Goal: Task Accomplishment & Management: Complete application form

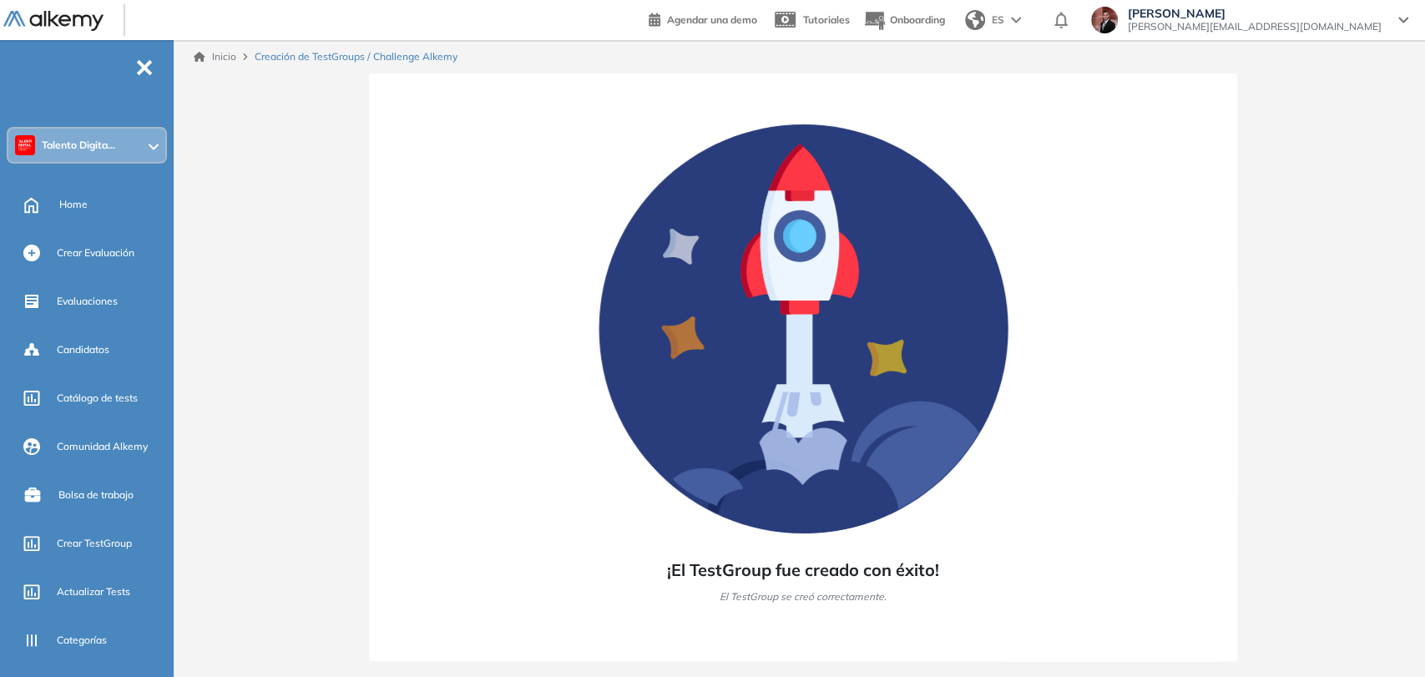
scroll to position [93, 0]
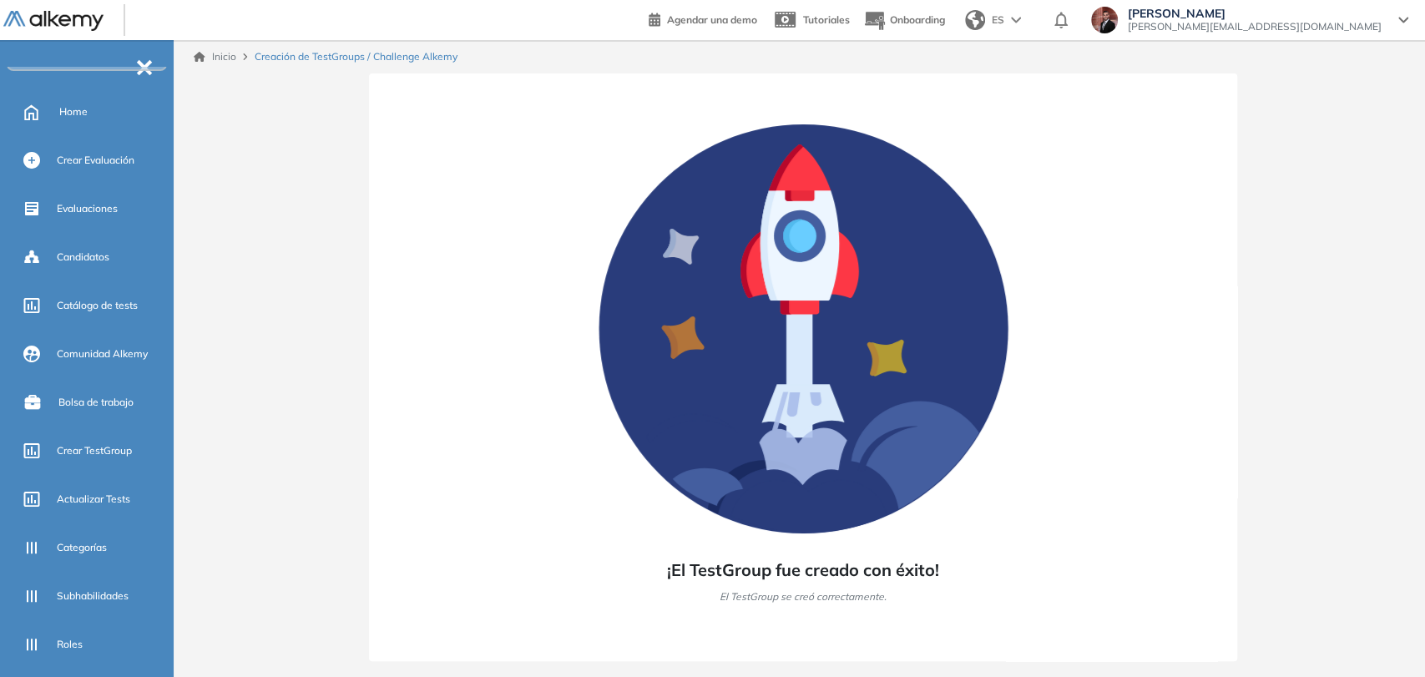
click at [127, 453] on span "Crear TestGroup" at bounding box center [94, 450] width 75 height 15
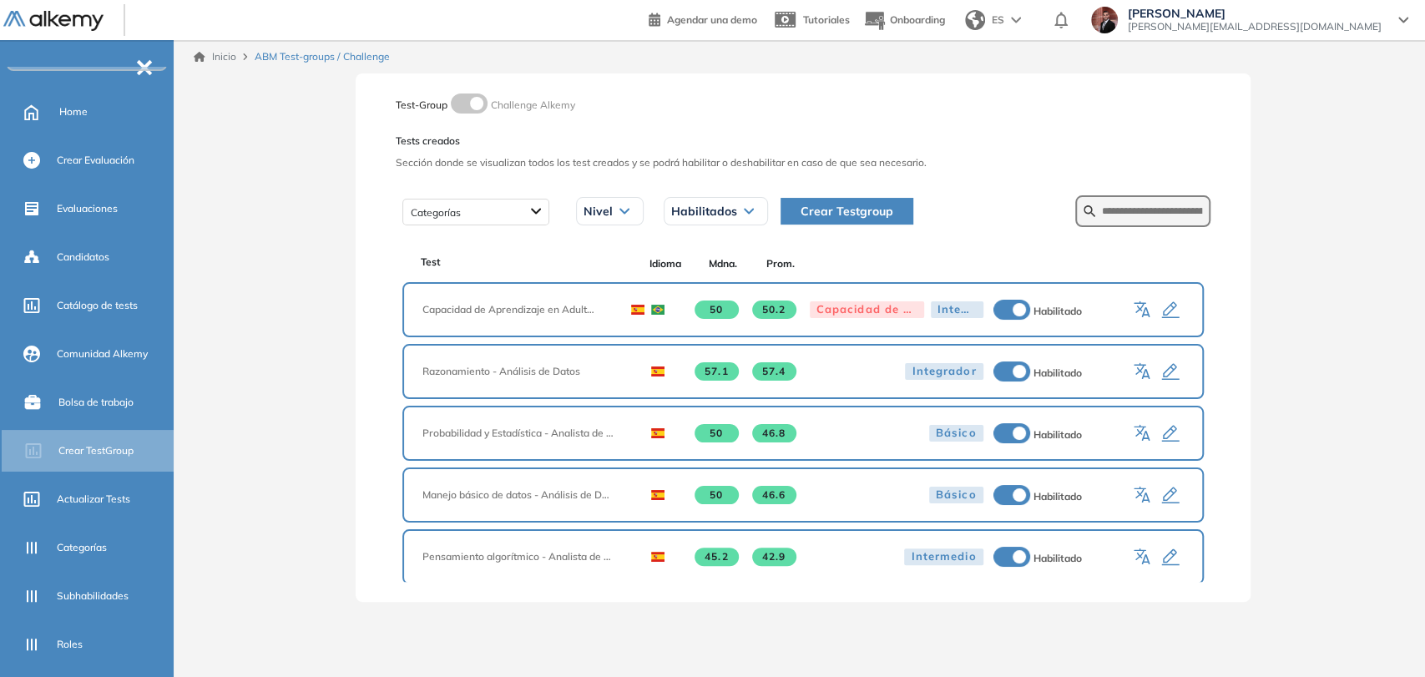
click at [898, 210] on button "Crear Testgroup" at bounding box center [847, 211] width 133 height 27
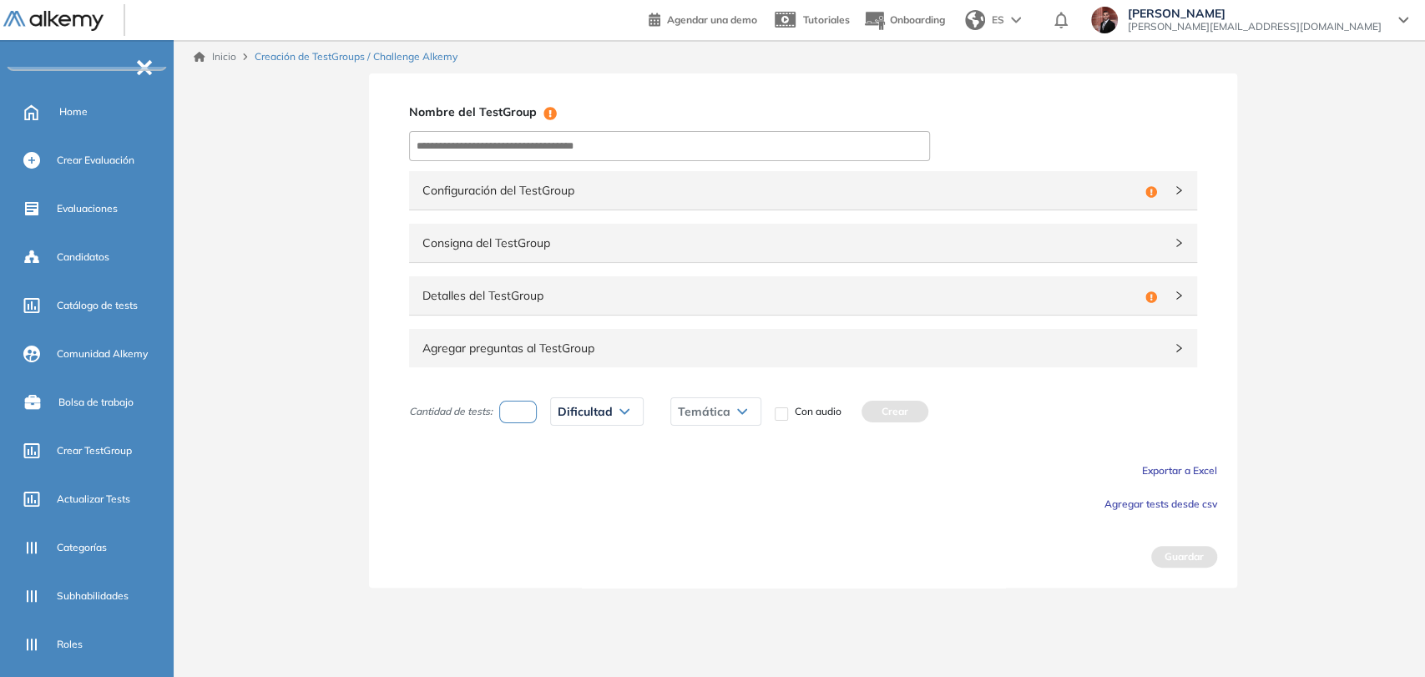
click at [620, 164] on div "Nombre del TestGroup Incompleto Configuración del TestGroup Incompleto Consigna…" at bounding box center [803, 330] width 868 height 514
click at [609, 142] on input at bounding box center [669, 146] width 521 height 30
paste input "**********"
type input "**********"
click at [623, 193] on span "Configuración del TestGroup" at bounding box center [780, 190] width 716 height 18
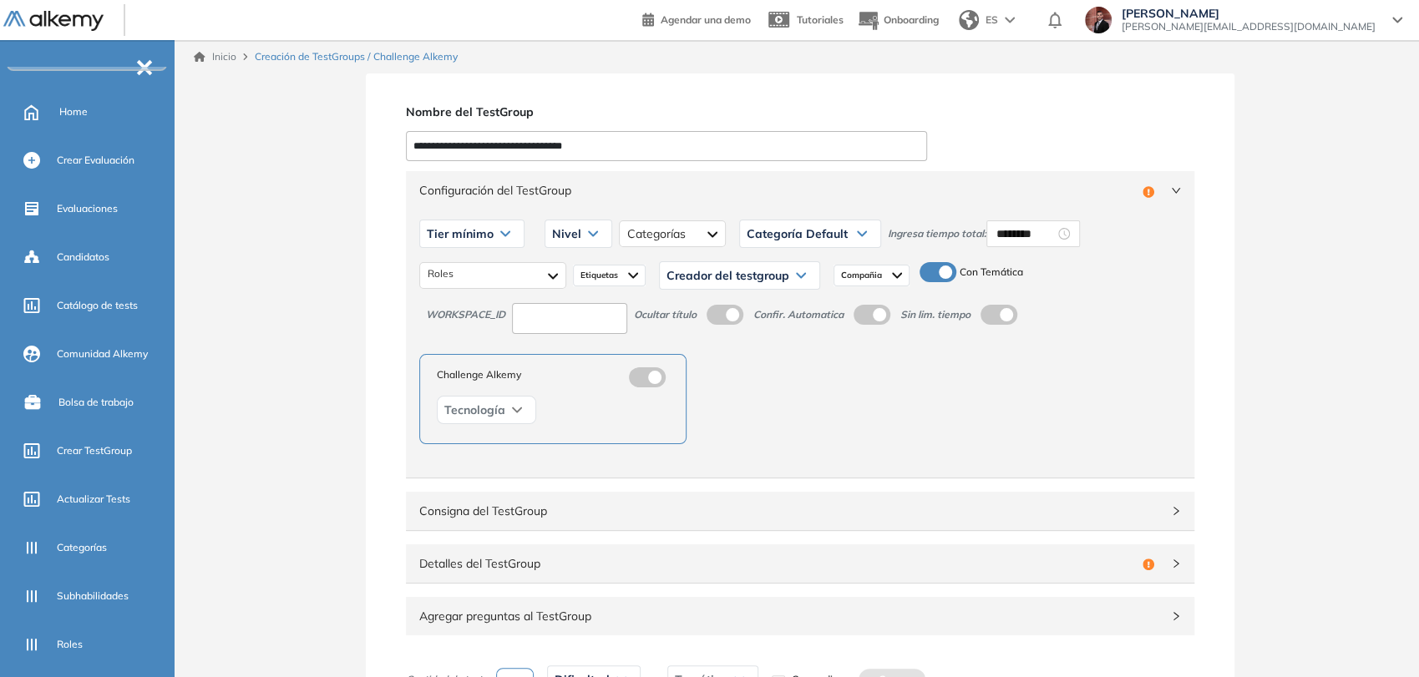
drag, startPoint x: 508, startPoint y: 223, endPoint x: 509, endPoint y: 244, distance: 20.9
click at [508, 225] on div "Tier mínimo" at bounding box center [472, 233] width 104 height 27
click at [455, 267] on li "Tier N° 1" at bounding box center [446, 269] width 38 height 17
click at [559, 235] on span "Nivel" at bounding box center [548, 233] width 29 height 13
click at [567, 295] on li "Intermedio" at bounding box center [557, 299] width 47 height 17
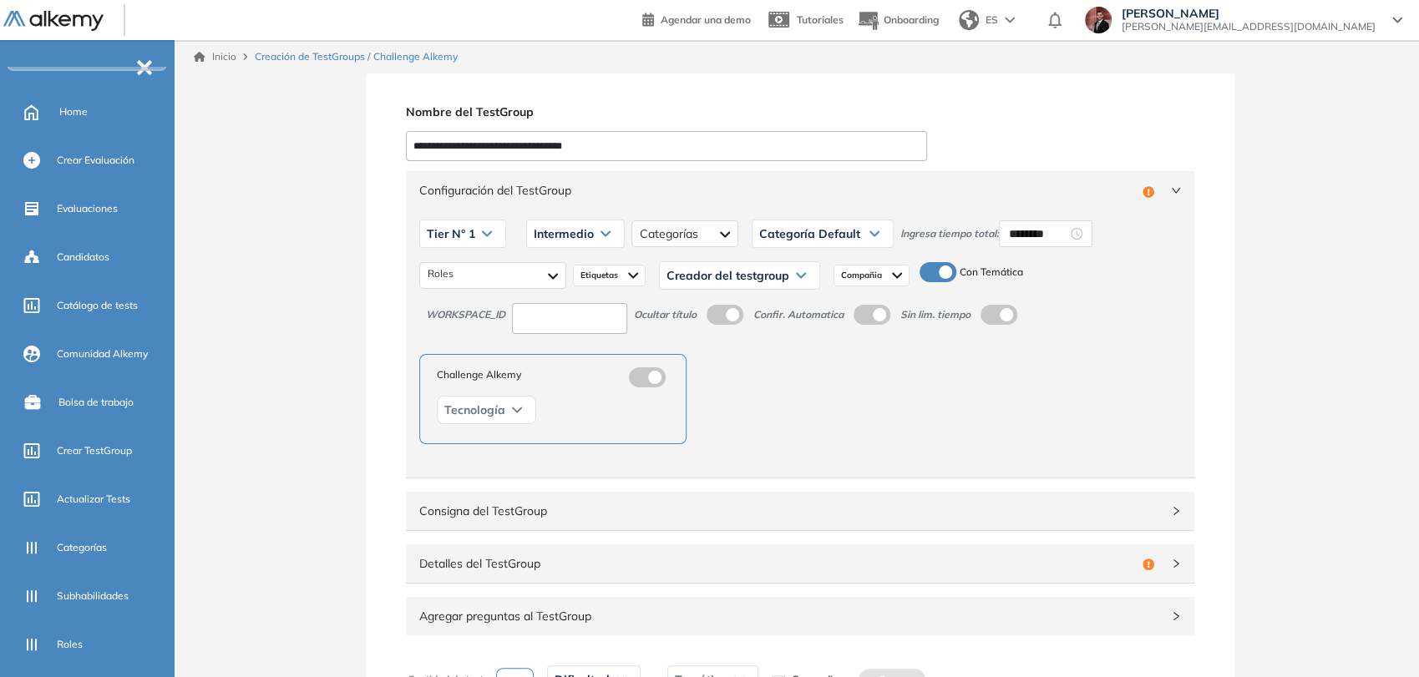
click at [704, 266] on div "Creador del testgroup" at bounding box center [739, 275] width 159 height 27
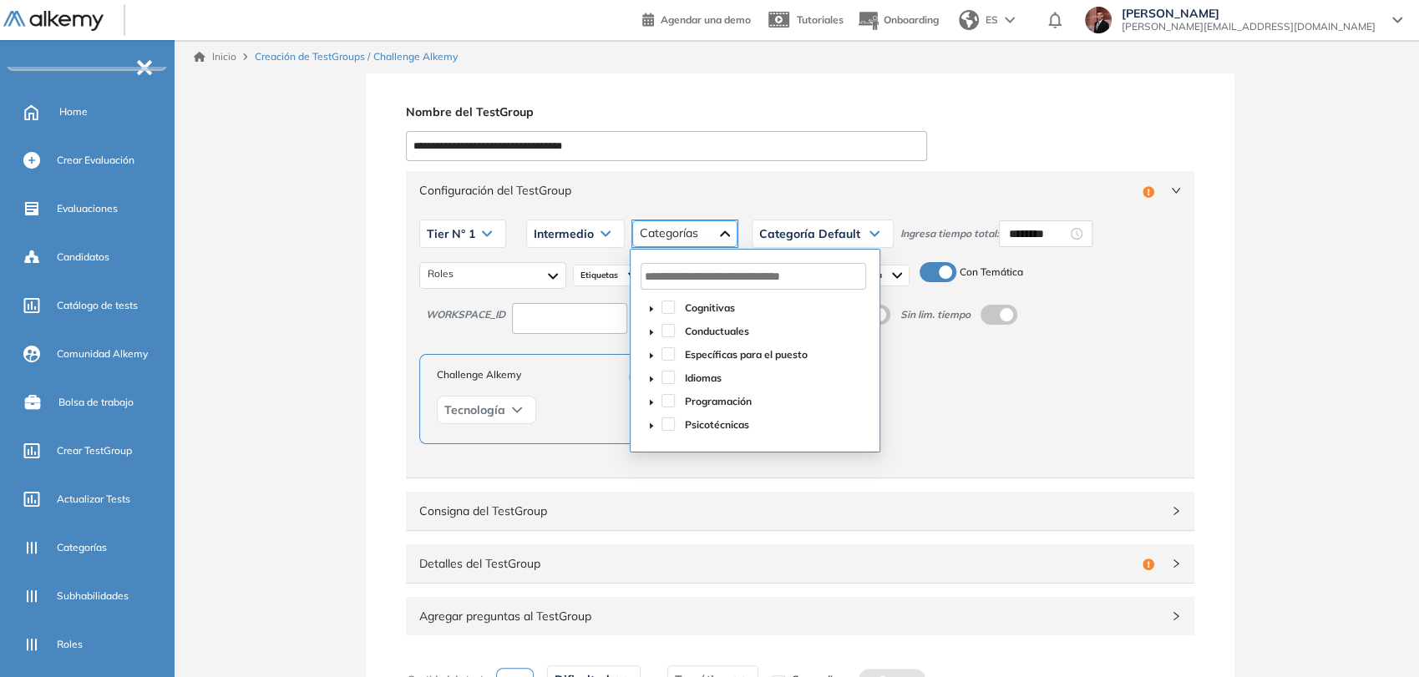
click at [696, 226] on div at bounding box center [684, 233] width 105 height 27
click at [671, 396] on span at bounding box center [667, 400] width 13 height 13
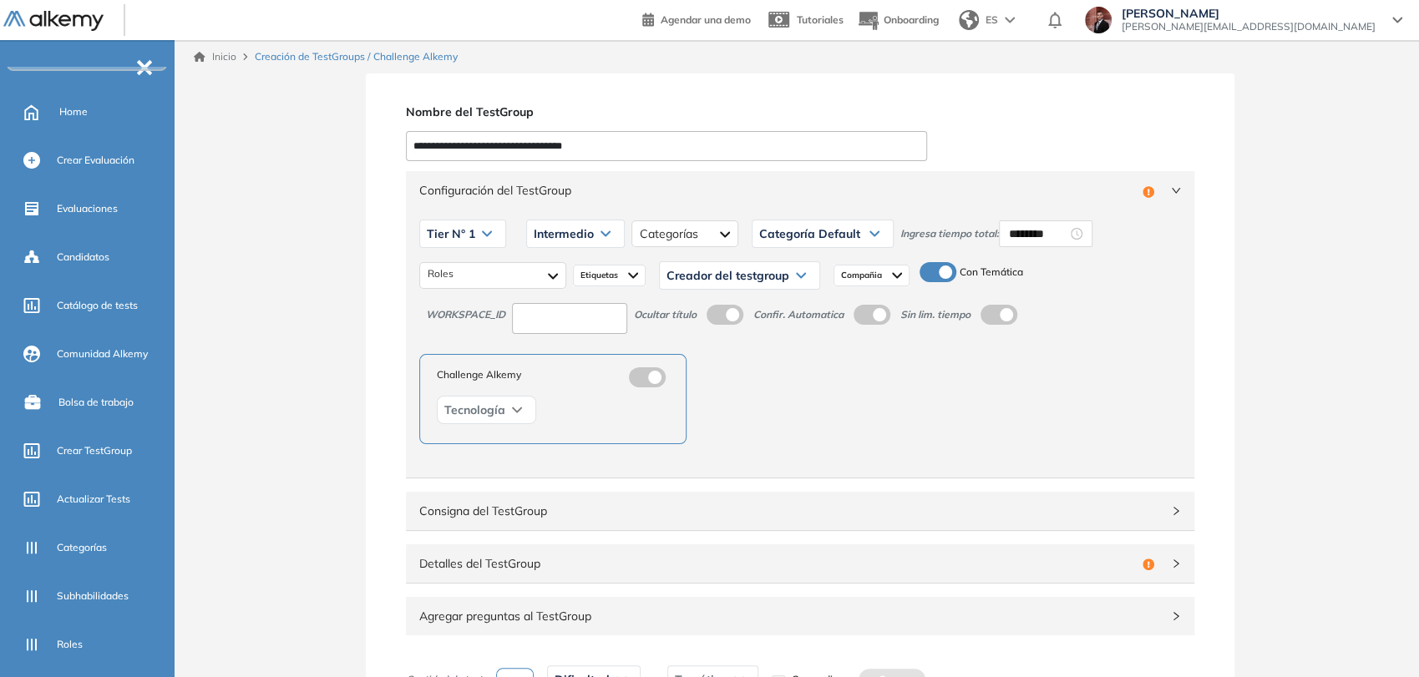
click at [810, 240] on div "Categoría Default" at bounding box center [822, 233] width 140 height 27
click at [792, 302] on li "Programación" at bounding box center [791, 299] width 62 height 17
click at [526, 276] on div at bounding box center [492, 275] width 147 height 27
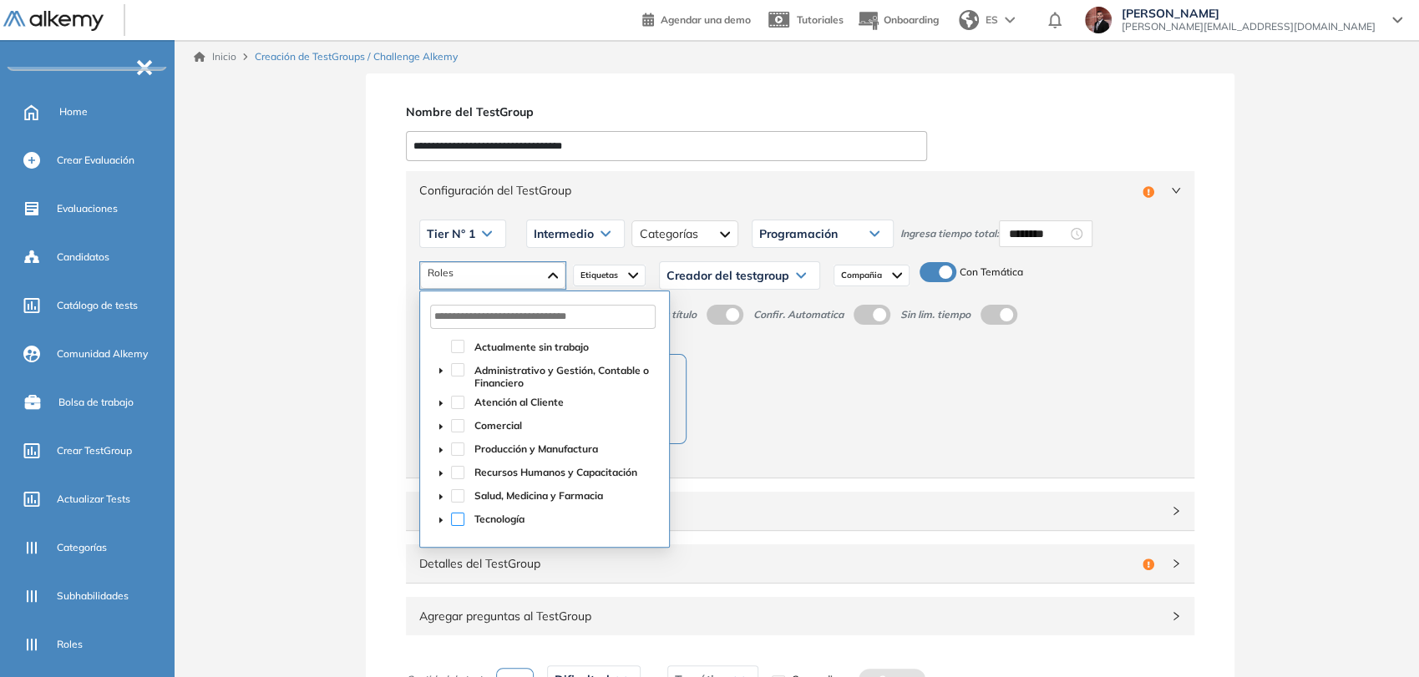
click at [455, 513] on span at bounding box center [457, 519] width 13 height 13
click at [736, 276] on span "Creador del testgroup" at bounding box center [727, 275] width 123 height 13
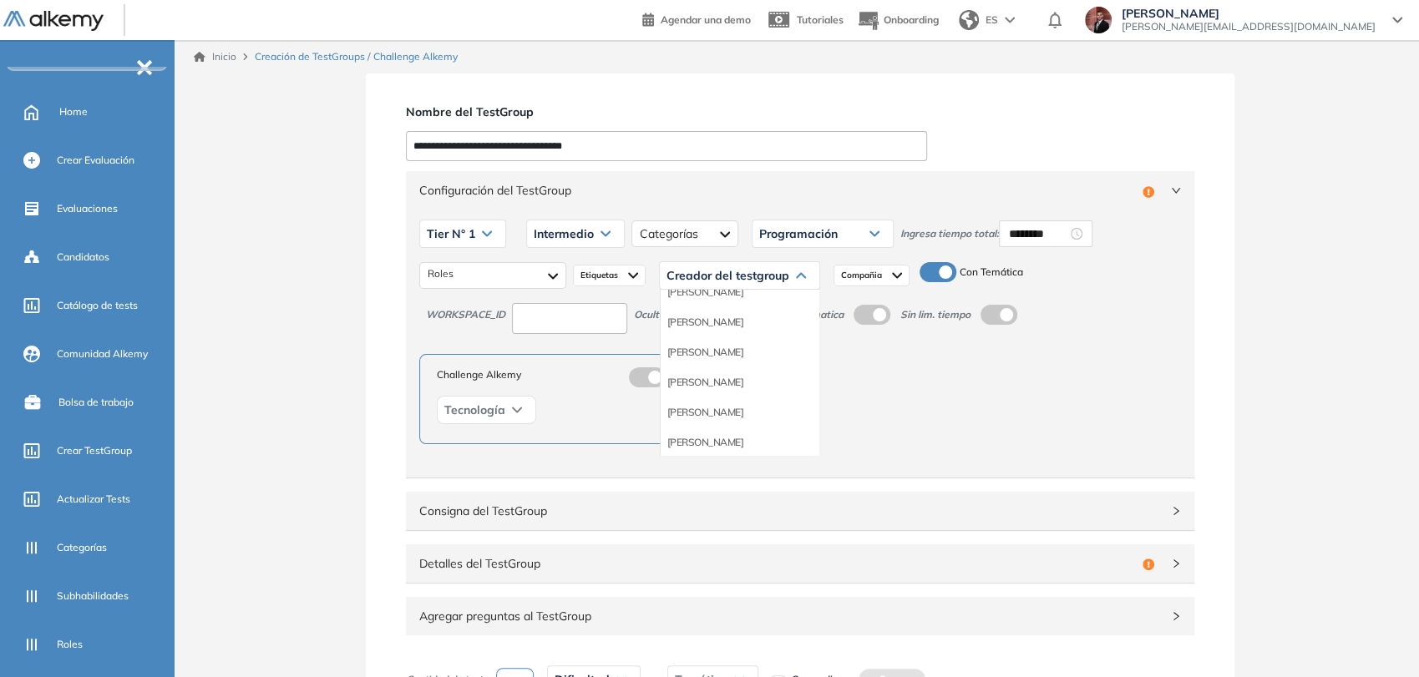
scroll to position [93, 0]
click at [747, 427] on li "Equipo Pedagógico Alkemy" at bounding box center [725, 429] width 117 height 17
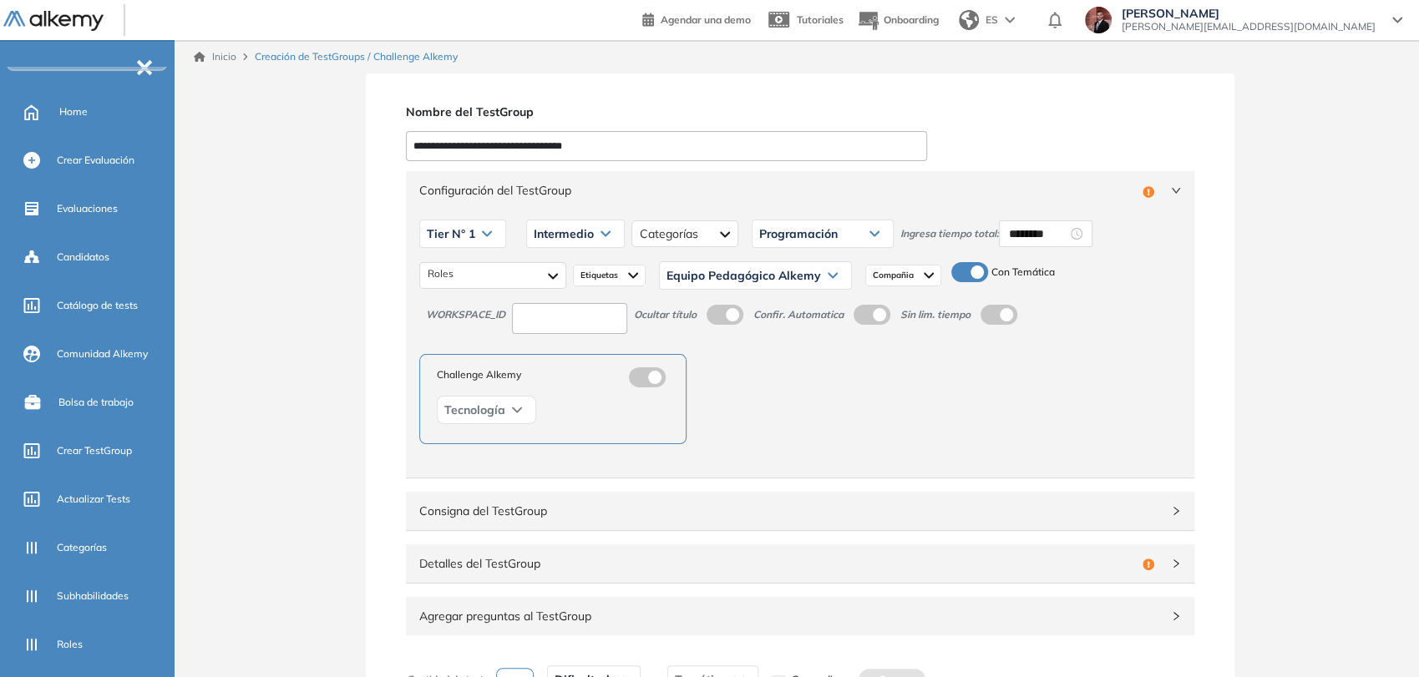
click at [561, 314] on input at bounding box center [569, 318] width 115 height 31
type input "***"
click at [1060, 456] on div "Tier N° 1 Tier N° 1 Tier N° 2 Tier N° 3 Tier N° 4 Tier N° 5 Tier N° 6 Tier N° 7…" at bounding box center [800, 344] width 788 height 268
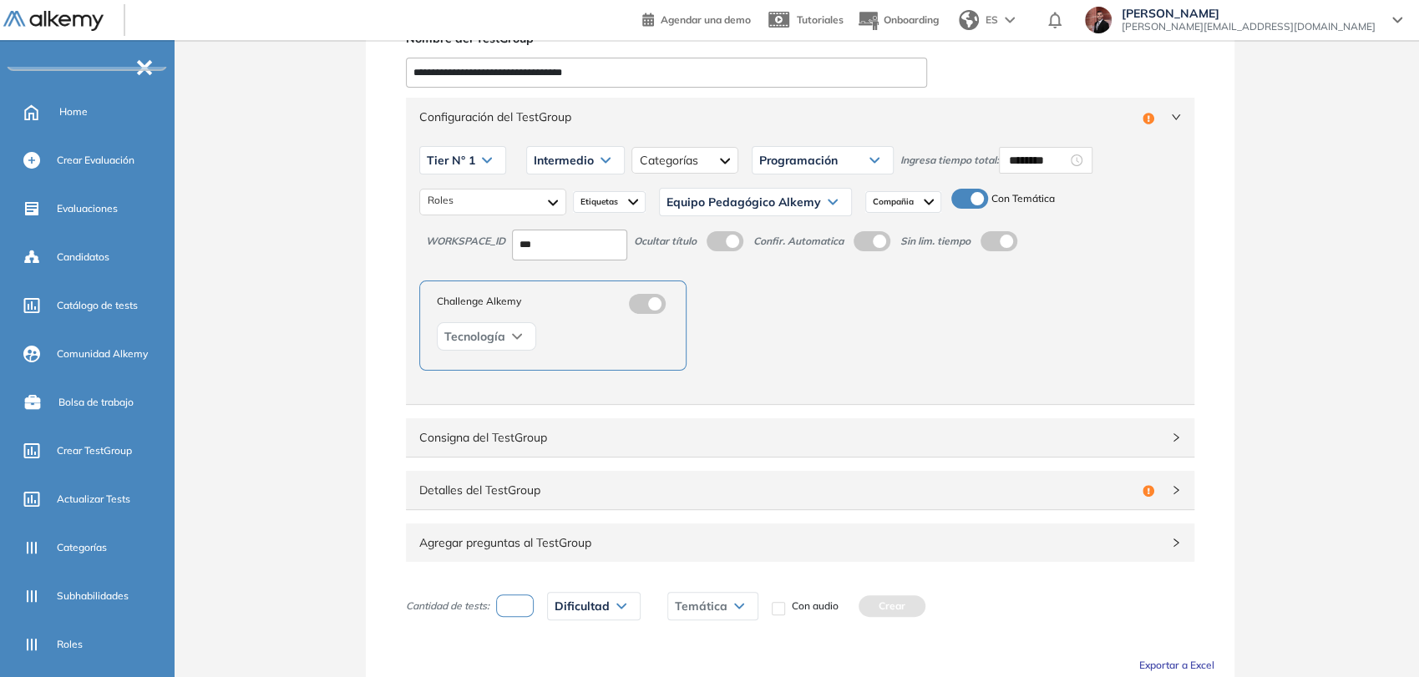
scroll to position [177, 0]
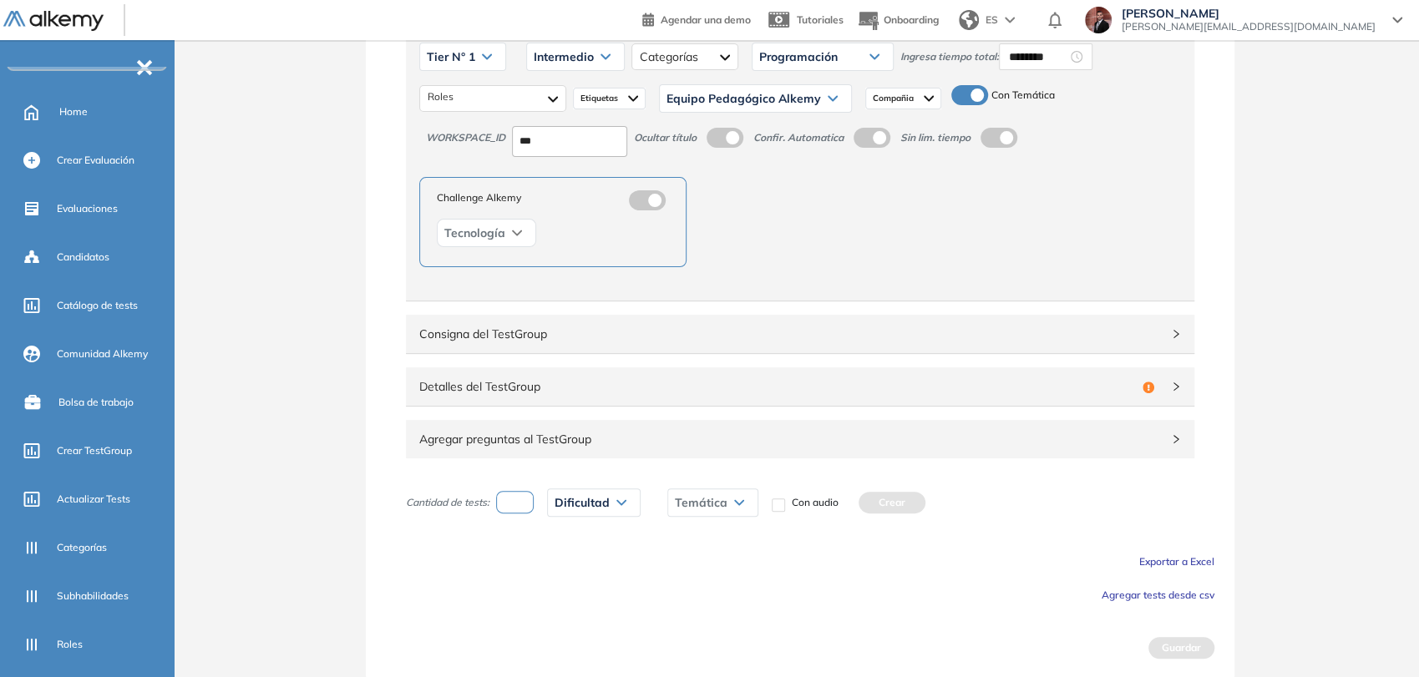
click at [899, 385] on span "Detalles del TestGroup" at bounding box center [777, 386] width 716 height 18
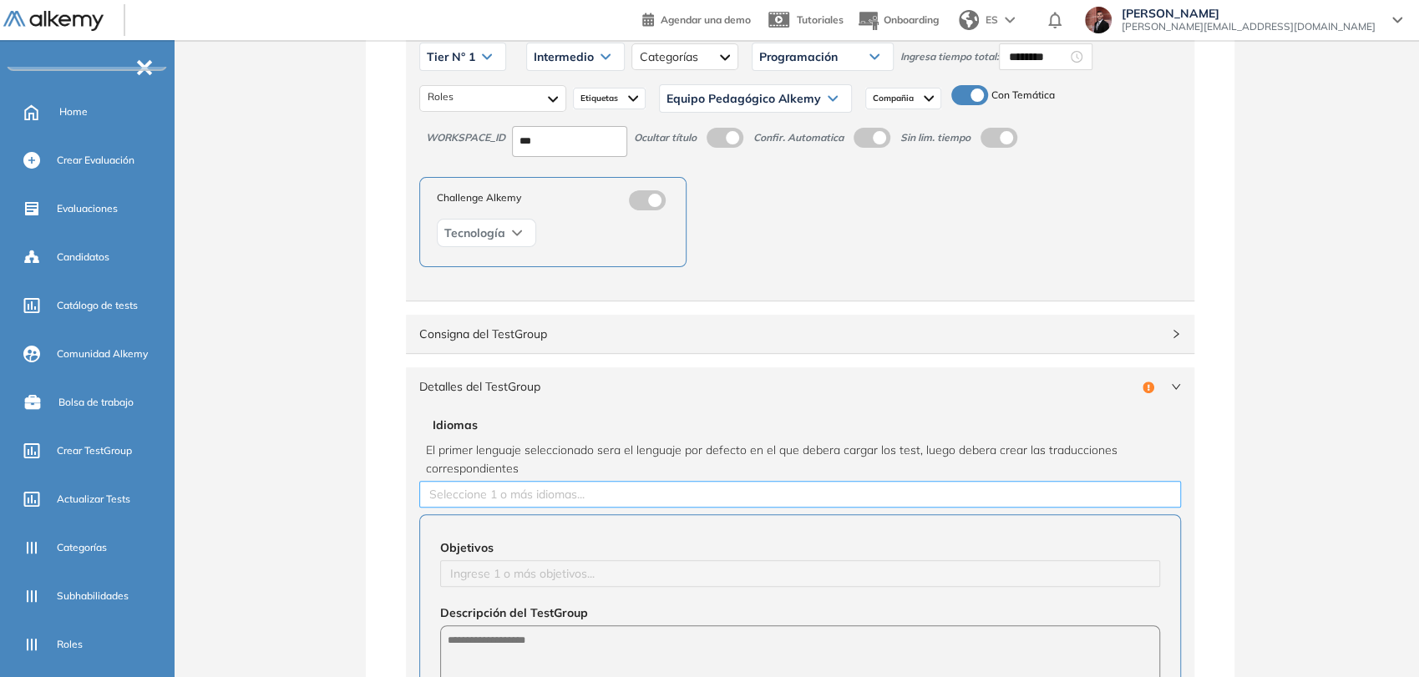
scroll to position [362, 0]
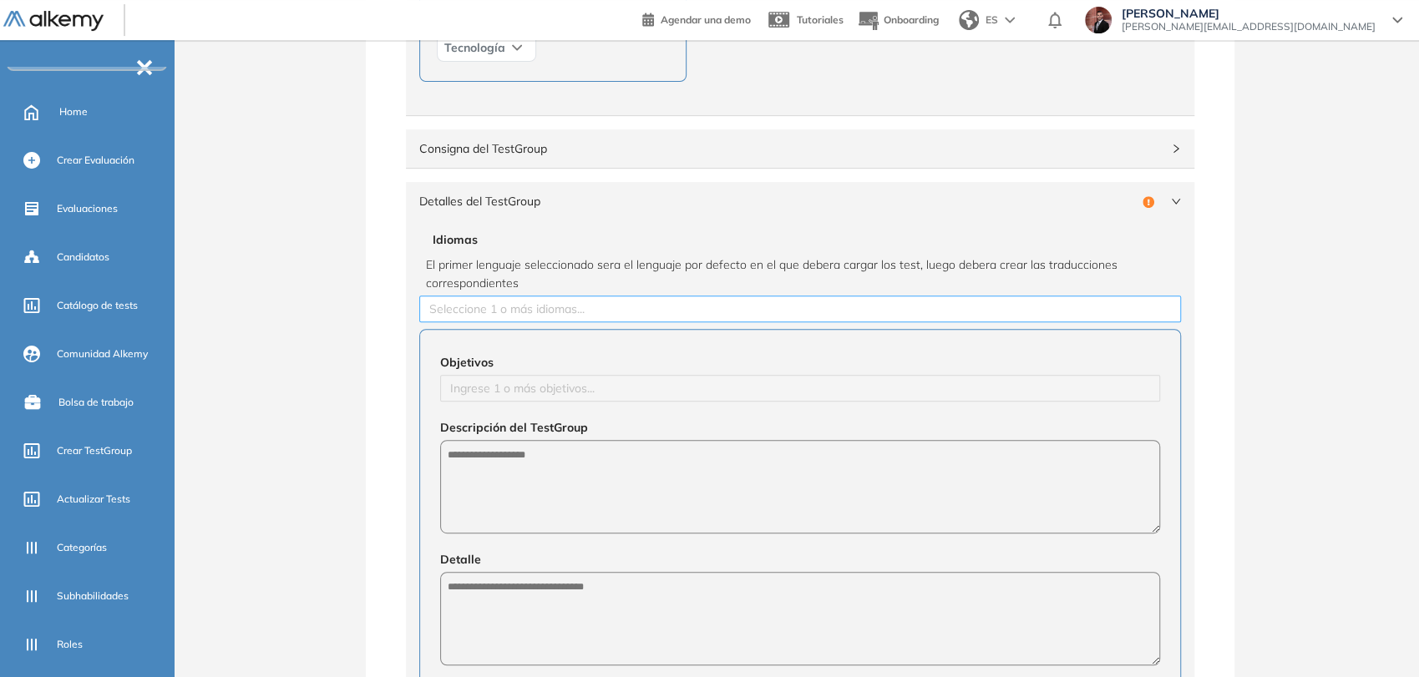
click at [653, 308] on div at bounding box center [799, 309] width 753 height 20
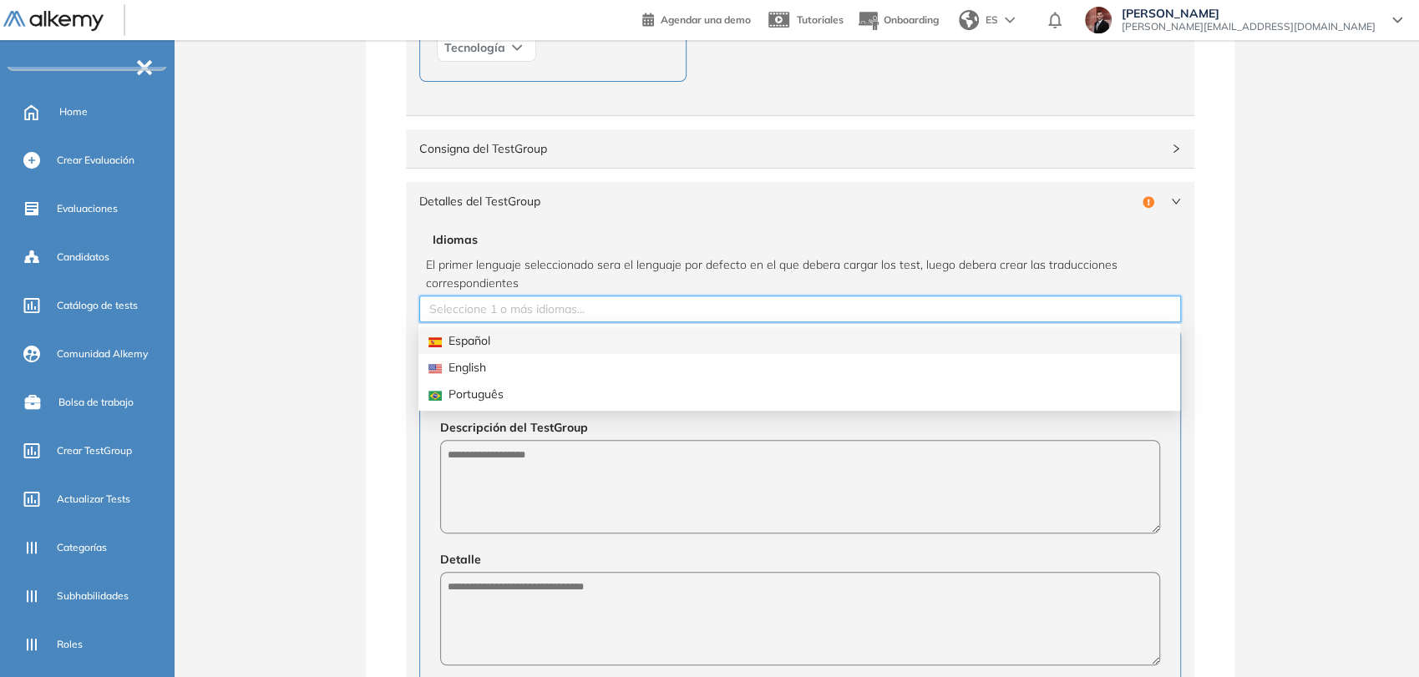
click at [579, 342] on div "Español" at bounding box center [798, 340] width 741 height 18
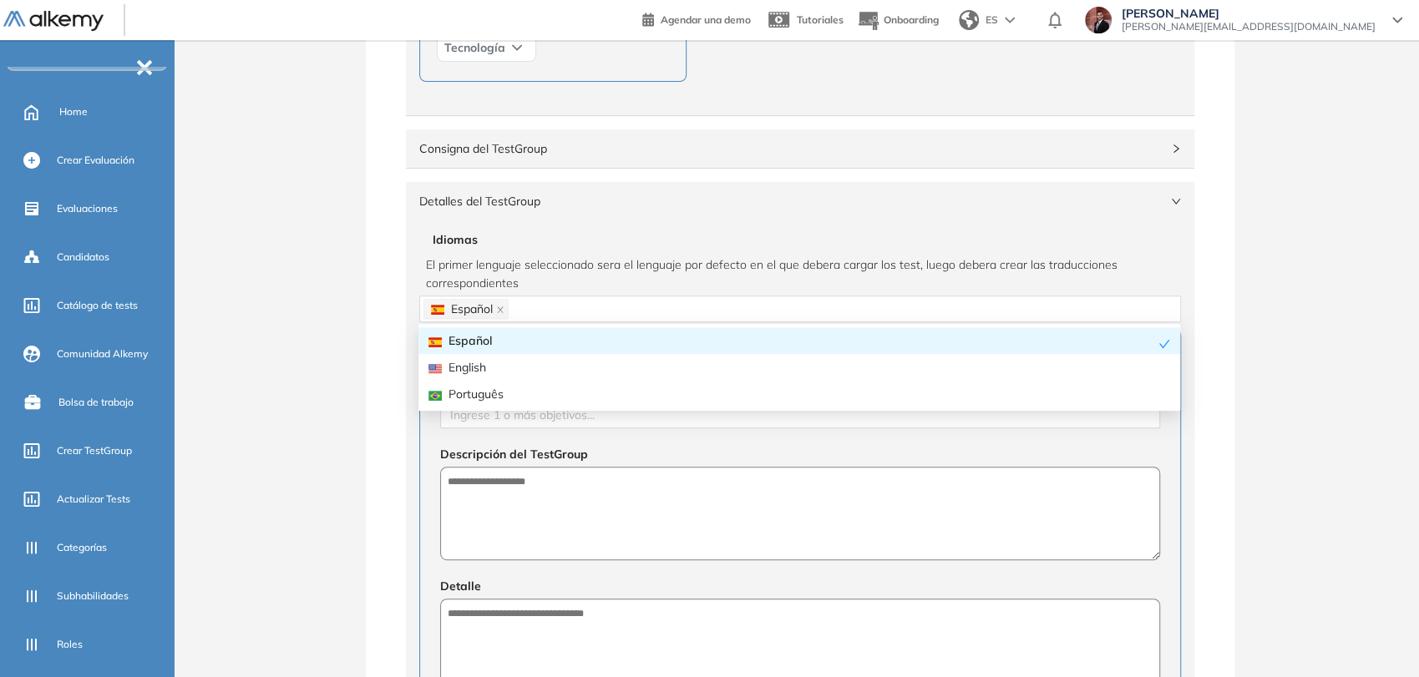
click at [548, 263] on span "El primer lenguaje seleccionado sera el lenguaje por defecto en el que debera c…" at bounding box center [800, 273] width 748 height 37
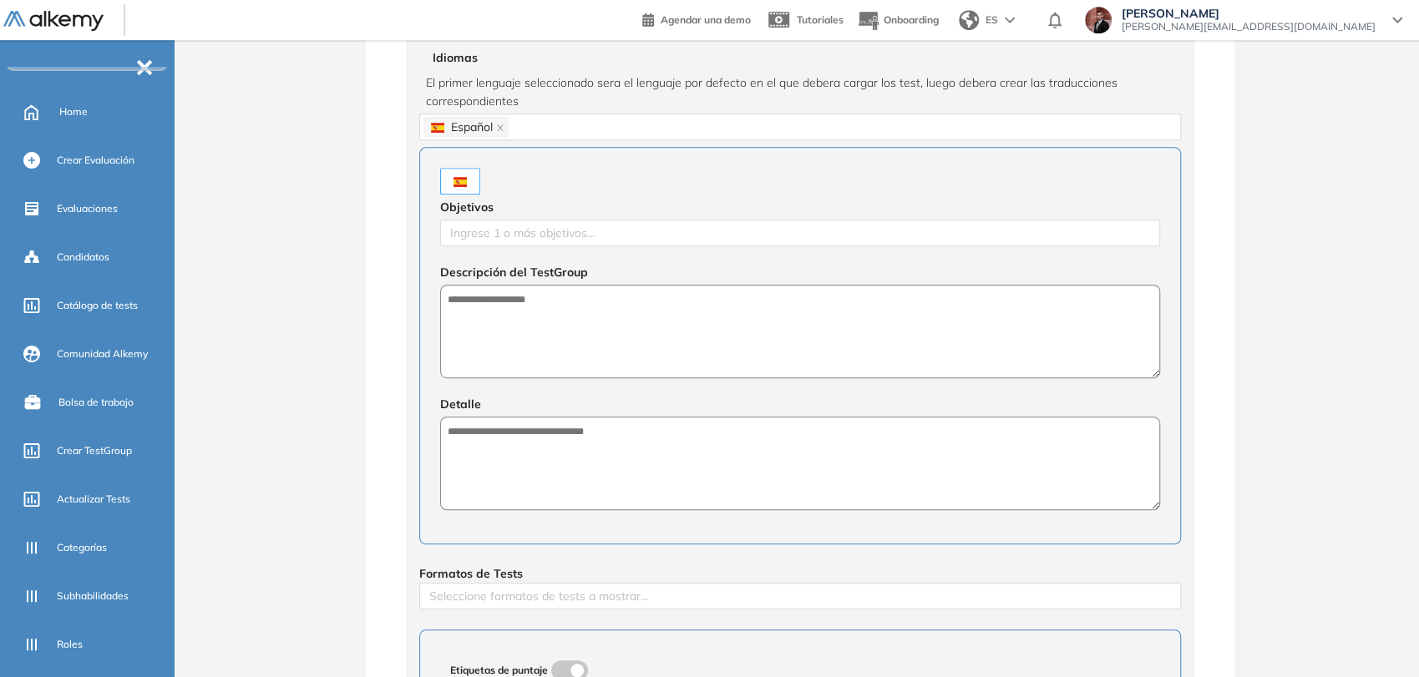
scroll to position [548, 0]
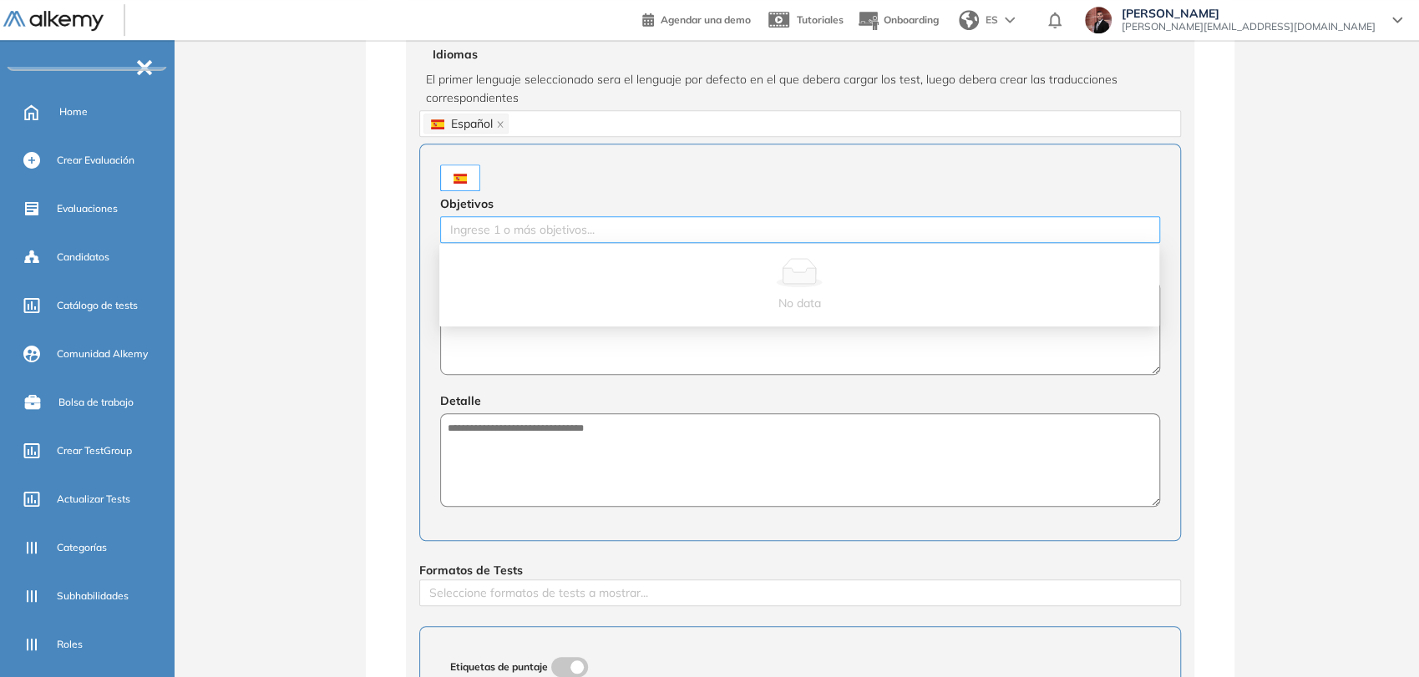
click at [591, 225] on div at bounding box center [799, 230] width 711 height 20
paste input "**********"
type input "**********"
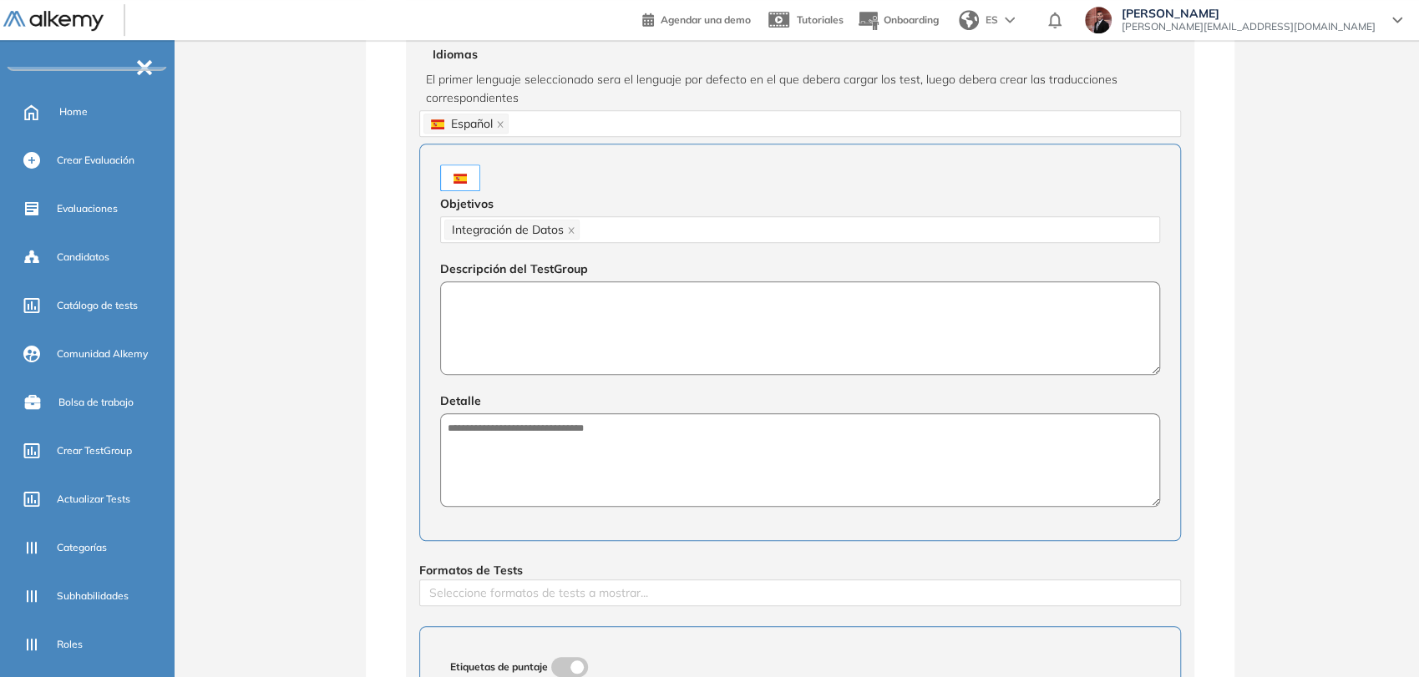
click at [630, 349] on textarea at bounding box center [800, 328] width 720 height 94
type textarea "**********"
click at [635, 439] on textarea at bounding box center [800, 460] width 720 height 94
paste textarea "**********"
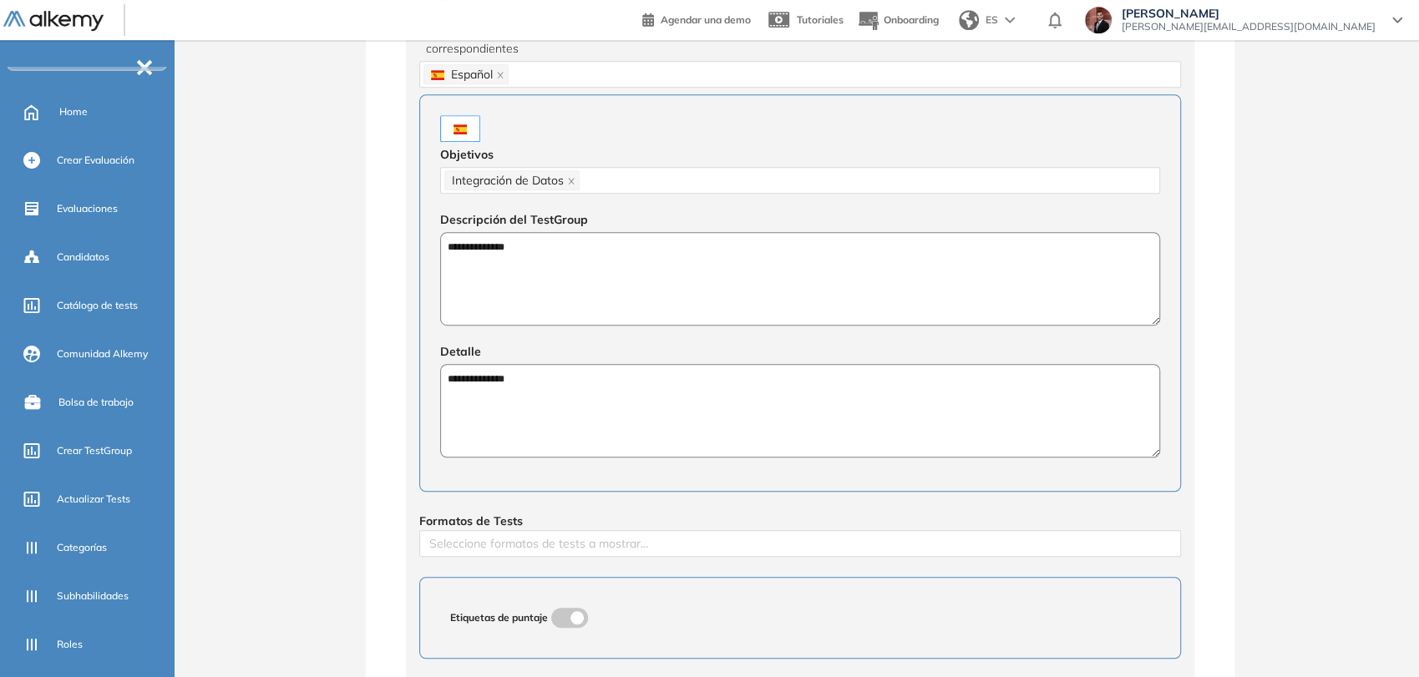
scroll to position [641, 0]
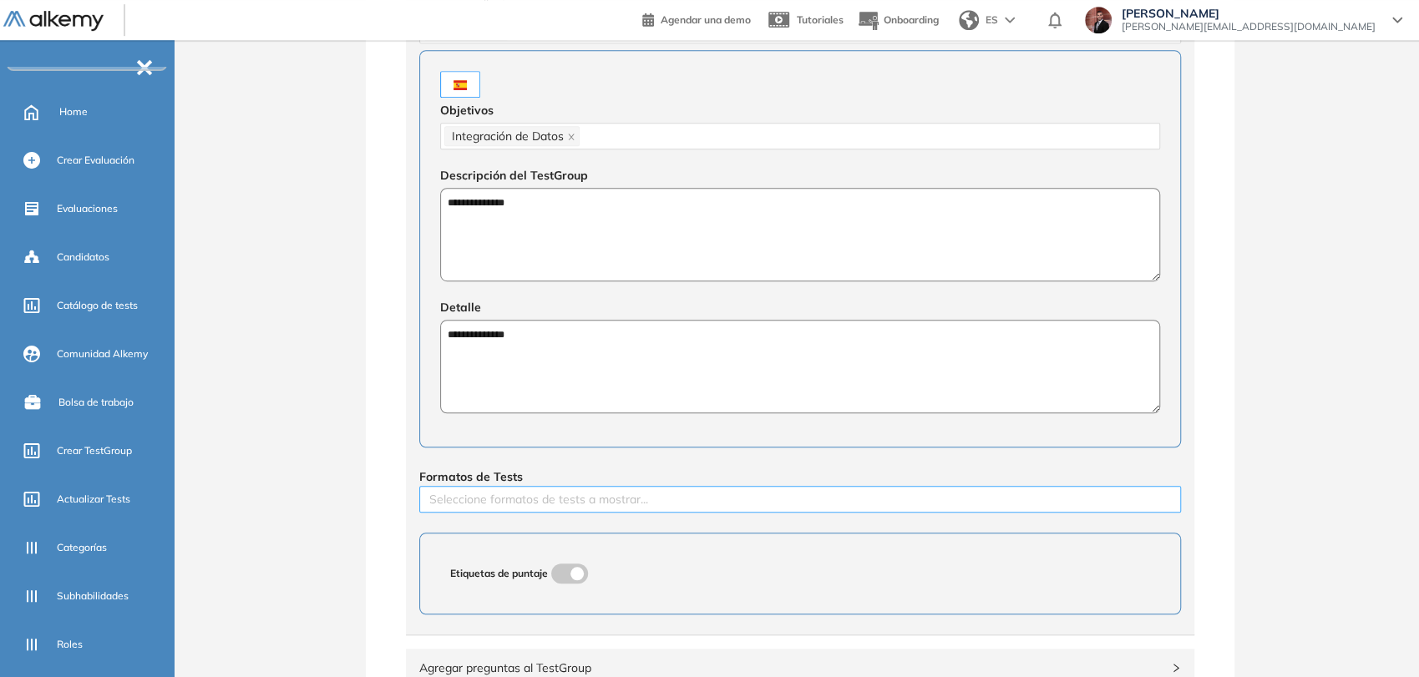
click at [599, 501] on div at bounding box center [799, 499] width 753 height 20
type textarea "**********"
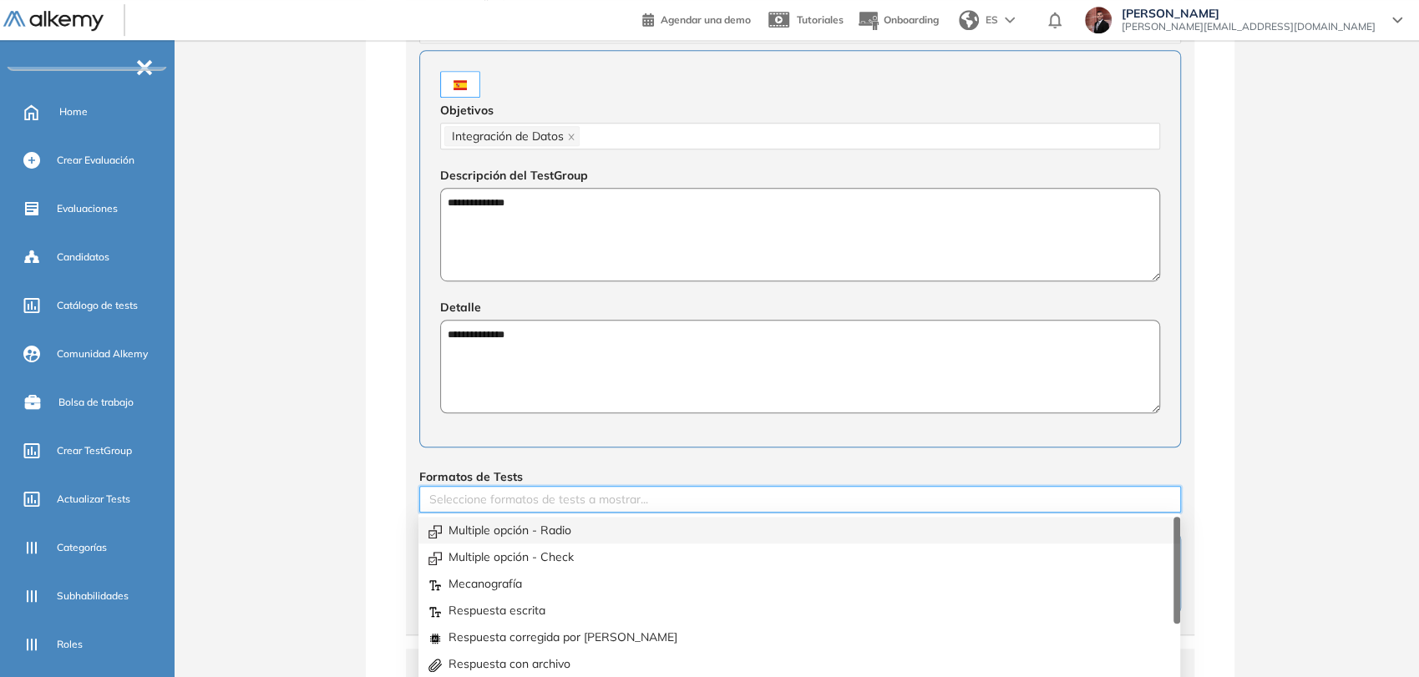
click at [569, 524] on div "Multiple opción - Radio" at bounding box center [798, 530] width 741 height 18
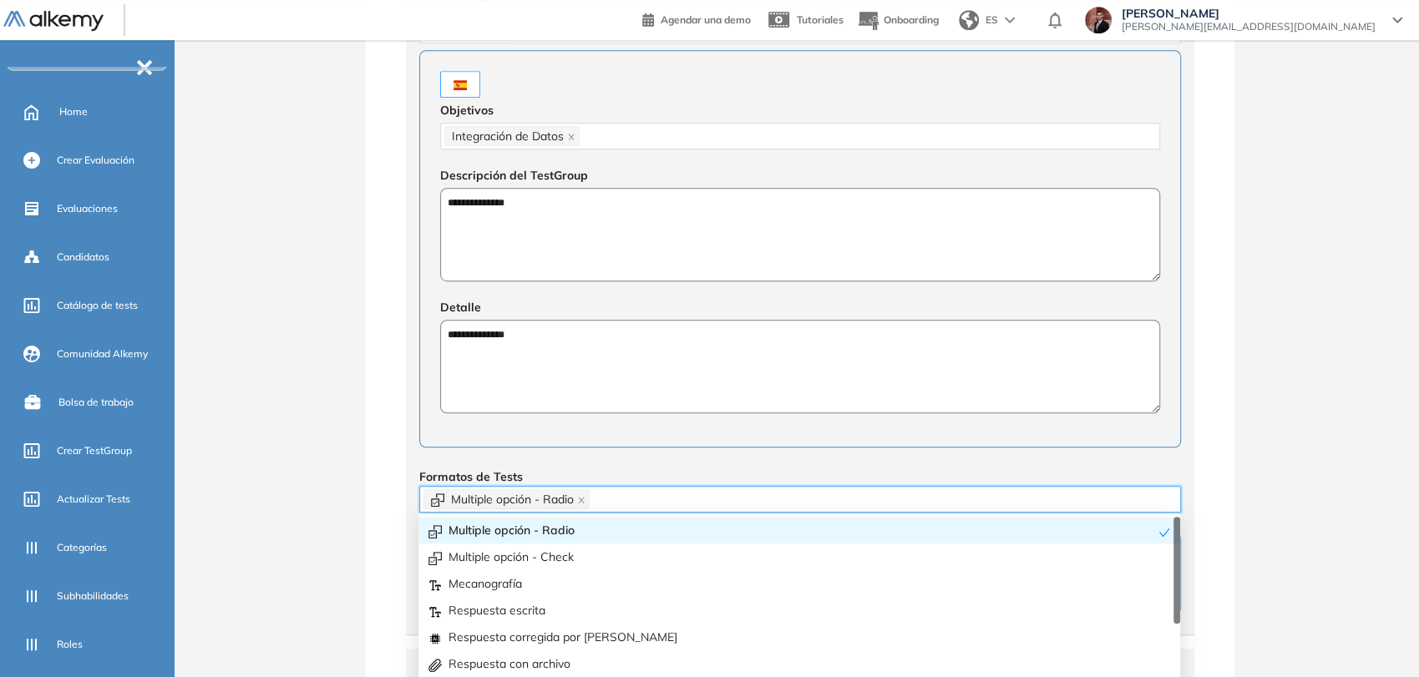
click at [398, 419] on div "Configuración del TestGroup Incompleto Tier N° 1 Tier N° 1 Tier N° 2 Tier N° 3 …" at bounding box center [800, 115] width 828 height 1177
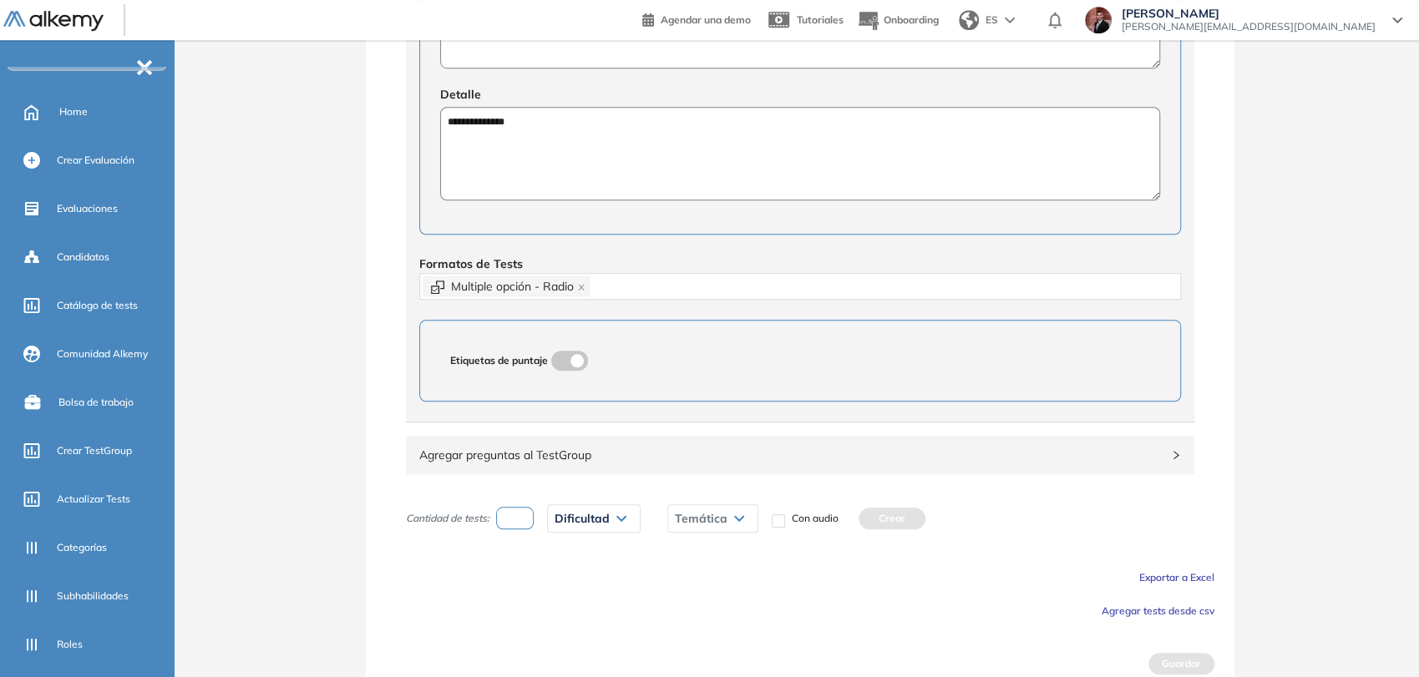
scroll to position [869, 0]
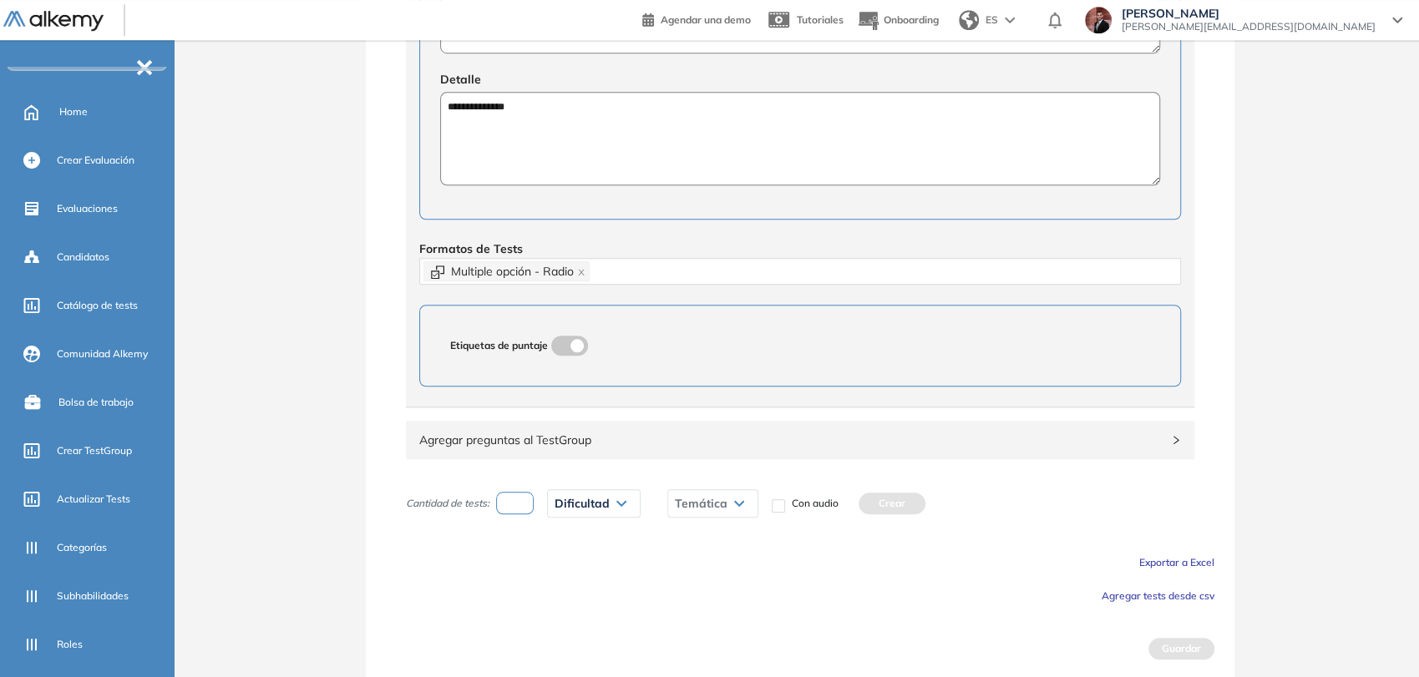
click at [638, 445] on span "Agregar preguntas al TestGroup" at bounding box center [789, 440] width 741 height 18
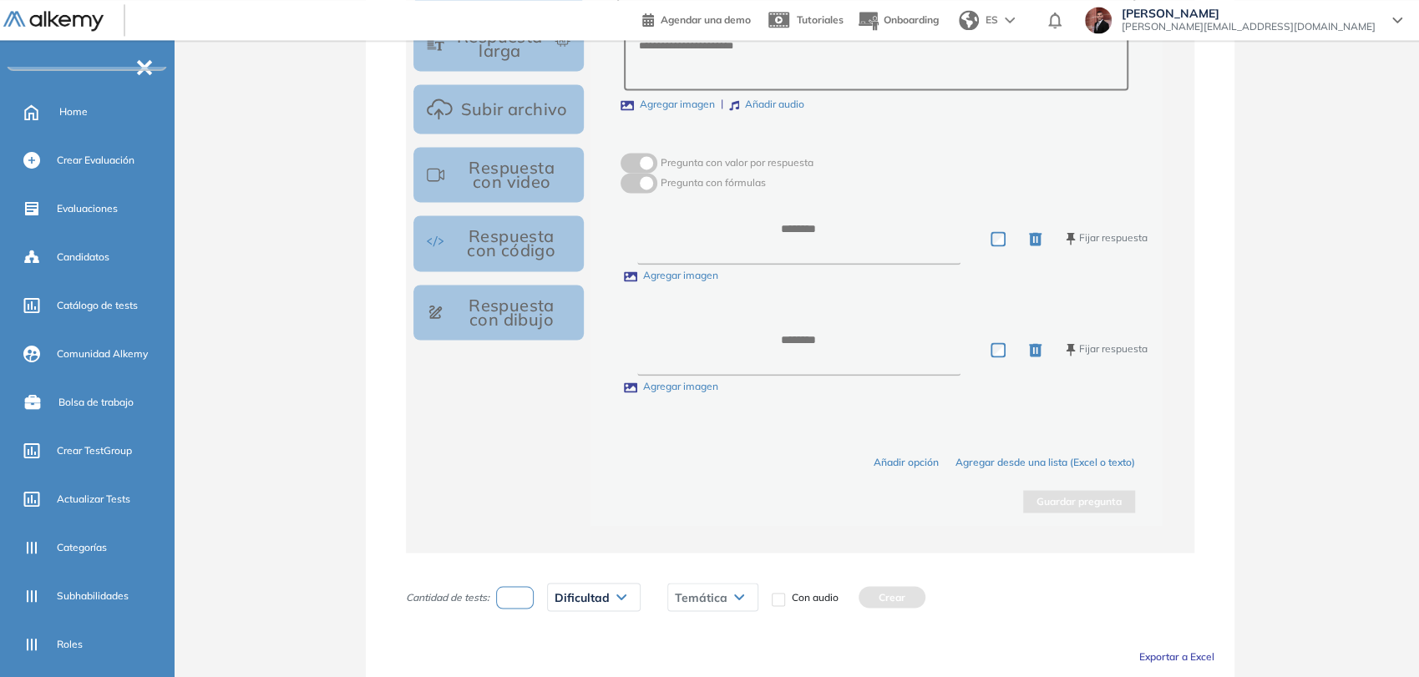
scroll to position [1813, 0]
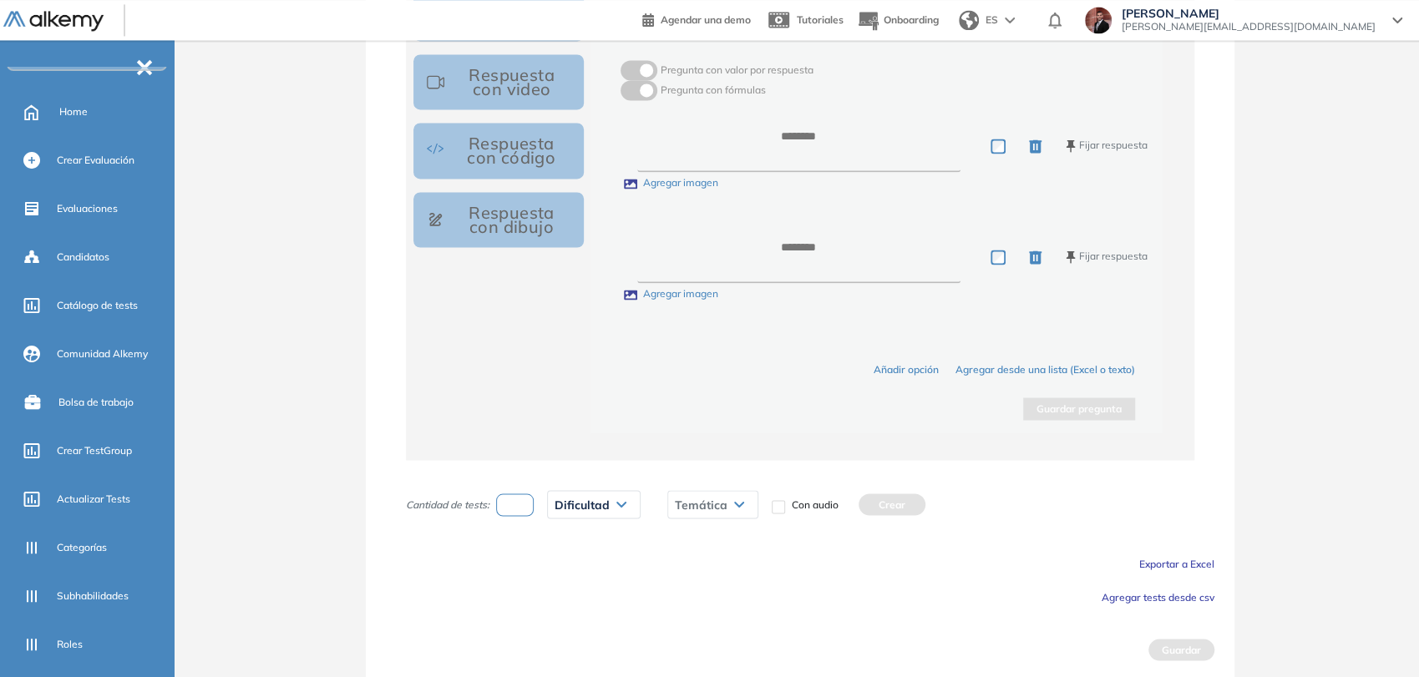
click at [1165, 590] on span "Agregar tests desde csv" at bounding box center [1157, 596] width 113 height 13
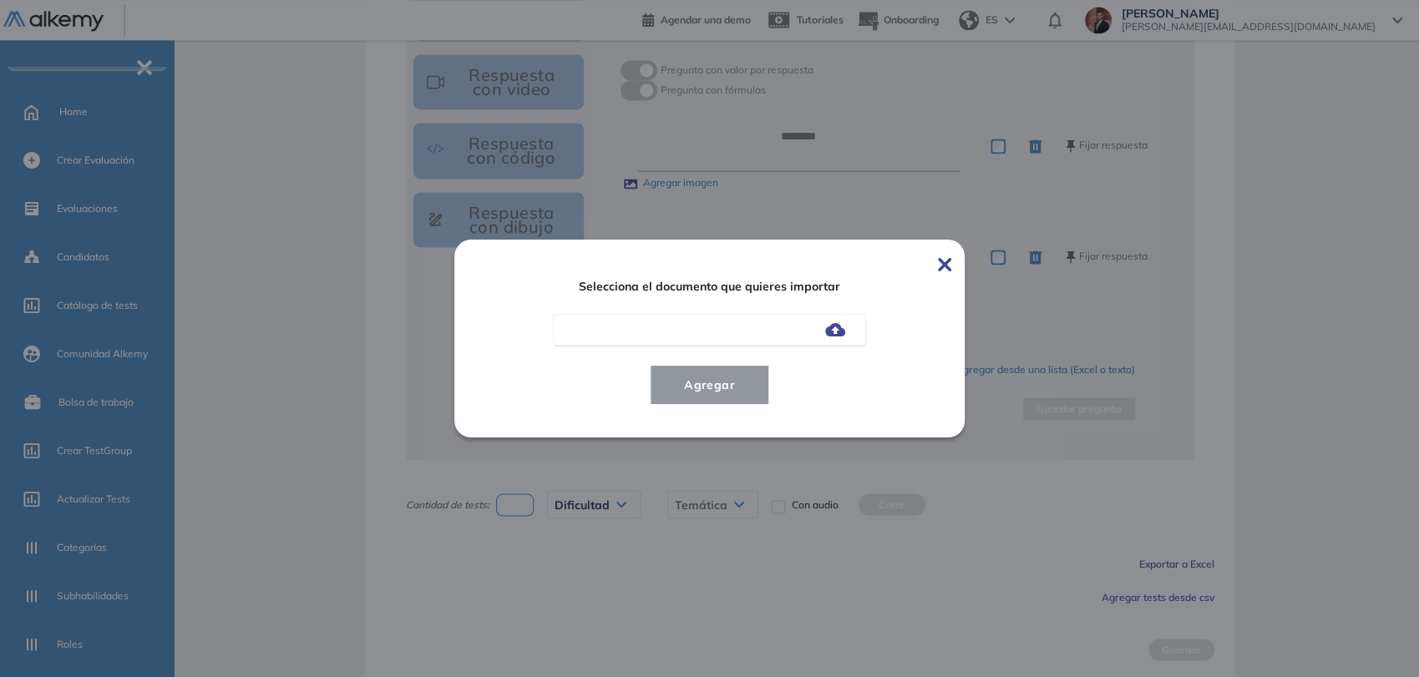
click at [844, 329] on img at bounding box center [835, 329] width 20 height 13
click at [0, 0] on input "file" at bounding box center [0, 0] width 0 height 0
click at [759, 379] on button "Agregar" at bounding box center [709, 385] width 119 height 40
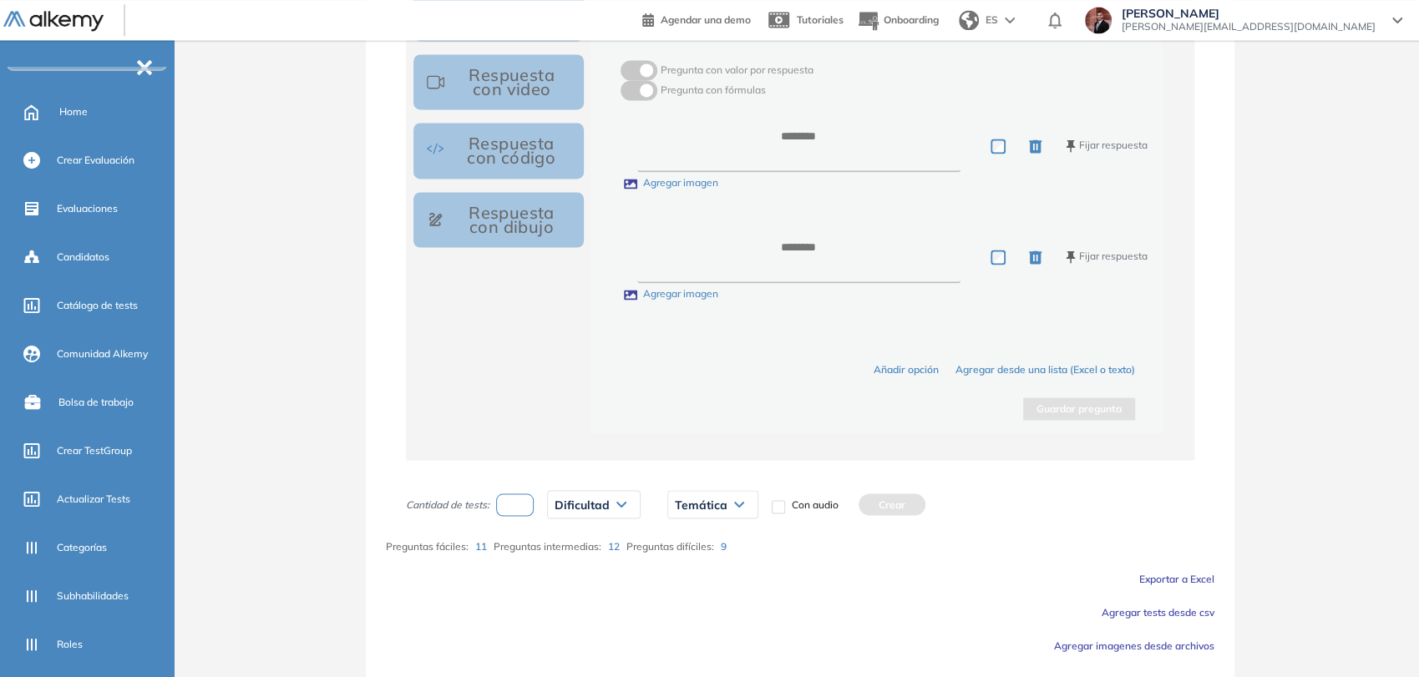
click at [526, 494] on input "number" at bounding box center [515, 504] width 38 height 23
type input "*"
click at [574, 508] on div "Dificultad" at bounding box center [594, 504] width 92 height 27
click at [569, 564] on li "Fácil" at bounding box center [565, 570] width 20 height 17
click at [696, 503] on span "Temática" at bounding box center [672, 504] width 53 height 13
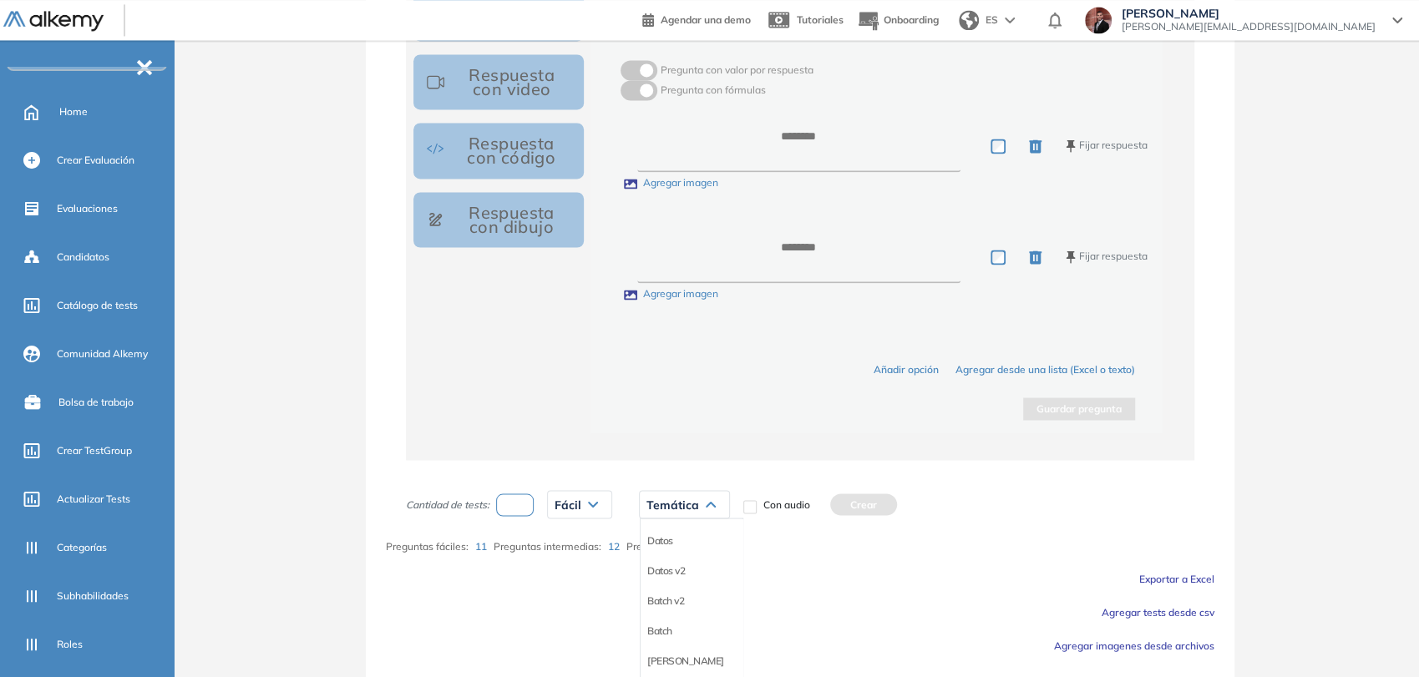
click at [668, 536] on li "Datos" at bounding box center [660, 540] width 26 height 17
click at [856, 498] on button "Crear" at bounding box center [844, 504] width 67 height 22
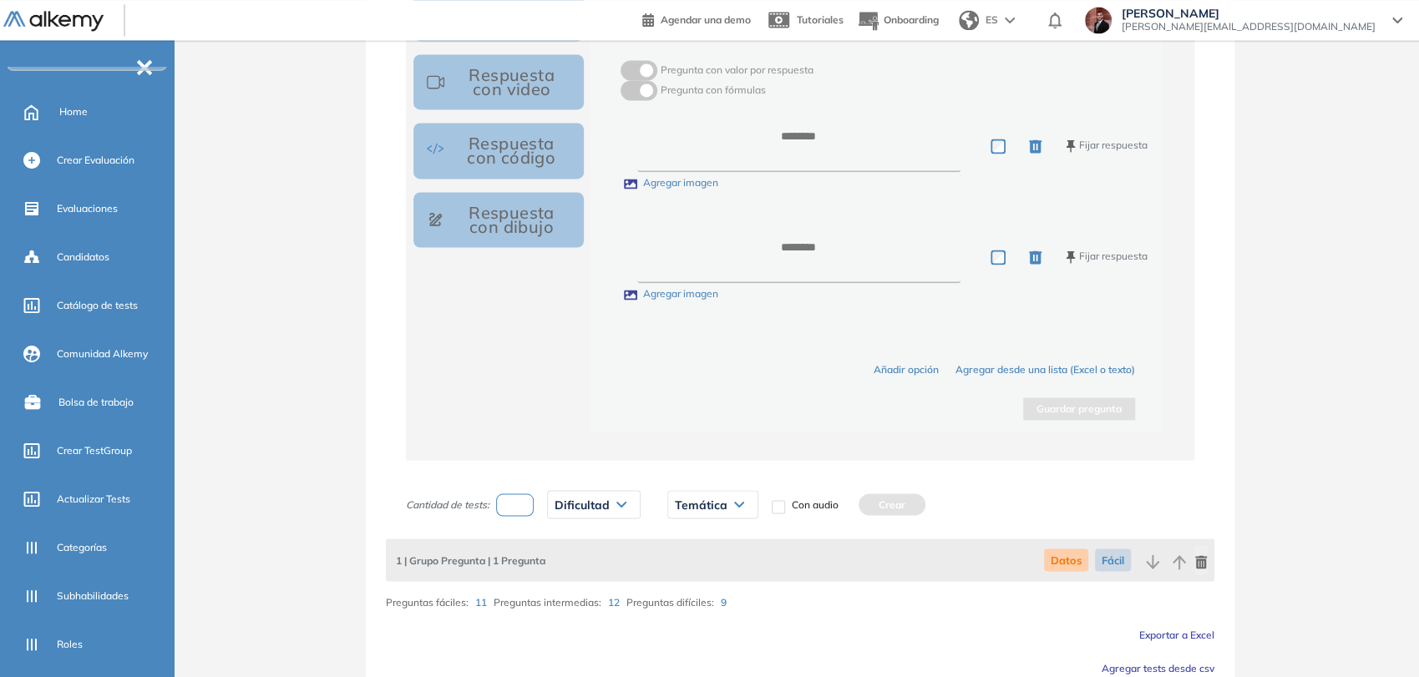
click at [521, 493] on input "number" at bounding box center [515, 504] width 38 height 23
type input "*"
drag, startPoint x: 591, startPoint y: 501, endPoint x: 600, endPoint y: 510, distance: 13.0
click at [592, 504] on span "Dificultad" at bounding box center [581, 504] width 55 height 13
drag, startPoint x: 584, startPoint y: 592, endPoint x: 618, endPoint y: 556, distance: 49.6
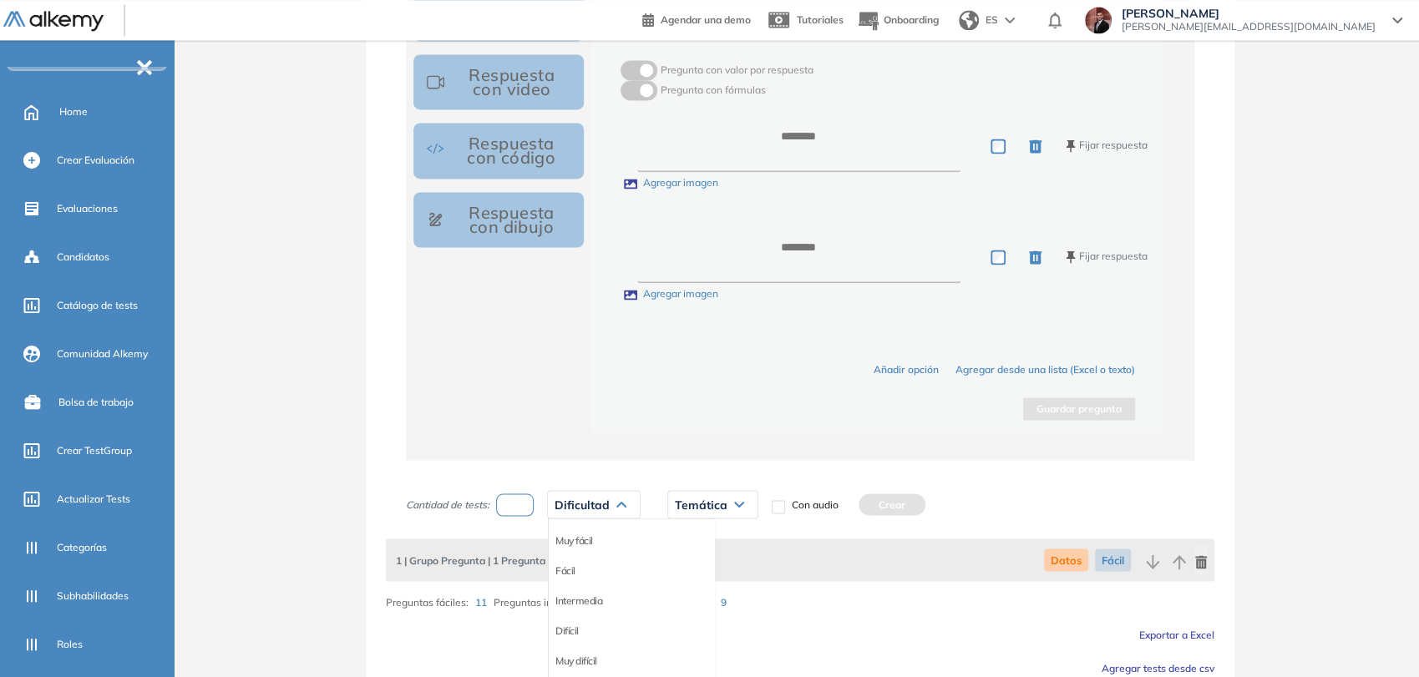
click at [585, 592] on li "Intermedia" at bounding box center [578, 600] width 47 height 17
click at [719, 507] on span "Temática" at bounding box center [706, 504] width 53 height 13
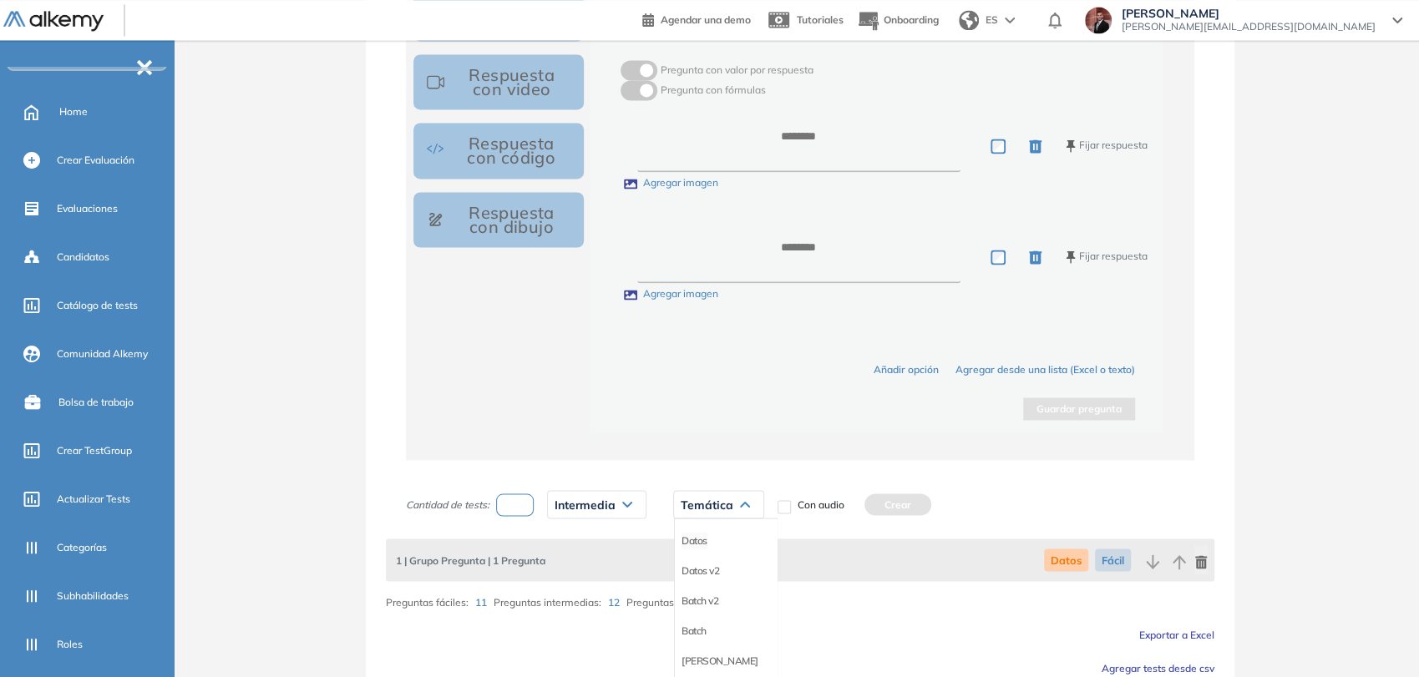
click at [693, 536] on li "Datos" at bounding box center [694, 540] width 26 height 17
click at [888, 501] on button "Crear" at bounding box center [878, 504] width 67 height 22
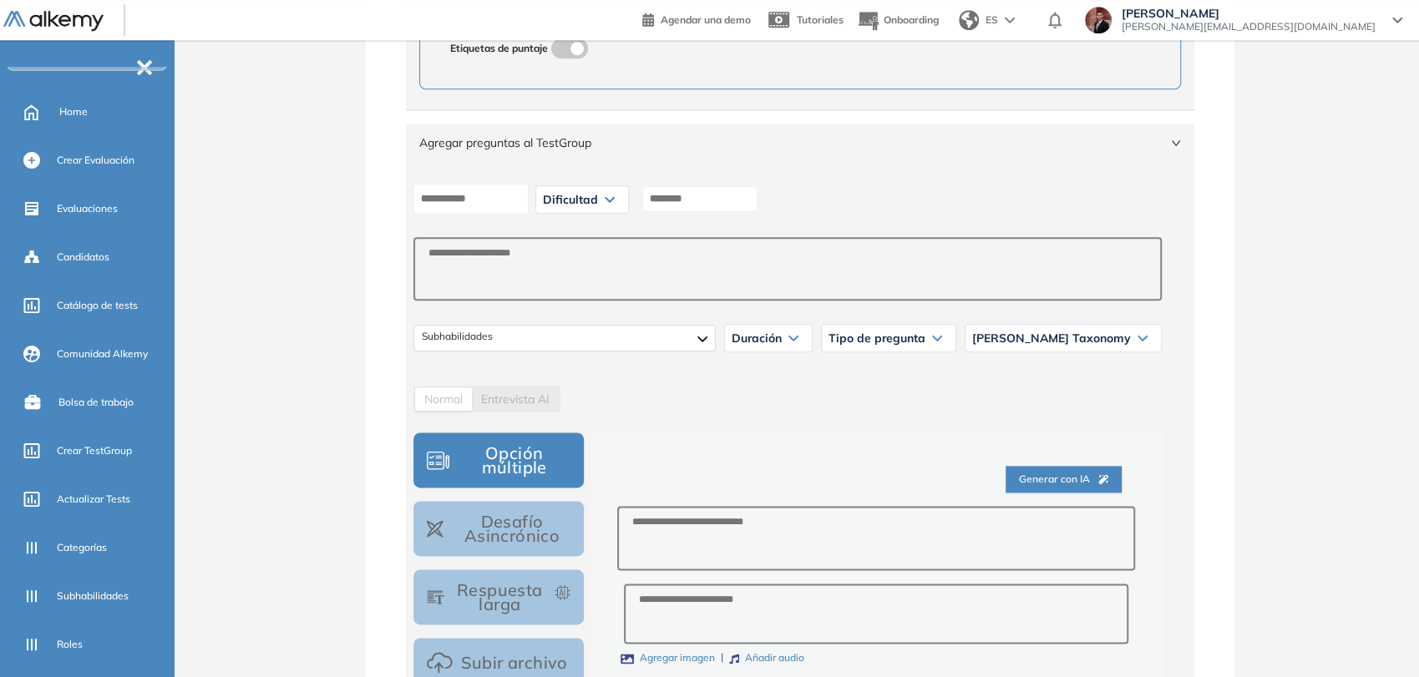
scroll to position [1163, 0]
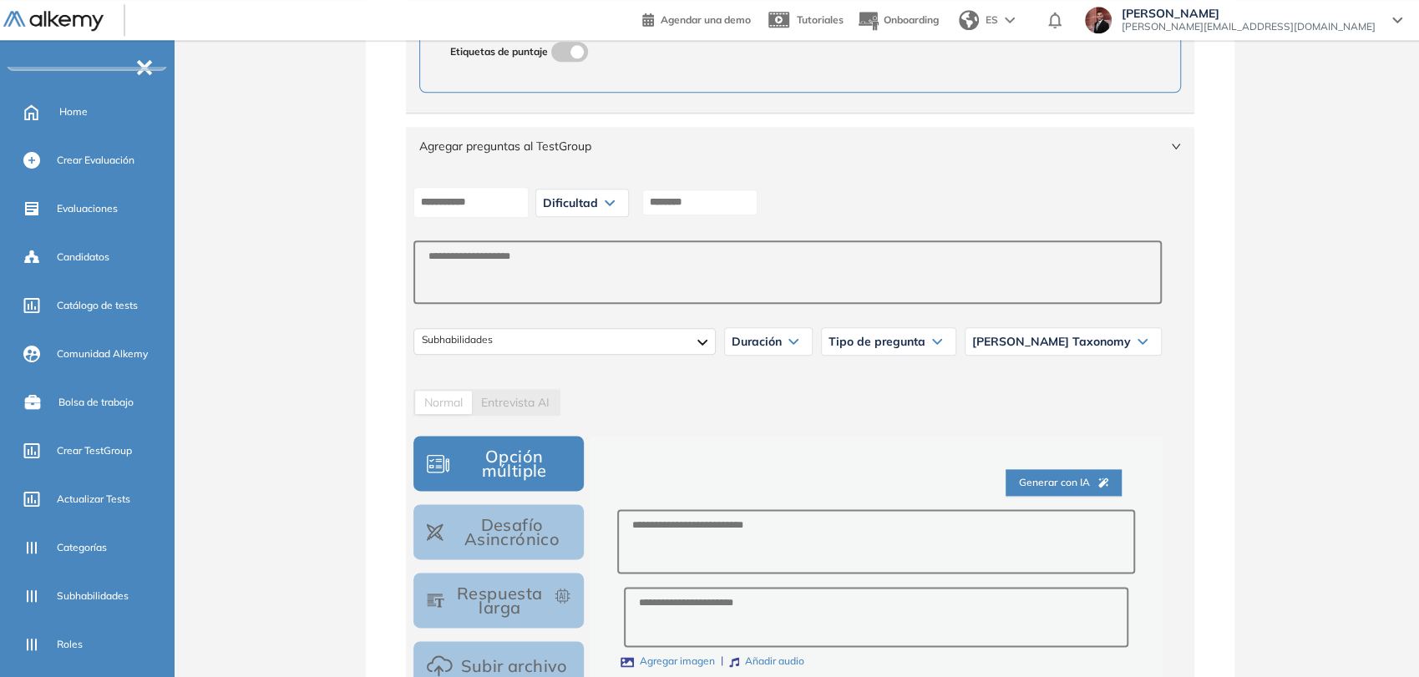
click at [594, 206] on span "Dificultad" at bounding box center [570, 202] width 55 height 13
click at [590, 296] on li "Intermedia" at bounding box center [567, 299] width 47 height 17
click at [701, 219] on div "Intermedia Muy fácil Fácil Intermedia Difícil Muy difícil Avanzado Respuesta co…" at bounding box center [787, 203] width 761 height 42
click at [706, 211] on input "*" at bounding box center [705, 203] width 115 height 26
type input "***"
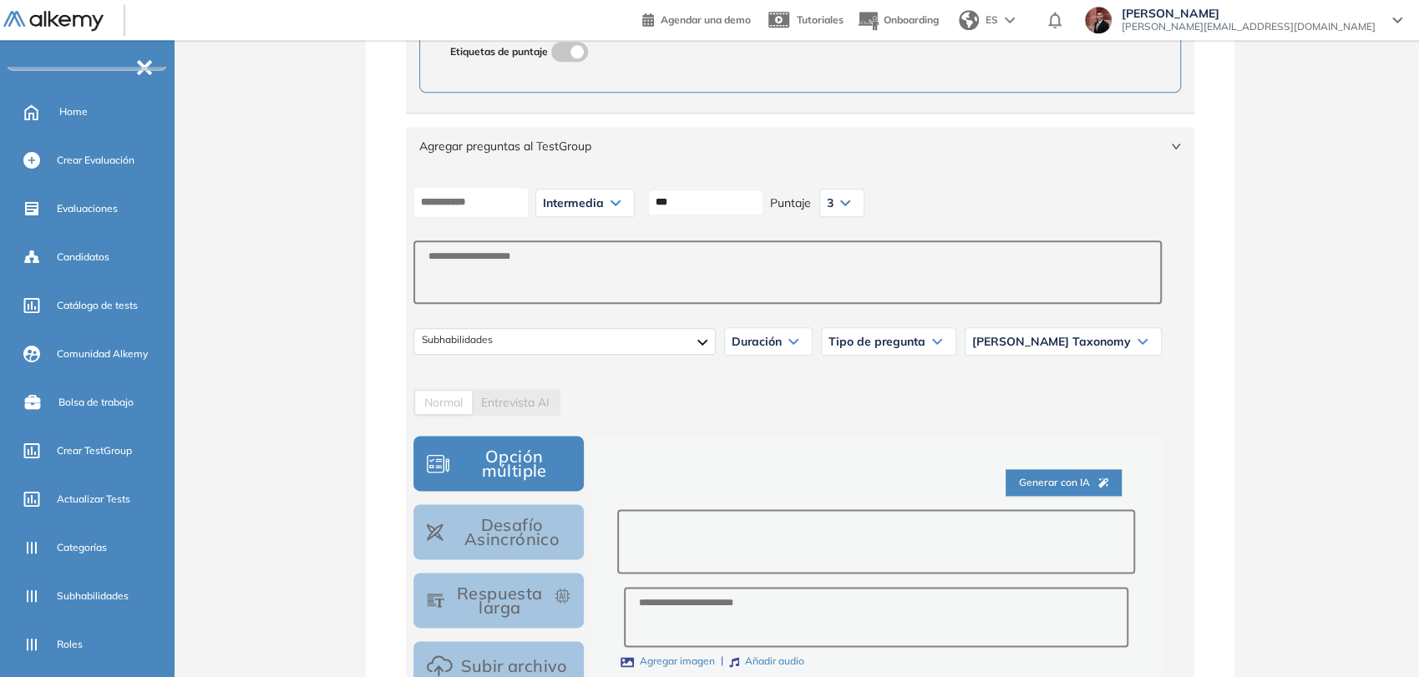
click at [721, 530] on textarea at bounding box center [875, 541] width 517 height 64
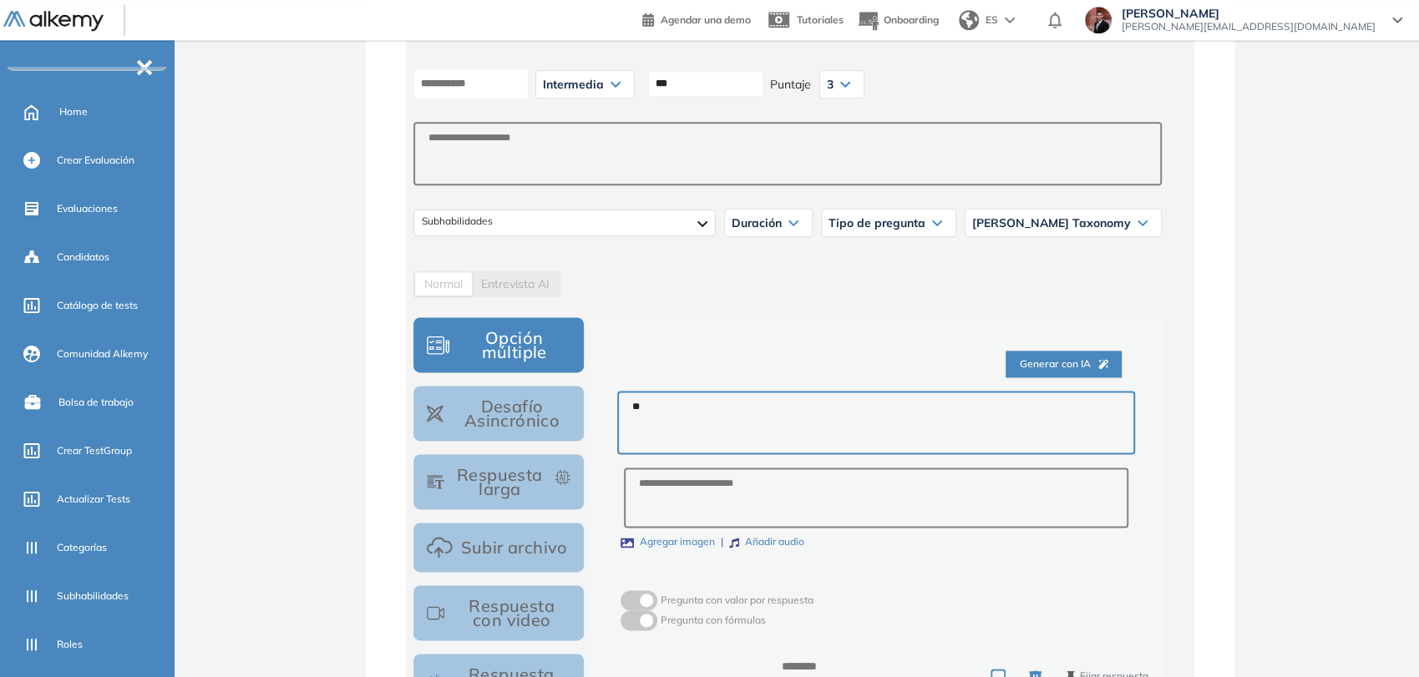
scroll to position [1442, 0]
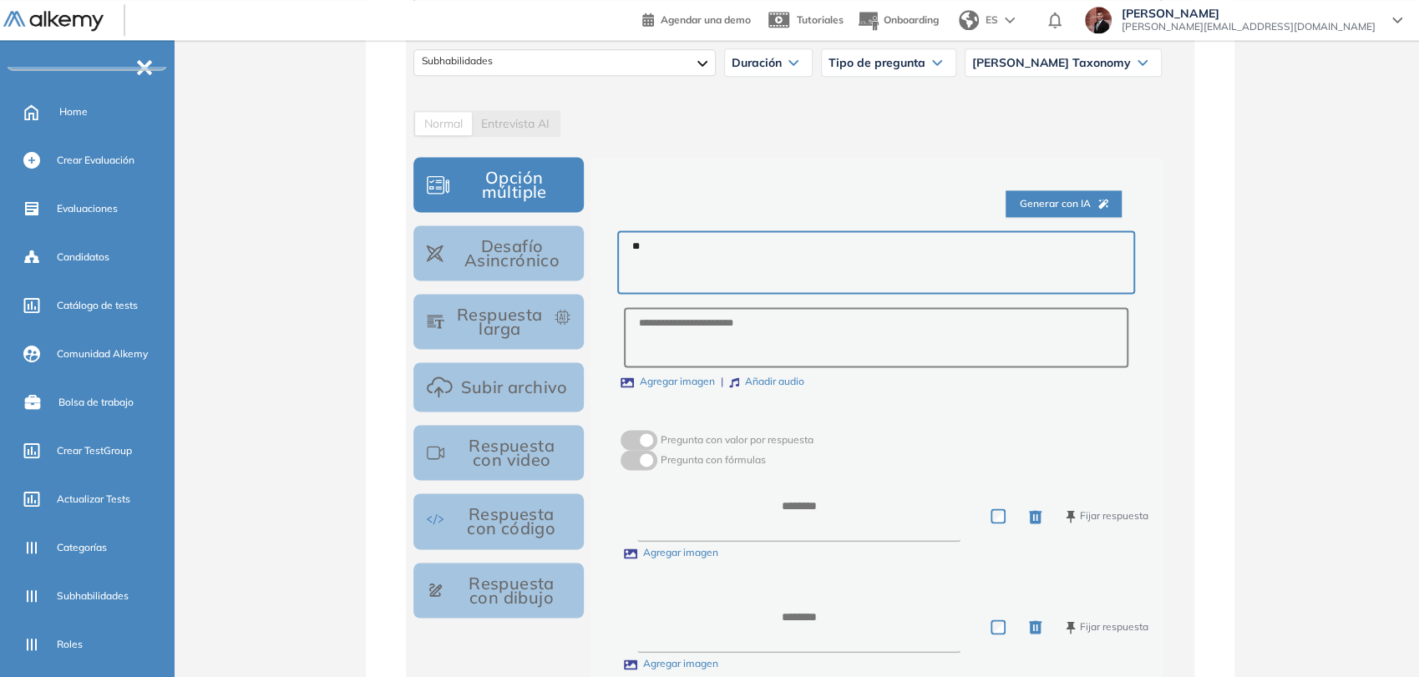
type textarea "**"
drag, startPoint x: 749, startPoint y: 530, endPoint x: 750, endPoint y: 521, distance: 9.2
click at [749, 529] on textarea at bounding box center [798, 516] width 323 height 52
type textarea "*"
click at [793, 615] on textarea at bounding box center [798, 627] width 323 height 52
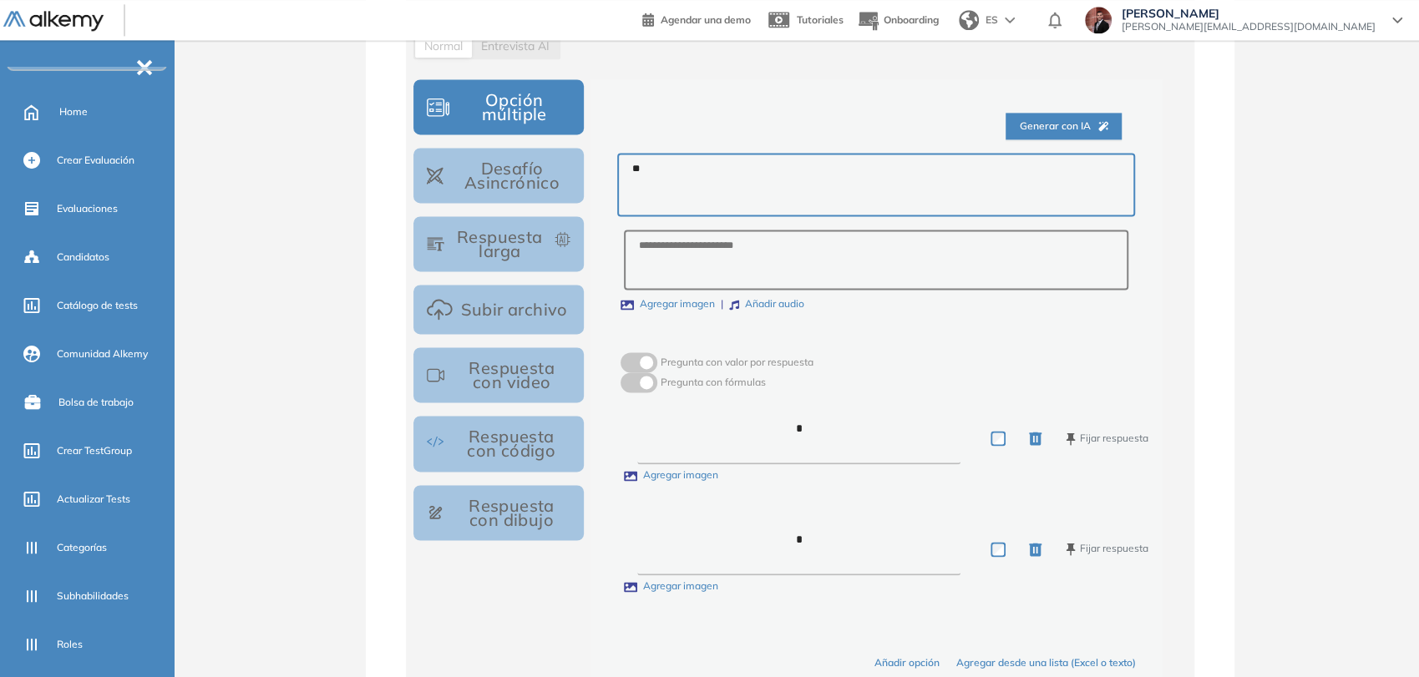
scroll to position [1627, 0]
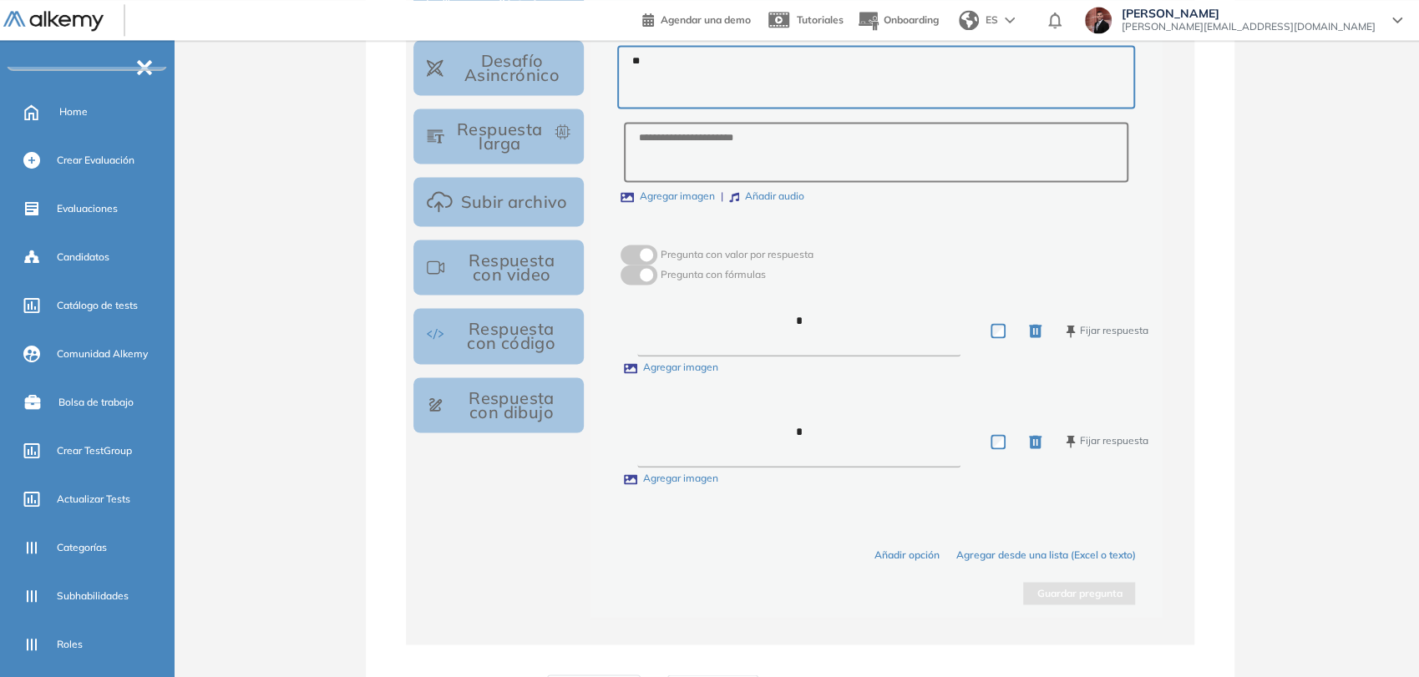
type textarea "*"
click at [1081, 603] on div "Generar con IA ** Agregar imagen Añadir audio Pregunta con valor por respuesta …" at bounding box center [875, 295] width 571 height 646
drag, startPoint x: 1075, startPoint y: 596, endPoint x: 1063, endPoint y: 588, distance: 14.4
click at [1075, 595] on button "Guardar pregunta" at bounding box center [1079, 593] width 112 height 23
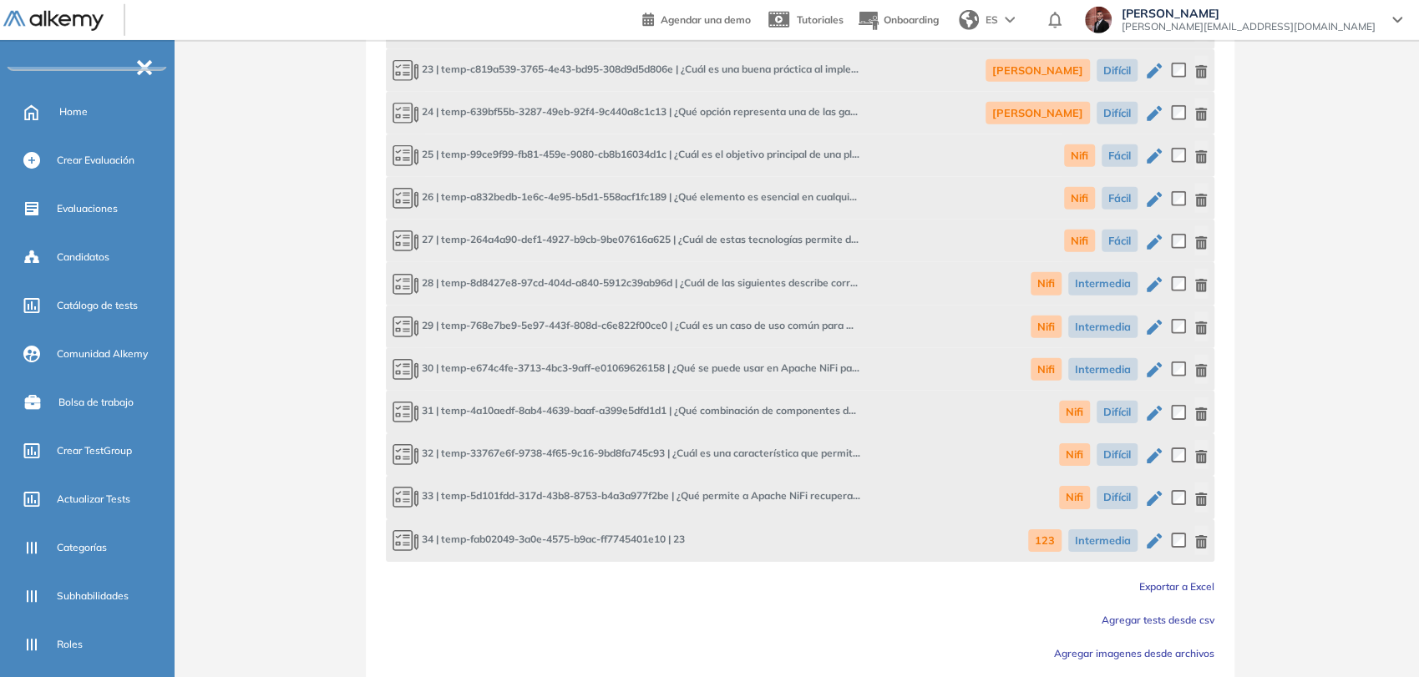
scroll to position [3371, 0]
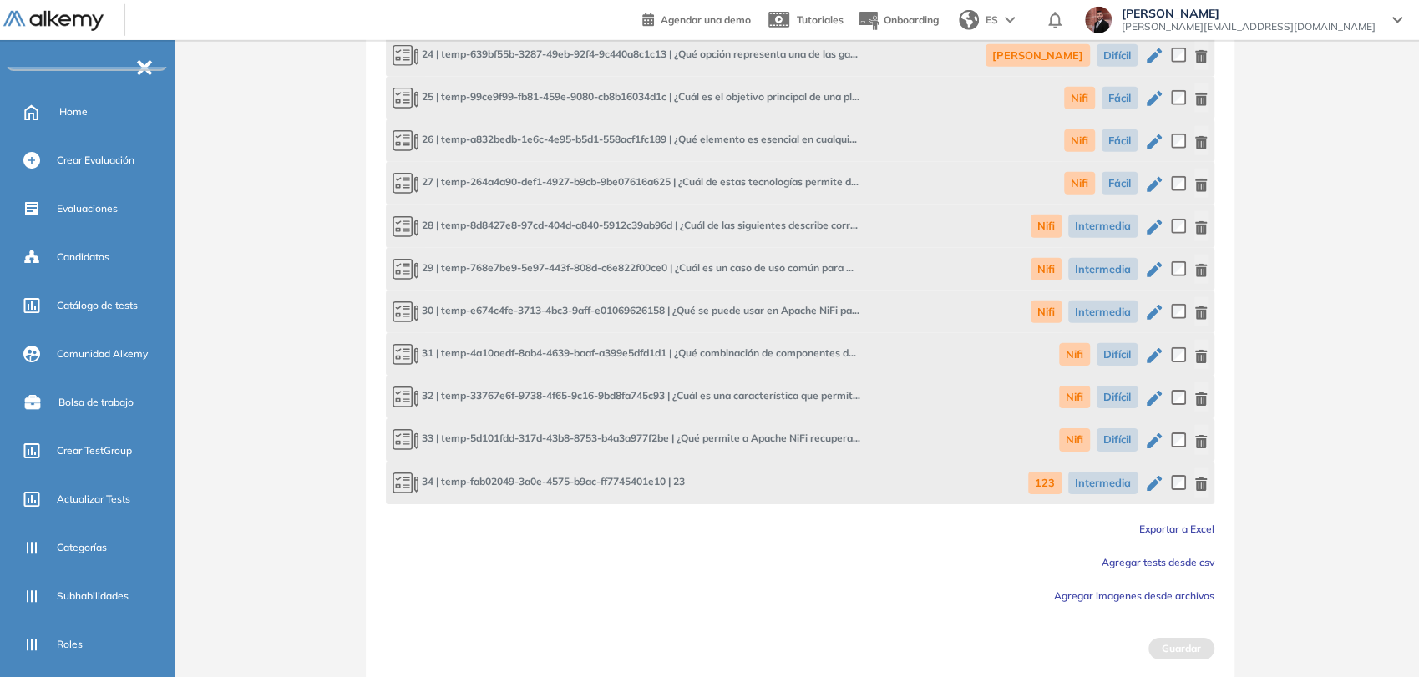
click at [1201, 481] on icon "button" at bounding box center [1201, 484] width 12 height 13
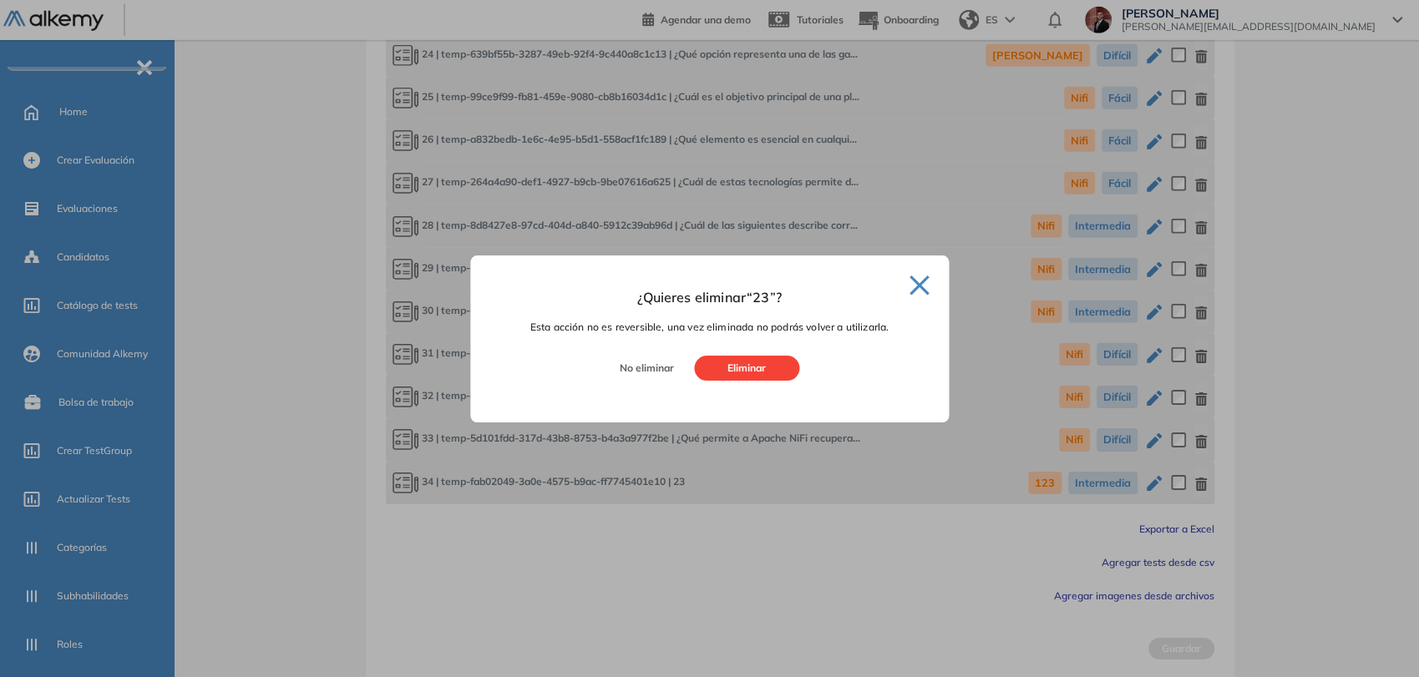
click at [772, 370] on button "Eliminar" at bounding box center [746, 368] width 105 height 25
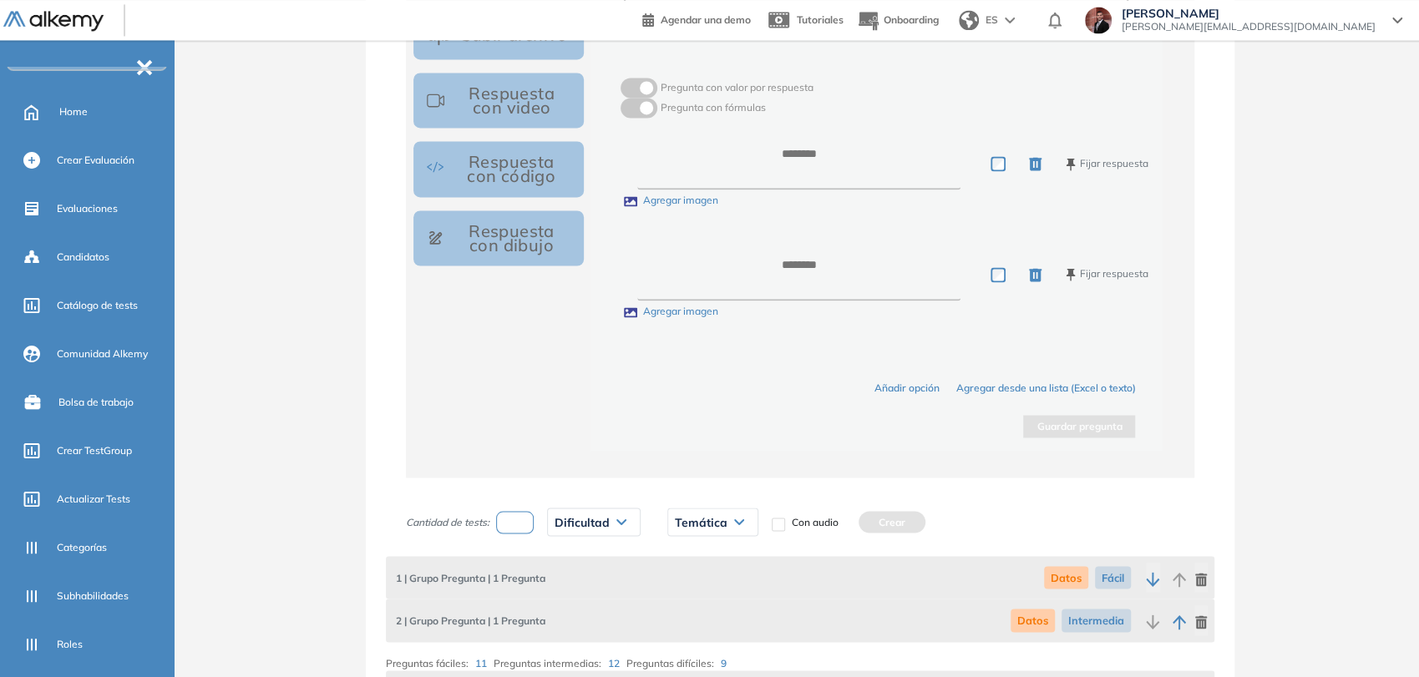
scroll to position [1937, 0]
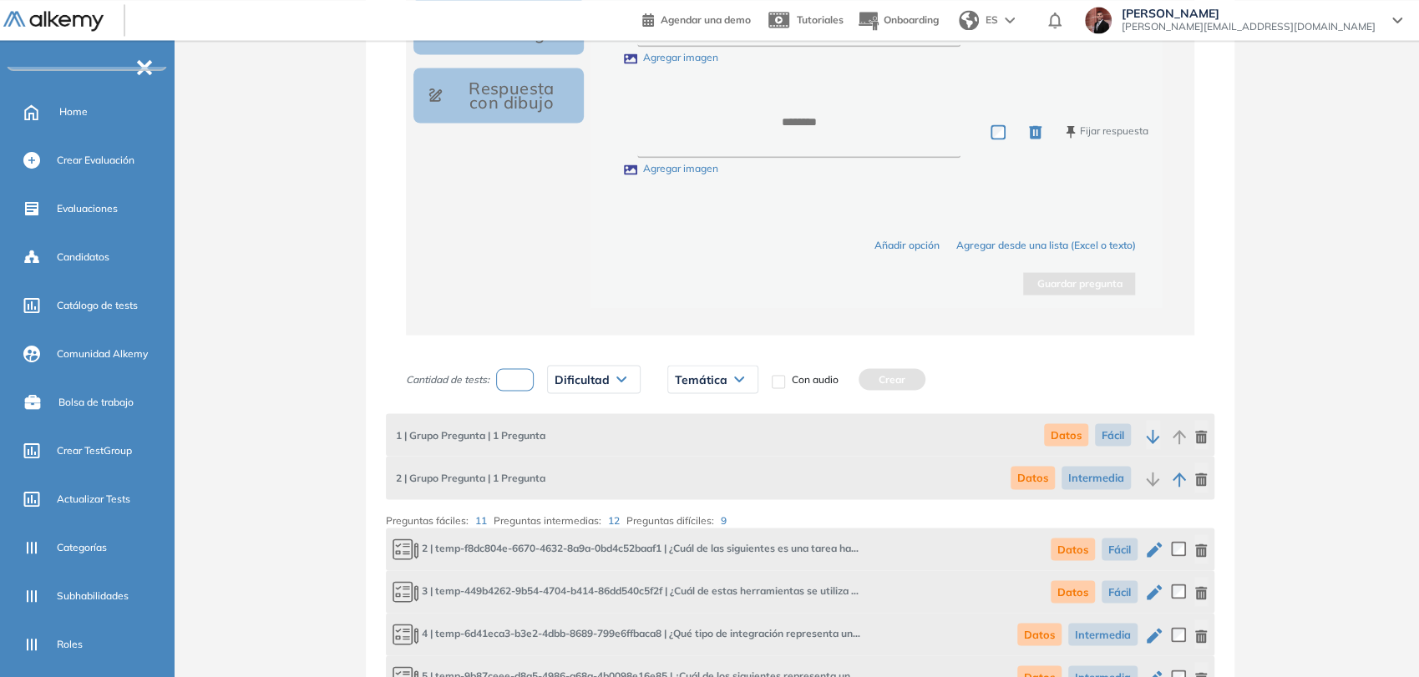
click at [523, 373] on input "number" at bounding box center [515, 379] width 38 height 23
type input "*"
click at [594, 387] on div "Dificultad" at bounding box center [594, 379] width 92 height 27
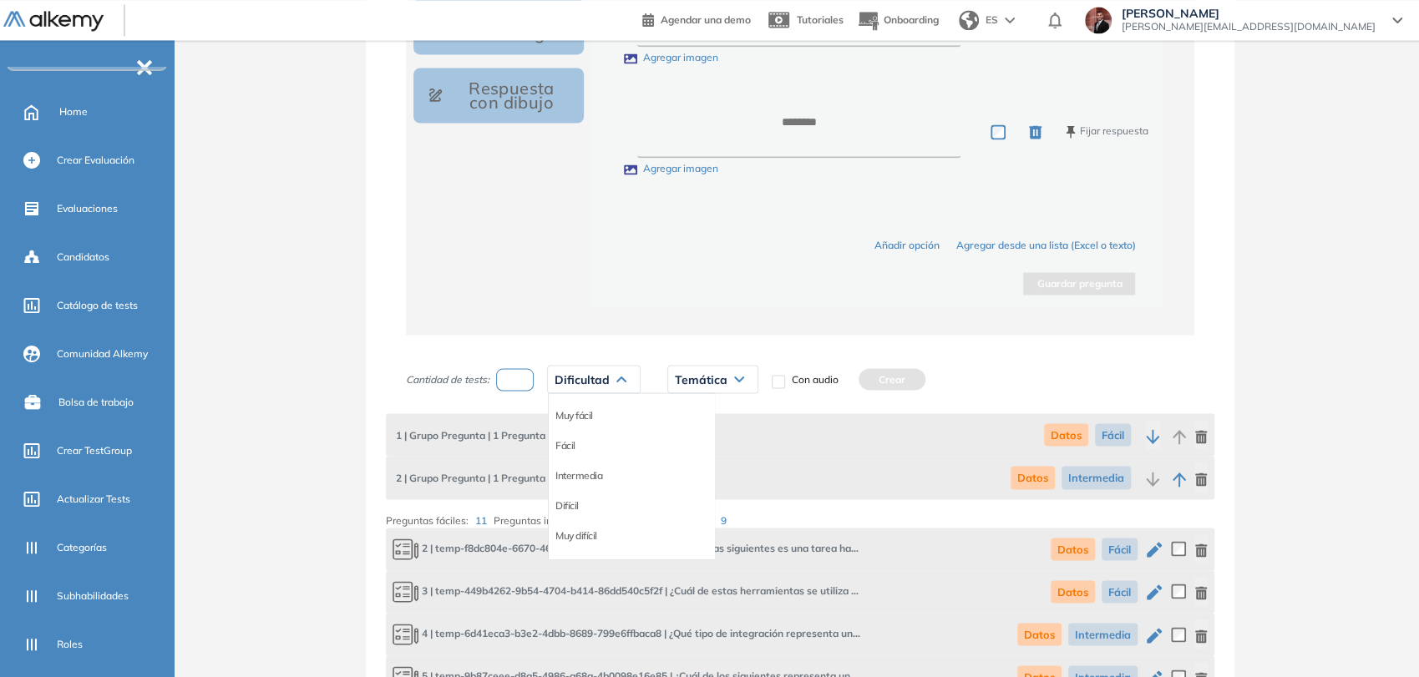
drag, startPoint x: 578, startPoint y: 498, endPoint x: 620, endPoint y: 436, distance: 75.0
click at [580, 495] on div "Difícil" at bounding box center [631, 505] width 165 height 30
click at [571, 500] on li "Difícil" at bounding box center [566, 505] width 23 height 17
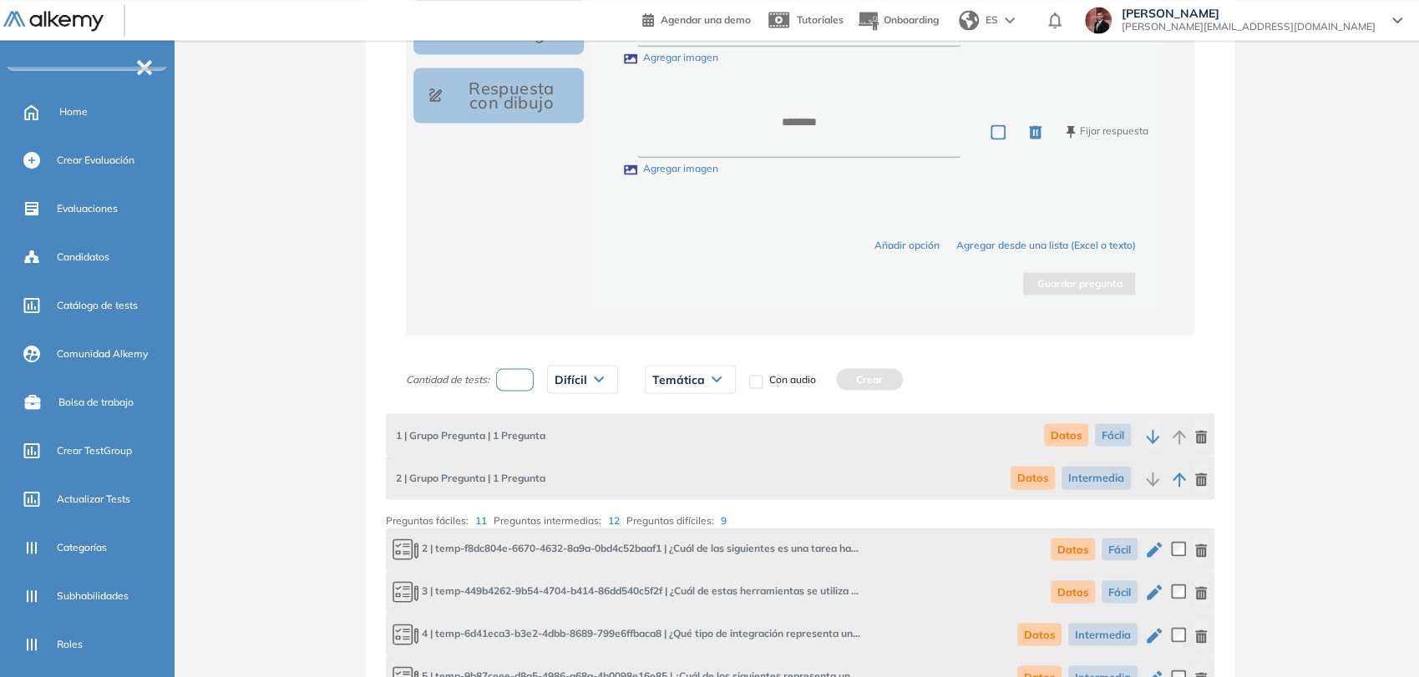
click at [707, 370] on div "Temática" at bounding box center [689, 379] width 89 height 27
click at [674, 445] on li "Datos v2" at bounding box center [672, 445] width 38 height 17
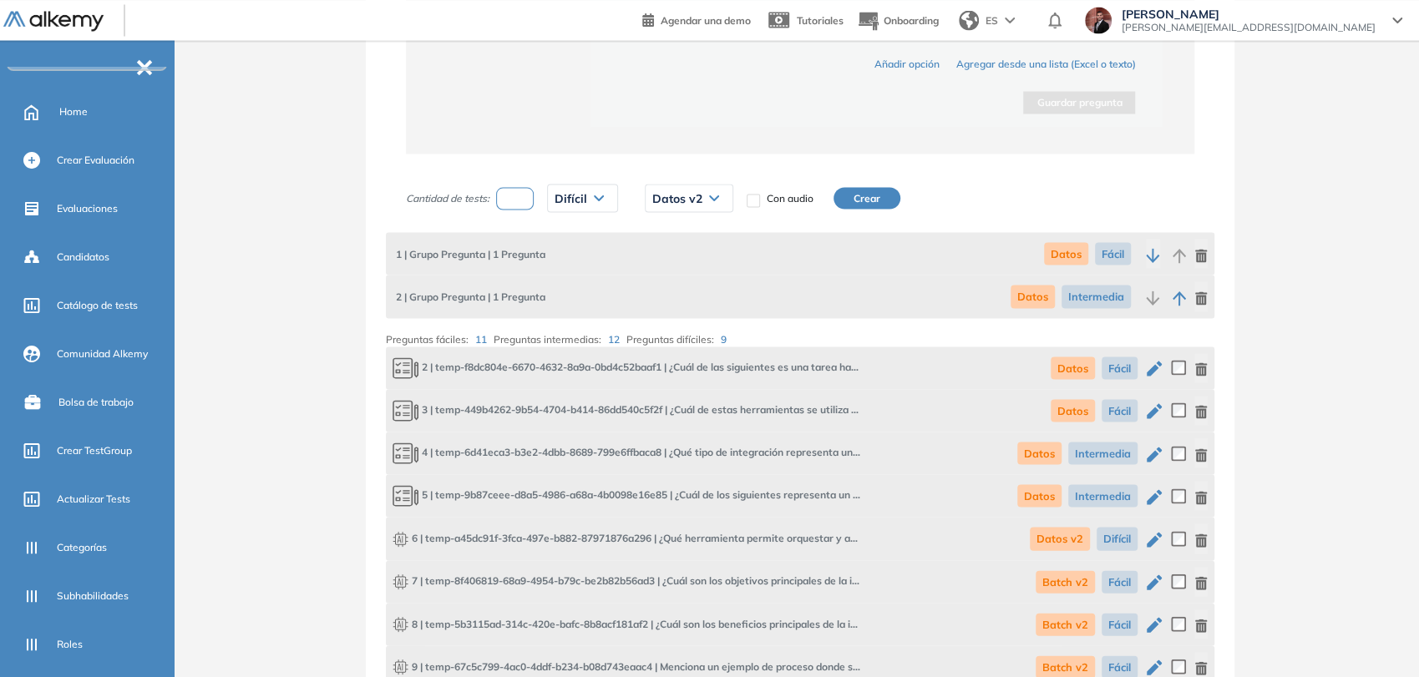
scroll to position [2122, 0]
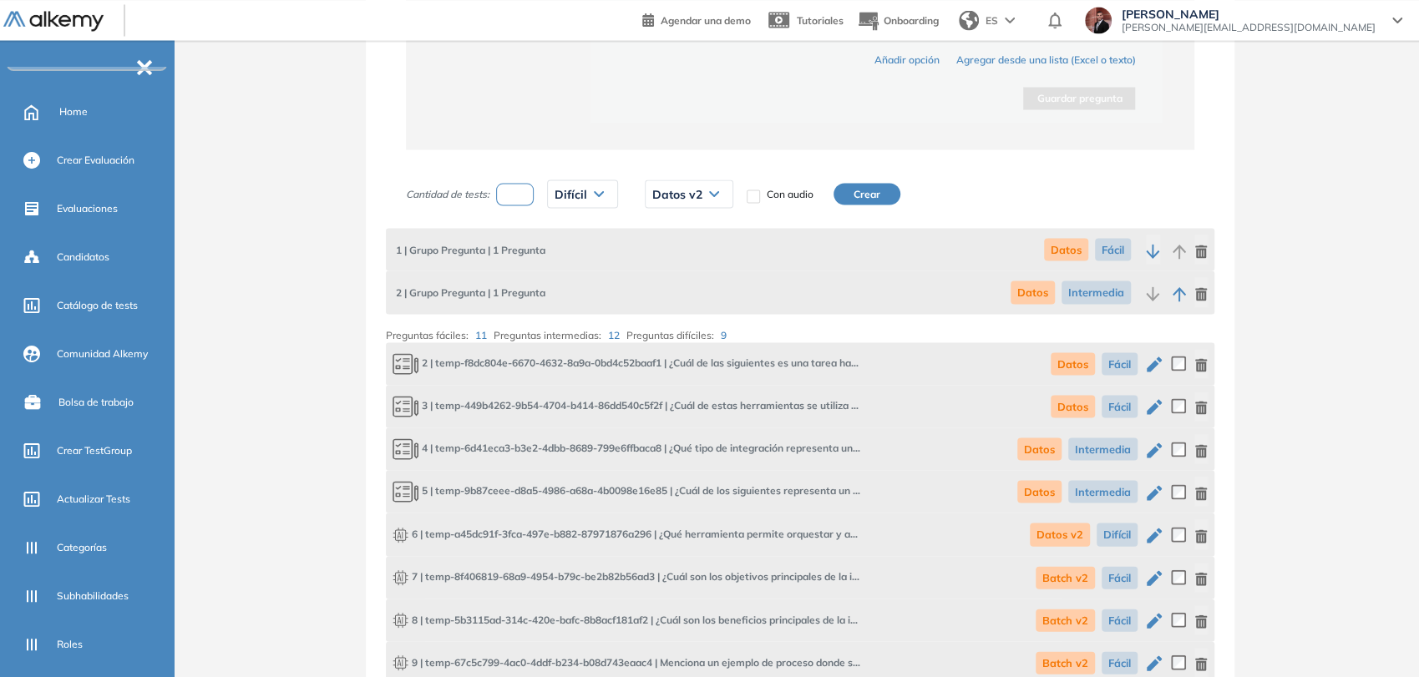
click at [859, 188] on button "Crear" at bounding box center [866, 194] width 67 height 22
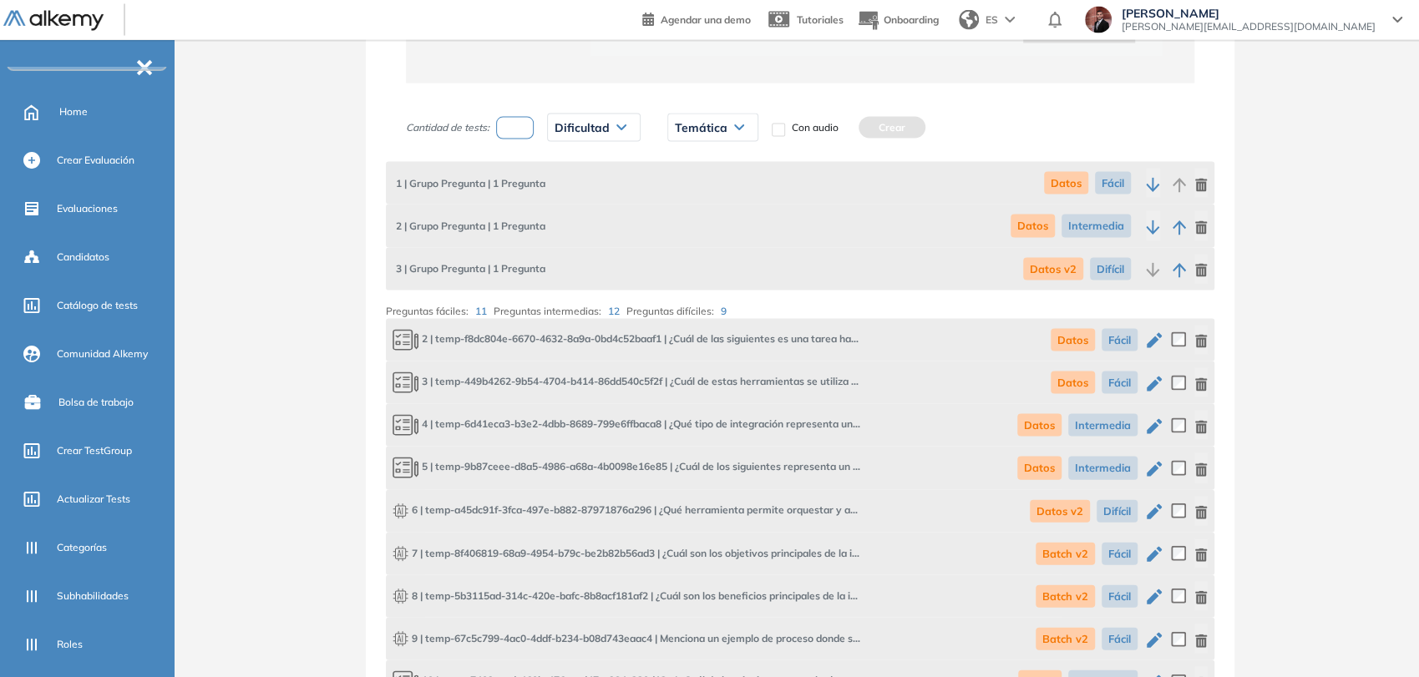
scroll to position [2215, 0]
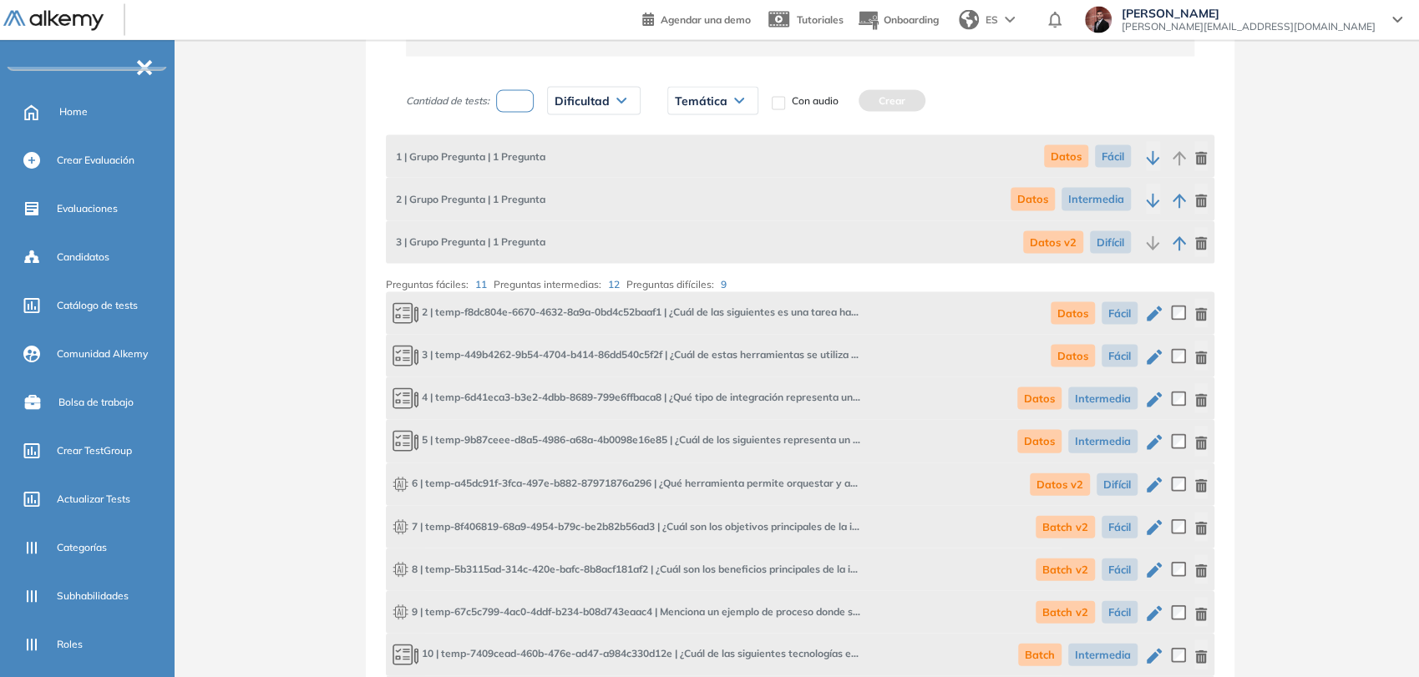
click at [521, 95] on input "number" at bounding box center [515, 101] width 38 height 23
type input "*"
click at [604, 109] on div "Dificultad" at bounding box center [594, 101] width 92 height 27
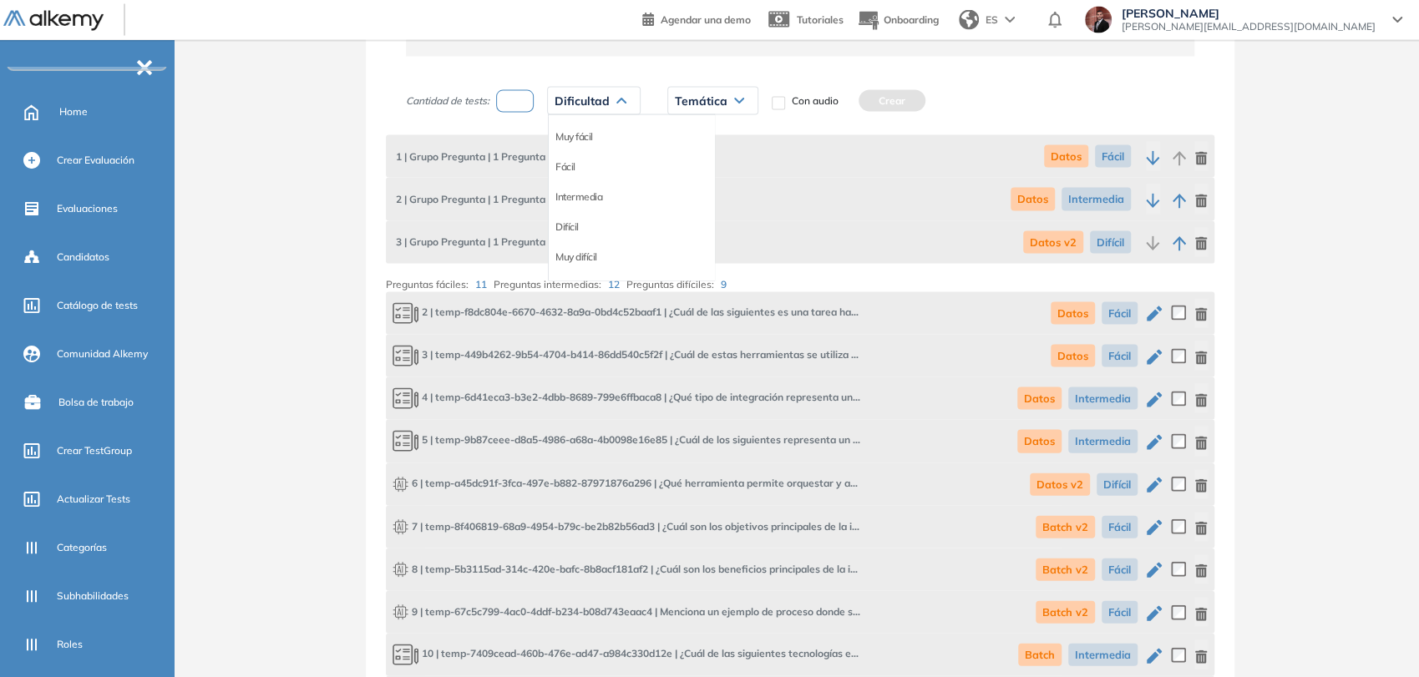
click at [569, 164] on li "Fácil" at bounding box center [565, 167] width 20 height 17
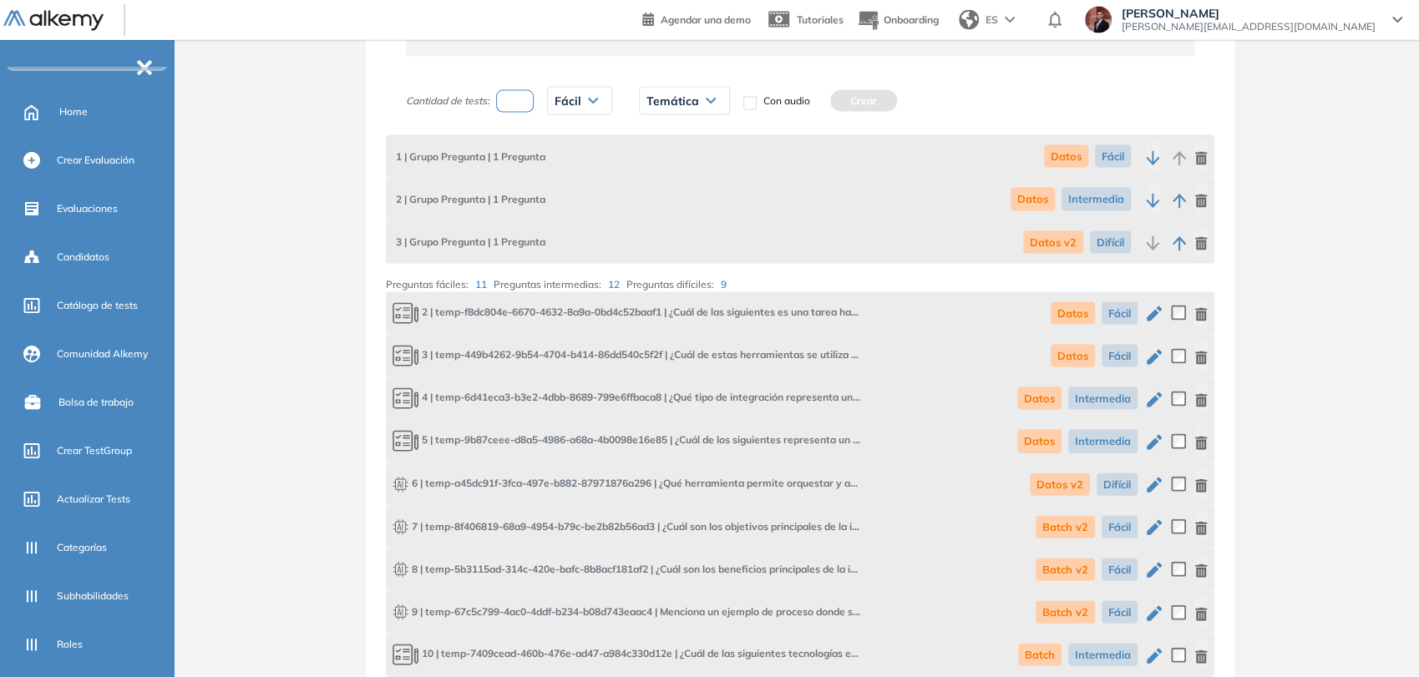
click at [690, 111] on div "Temática" at bounding box center [684, 101] width 89 height 27
click at [680, 189] on li "Batch v2" at bounding box center [665, 197] width 37 height 17
click at [855, 104] on button "Crear" at bounding box center [860, 101] width 67 height 22
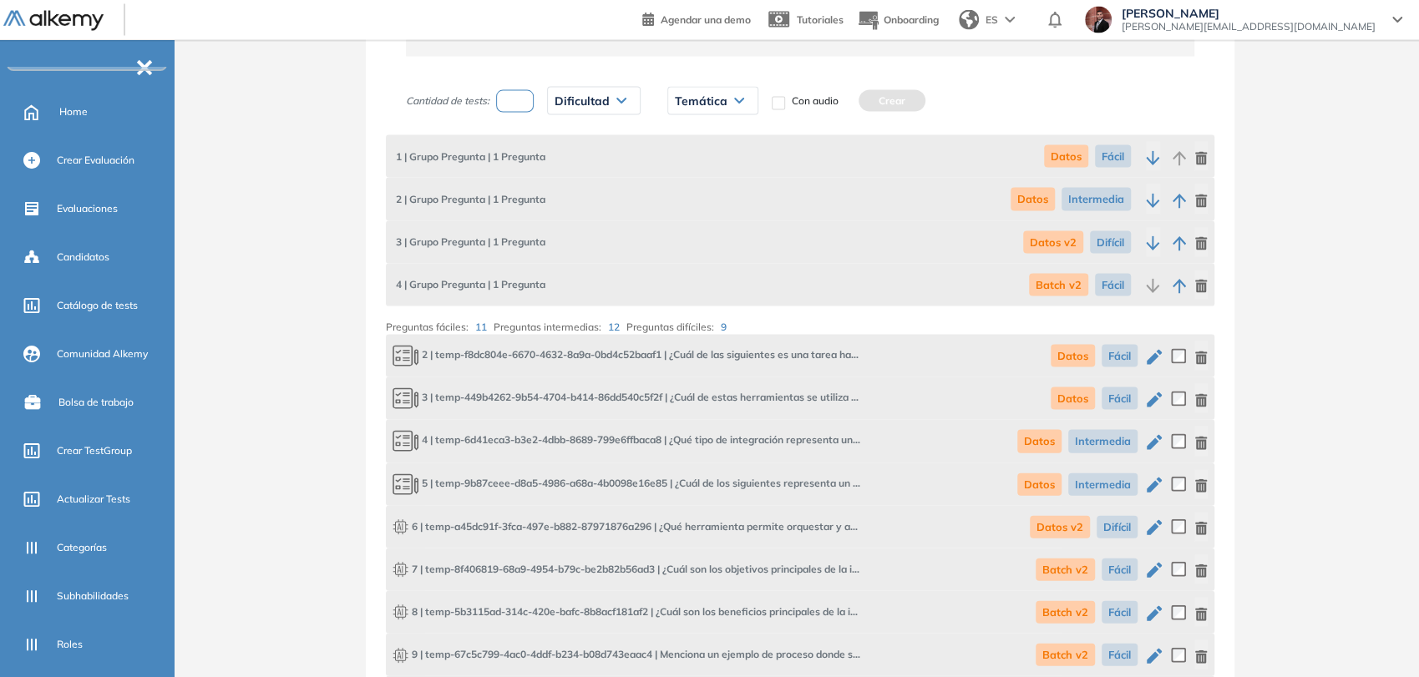
click at [506, 91] on input "number" at bounding box center [515, 101] width 38 height 23
type input "*"
click at [592, 105] on div "Dificultad" at bounding box center [594, 101] width 92 height 27
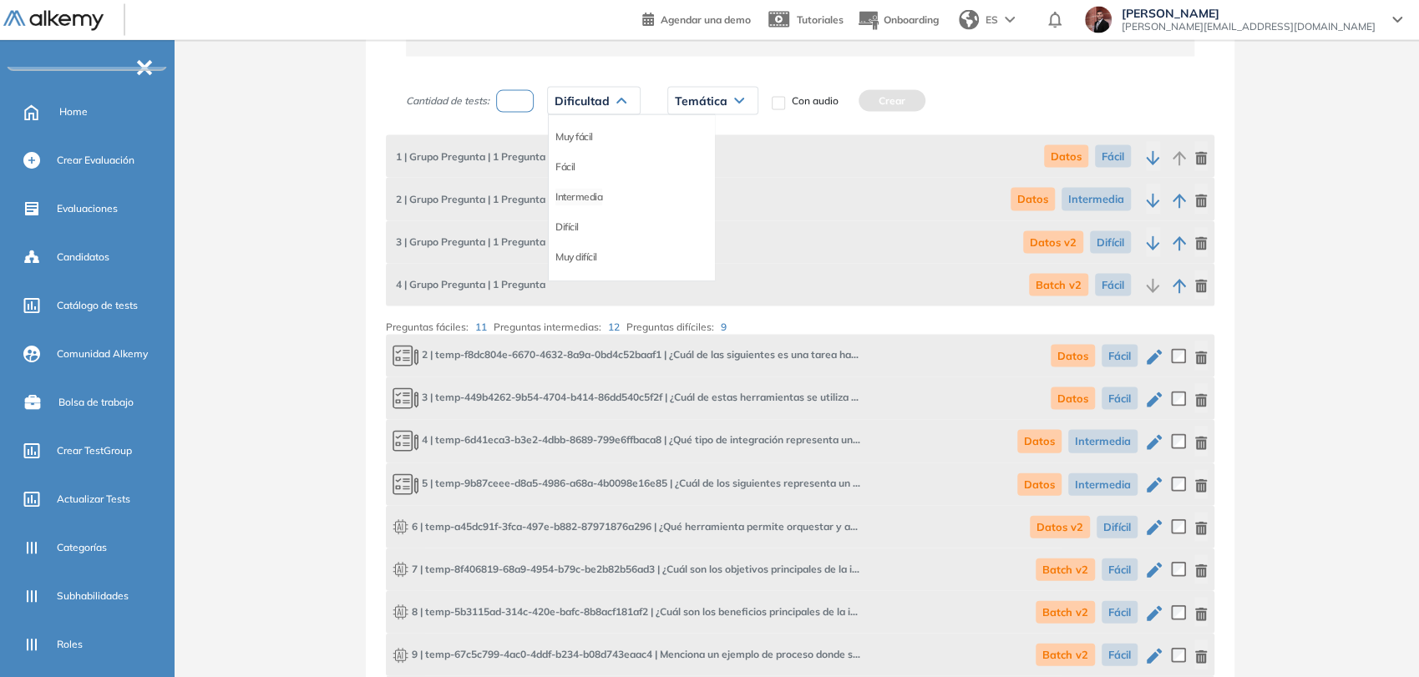
click at [599, 193] on li "Intermedia" at bounding box center [578, 197] width 47 height 17
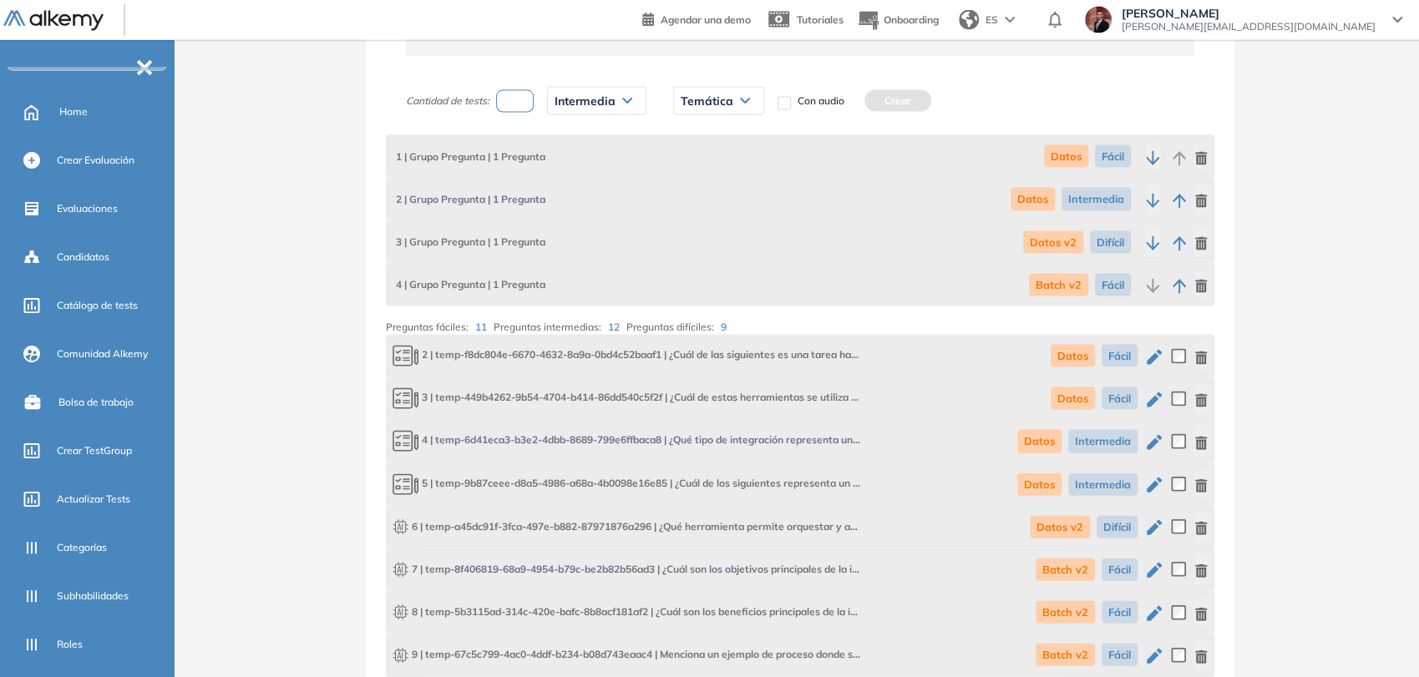
click at [703, 104] on div "Temática" at bounding box center [718, 101] width 89 height 27
drag, startPoint x: 701, startPoint y: 225, endPoint x: 769, endPoint y: 162, distance: 92.7
click at [701, 224] on li "Batch" at bounding box center [693, 227] width 25 height 17
click at [862, 100] on button "Crear" at bounding box center [877, 101] width 67 height 22
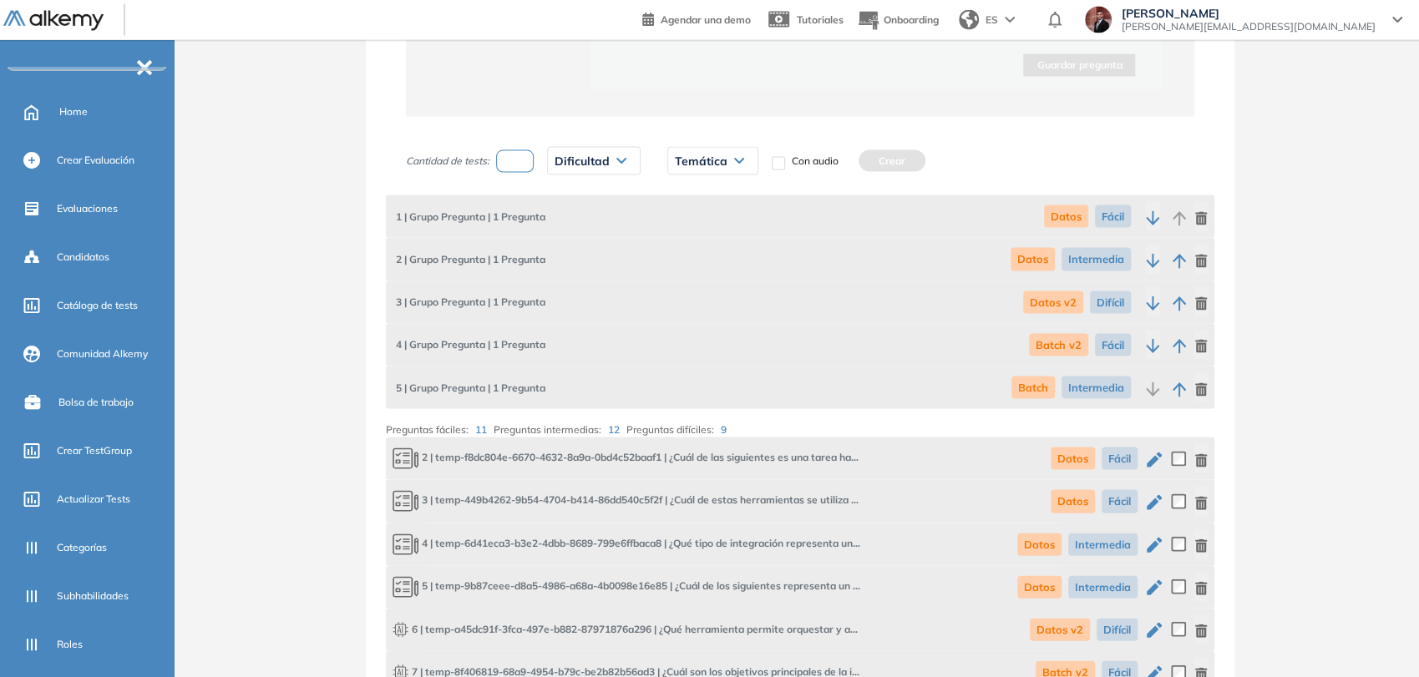
scroll to position [2122, 0]
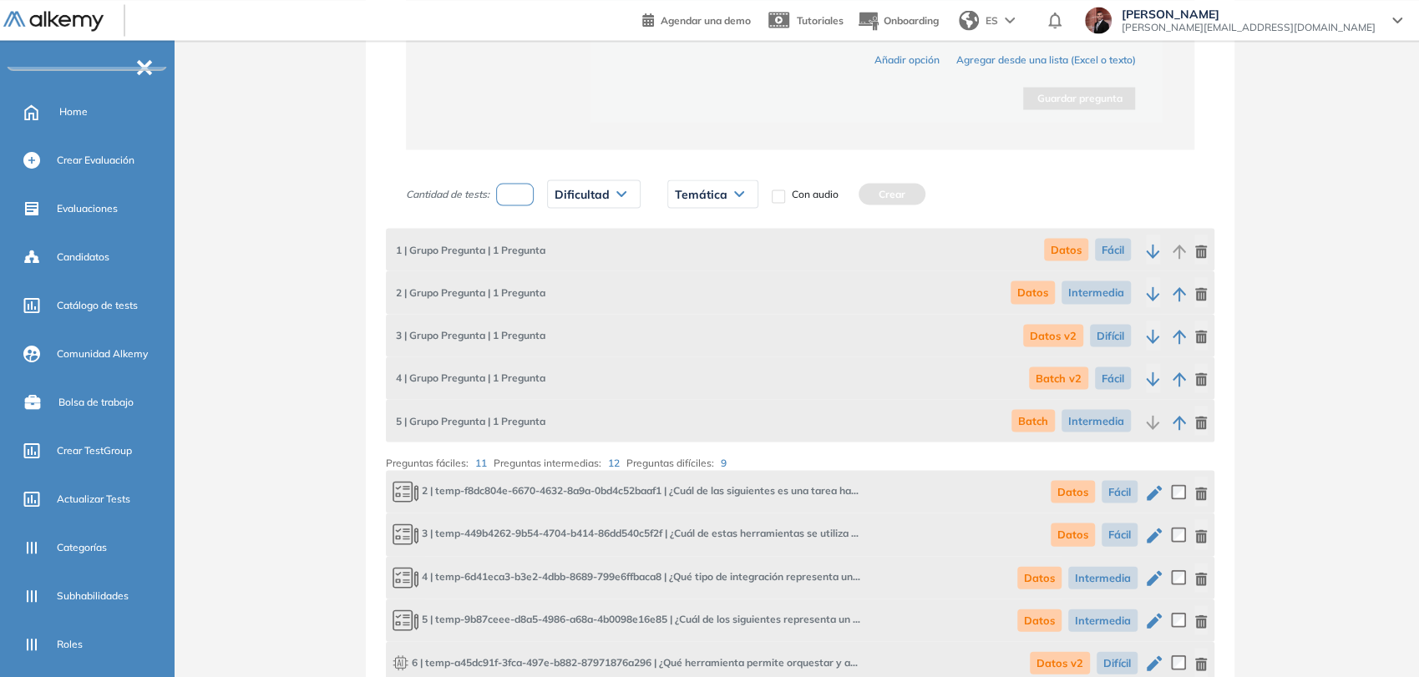
click at [585, 187] on span "Dificultad" at bounding box center [581, 193] width 55 height 13
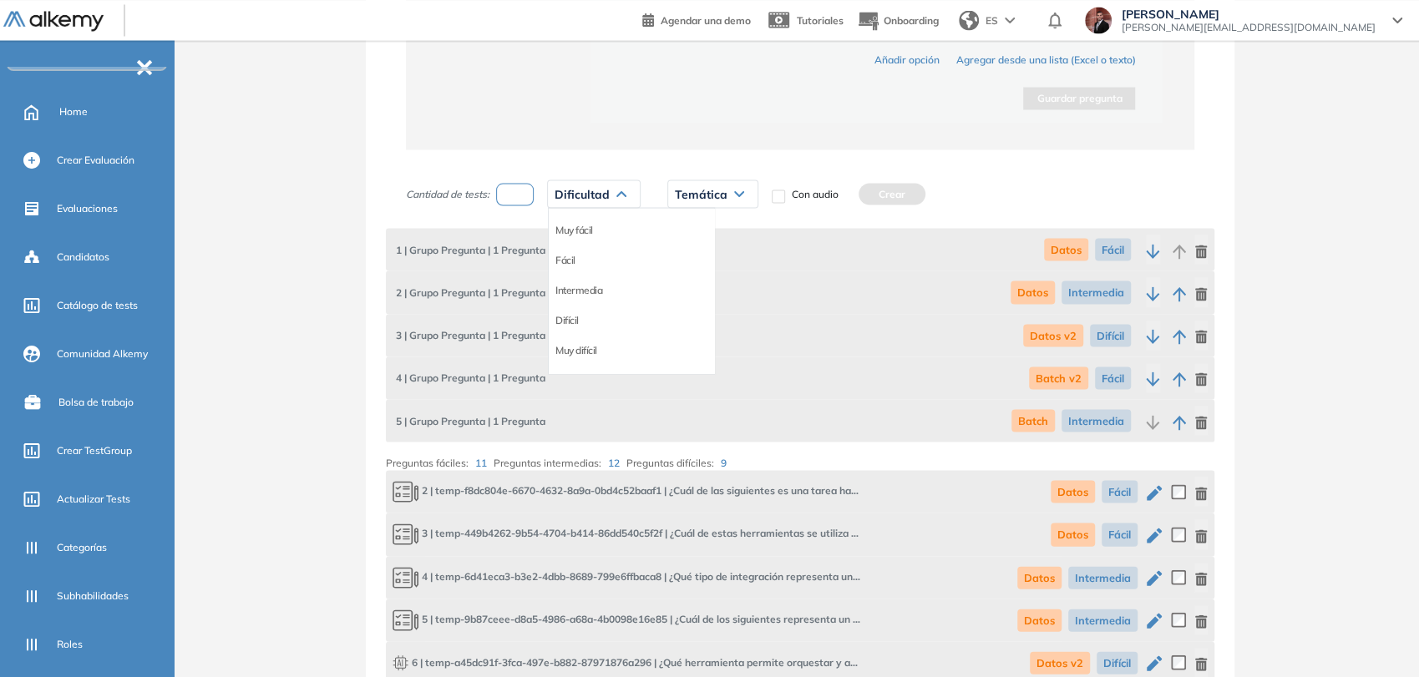
click at [586, 287] on li "Intermedia" at bounding box center [578, 289] width 47 height 17
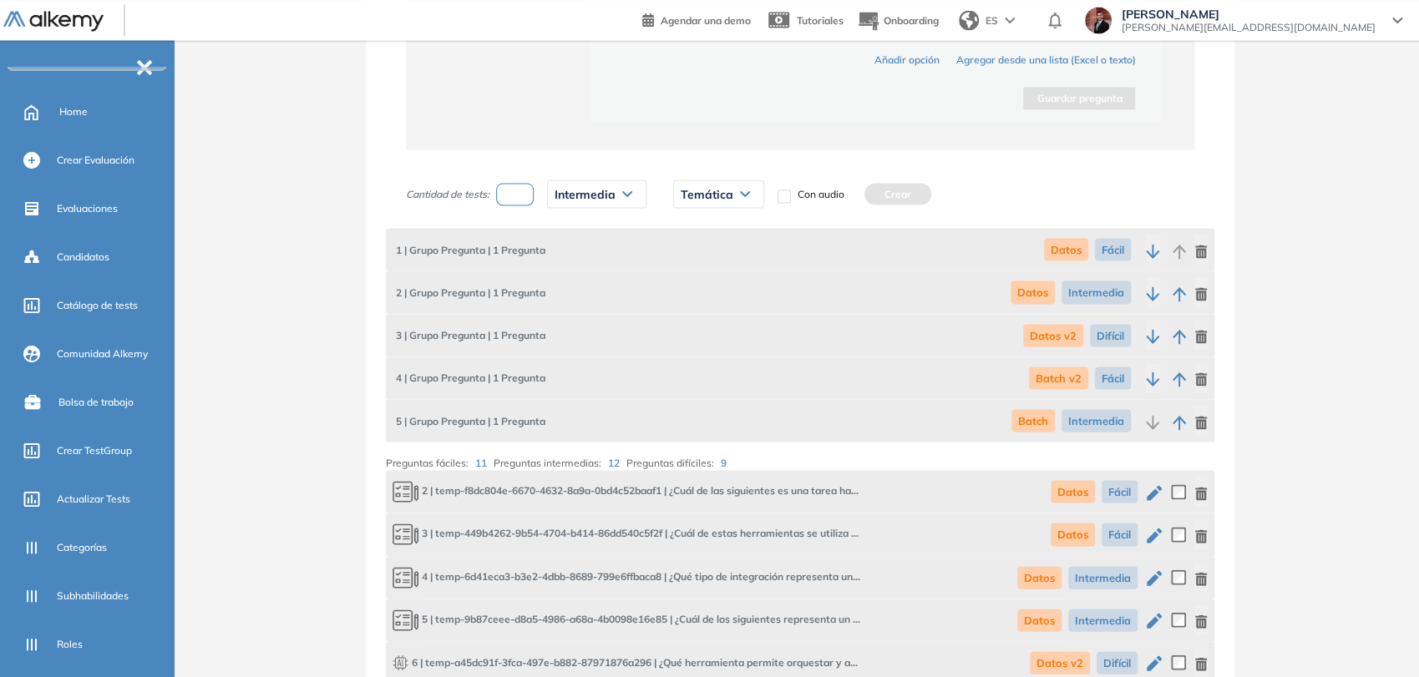
click at [528, 188] on input "number" at bounding box center [515, 194] width 38 height 23
type input "*"
click at [599, 190] on span "Intermedia" at bounding box center [584, 193] width 61 height 13
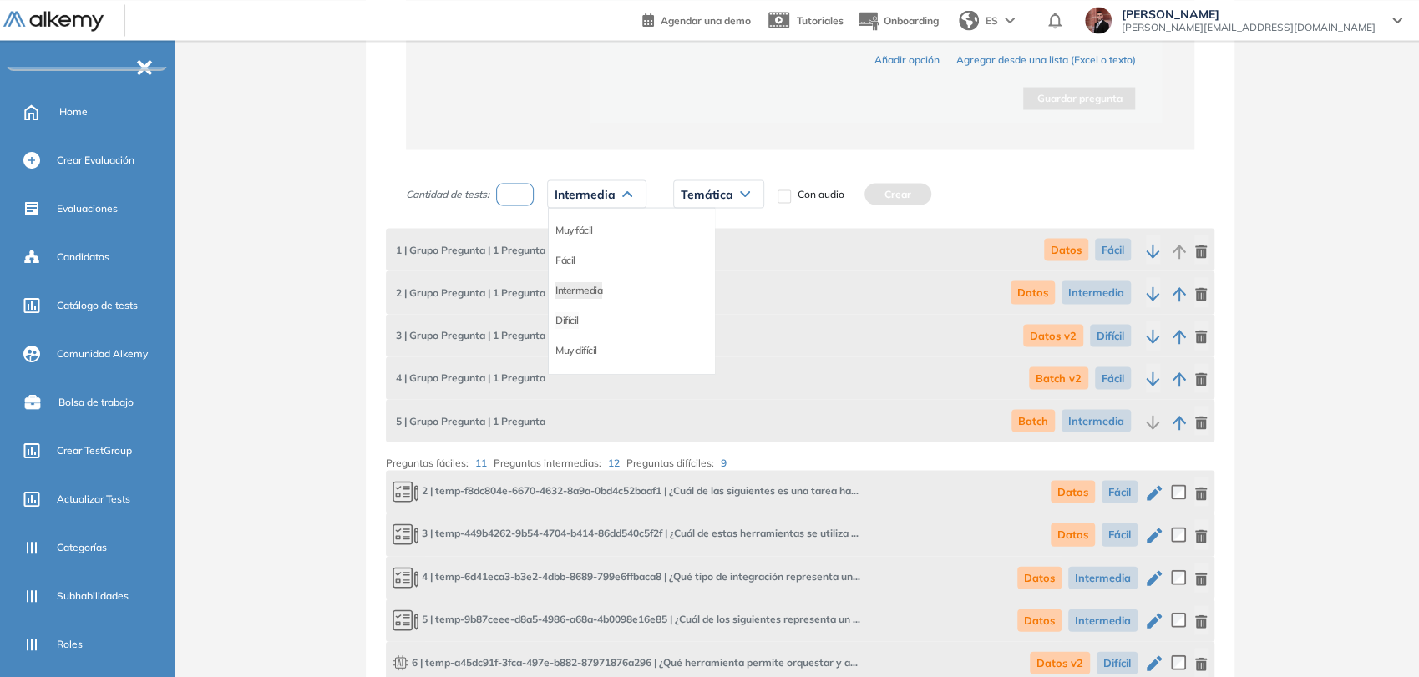
click at [574, 319] on li "Difícil" at bounding box center [566, 319] width 23 height 17
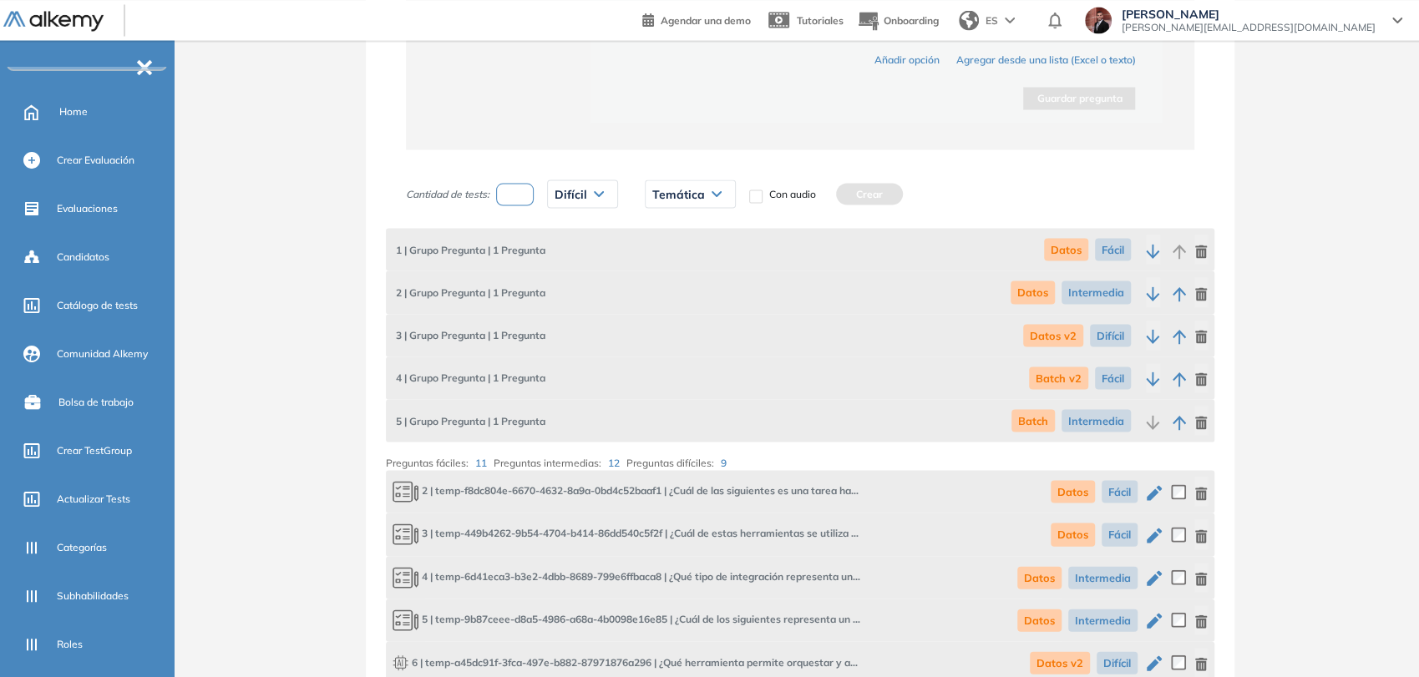
click at [702, 195] on span "Temática" at bounding box center [678, 193] width 53 height 13
click at [672, 286] on li "Batch v2" at bounding box center [671, 289] width 37 height 17
click at [870, 196] on button "Crear" at bounding box center [865, 194] width 67 height 22
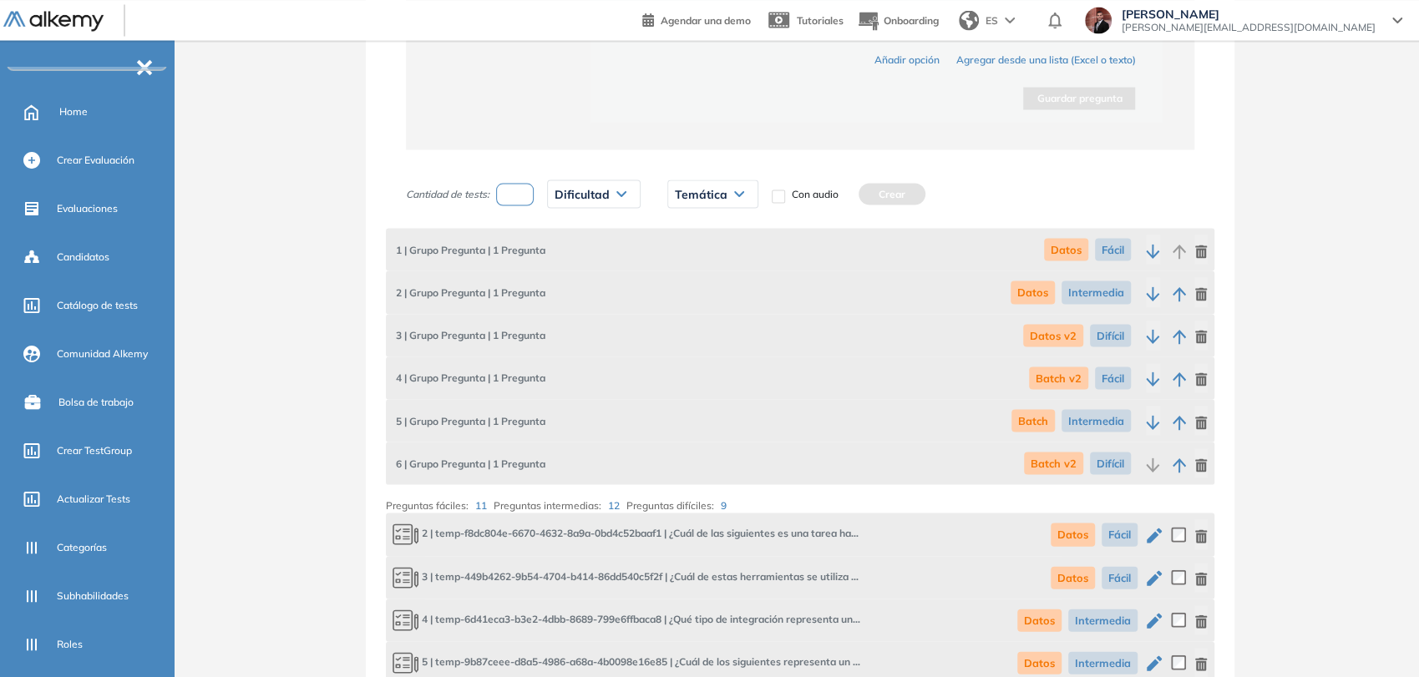
click at [527, 186] on input "number" at bounding box center [515, 194] width 38 height 23
type input "*"
click at [582, 190] on span "Dificultad" at bounding box center [581, 193] width 55 height 13
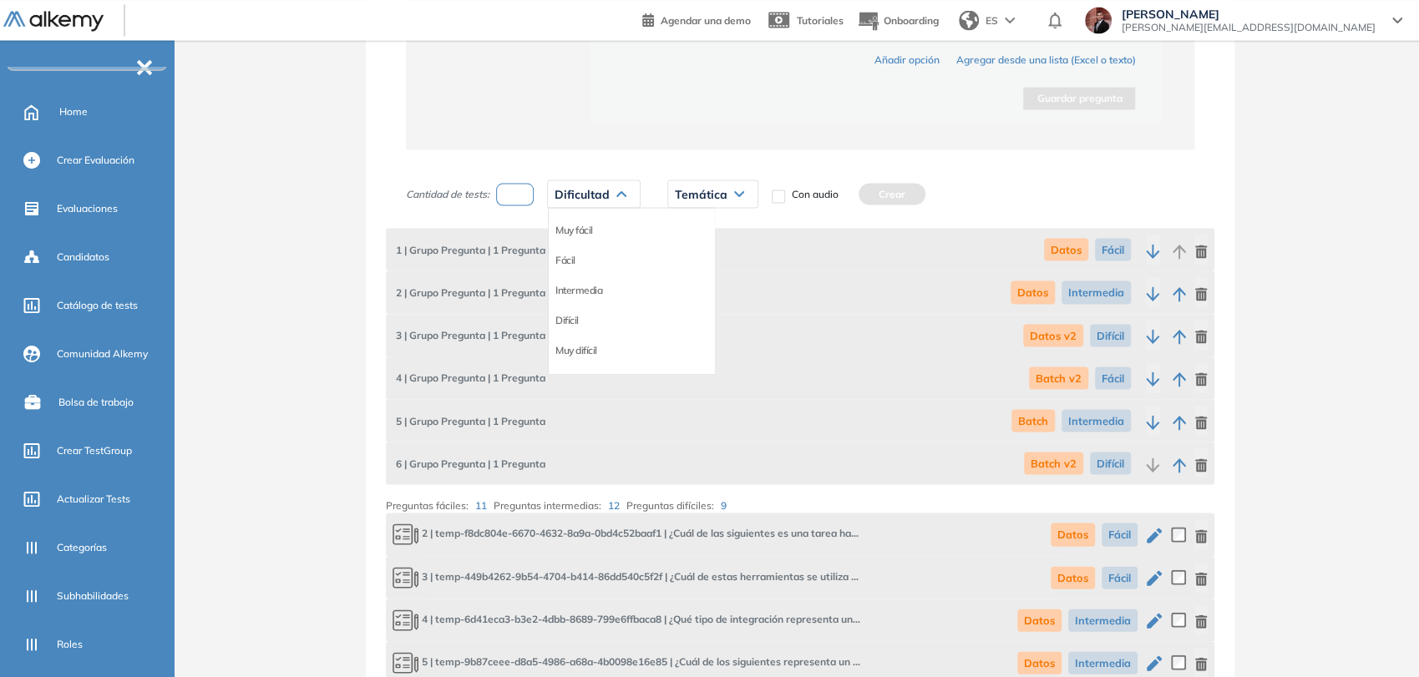
drag, startPoint x: 569, startPoint y: 255, endPoint x: 615, endPoint y: 242, distance: 47.8
click at [569, 255] on li "Fácil" at bounding box center [565, 259] width 20 height 17
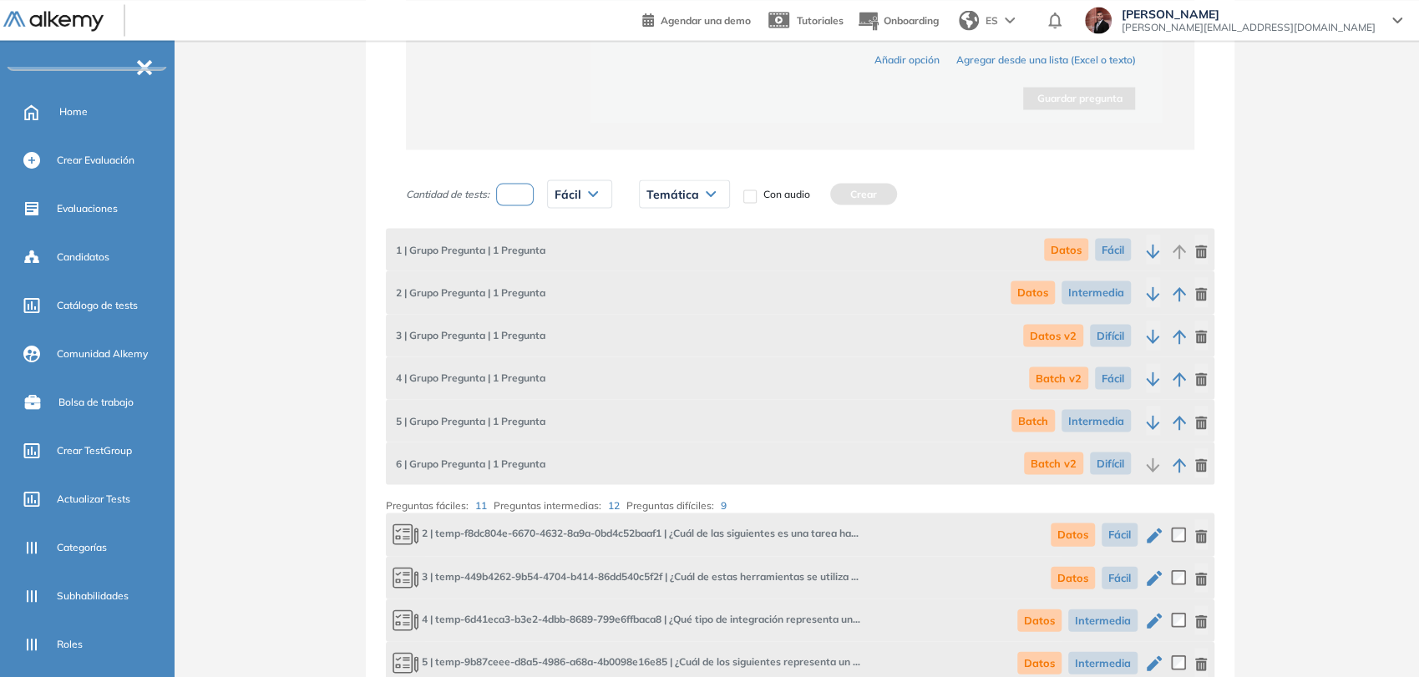
click at [684, 195] on span "Temática" at bounding box center [672, 193] width 53 height 13
drag, startPoint x: 664, startPoint y: 346, endPoint x: 716, endPoint y: 309, distance: 63.5
click at [665, 345] on li "[PERSON_NAME]" at bounding box center [685, 349] width 77 height 17
drag, startPoint x: 855, startPoint y: 200, endPoint x: 838, endPoint y: 191, distance: 18.7
click at [874, 197] on button "Crear" at bounding box center [907, 194] width 67 height 22
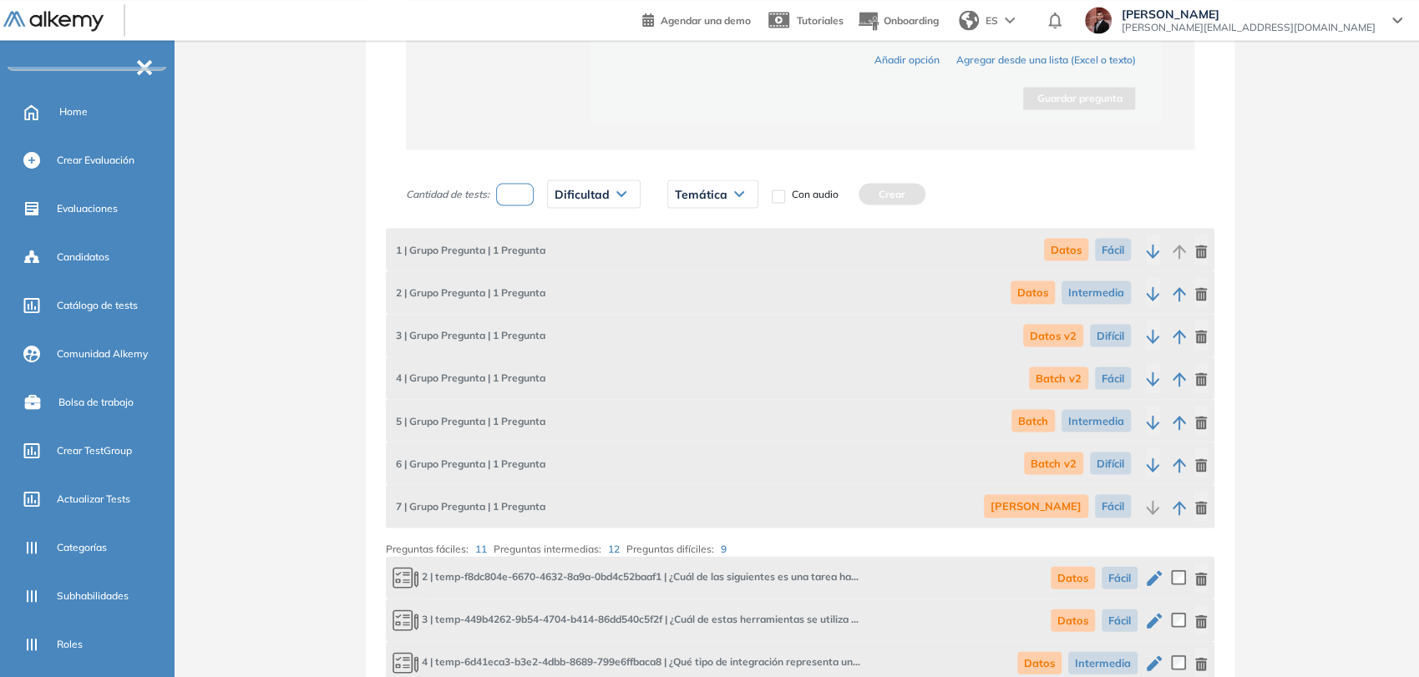
drag, startPoint x: 524, startPoint y: 190, endPoint x: 547, endPoint y: 191, distance: 22.6
click at [530, 191] on input "number" at bounding box center [515, 194] width 38 height 23
type input "*"
click at [594, 198] on div "Dificultad" at bounding box center [594, 193] width 92 height 27
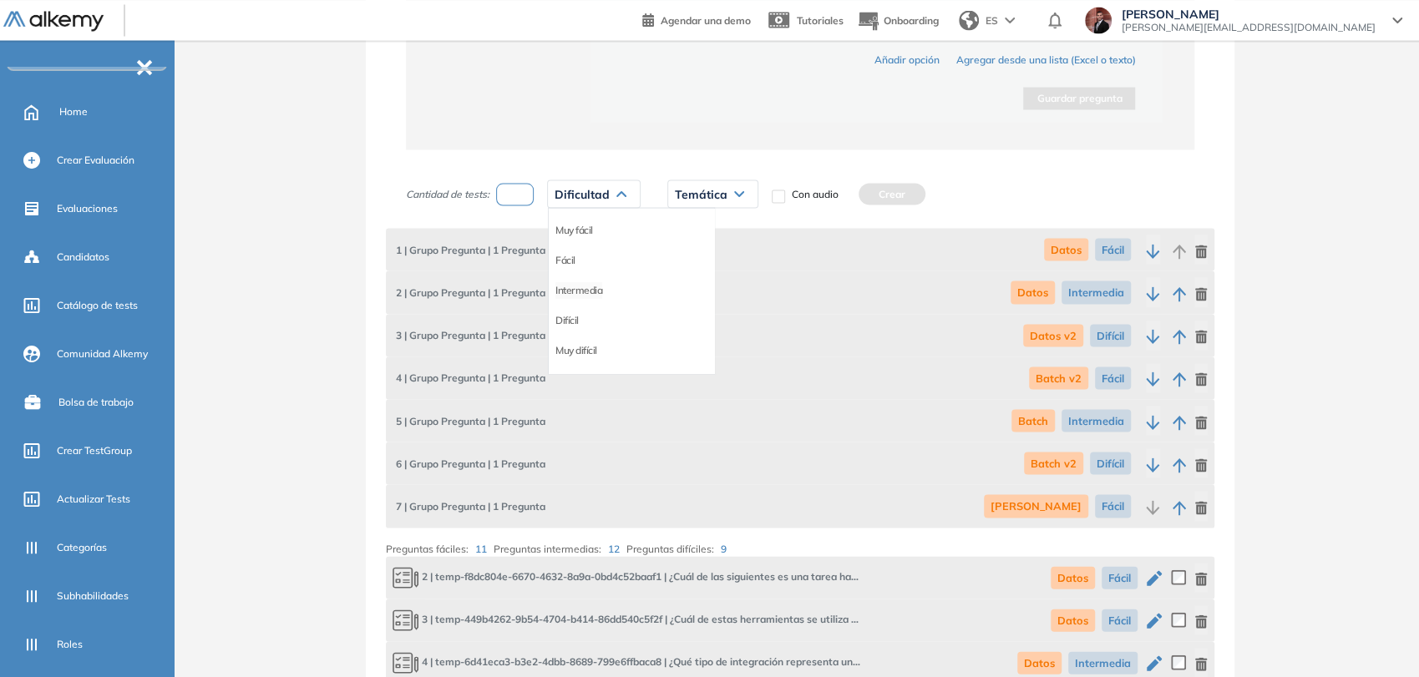
click at [591, 287] on li "Intermedia" at bounding box center [578, 289] width 47 height 17
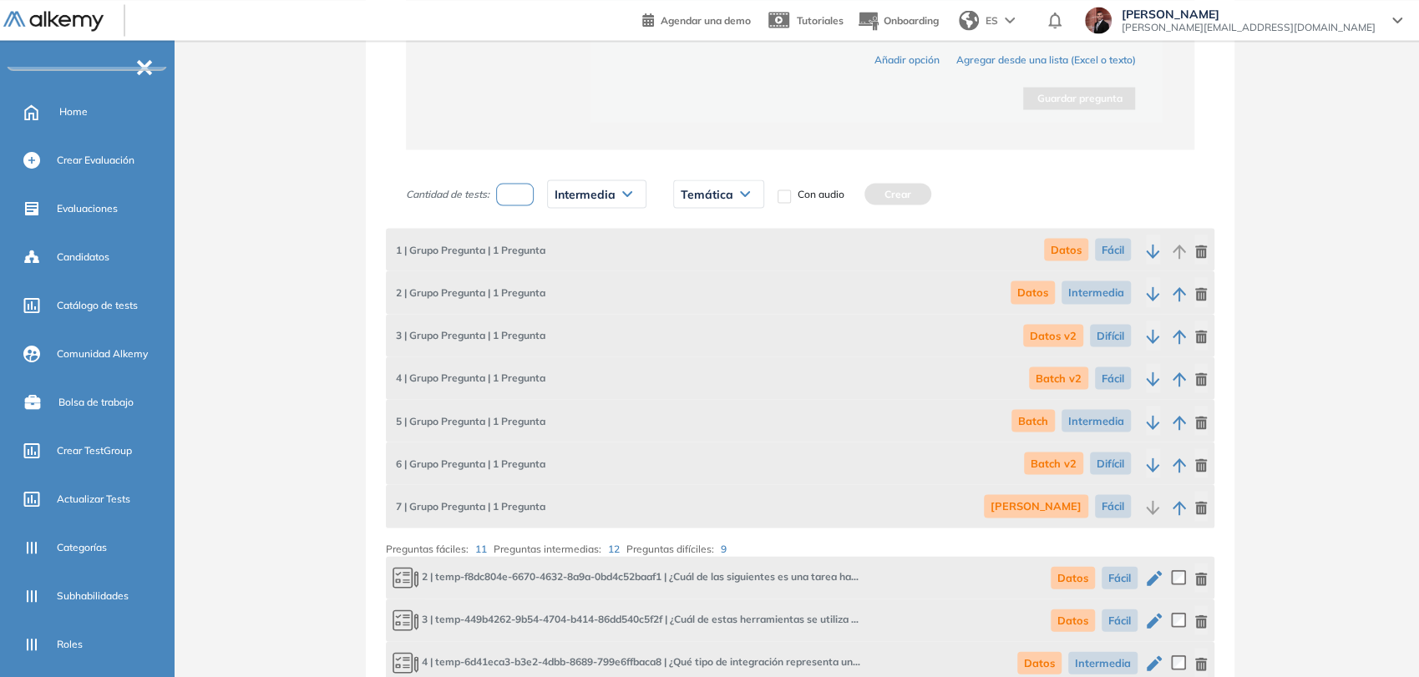
click at [708, 194] on span "Temática" at bounding box center [706, 193] width 53 height 13
click at [701, 347] on li "[PERSON_NAME]" at bounding box center [719, 349] width 77 height 17
click at [878, 202] on div "Cantidad de tests: * Intermedia Muy fácil Fácil Intermedia Difícil Muy difícil …" at bounding box center [654, 194] width 497 height 42
click at [908, 195] on button "Crear" at bounding box center [941, 194] width 67 height 22
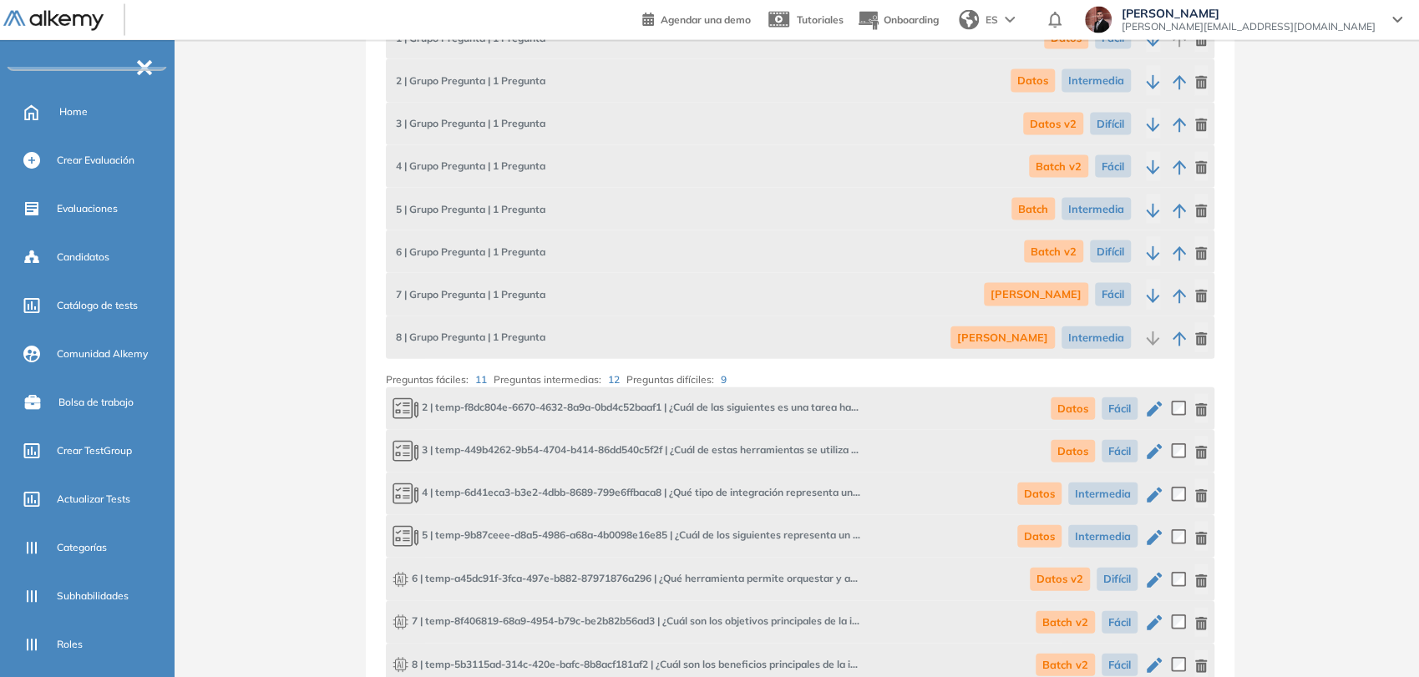
scroll to position [2030, 0]
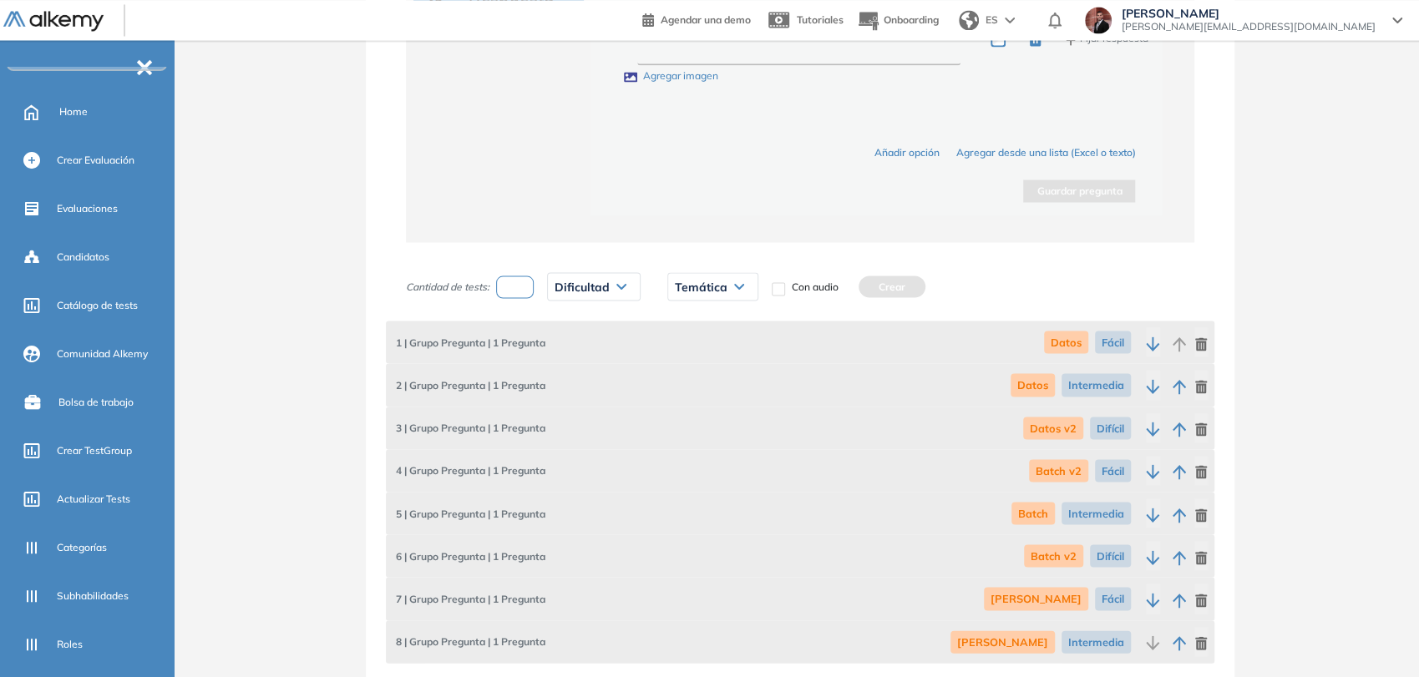
click at [532, 276] on input "number" at bounding box center [515, 287] width 38 height 23
type input "*"
click at [604, 286] on span "Dificultad" at bounding box center [581, 286] width 55 height 13
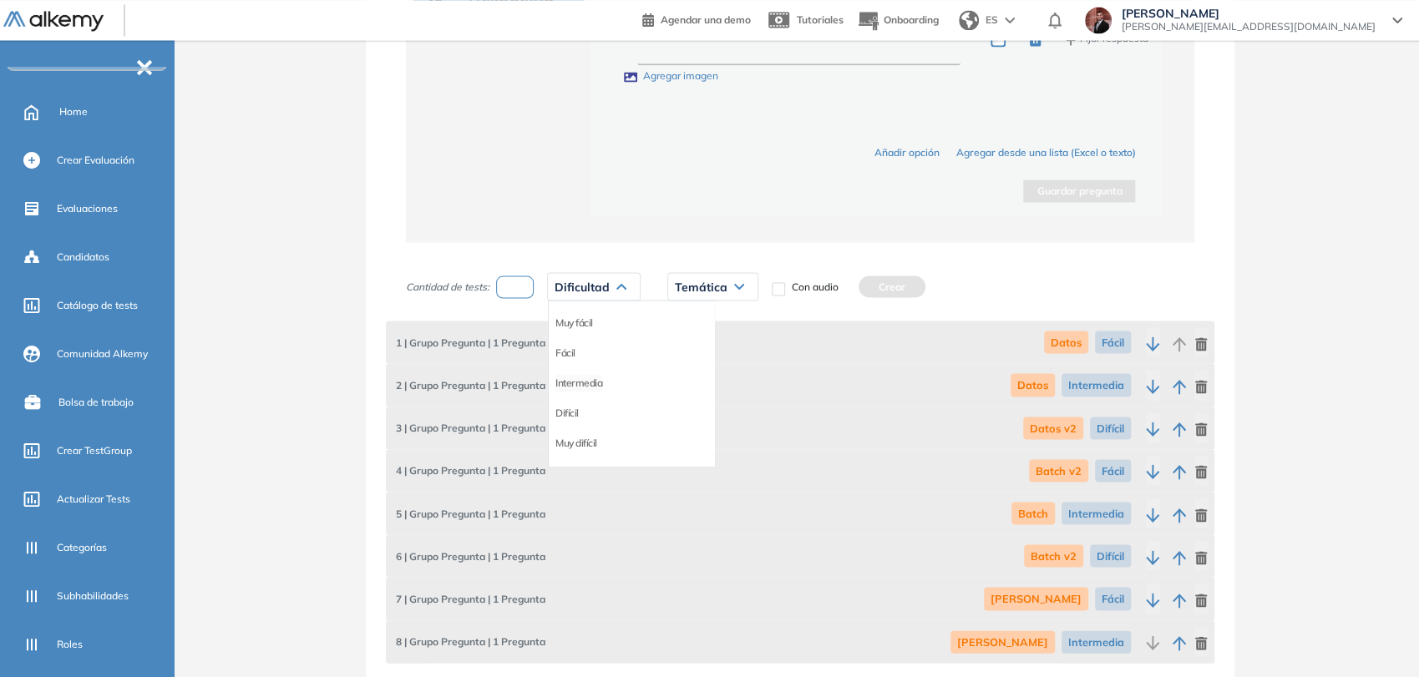
click at [599, 382] on li "Intermedia" at bounding box center [578, 382] width 47 height 17
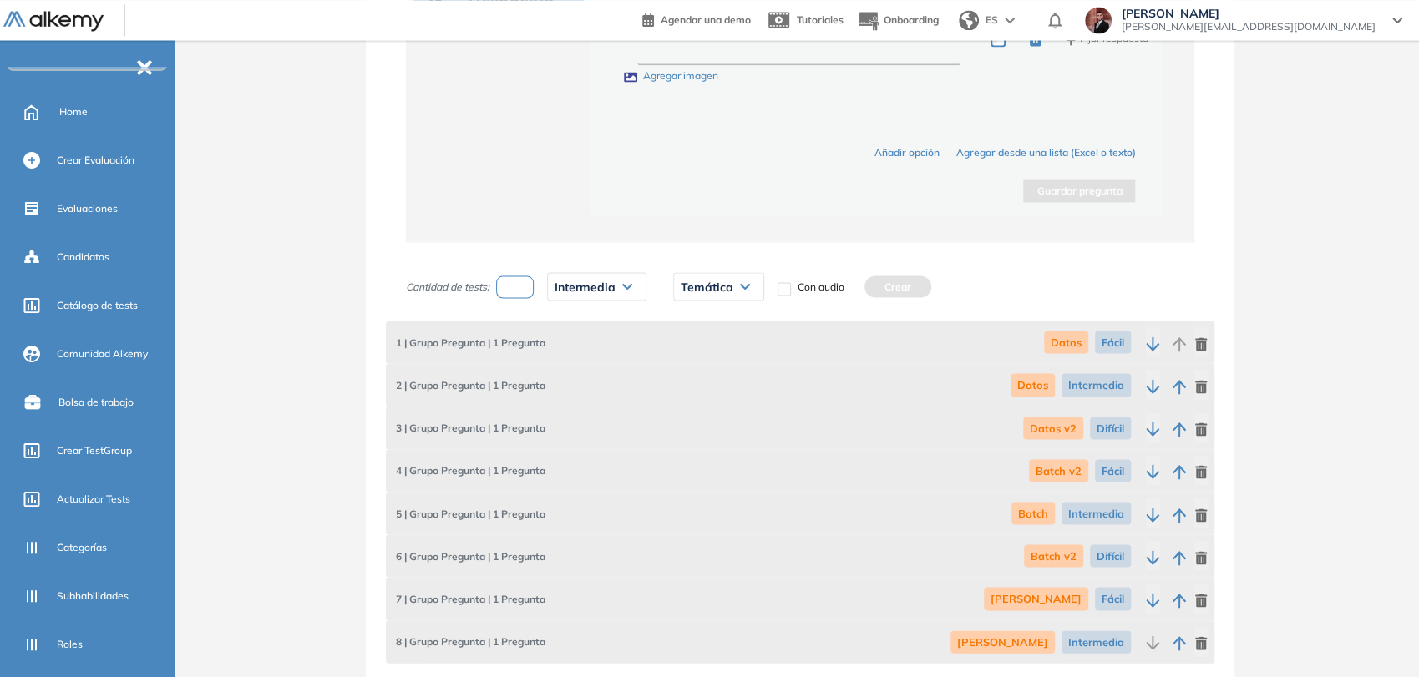
click at [719, 276] on div "Temática" at bounding box center [718, 286] width 89 height 27
click at [704, 417] on li "[PERSON_NAME] v2" at bounding box center [725, 414] width 89 height 17
click at [925, 290] on button "Crear" at bounding box center [958, 287] width 67 height 22
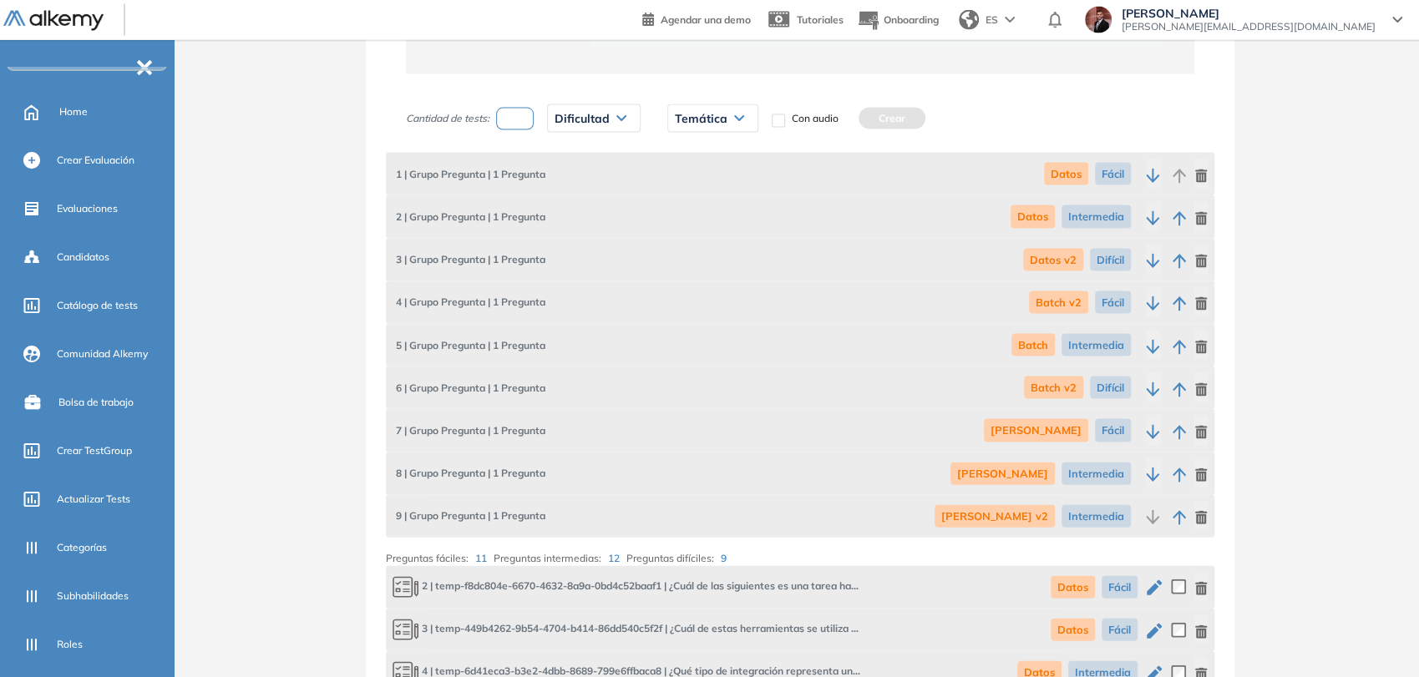
scroll to position [2122, 0]
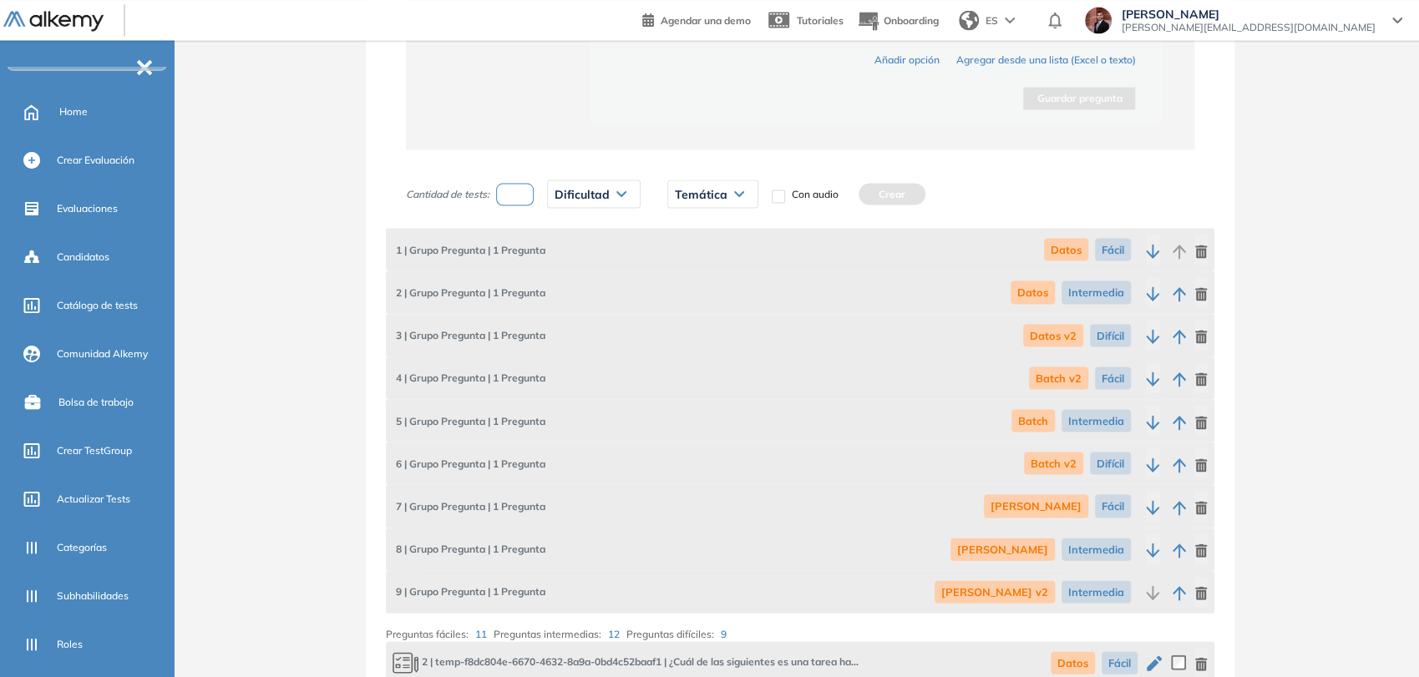
drag, startPoint x: 521, startPoint y: 191, endPoint x: 558, endPoint y: 189, distance: 36.8
click at [528, 189] on input "number" at bounding box center [515, 194] width 38 height 23
type input "*"
drag, startPoint x: 586, startPoint y: 201, endPoint x: 593, endPoint y: 212, distance: 12.7
click at [587, 202] on div "Dificultad" at bounding box center [594, 193] width 92 height 27
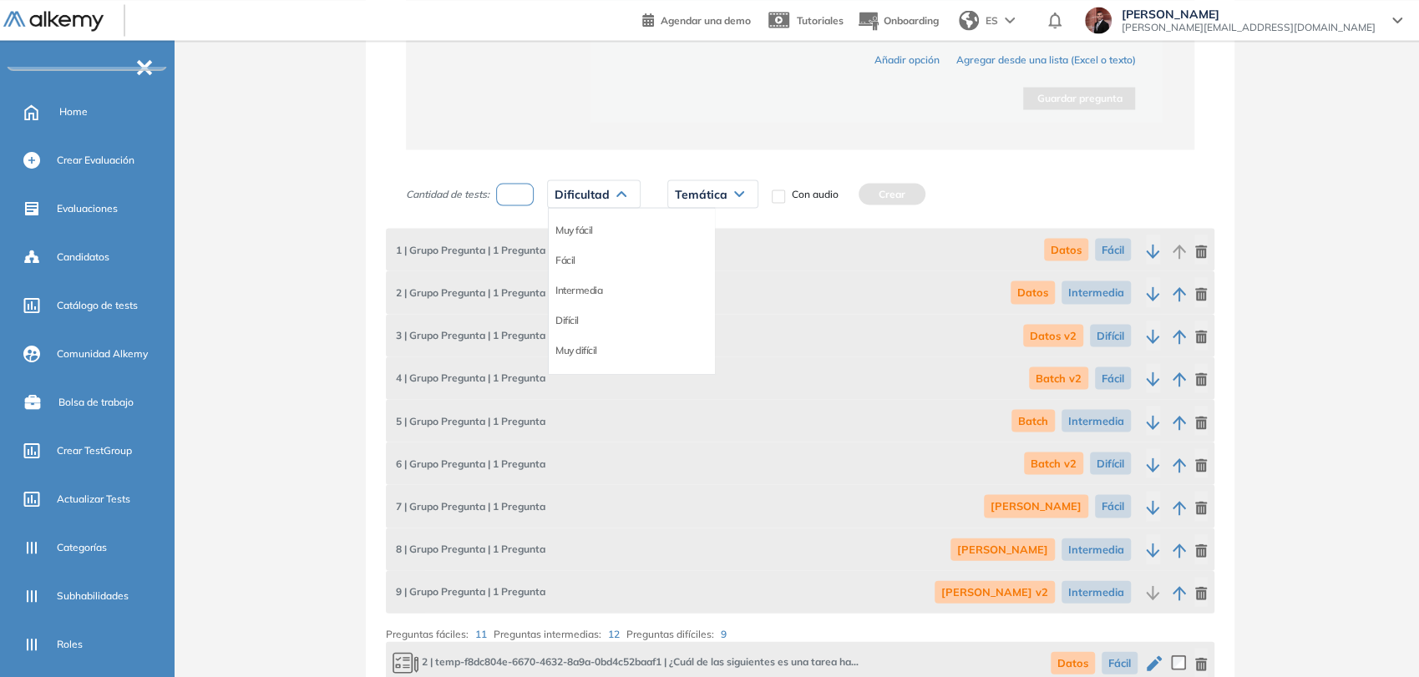
click at [569, 316] on li "Difícil" at bounding box center [566, 319] width 23 height 17
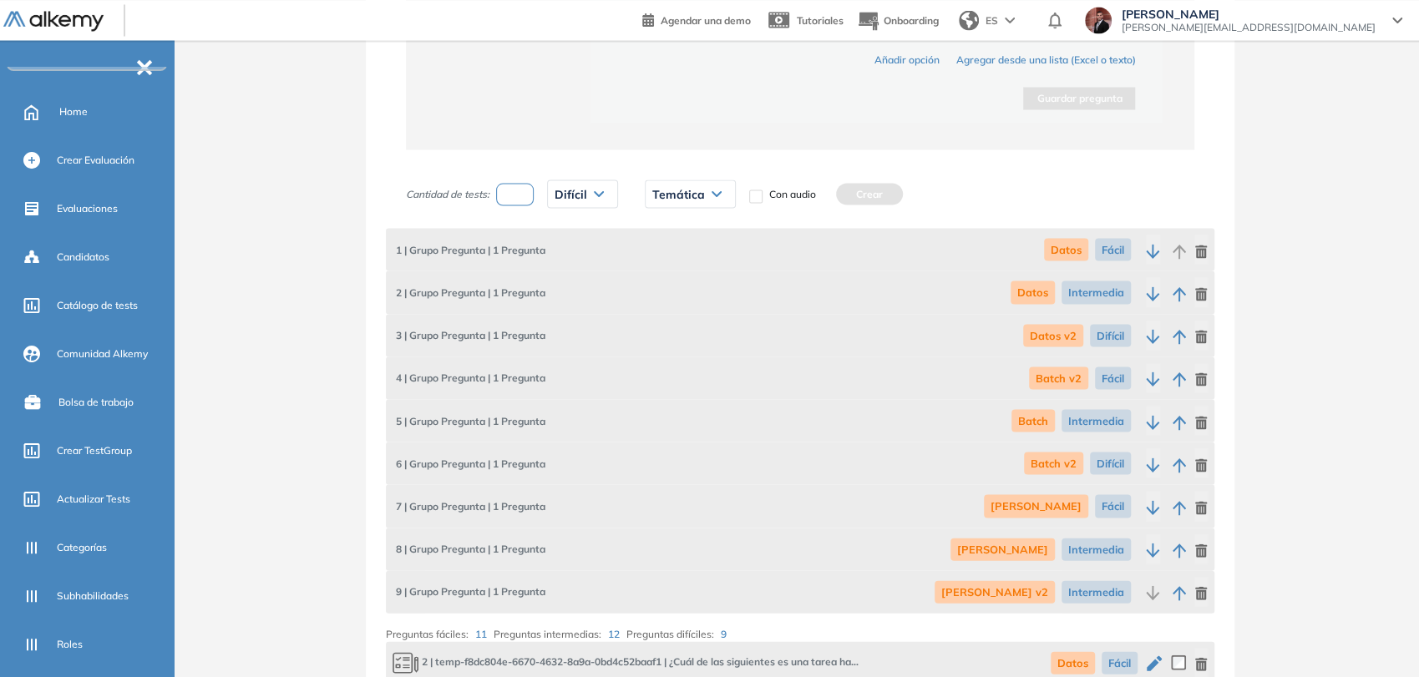
click at [694, 201] on div "Temática" at bounding box center [689, 193] width 89 height 27
click at [664, 286] on li "[PERSON_NAME]" at bounding box center [691, 291] width 77 height 17
click at [880, 192] on button "Crear" at bounding box center [913, 194] width 67 height 22
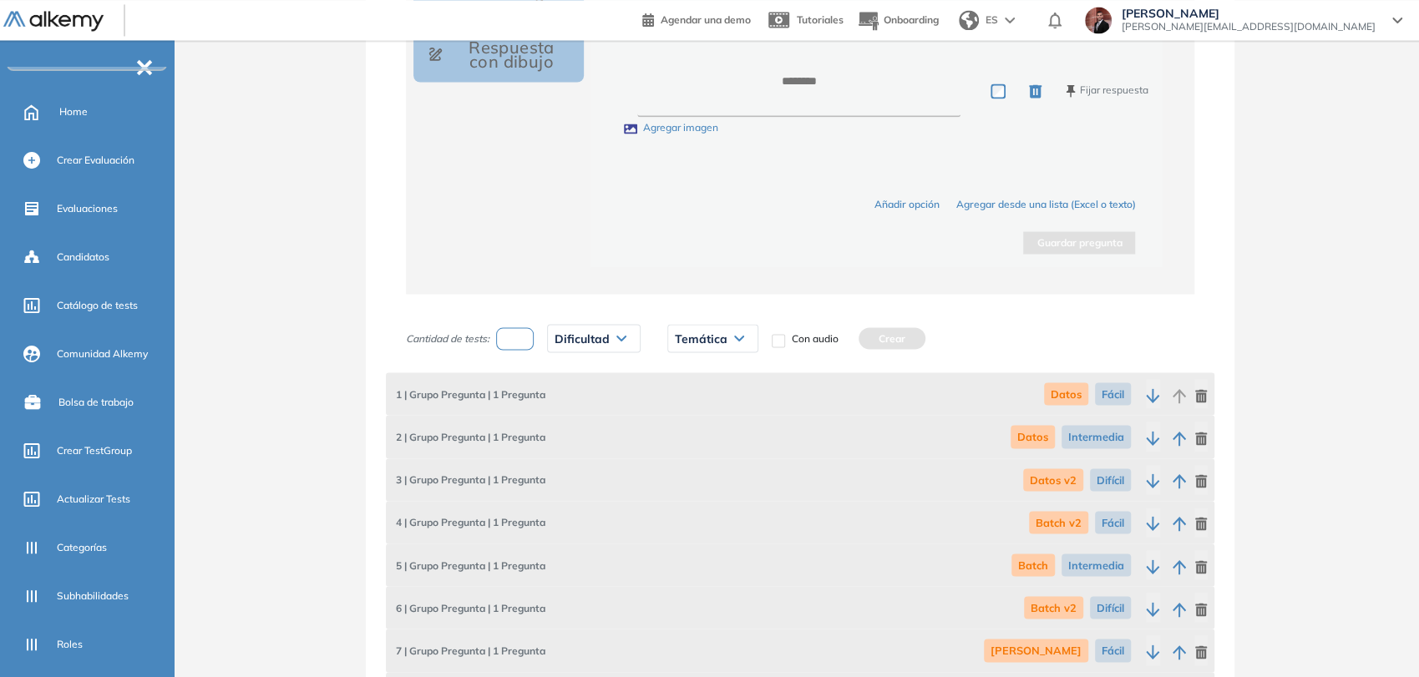
scroll to position [1907, 0]
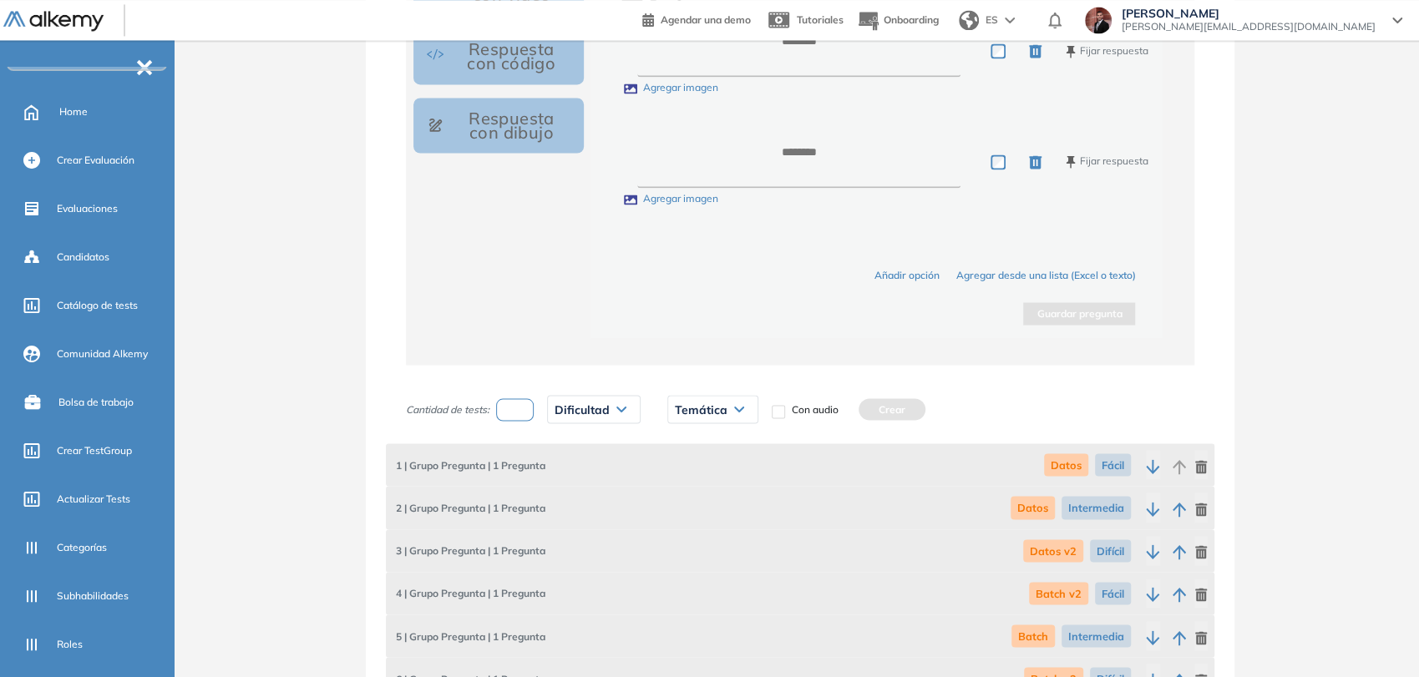
drag, startPoint x: 502, startPoint y: 401, endPoint x: 553, endPoint y: 396, distance: 51.2
click at [503, 401] on input "number" at bounding box center [515, 409] width 38 height 23
type input "*"
click at [583, 409] on span "Dificultad" at bounding box center [581, 408] width 55 height 13
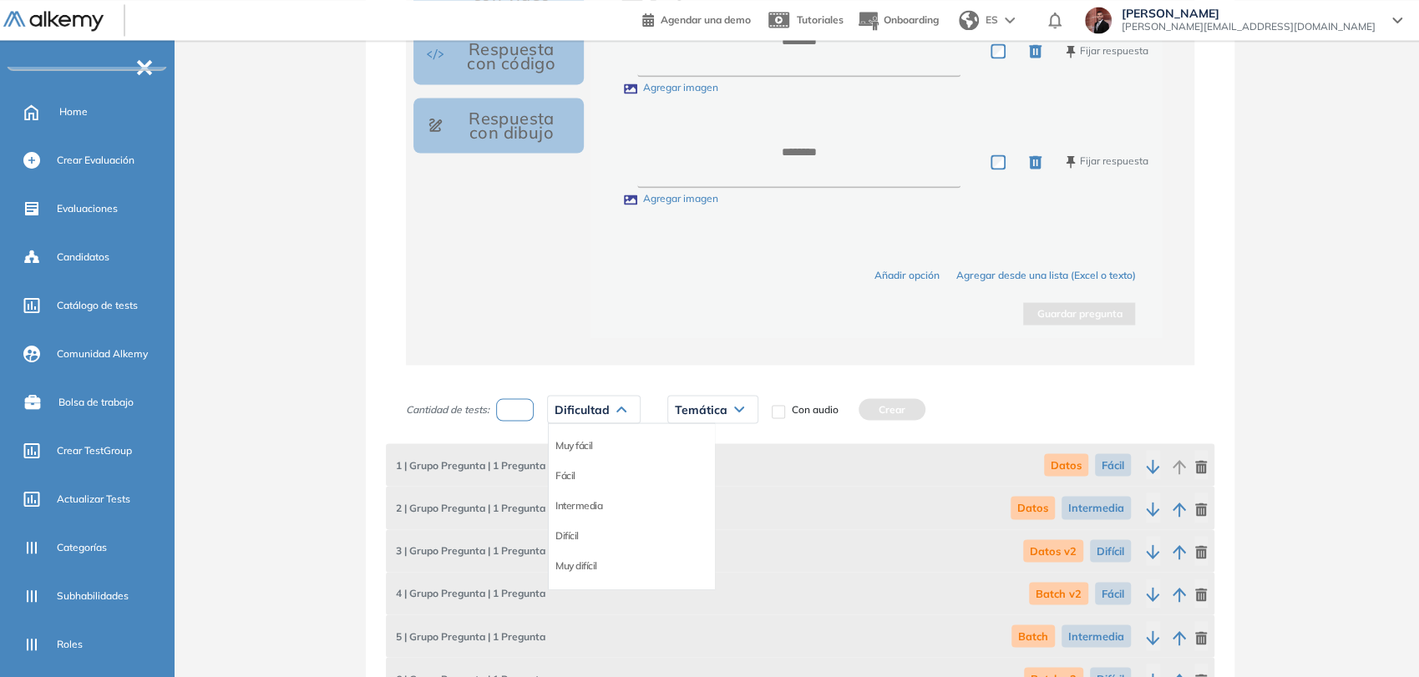
drag, startPoint x: 573, startPoint y: 473, endPoint x: 587, endPoint y: 463, distance: 17.9
click at [575, 470] on li "Fácil" at bounding box center [565, 475] width 20 height 17
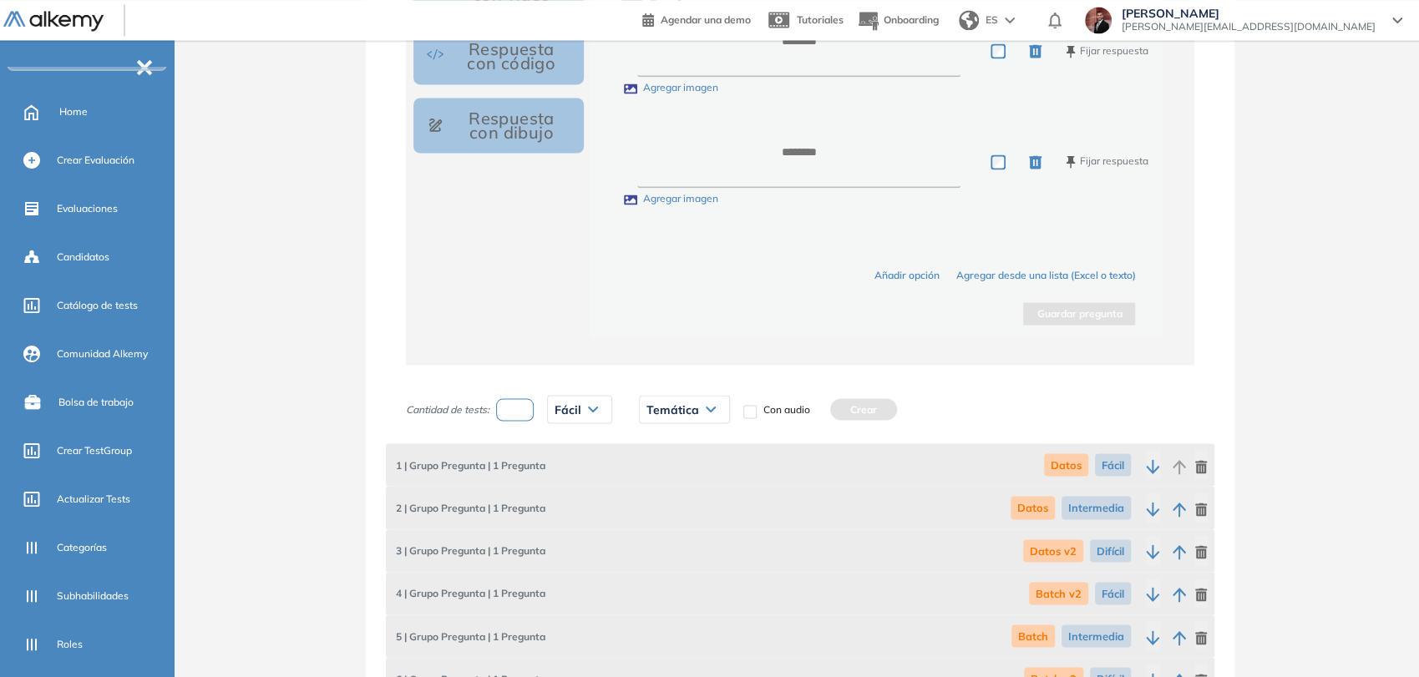
click at [711, 408] on icon at bounding box center [711, 409] width 10 height 7
click at [655, 561] on li "Nifi" at bounding box center [654, 567] width 14 height 17
click at [849, 407] on button "Crear" at bounding box center [830, 409] width 67 height 22
click at [531, 412] on input "number" at bounding box center [515, 409] width 38 height 23
type input "*"
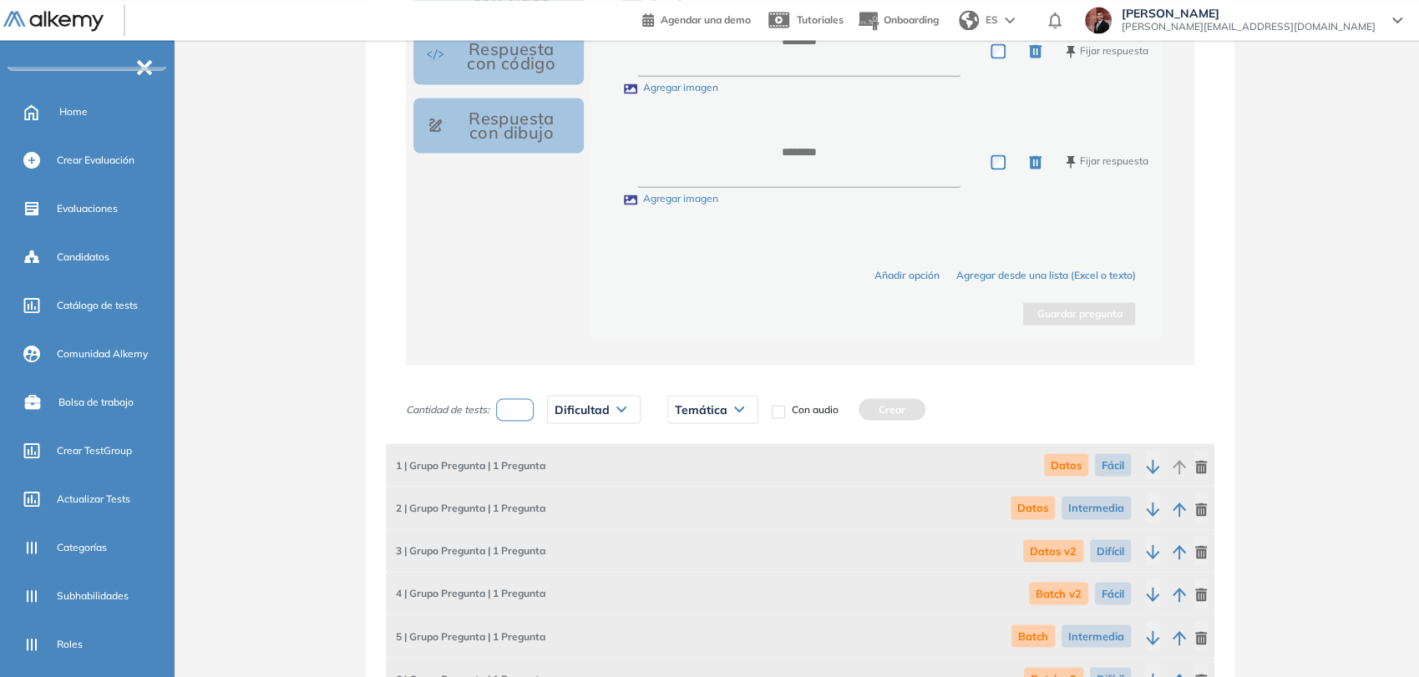
click at [600, 412] on span "Dificultad" at bounding box center [581, 408] width 55 height 13
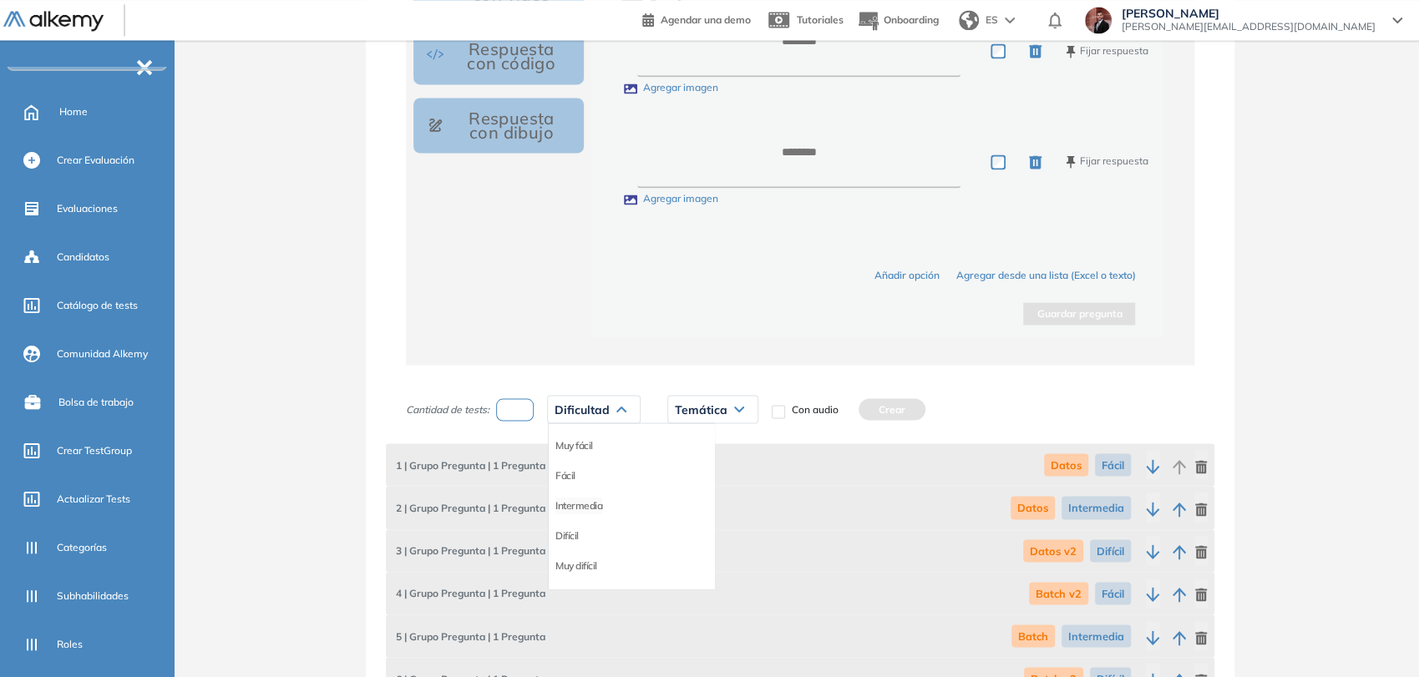
click at [581, 503] on li "Intermedia" at bounding box center [578, 505] width 47 height 17
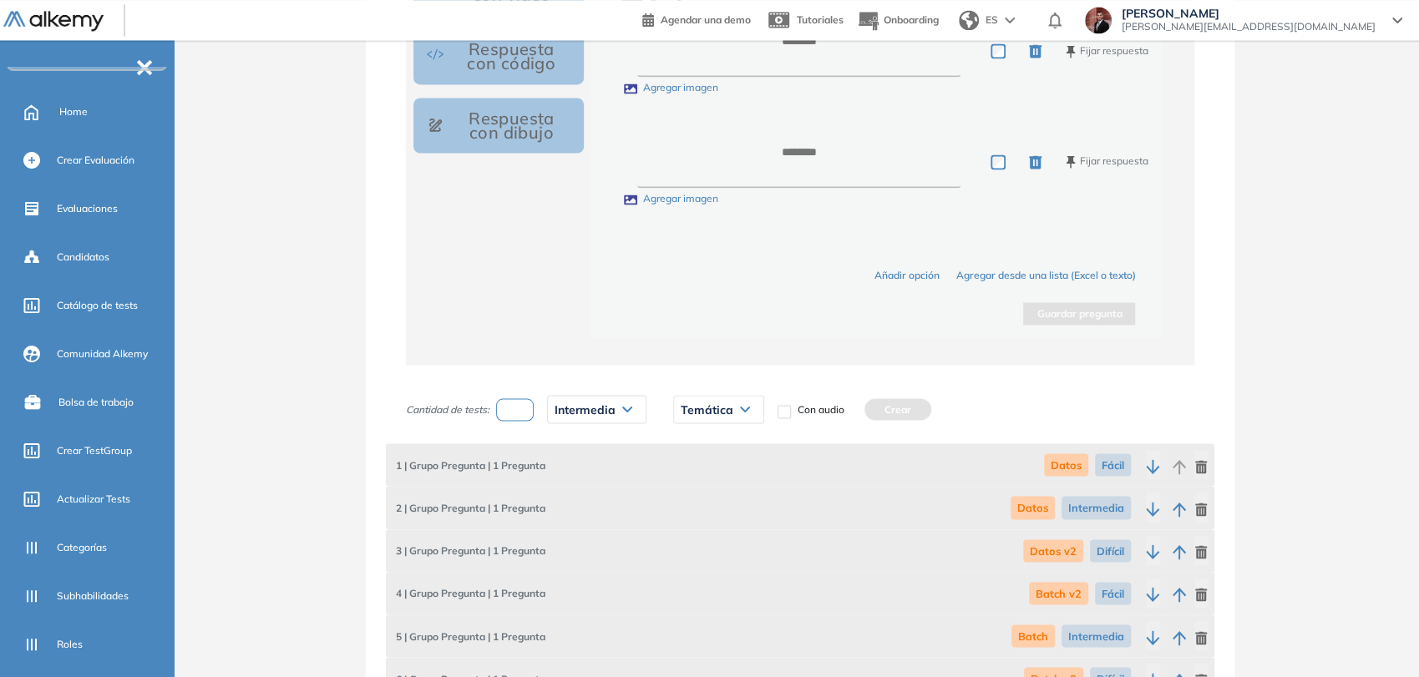
click at [734, 408] on div "Temática" at bounding box center [718, 409] width 89 height 27
click at [690, 563] on li "Nifi" at bounding box center [688, 567] width 14 height 17
click at [877, 417] on div "Cantidad de tests: * Intermedia Muy fácil Fácil Intermedia Difícil Muy difícil …" at bounding box center [654, 409] width 497 height 42
click at [871, 409] on button "Crear" at bounding box center [865, 409] width 67 height 22
click at [532, 414] on input "number" at bounding box center [515, 409] width 38 height 23
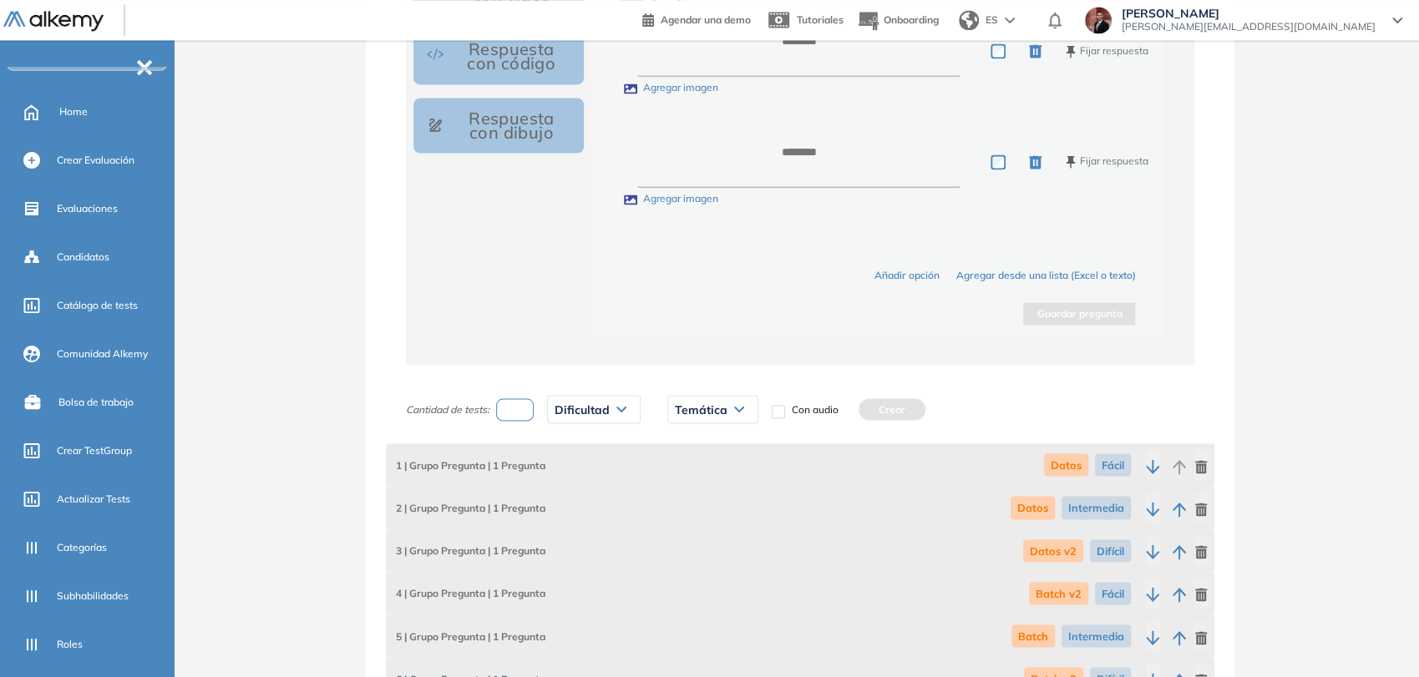
type input "*"
click at [588, 403] on span "Dificultad" at bounding box center [581, 408] width 55 height 13
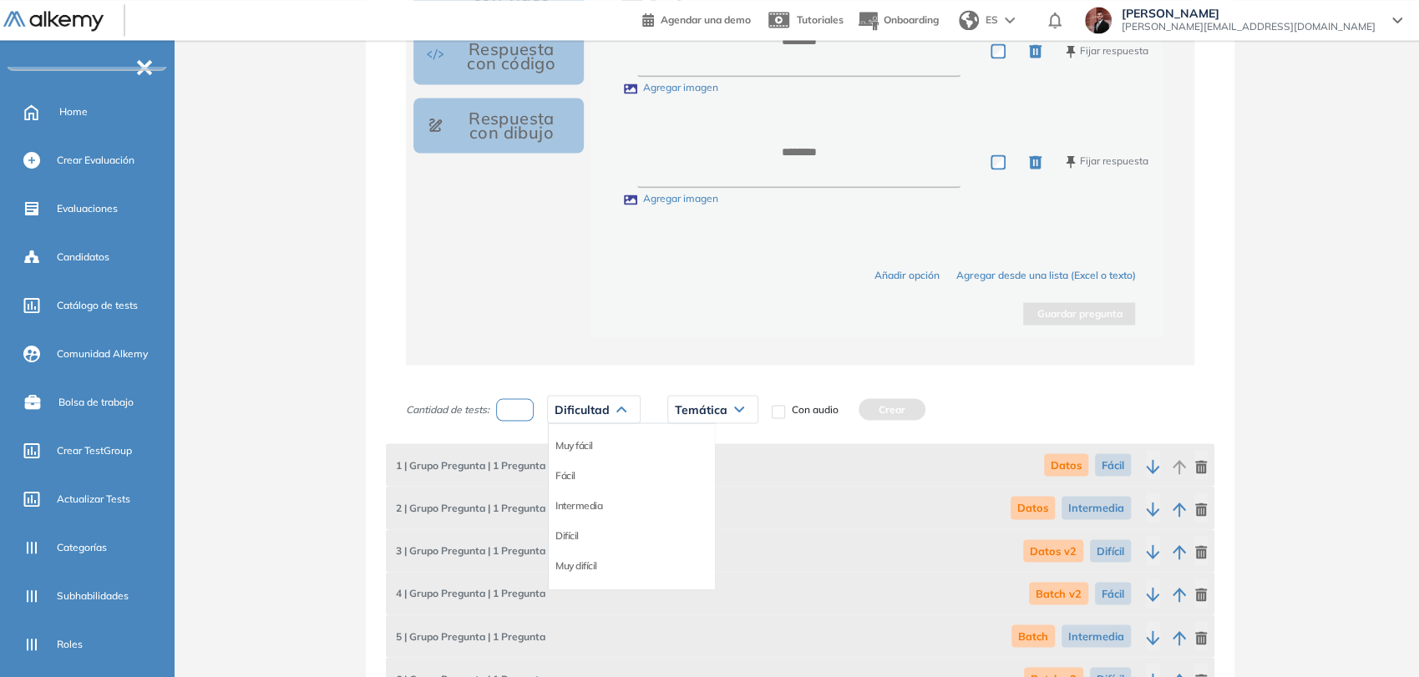
drag, startPoint x: 563, startPoint y: 532, endPoint x: 574, endPoint y: 524, distance: 14.4
click at [564, 529] on li "Difícil" at bounding box center [566, 535] width 23 height 17
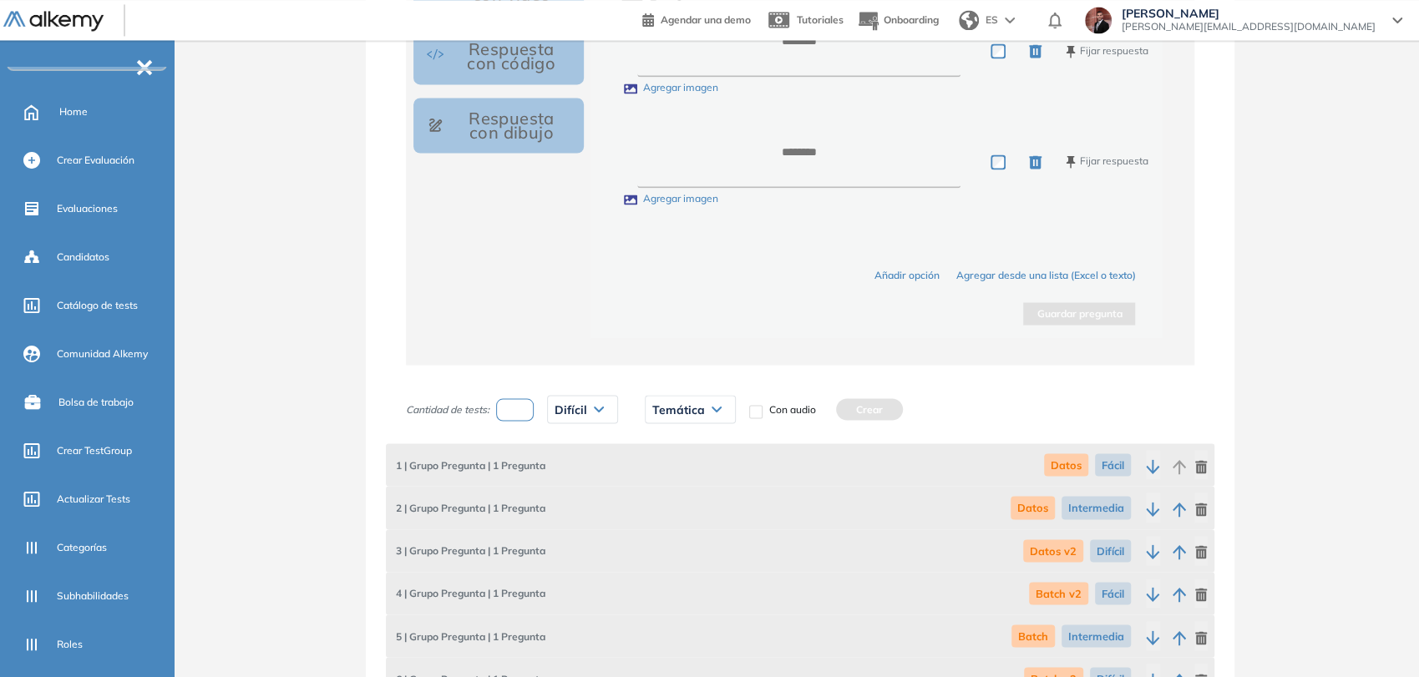
click at [704, 396] on div "Temática" at bounding box center [689, 409] width 89 height 27
click at [655, 569] on li "Nifi" at bounding box center [660, 567] width 14 height 17
click at [839, 409] on button "Crear" at bounding box center [836, 409] width 67 height 22
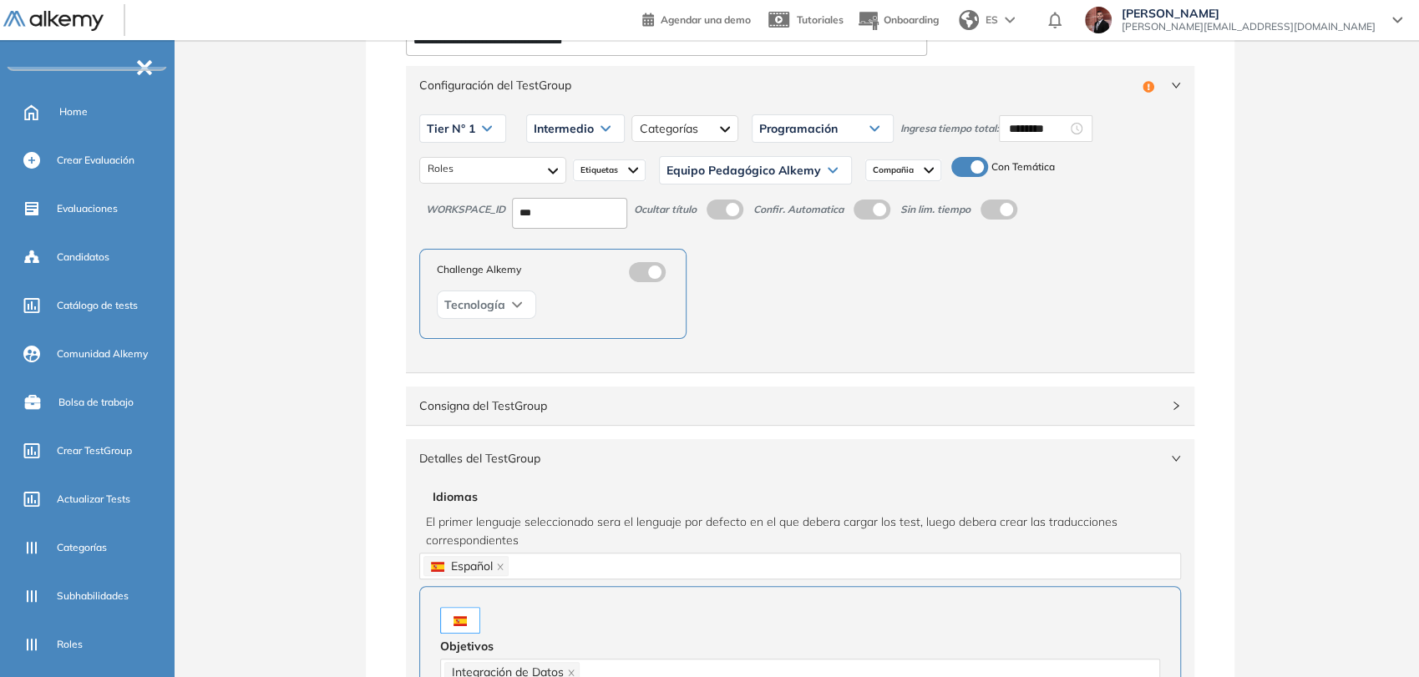
scroll to position [0, 0]
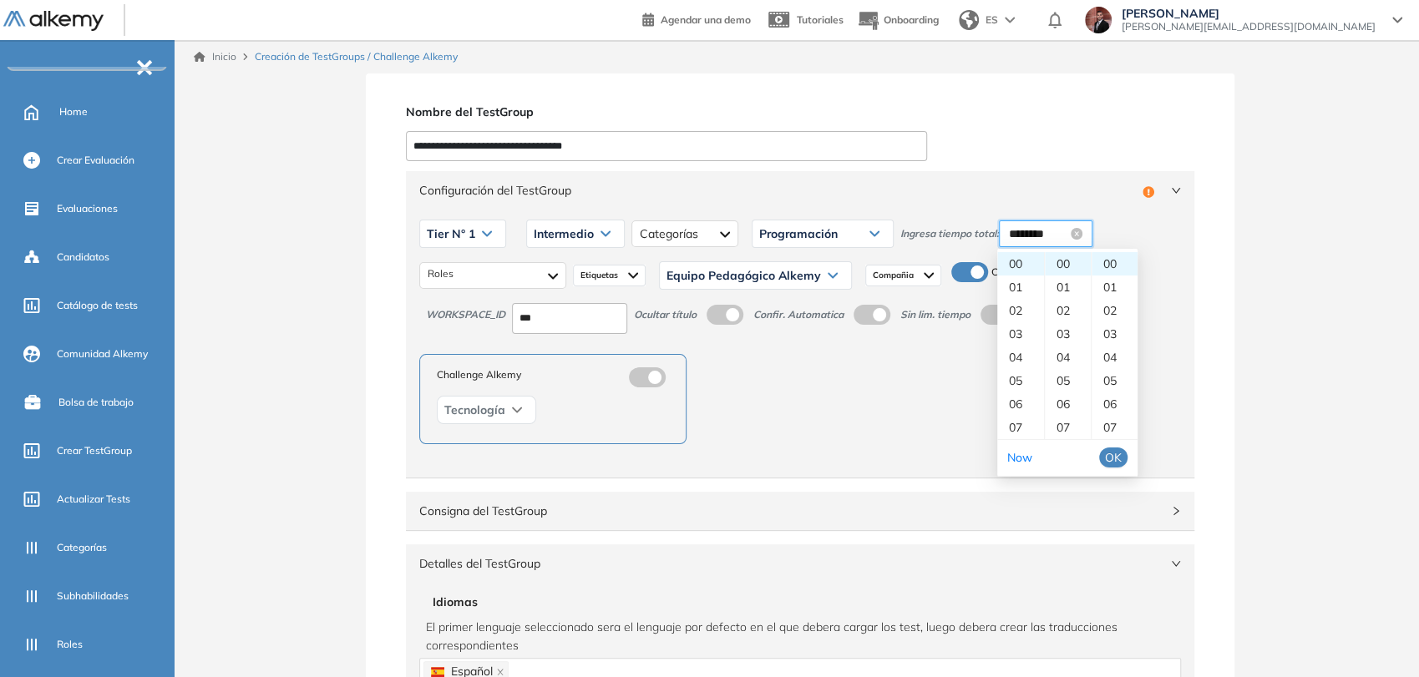
click at [1027, 235] on input "********" at bounding box center [1038, 234] width 58 height 18
click at [1062, 317] on div "22" at bounding box center [1068, 314] width 46 height 23
type input "********"
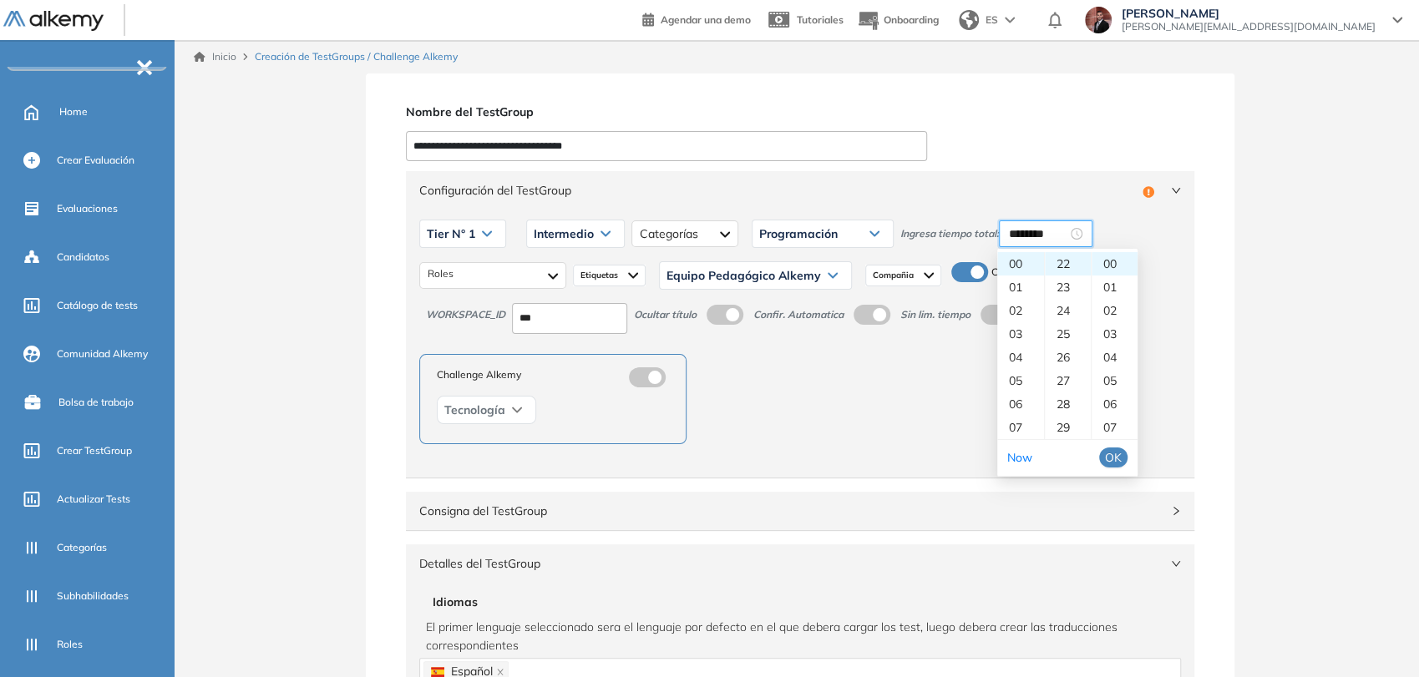
click at [1115, 458] on span "OK" at bounding box center [1113, 457] width 17 height 18
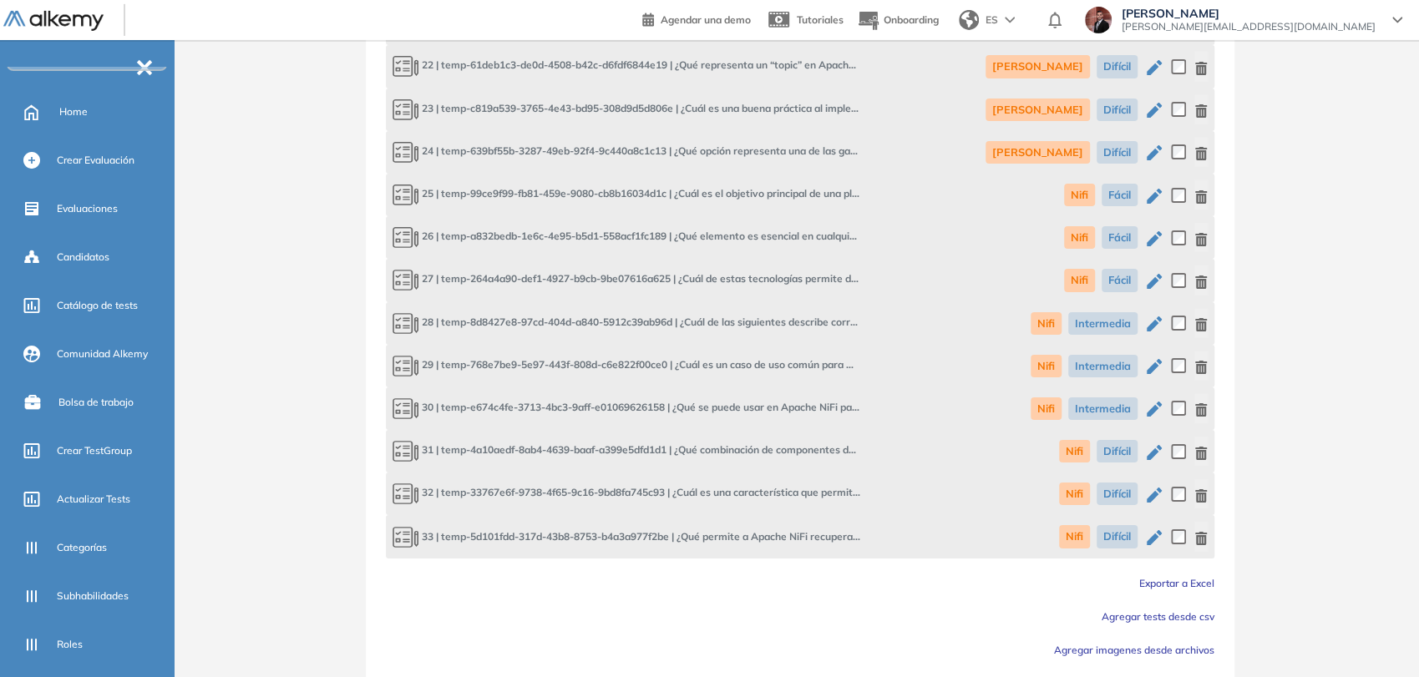
scroll to position [3798, 0]
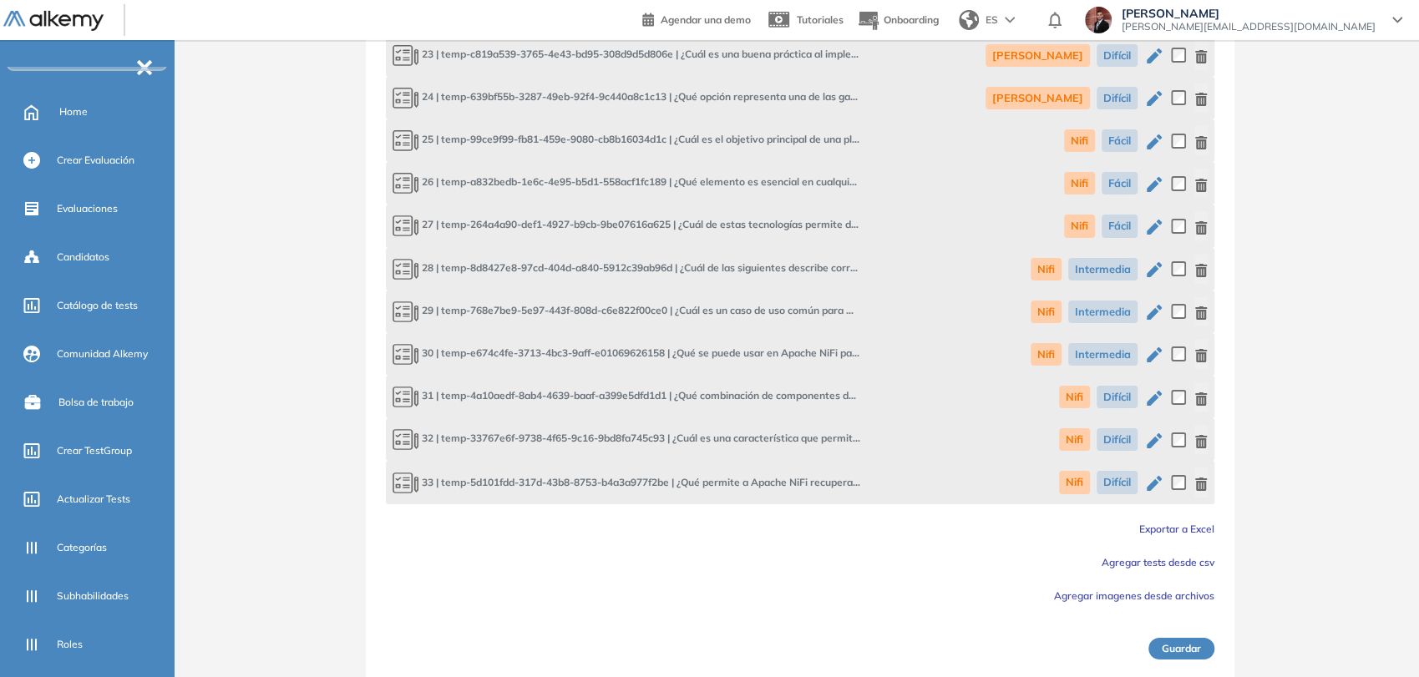
click at [1185, 645] on button "Guardar" at bounding box center [1181, 649] width 66 height 22
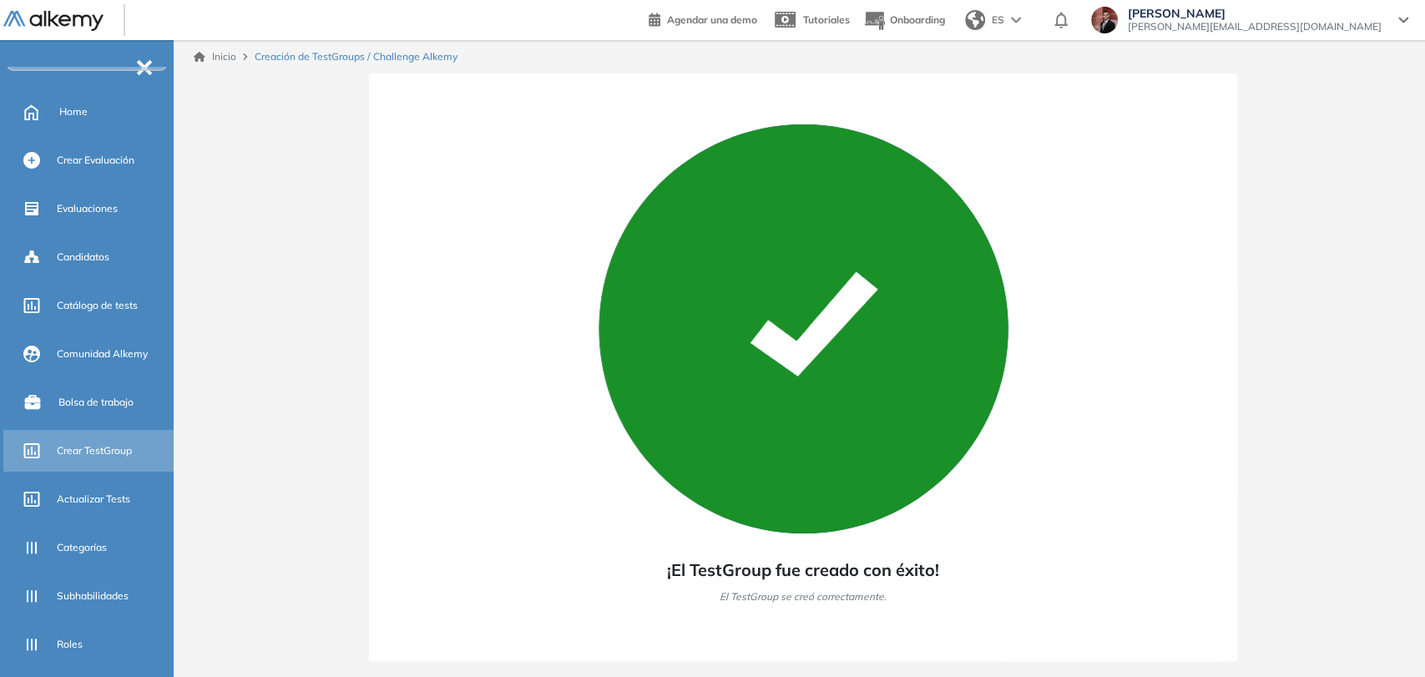
click at [90, 448] on span "Crear TestGroup" at bounding box center [94, 450] width 75 height 15
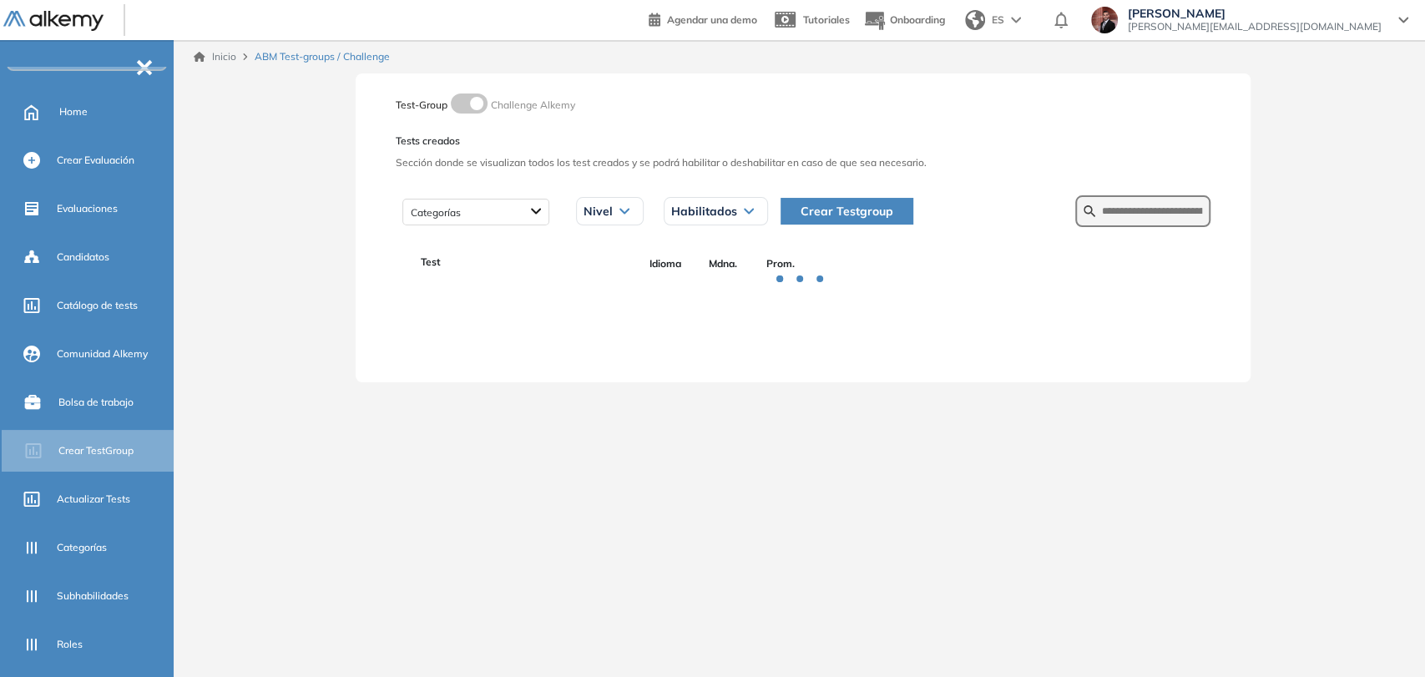
click at [850, 202] on span "Crear Testgroup" at bounding box center [847, 211] width 93 height 18
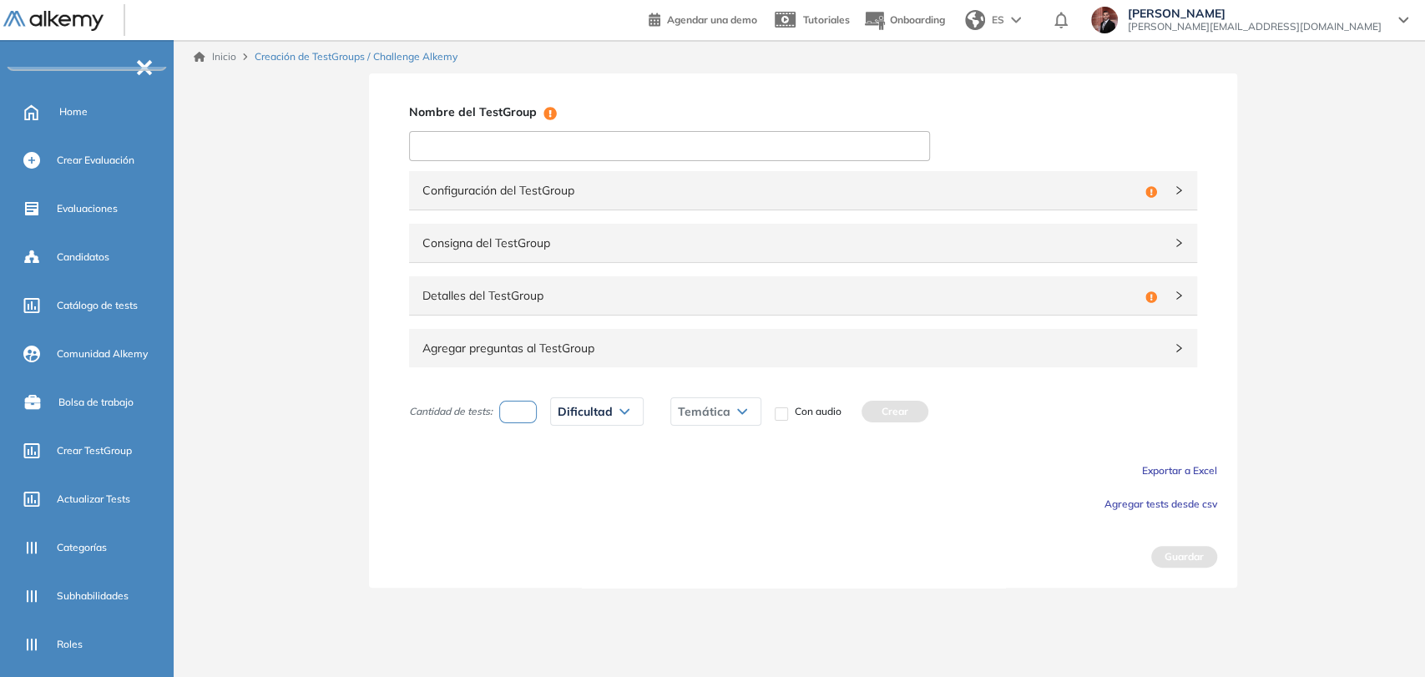
click at [654, 144] on input at bounding box center [669, 146] width 521 height 30
paste input "**********"
type input "**********"
drag, startPoint x: 689, startPoint y: 188, endPoint x: 688, endPoint y: 201, distance: 13.4
click at [689, 189] on span "Configuración del TestGroup" at bounding box center [780, 190] width 716 height 18
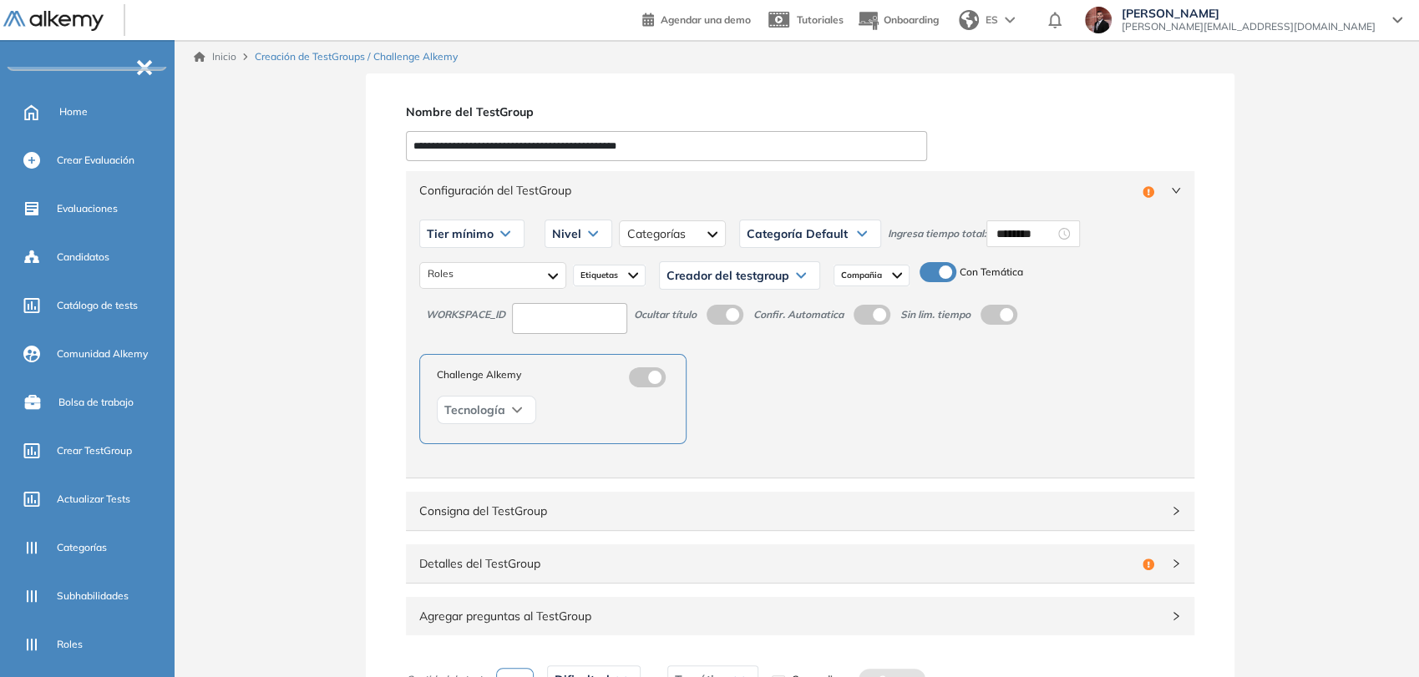
click at [506, 230] on icon at bounding box center [505, 233] width 10 height 7
click at [448, 271] on li "Tier N° 1" at bounding box center [446, 269] width 38 height 17
click at [548, 236] on span "Nivel" at bounding box center [548, 233] width 29 height 13
click at [561, 297] on li "Intermedio" at bounding box center [557, 299] width 47 height 17
click at [700, 242] on div at bounding box center [684, 233] width 107 height 27
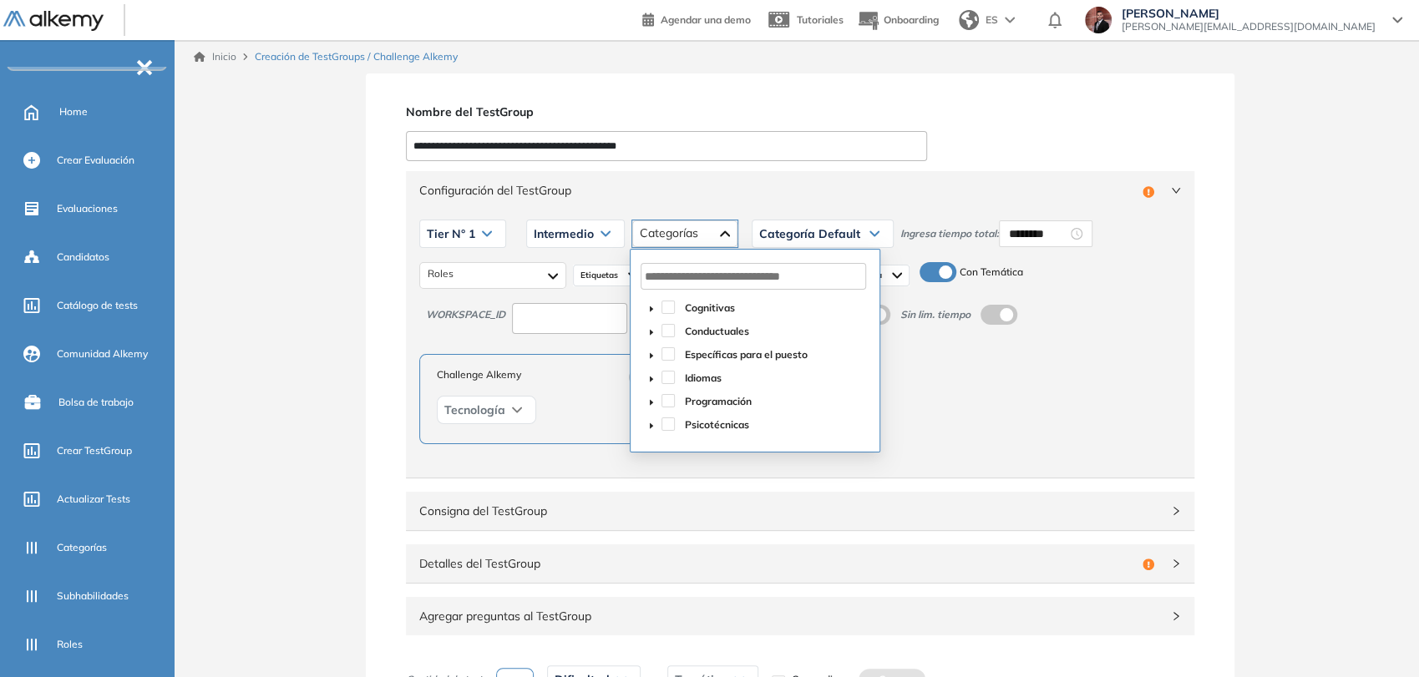
drag, startPoint x: 663, startPoint y: 402, endPoint x: 701, endPoint y: 388, distance: 39.9
click at [665, 400] on span at bounding box center [667, 400] width 13 height 13
click at [822, 218] on div "Categoría Default Categoría Default Programación" at bounding box center [822, 234] width 142 height 42
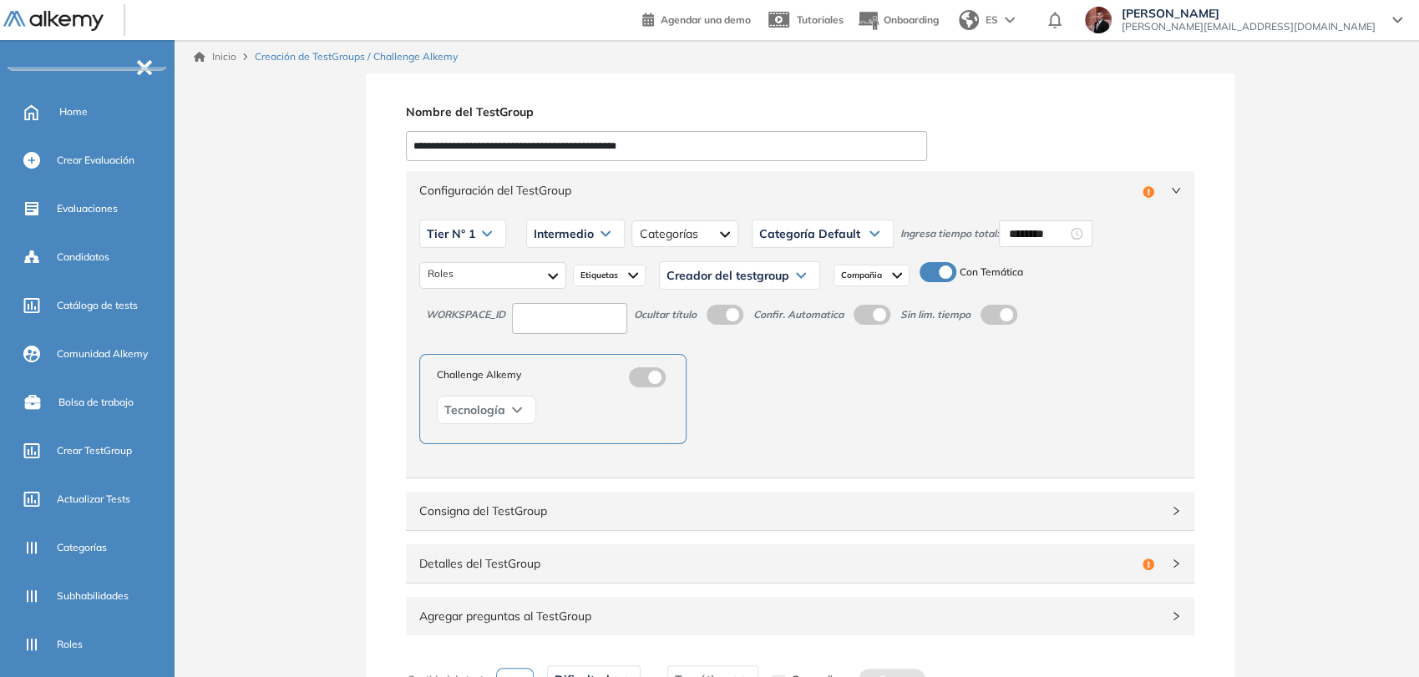
click at [832, 233] on span "Categoría Default" at bounding box center [809, 233] width 101 height 13
click at [792, 297] on li "Programación" at bounding box center [791, 299] width 62 height 17
click at [554, 269] on div at bounding box center [492, 275] width 147 height 27
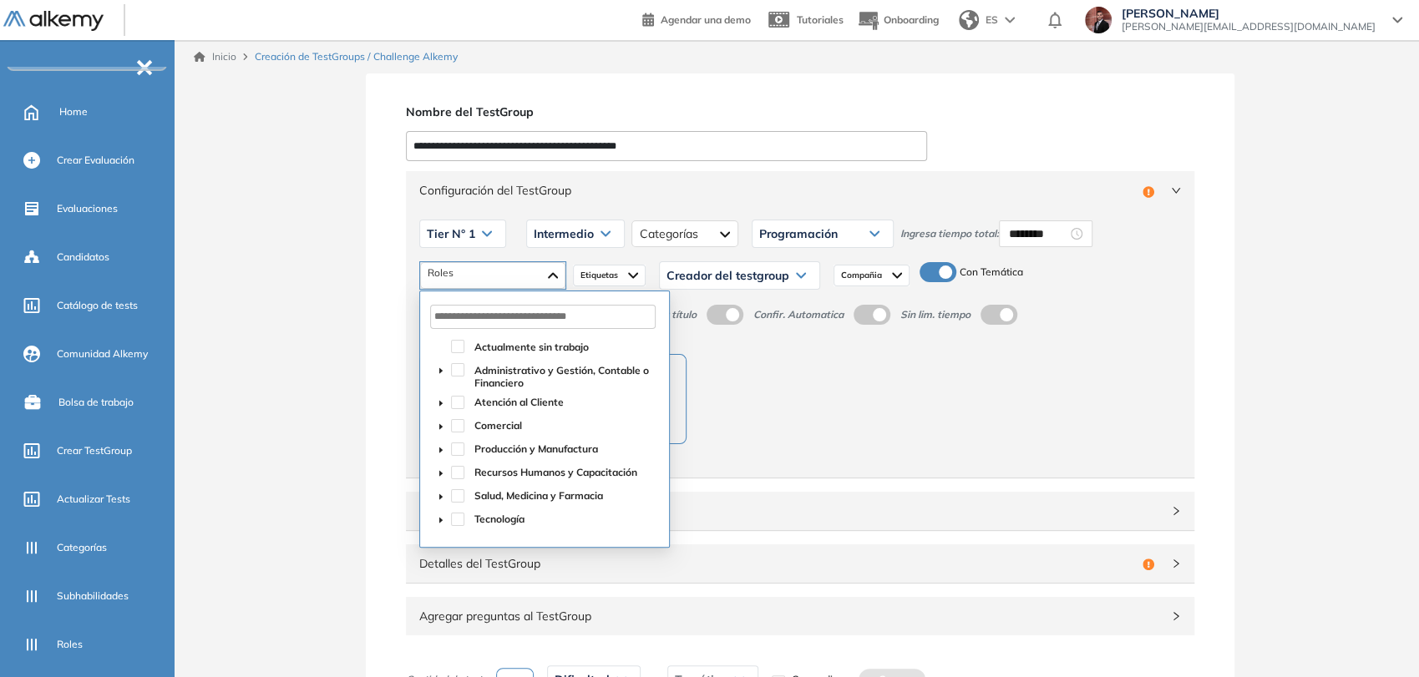
drag, startPoint x: 455, startPoint y: 517, endPoint x: 518, endPoint y: 389, distance: 142.6
click at [459, 514] on span at bounding box center [457, 519] width 13 height 13
click at [730, 284] on div "Creador del testgroup" at bounding box center [739, 275] width 159 height 27
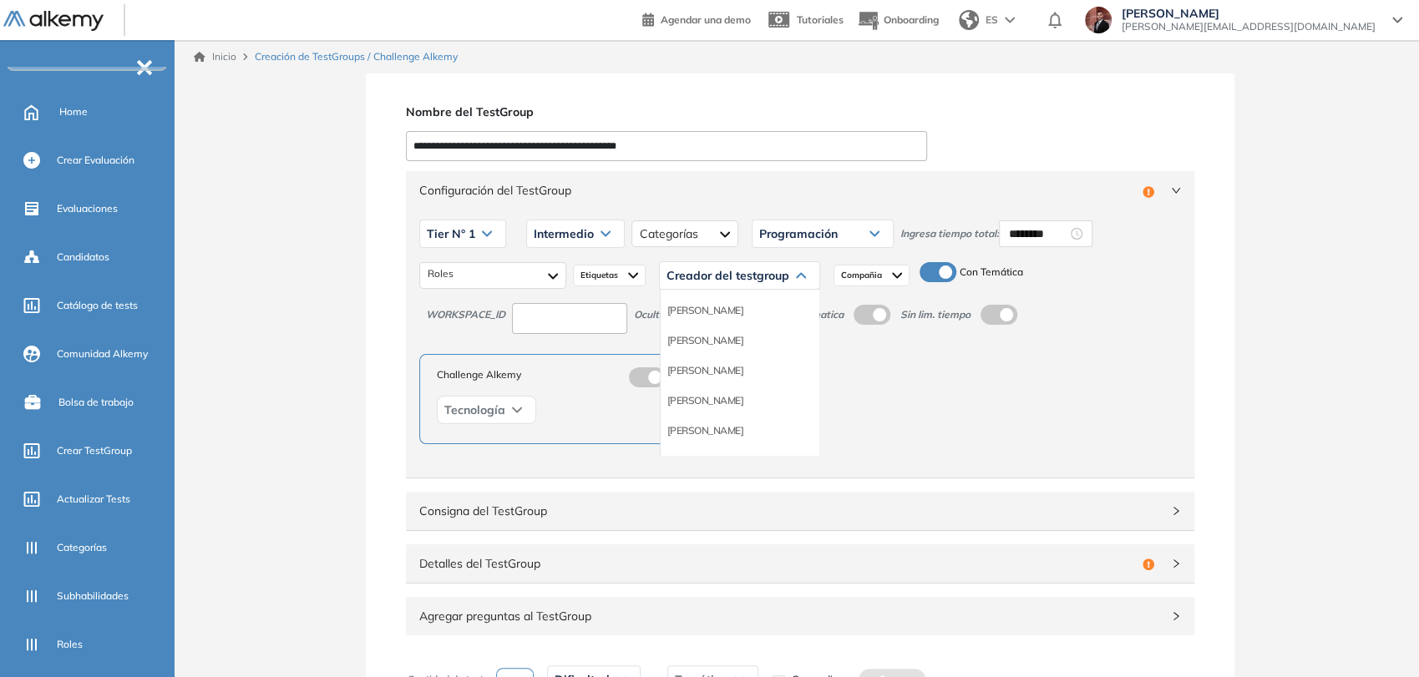
scroll to position [185, 0]
click at [740, 337] on li "Equipo Pedagógico Alkemy" at bounding box center [725, 336] width 117 height 17
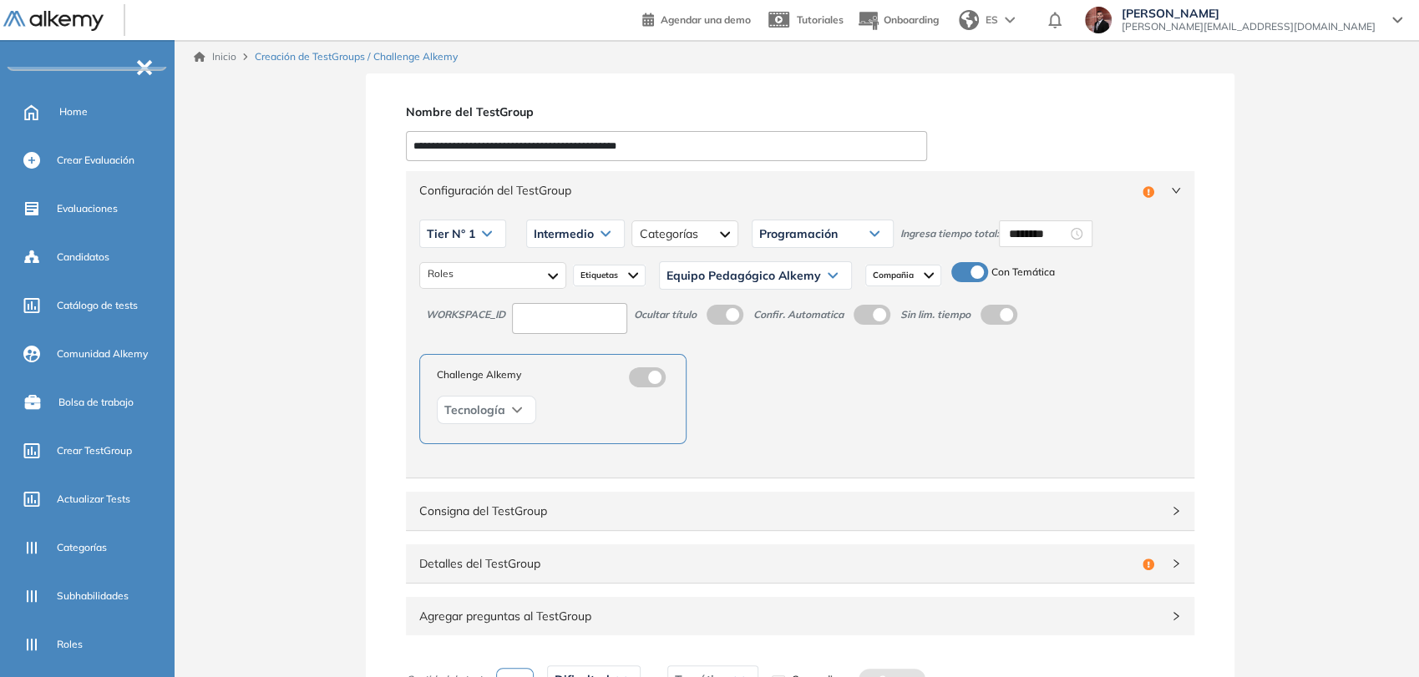
click at [594, 321] on input at bounding box center [569, 318] width 115 height 31
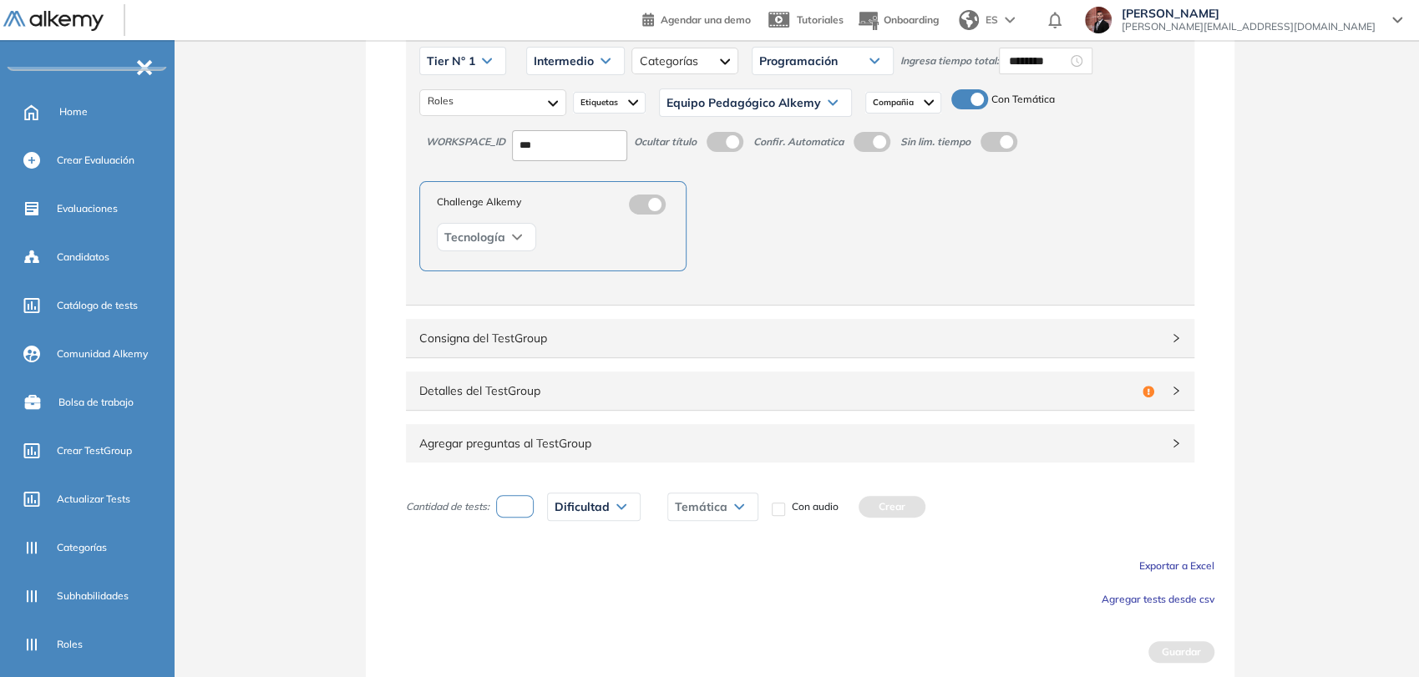
scroll to position [177, 0]
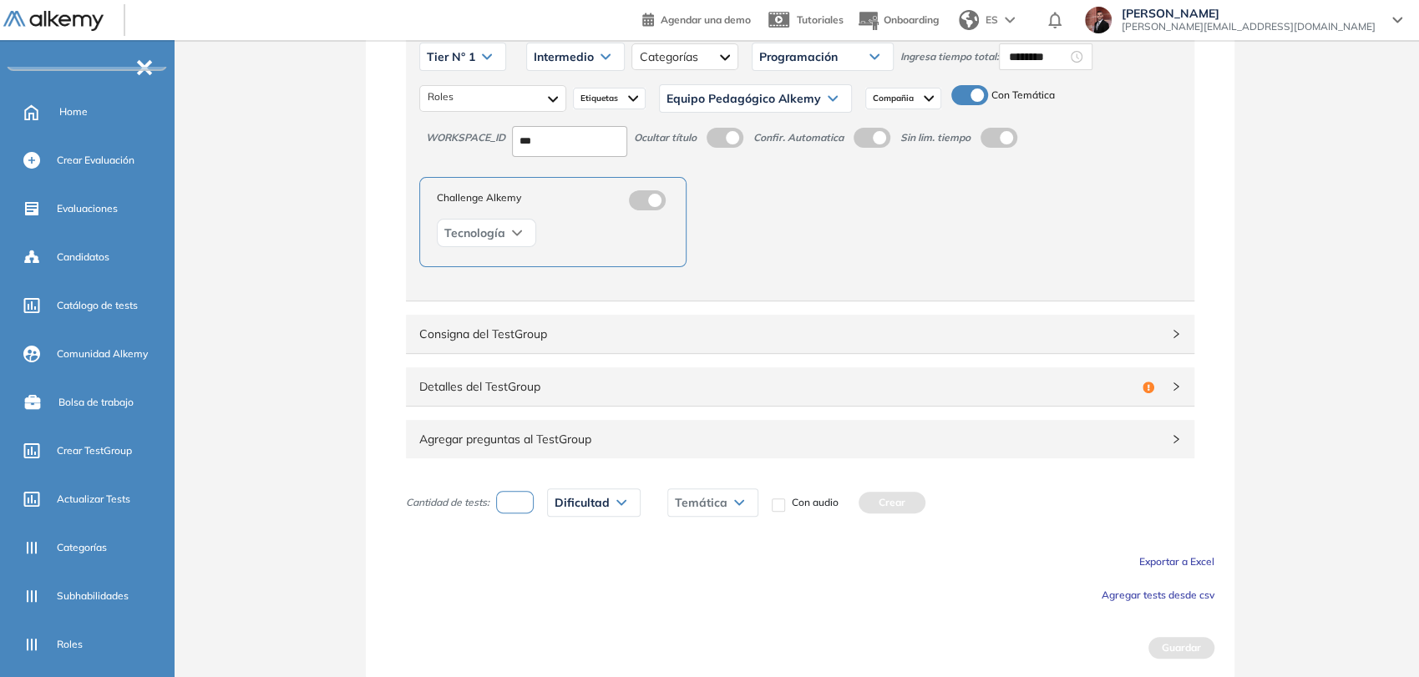
type input "***"
click at [756, 389] on span "Detalles del TestGroup" at bounding box center [777, 386] width 716 height 18
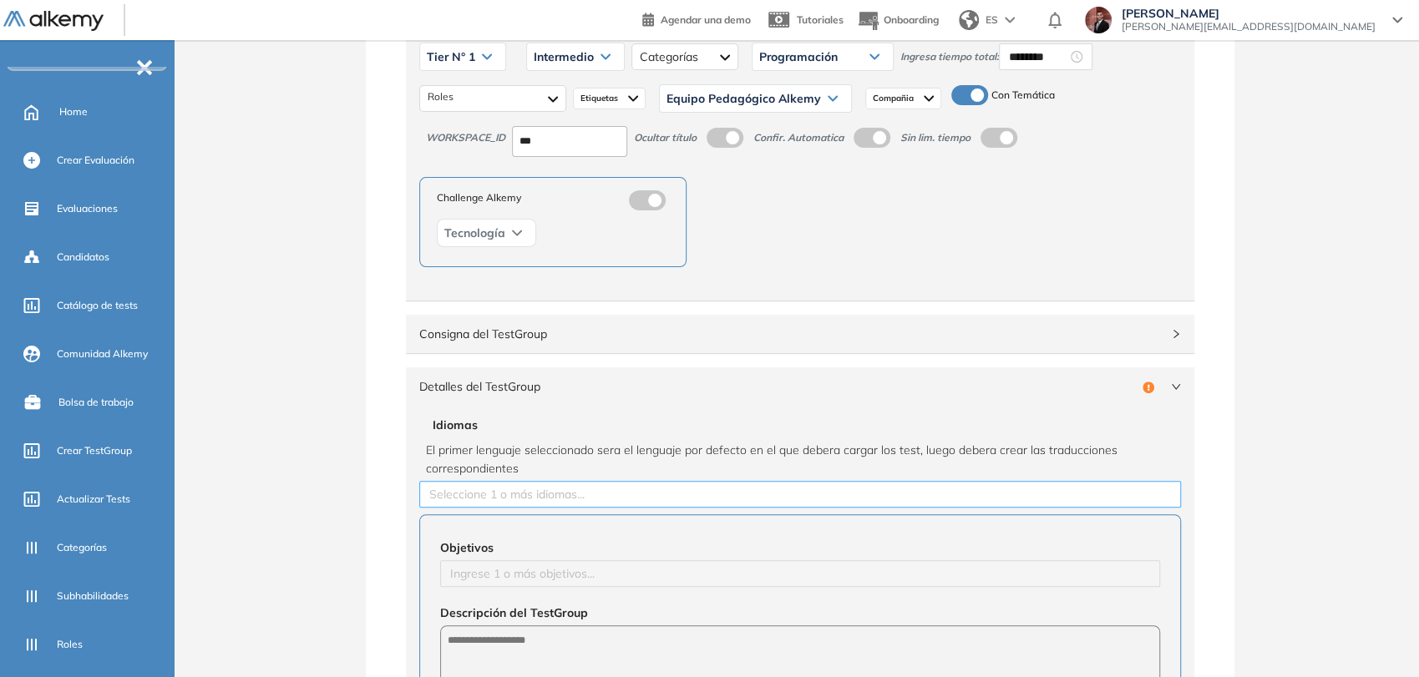
click at [574, 492] on div at bounding box center [799, 494] width 753 height 20
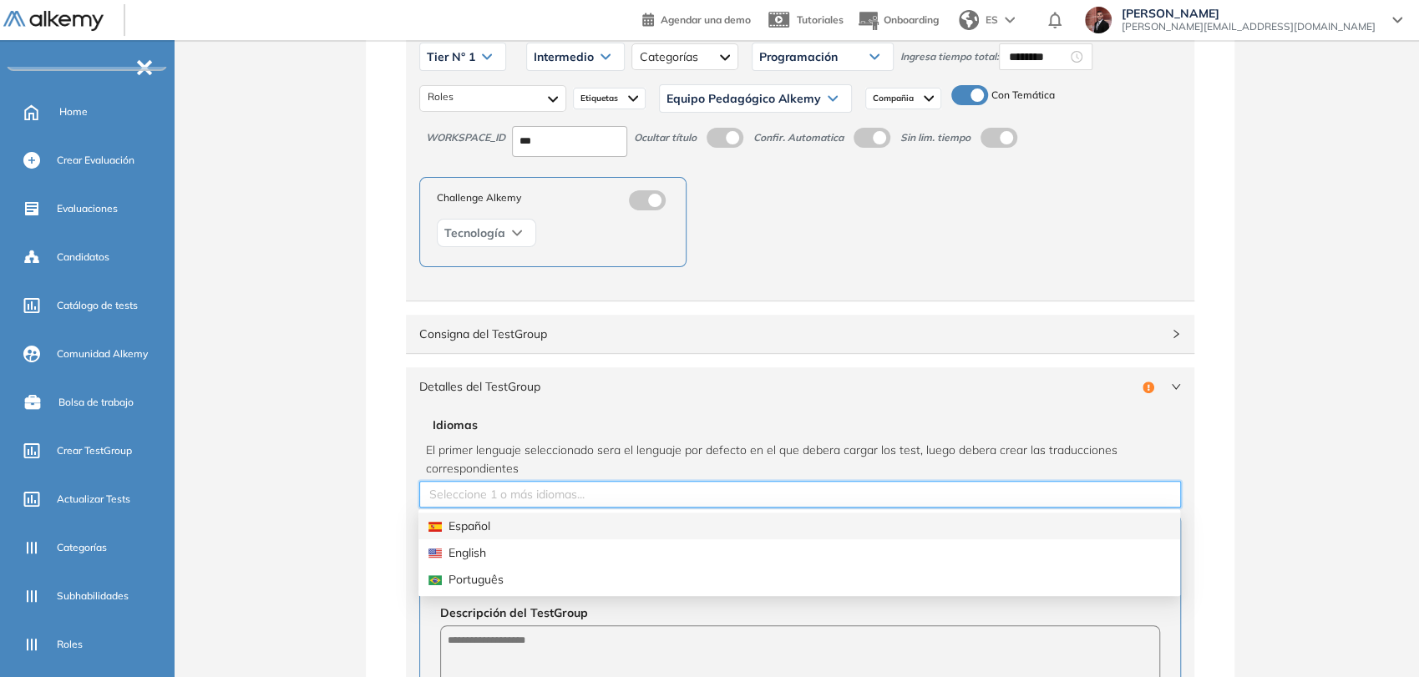
drag, startPoint x: 554, startPoint y: 523, endPoint x: 548, endPoint y: 517, distance: 8.9
click at [552, 520] on div "Español" at bounding box center [798, 526] width 741 height 18
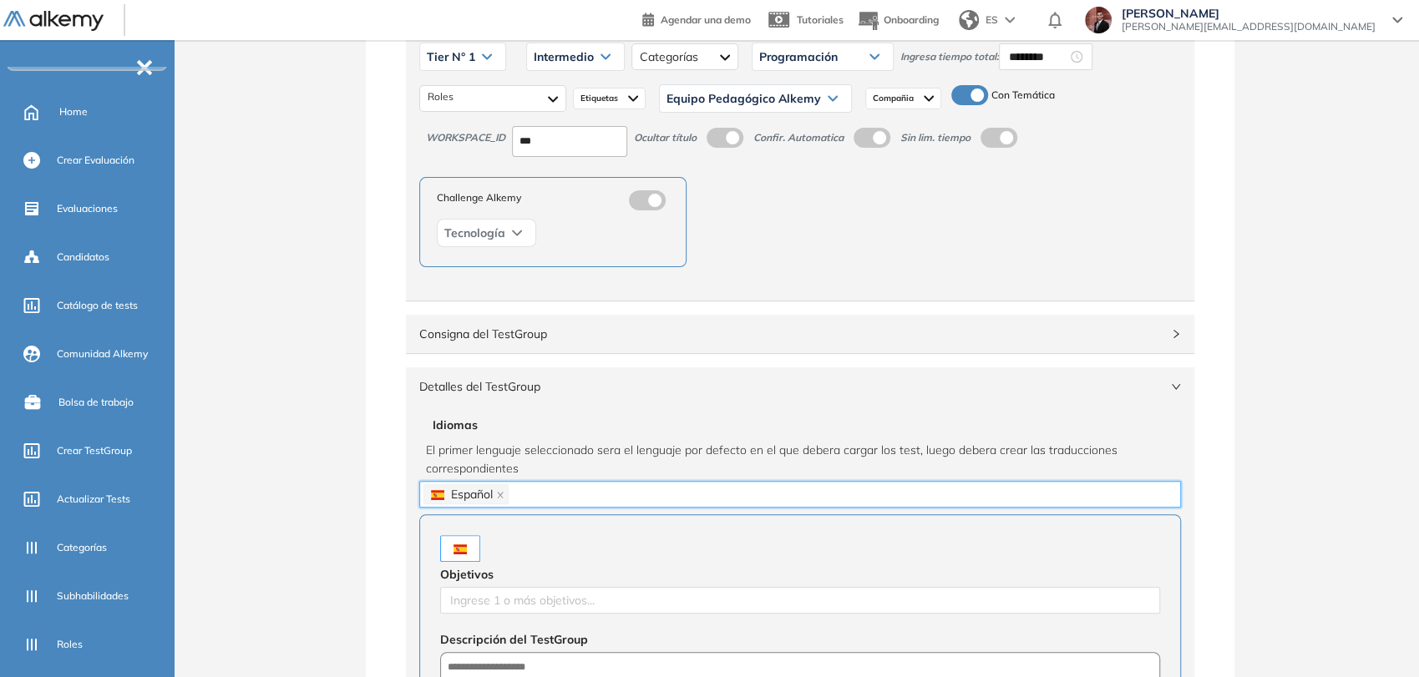
drag, startPoint x: 508, startPoint y: 423, endPoint x: 528, endPoint y: 432, distance: 21.7
click at [508, 423] on span "Idiomas" at bounding box center [800, 425] width 735 height 18
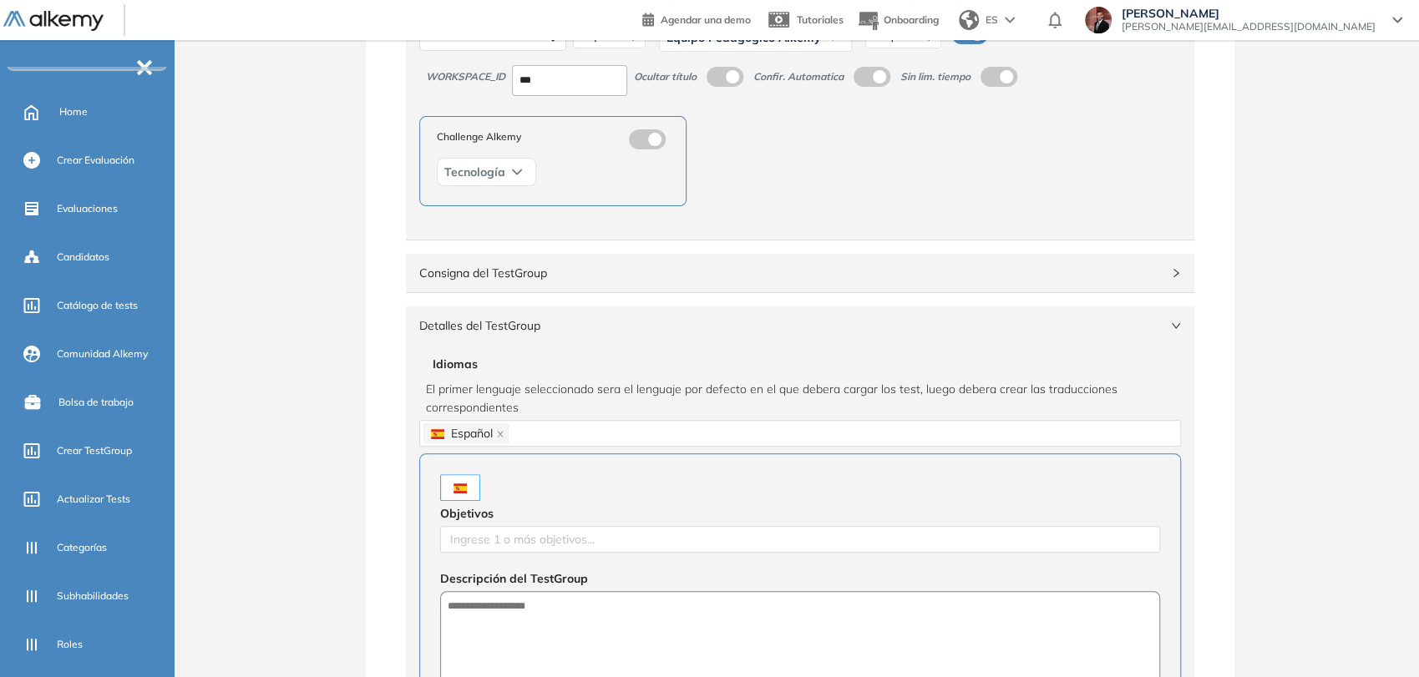
scroll to position [270, 0]
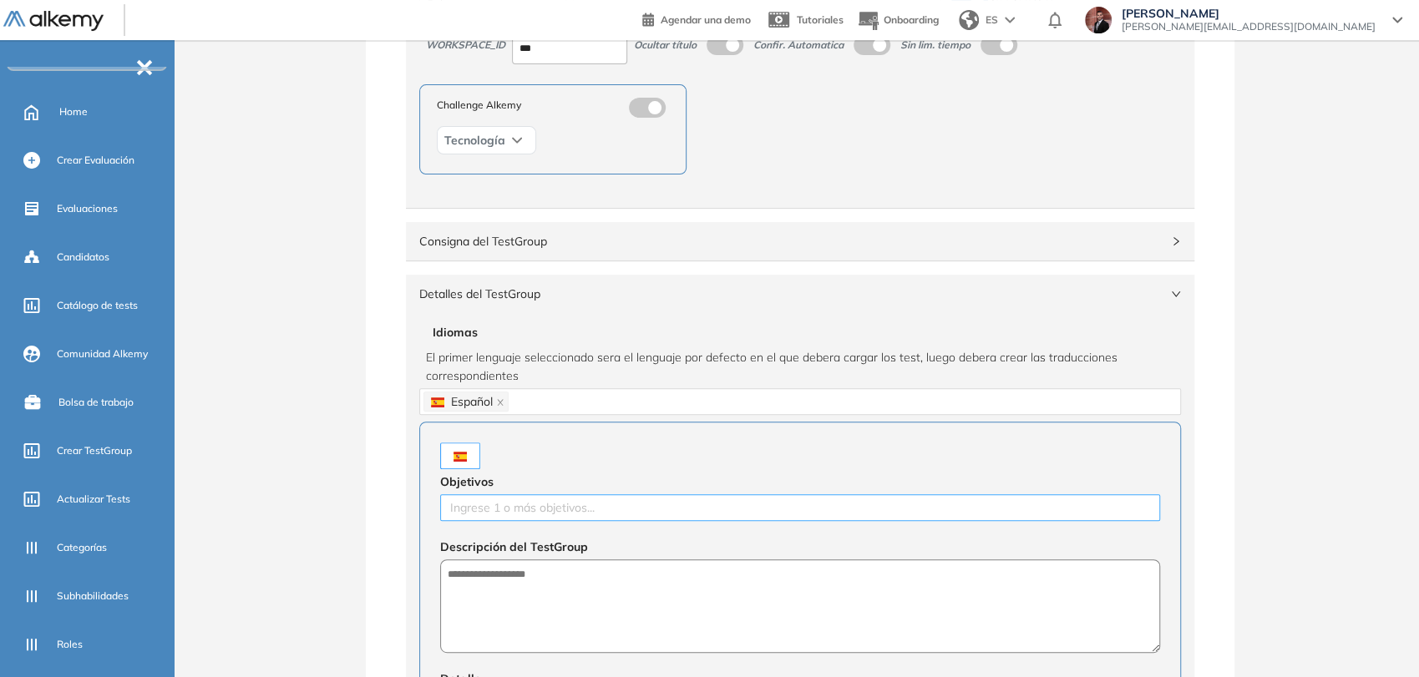
click at [529, 505] on div at bounding box center [799, 508] width 711 height 20
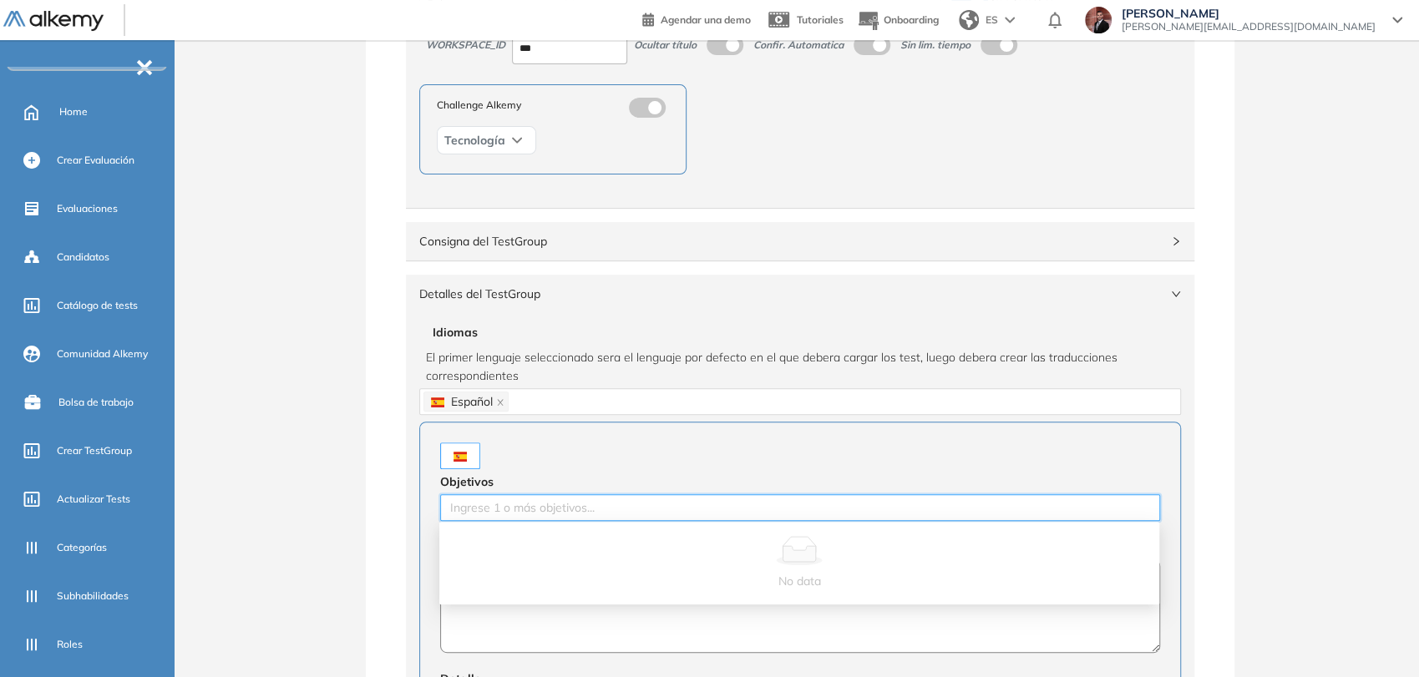
paste input "**********"
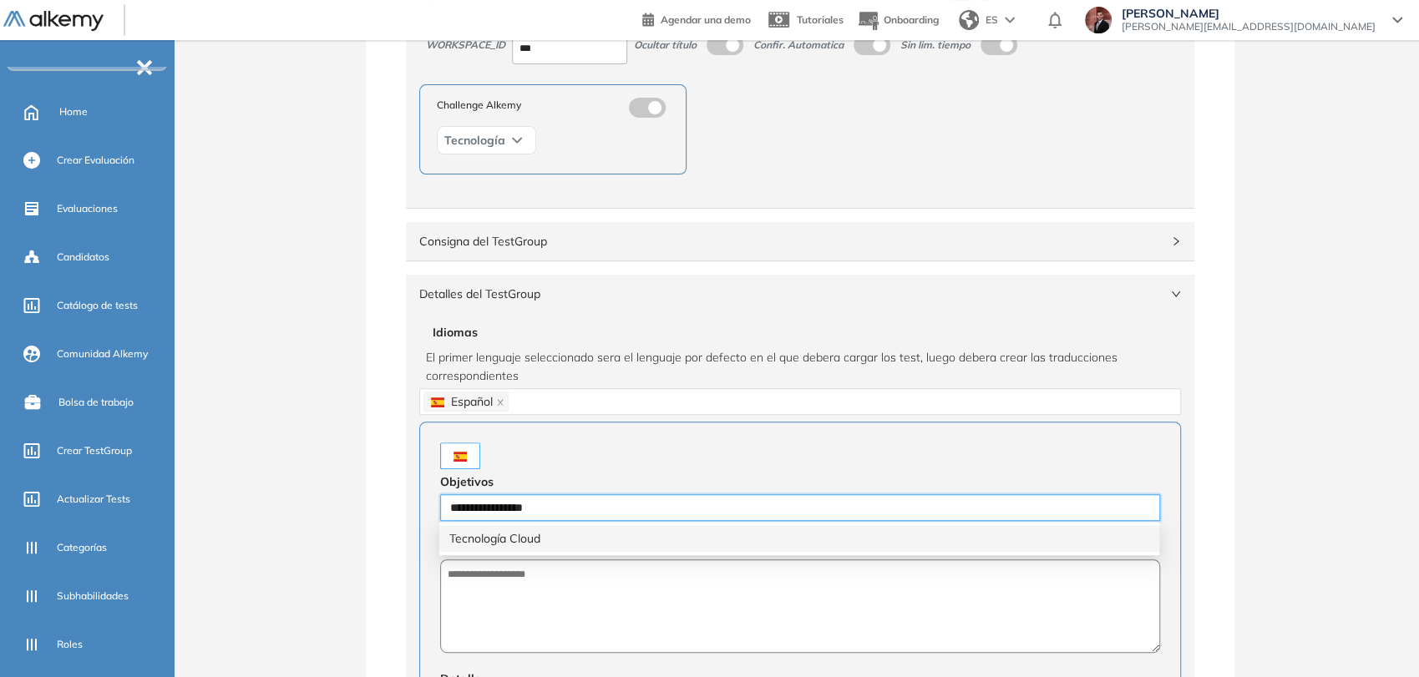
type input "**********"
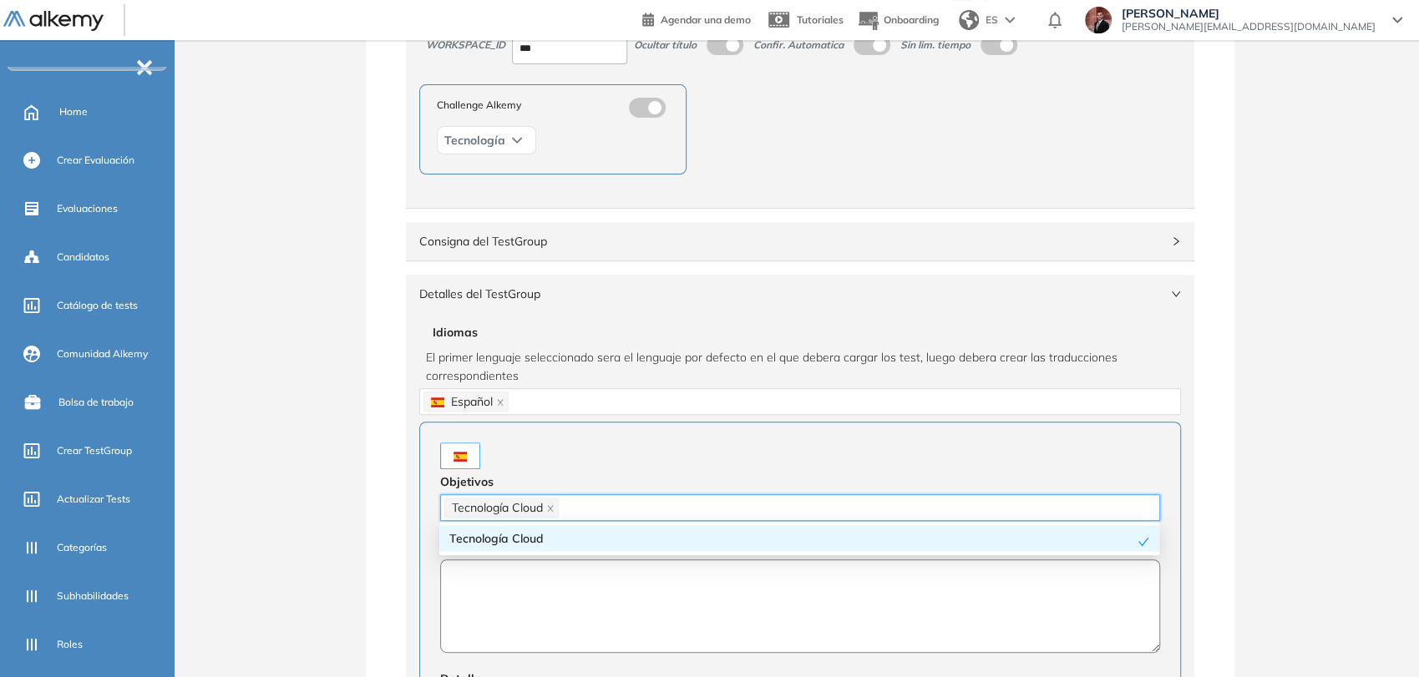
click at [571, 579] on textarea at bounding box center [800, 606] width 720 height 94
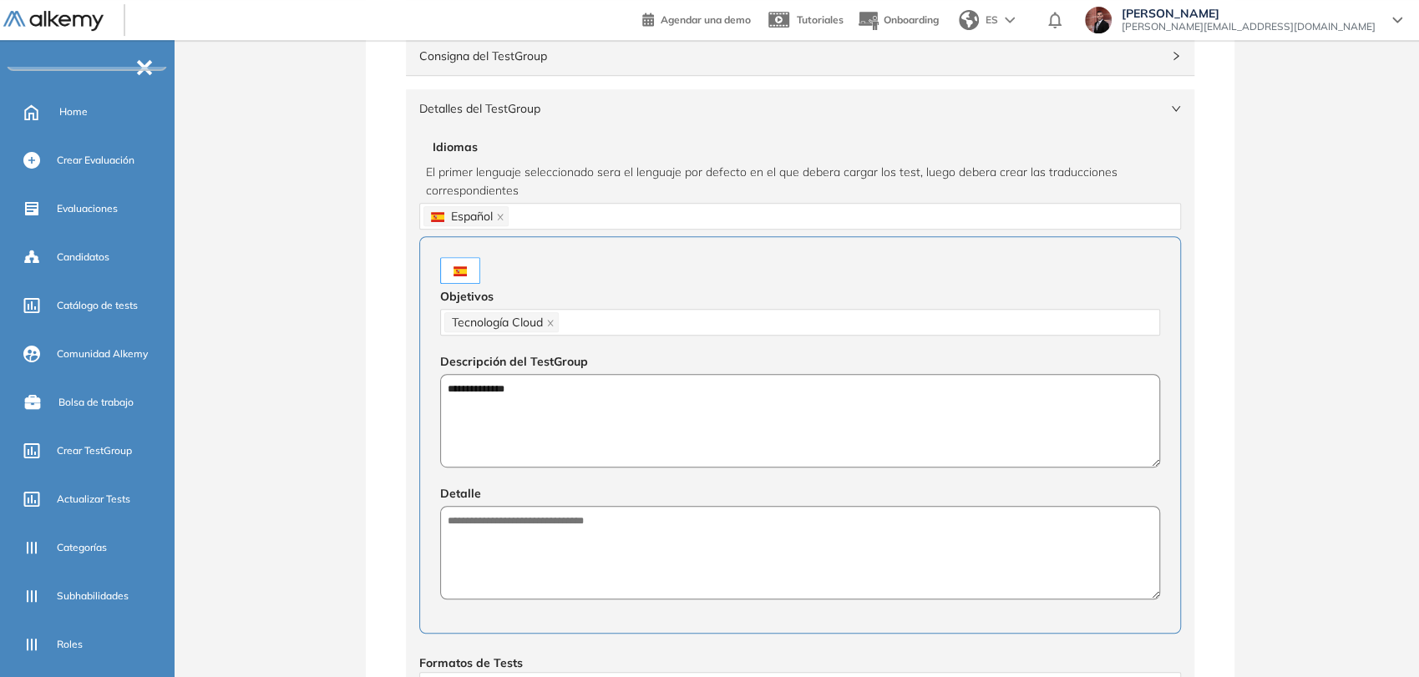
type textarea "**********"
click at [590, 549] on textarea at bounding box center [800, 553] width 720 height 94
paste textarea "**********"
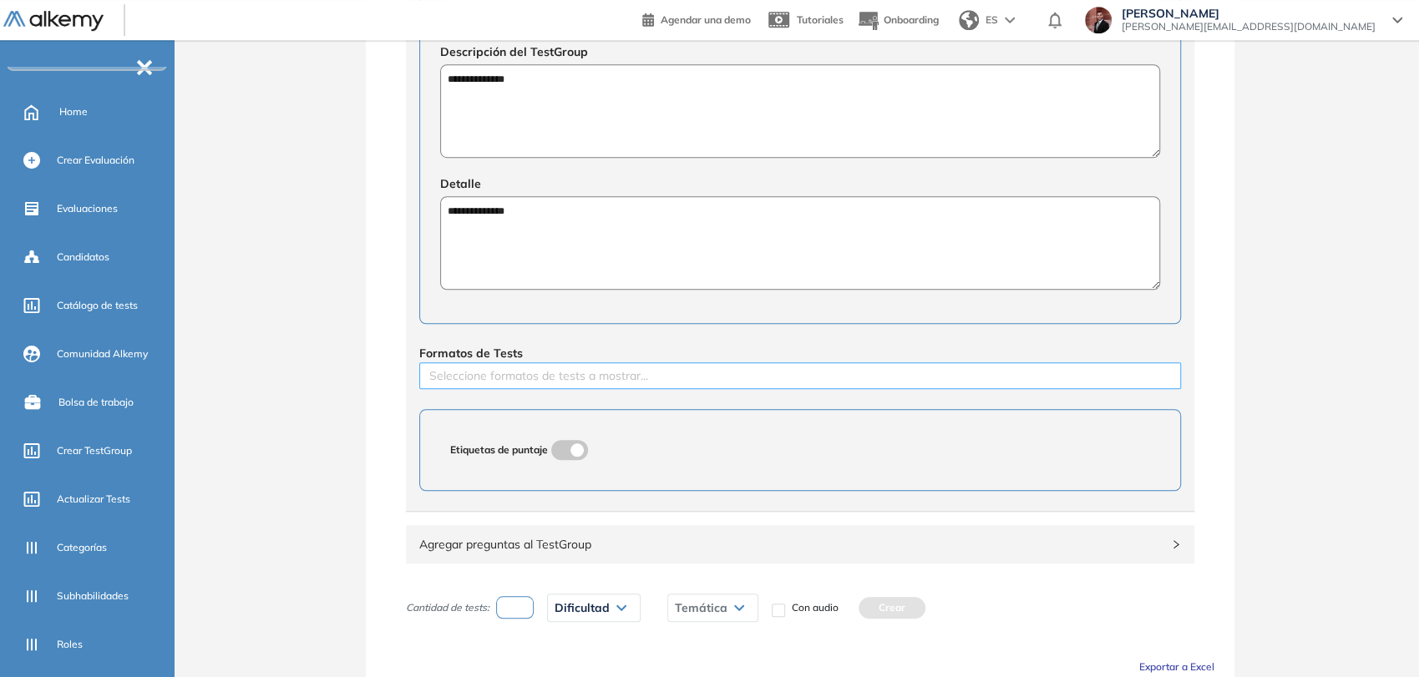
scroll to position [827, 0]
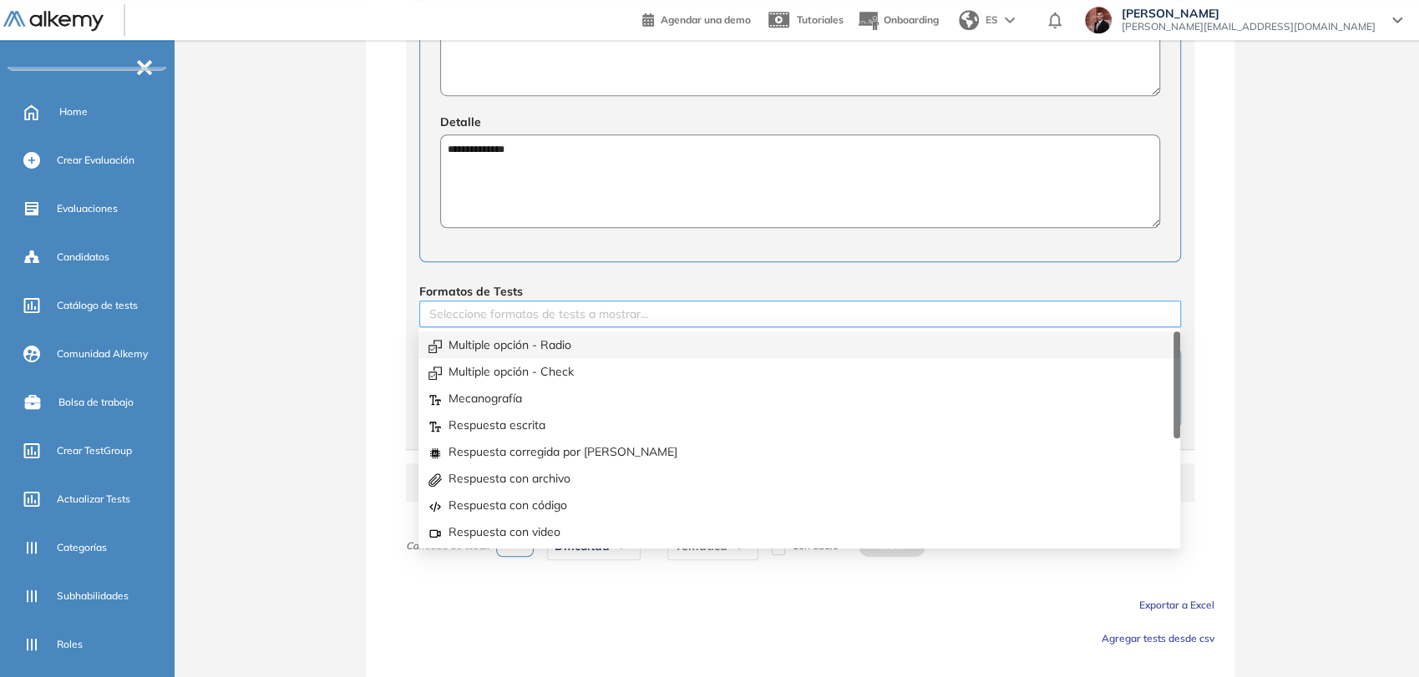
click at [612, 320] on div at bounding box center [799, 314] width 753 height 20
type textarea "**********"
click at [619, 331] on div "Multiple opción - Radio" at bounding box center [798, 344] width 761 height 27
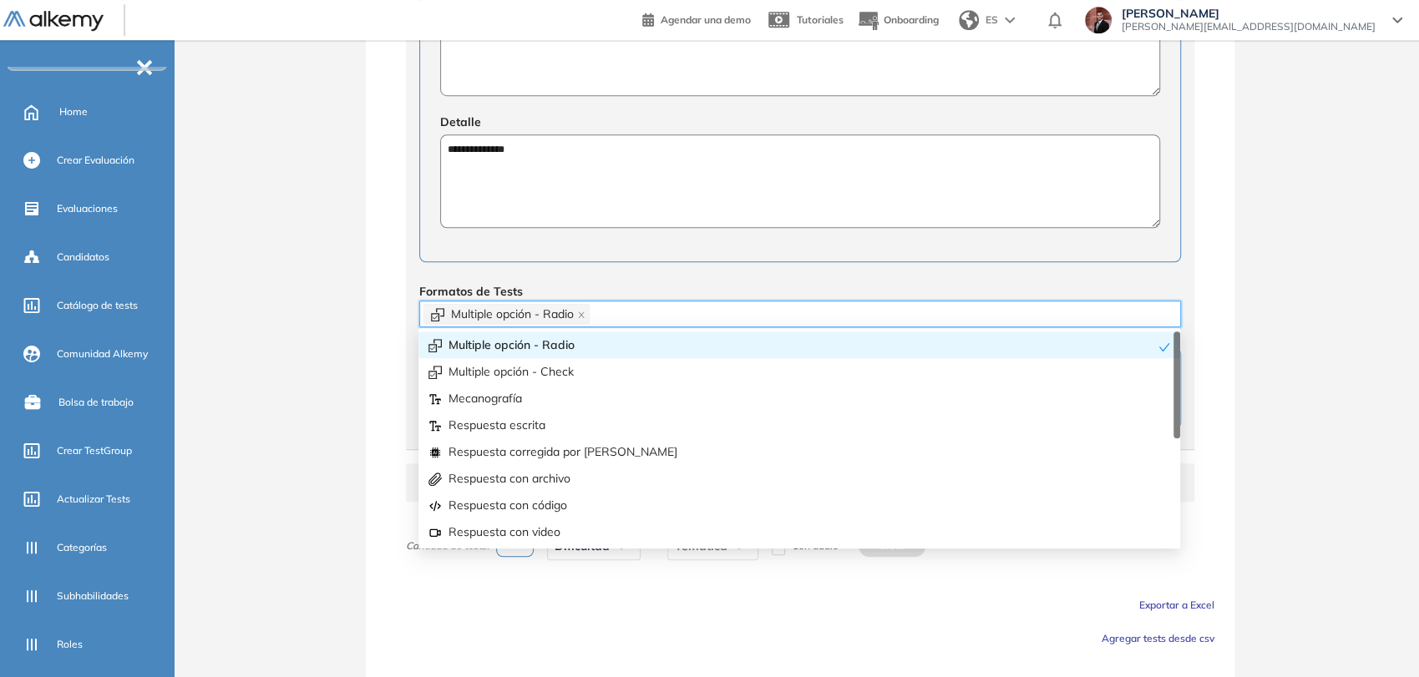
drag, startPoint x: 350, startPoint y: 242, endPoint x: 426, endPoint y: 301, distance: 96.4
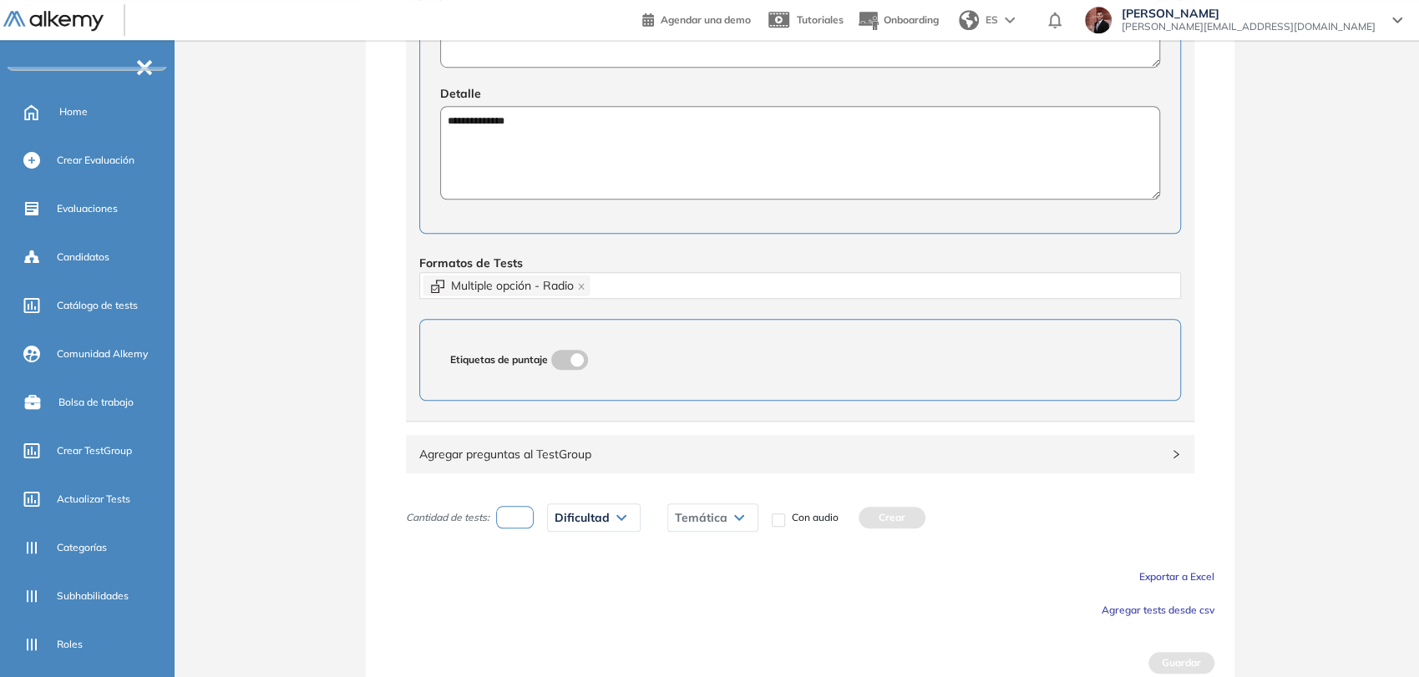
scroll to position [869, 0]
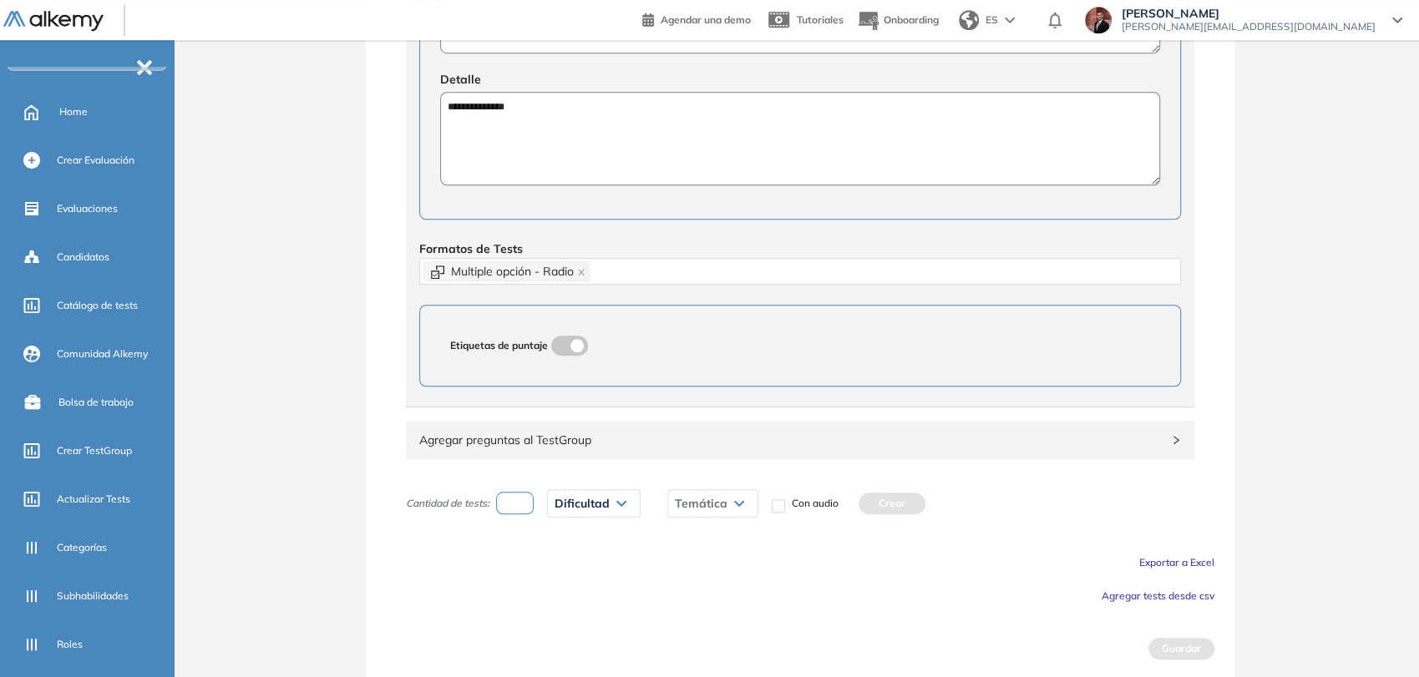
click at [674, 431] on span "Agregar preguntas al TestGroup" at bounding box center [789, 440] width 741 height 18
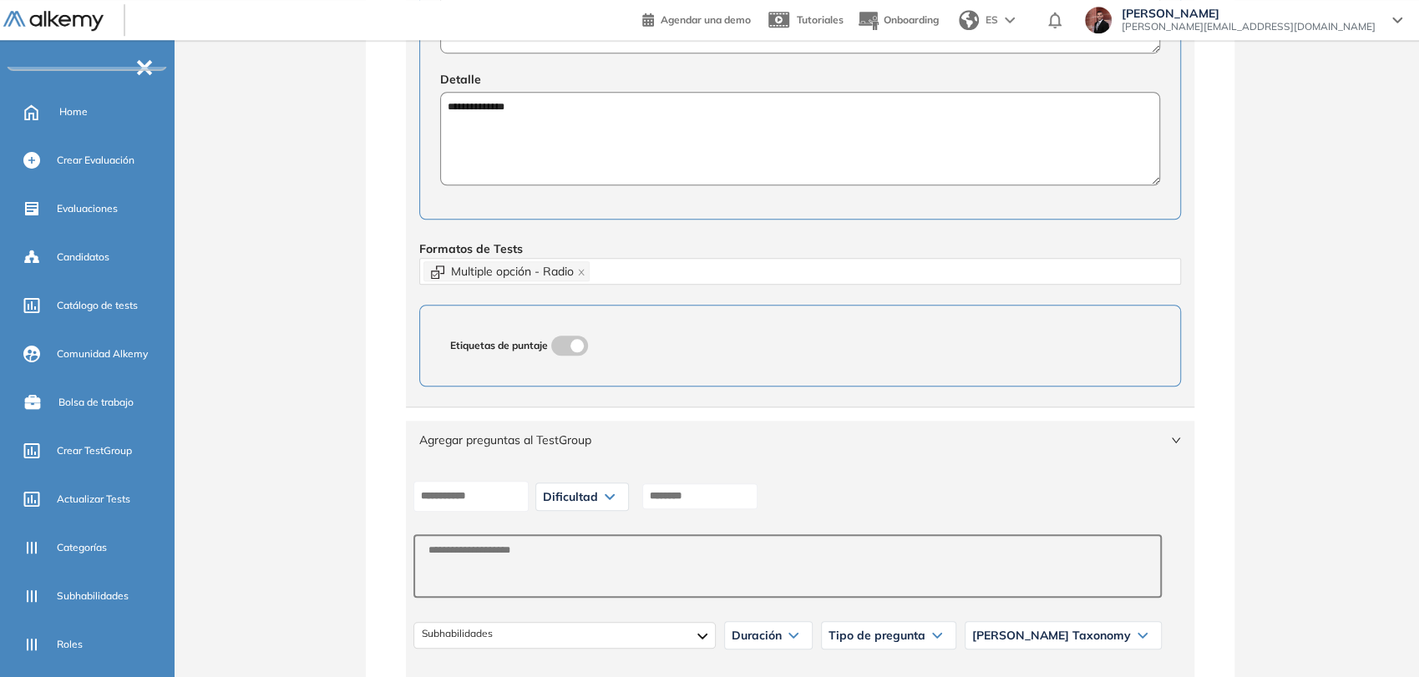
click at [680, 434] on span "Agregar preguntas al TestGroup" at bounding box center [789, 440] width 741 height 18
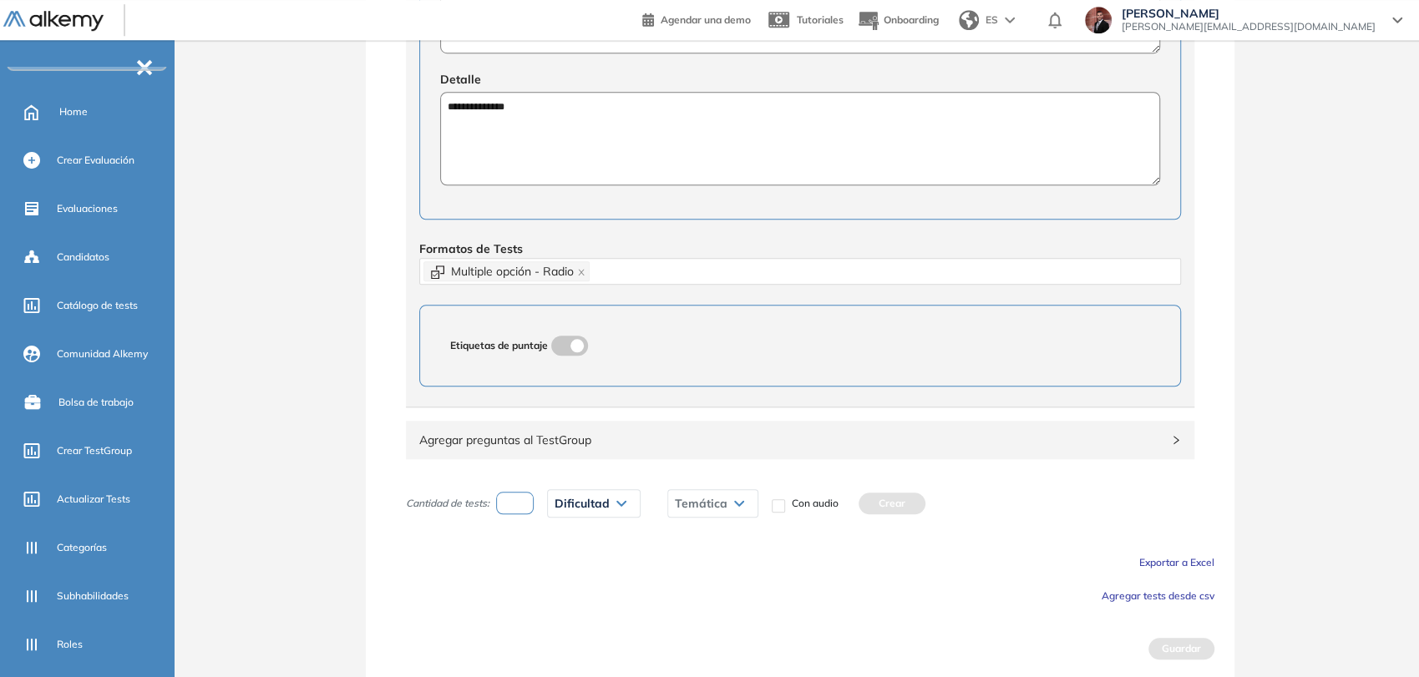
click at [1160, 595] on span "Agregar tests desde csv" at bounding box center [1157, 595] width 113 height 13
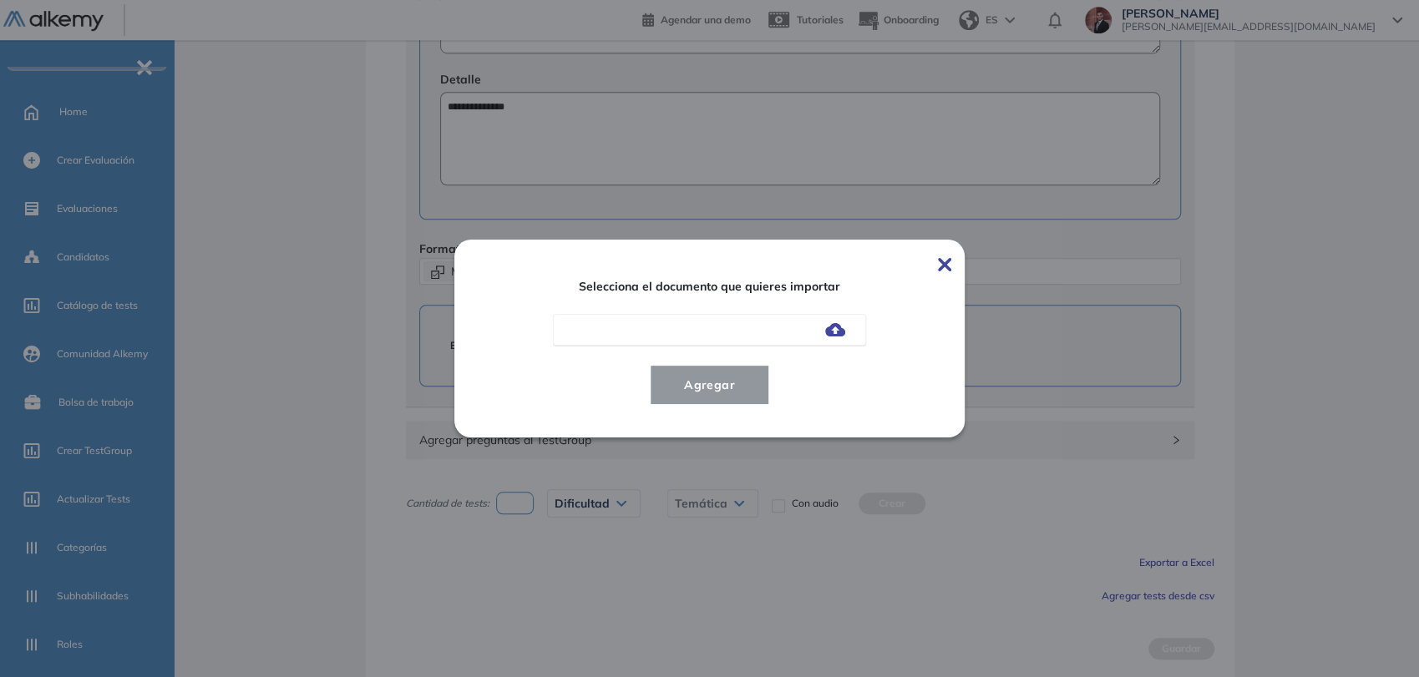
click at [842, 329] on img at bounding box center [835, 329] width 20 height 13
click at [0, 0] on input "file" at bounding box center [0, 0] width 0 height 0
click at [741, 391] on span "Agregar" at bounding box center [709, 385] width 78 height 20
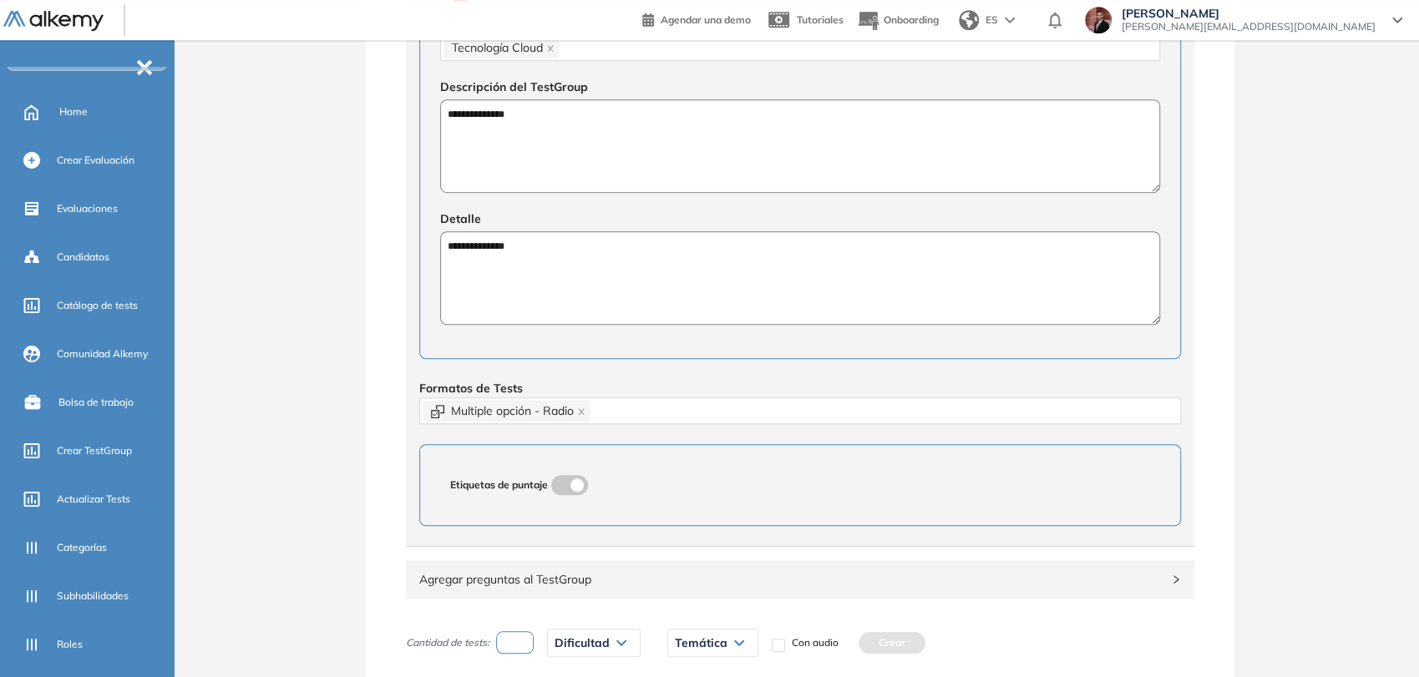
scroll to position [732, 0]
click at [513, 640] on input "number" at bounding box center [515, 640] width 38 height 23
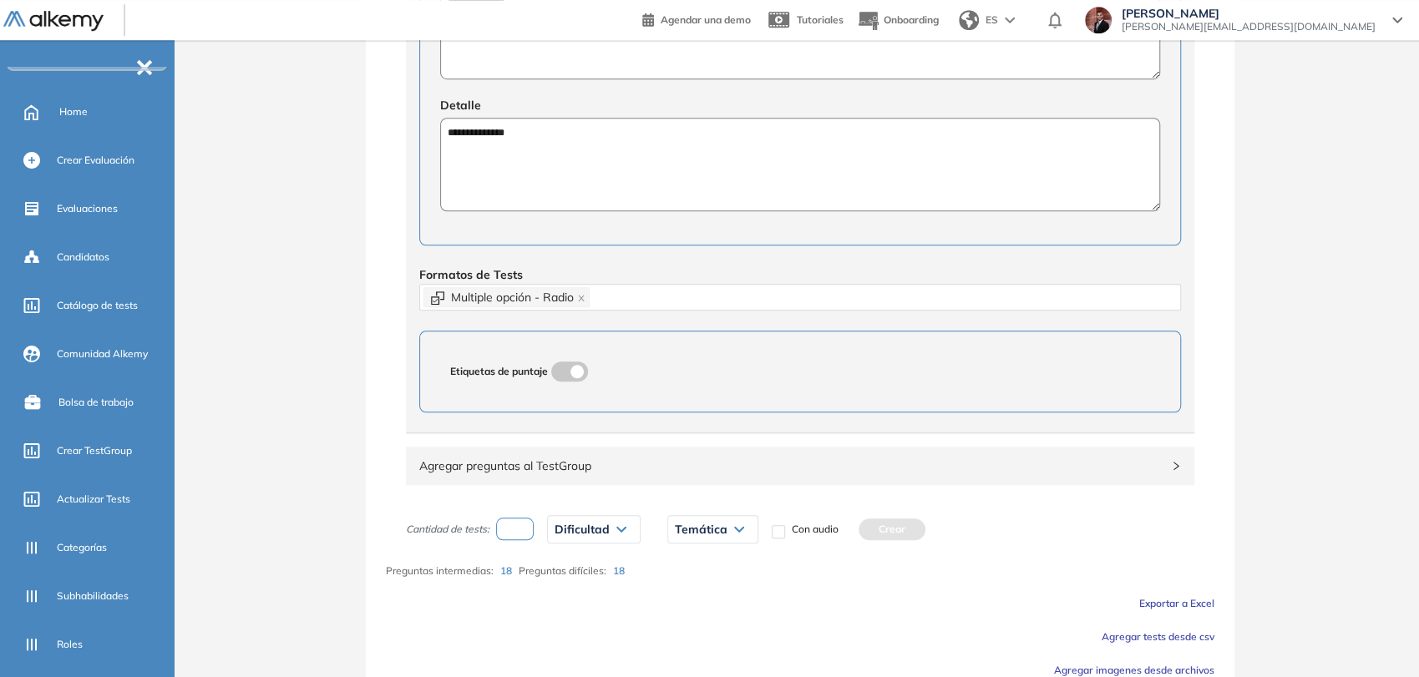
scroll to position [918, 0]
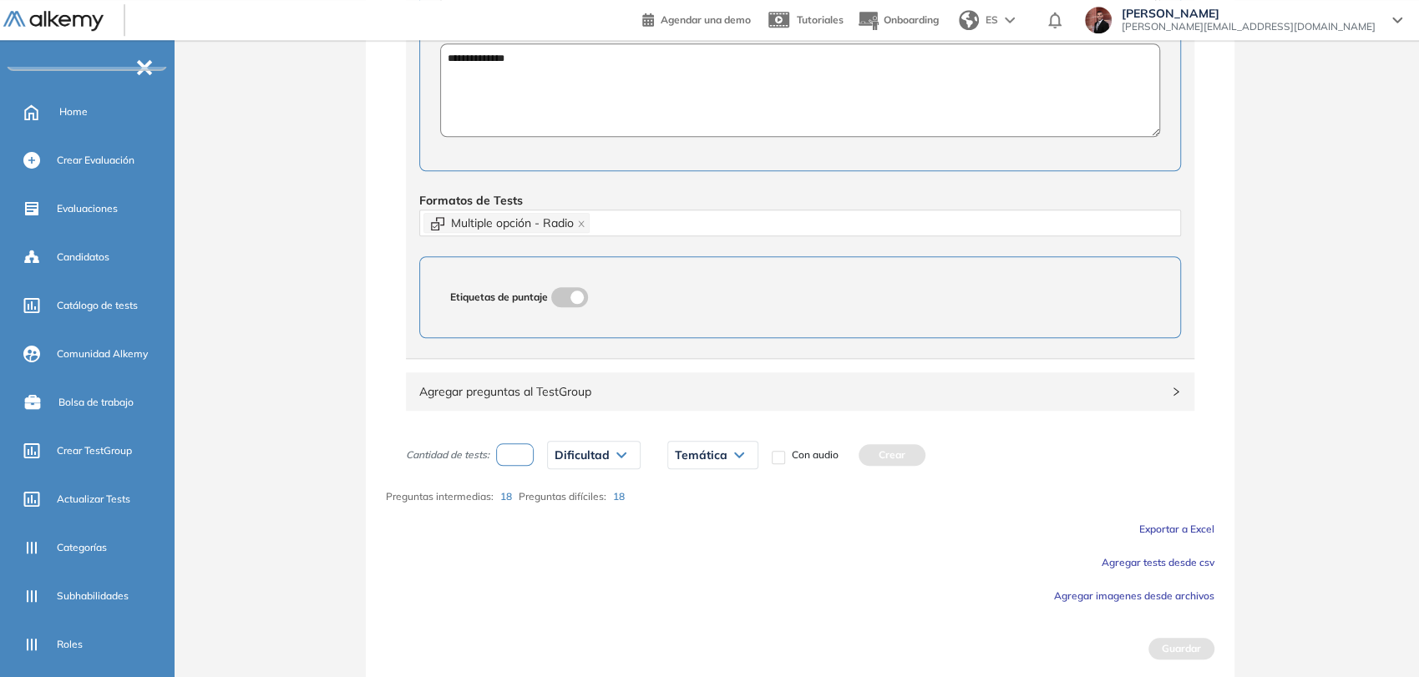
type input "*"
drag, startPoint x: 612, startPoint y: 449, endPoint x: 605, endPoint y: 468, distance: 19.5
click at [613, 449] on div "Dificultad" at bounding box center [594, 455] width 92 height 27
click at [569, 520] on li "Fácil" at bounding box center [565, 521] width 20 height 17
drag, startPoint x: 587, startPoint y: 450, endPoint x: 580, endPoint y: 473, distance: 23.5
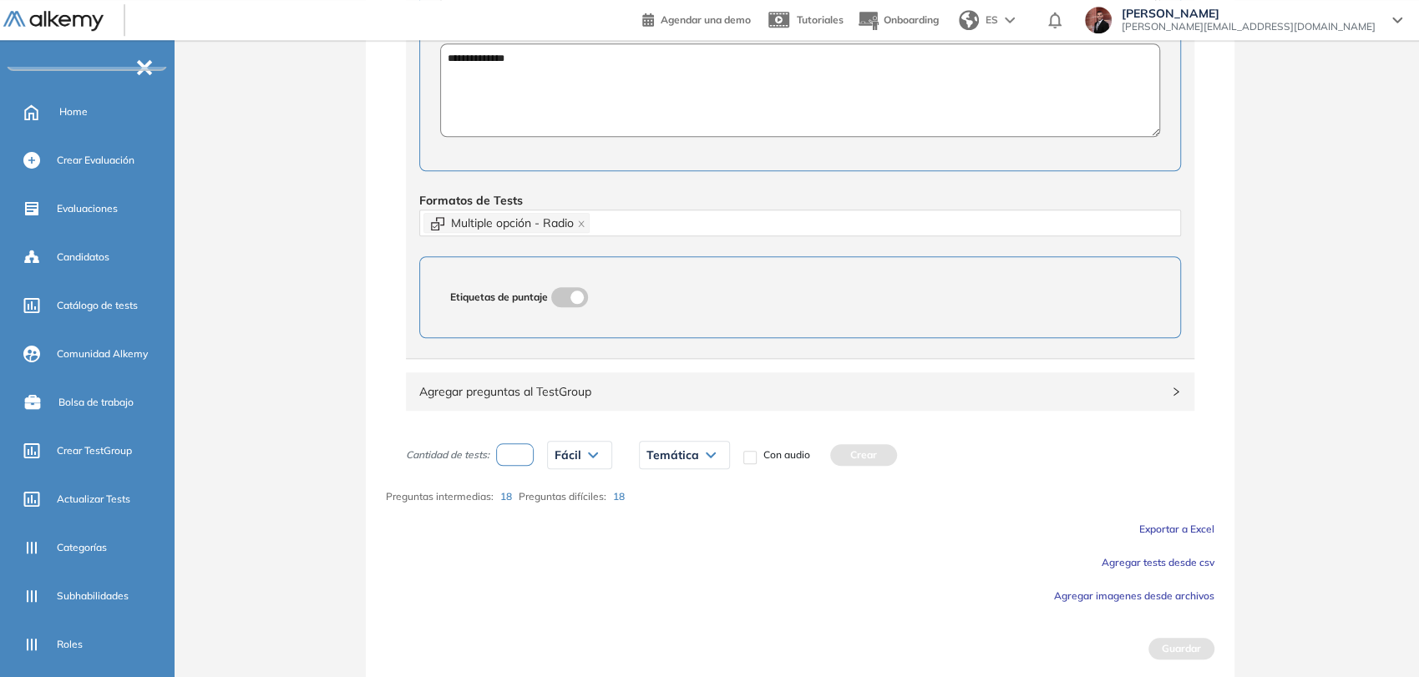
click at [585, 451] on div "Fácil" at bounding box center [579, 455] width 63 height 27
drag, startPoint x: 581, startPoint y: 549, endPoint x: 665, endPoint y: 460, distance: 122.3
click at [582, 547] on li "Intermedia" at bounding box center [578, 551] width 47 height 17
click at [711, 455] on span "Temática" at bounding box center [706, 454] width 53 height 13
drag, startPoint x: 689, startPoint y: 489, endPoint x: 701, endPoint y: 483, distance: 13.8
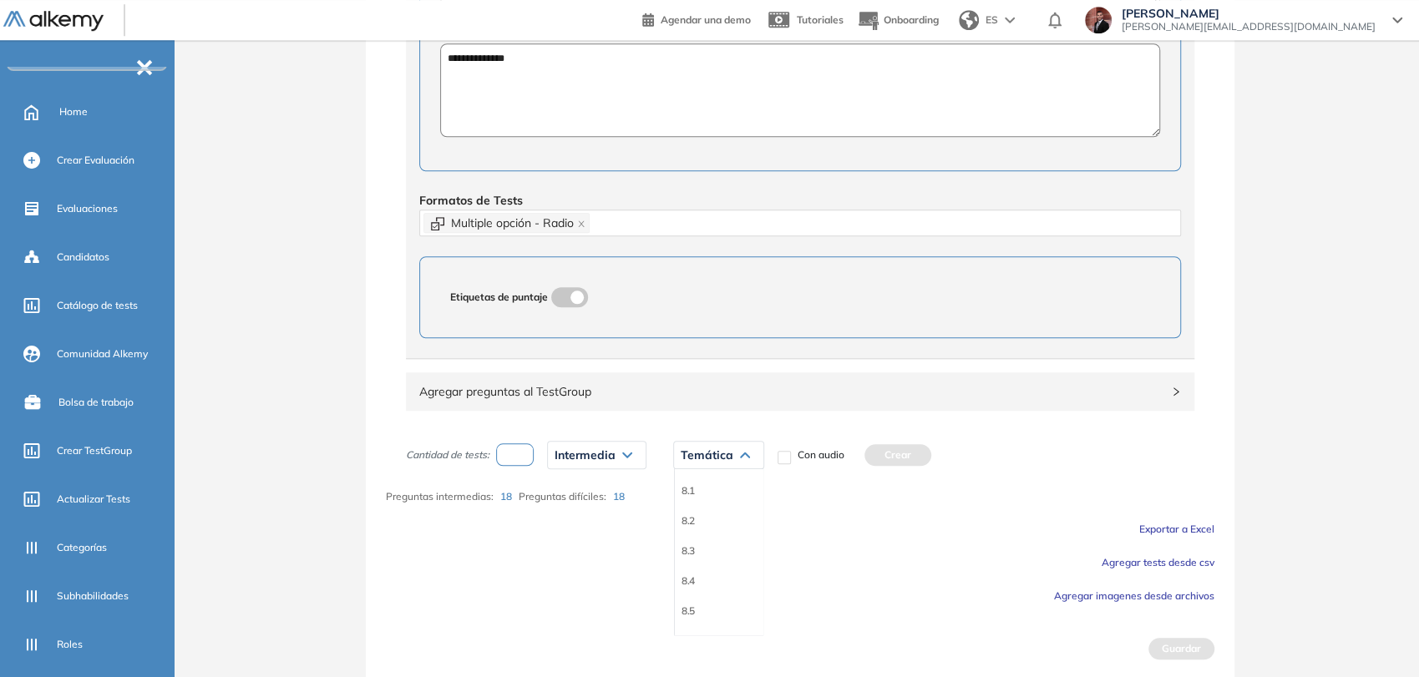
click at [689, 488] on li "8.1" at bounding box center [687, 491] width 13 height 17
drag, startPoint x: 859, startPoint y: 453, endPoint x: 628, endPoint y: 424, distance: 233.0
click at [855, 451] on button "Crear" at bounding box center [860, 455] width 67 height 22
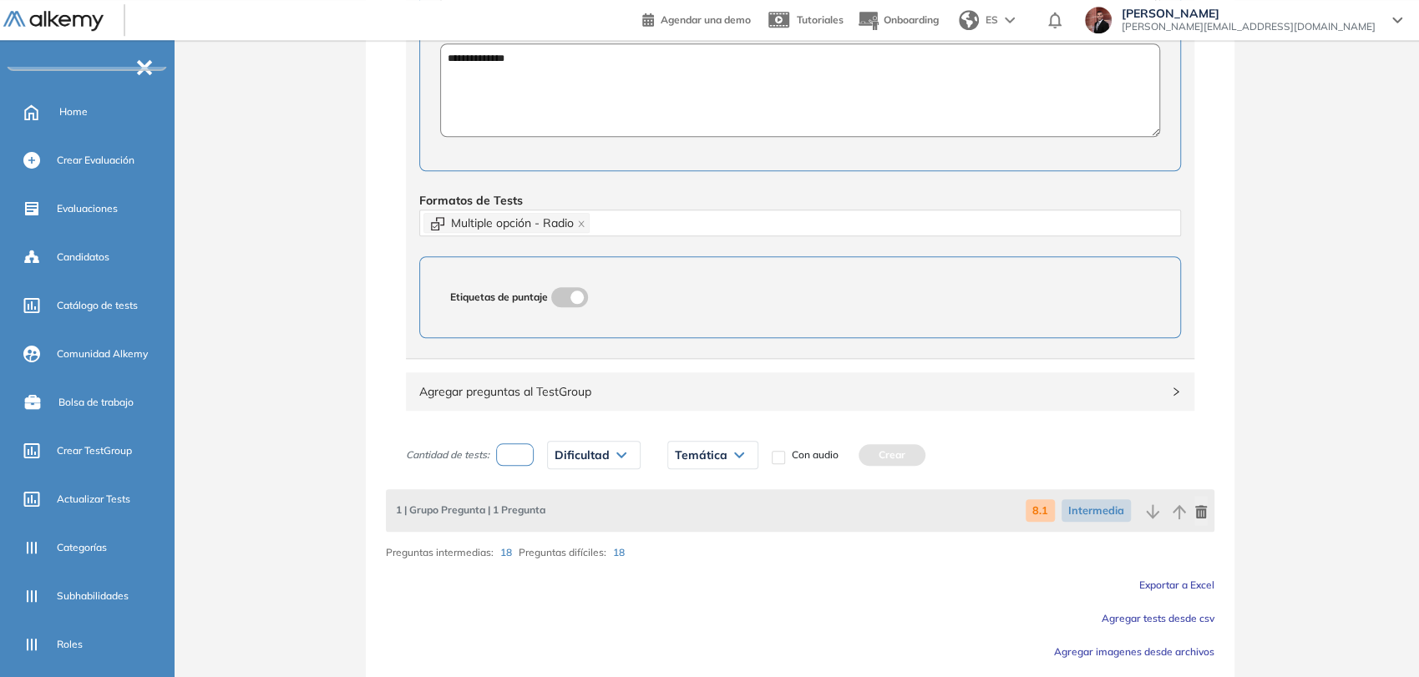
click at [494, 452] on div "Cantidad de tests: Dificultad Muy fácil Fácil Intermedia Difícil Muy difícil Av…" at bounding box center [654, 455] width 497 height 42
click at [511, 456] on input "number" at bounding box center [515, 454] width 38 height 23
type input "*"
click at [610, 448] on div "Dificultad" at bounding box center [594, 455] width 92 height 27
click at [569, 573] on li "Difícil" at bounding box center [566, 581] width 23 height 17
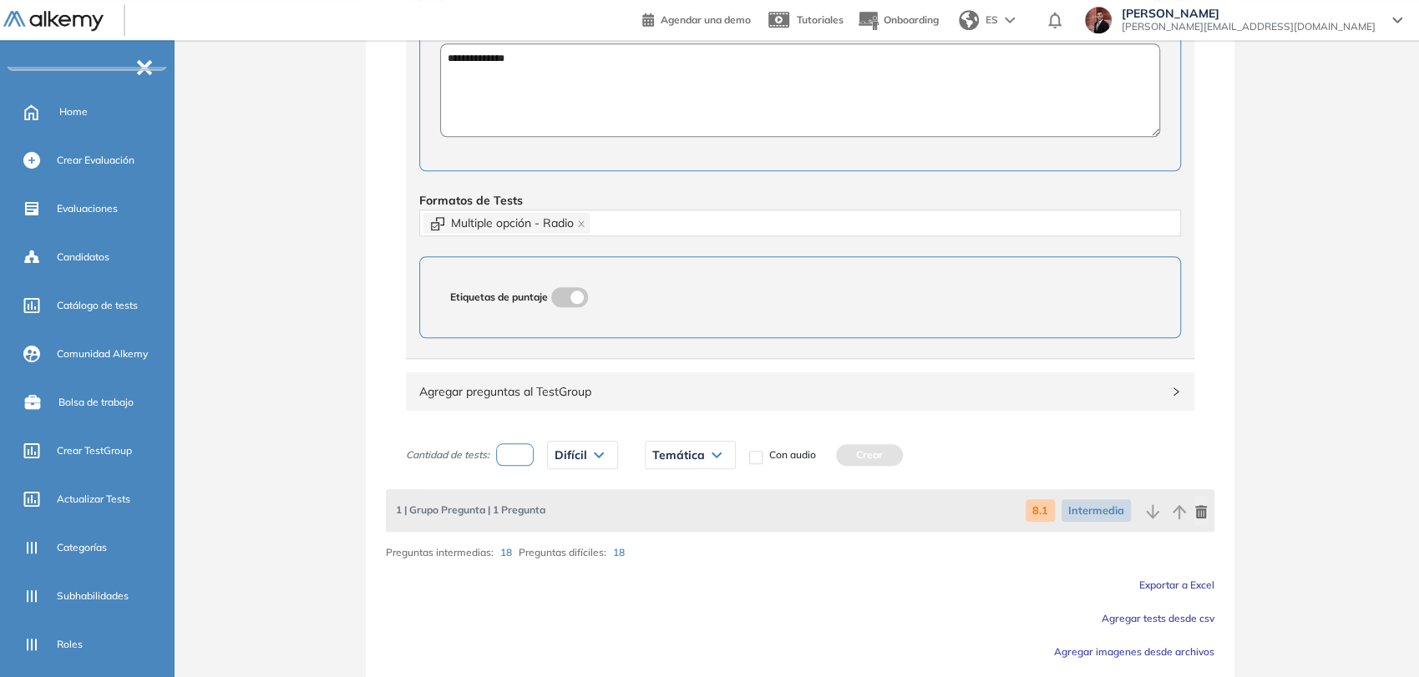
click at [731, 442] on div "Temática" at bounding box center [689, 455] width 89 height 27
drag, startPoint x: 657, startPoint y: 519, endPoint x: 815, endPoint y: 480, distance: 162.6
click at [658, 517] on li "8.2" at bounding box center [659, 521] width 13 height 17
click at [852, 453] on button "Crear" at bounding box center [832, 455] width 67 height 22
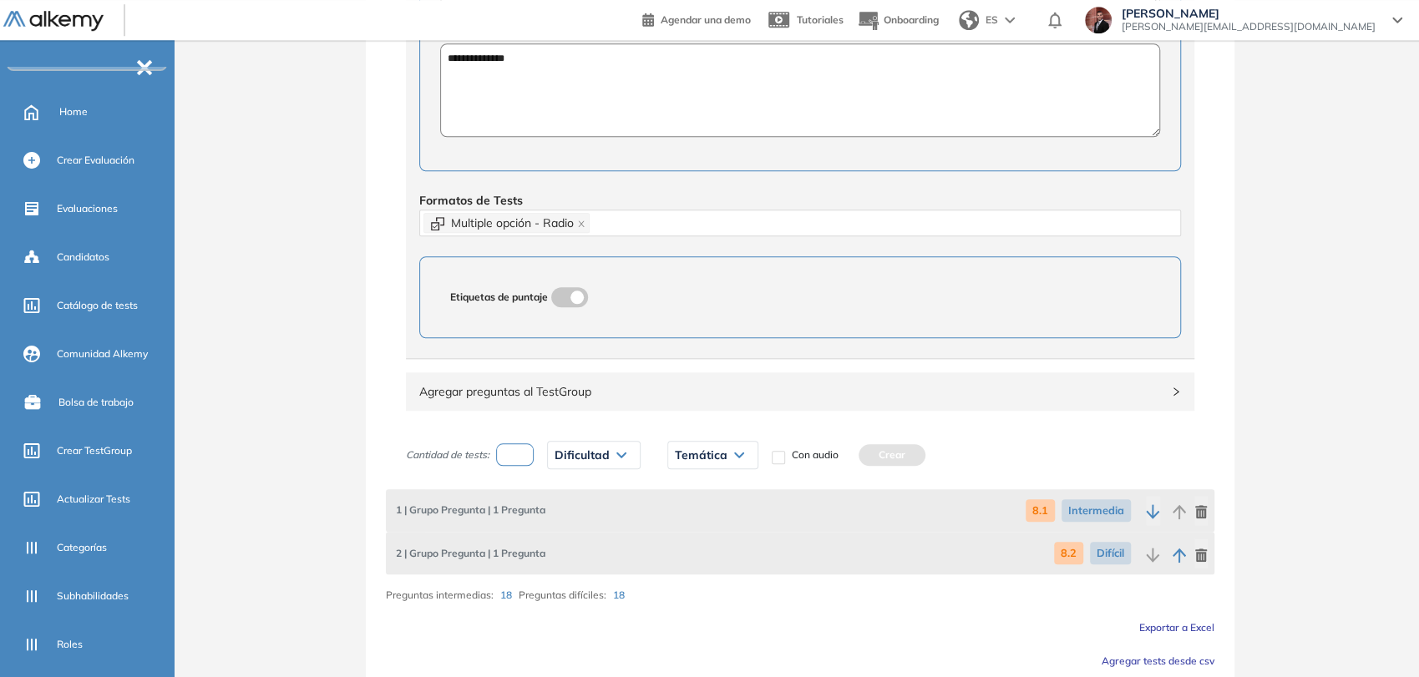
click at [508, 453] on input "number" at bounding box center [515, 454] width 38 height 23
type input "*"
click at [601, 453] on span "Dificultad" at bounding box center [581, 454] width 55 height 13
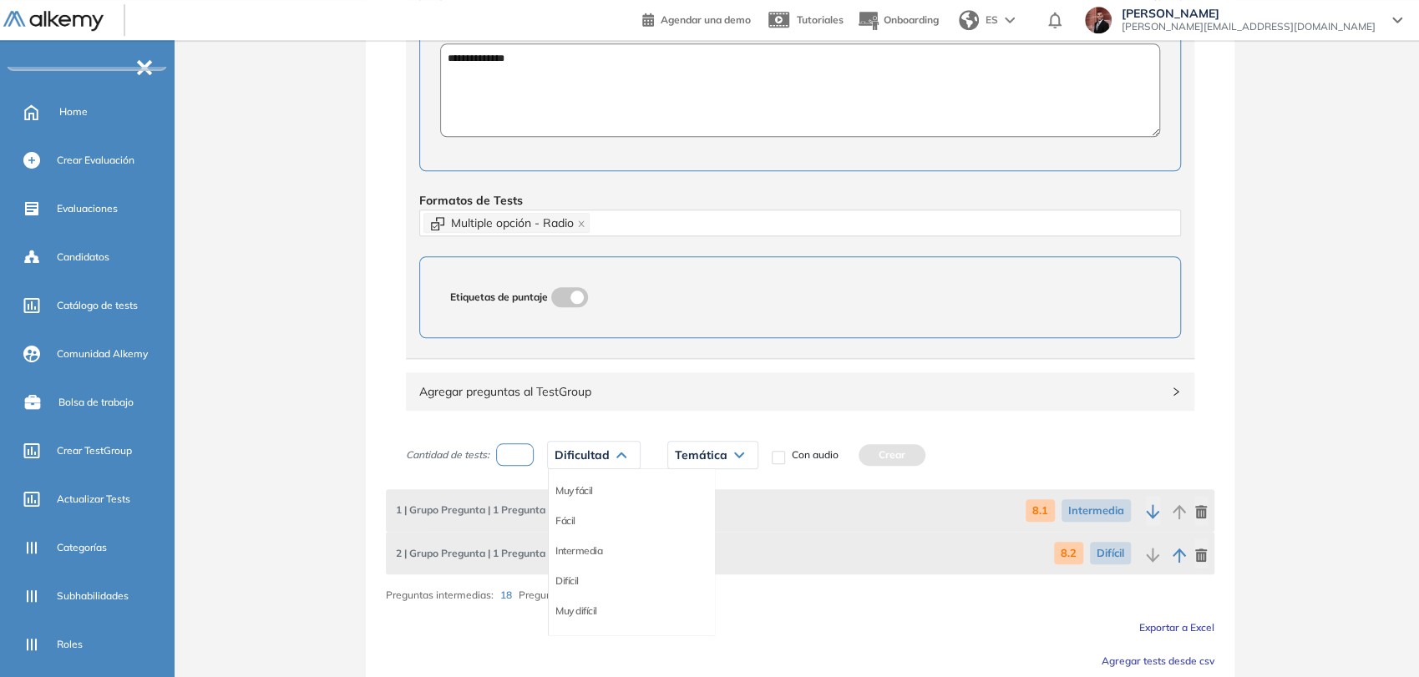
drag, startPoint x: 571, startPoint y: 548, endPoint x: 583, endPoint y: 534, distance: 18.4
click at [572, 546] on li "Intermedia" at bounding box center [578, 551] width 47 height 17
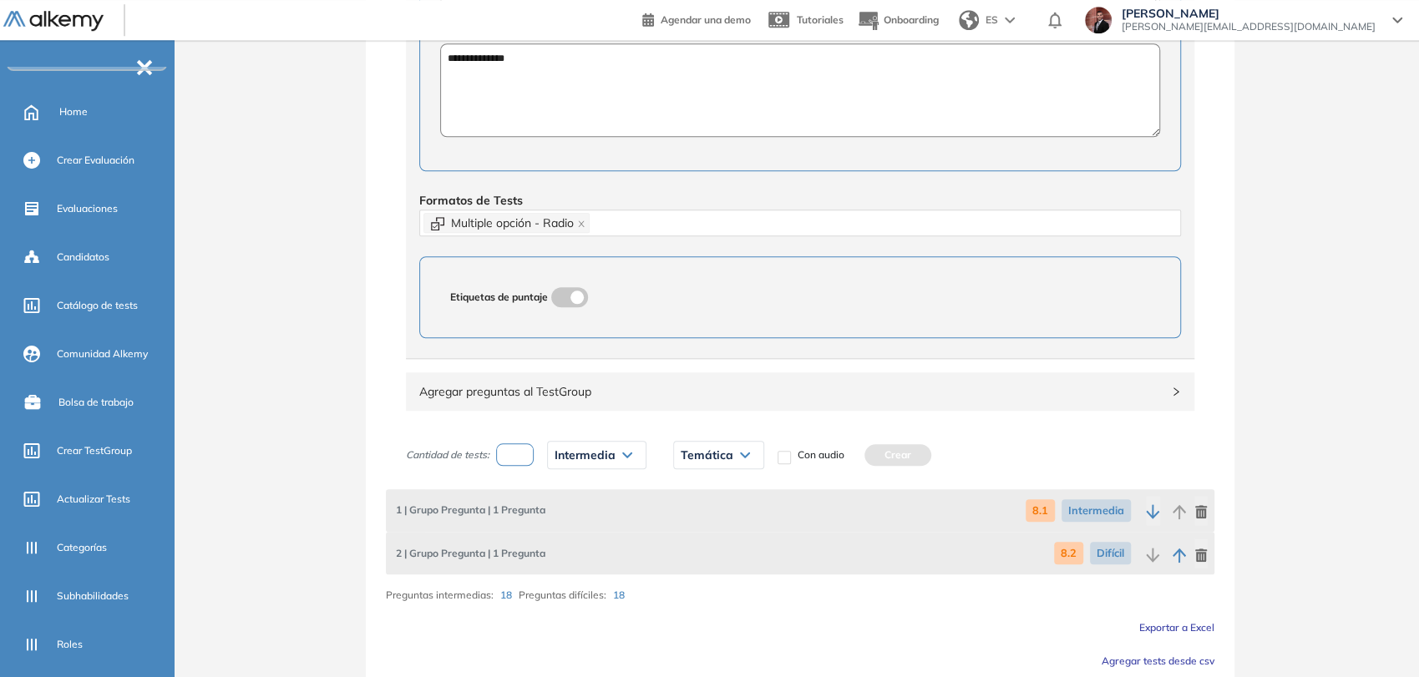
drag, startPoint x: 706, startPoint y: 452, endPoint x: 715, endPoint y: 470, distance: 20.2
click at [707, 452] on span "Temática" at bounding box center [706, 454] width 53 height 13
click at [688, 518] on li "8.2" at bounding box center [687, 521] width 13 height 17
click at [889, 451] on button "Crear" at bounding box center [860, 455] width 67 height 22
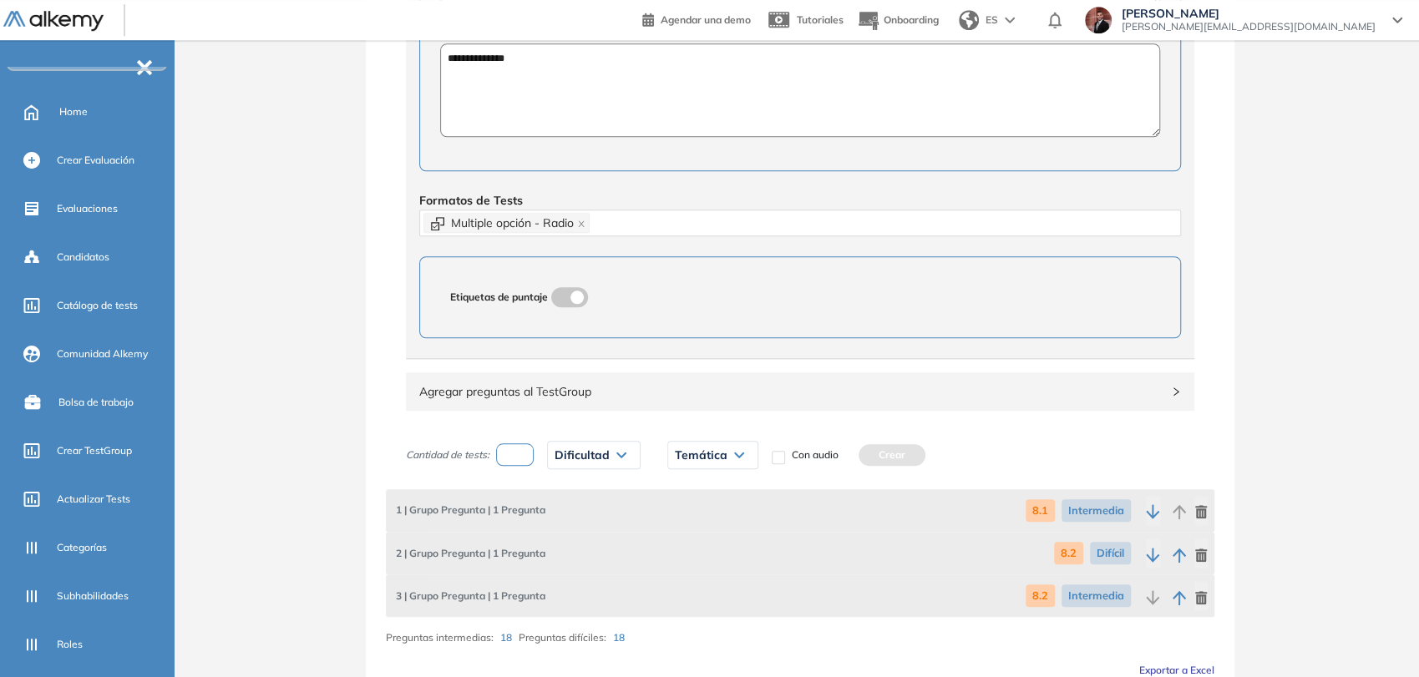
drag, startPoint x: 524, startPoint y: 454, endPoint x: 589, endPoint y: 451, distance: 65.2
click at [533, 449] on input "number" at bounding box center [515, 454] width 38 height 23
type input "*"
click at [589, 451] on span "Dificultad" at bounding box center [581, 454] width 55 height 13
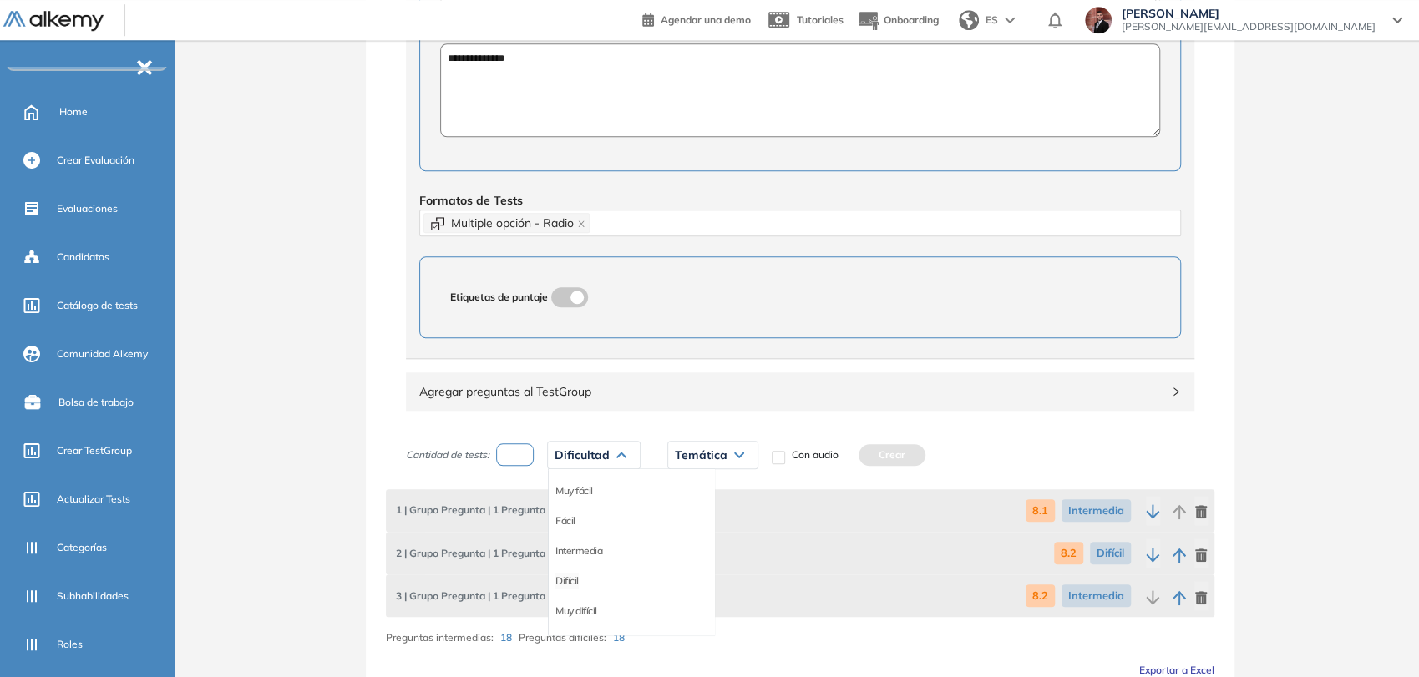
click at [572, 576] on li "Difícil" at bounding box center [566, 581] width 23 height 17
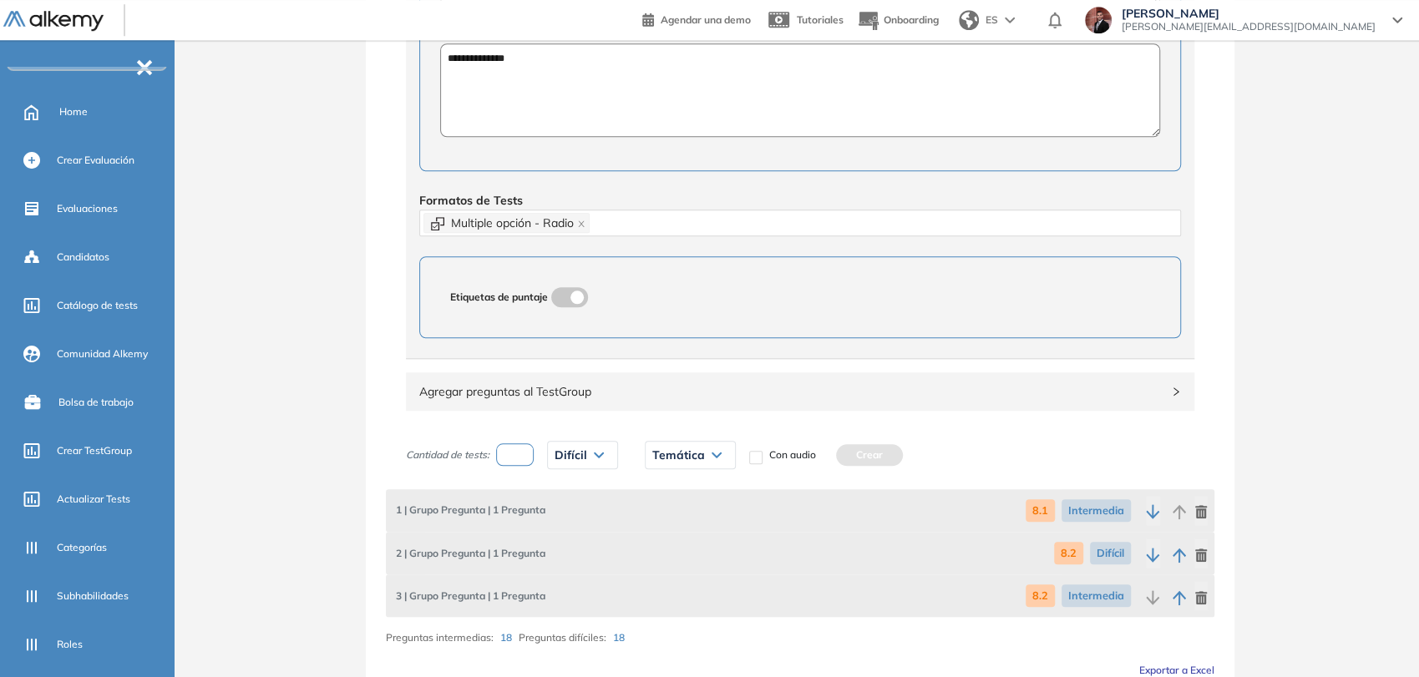
click at [715, 453] on icon at bounding box center [716, 455] width 10 height 7
click at [659, 486] on li "8.1" at bounding box center [659, 491] width 13 height 17
click at [842, 456] on button "Crear" at bounding box center [832, 455] width 67 height 22
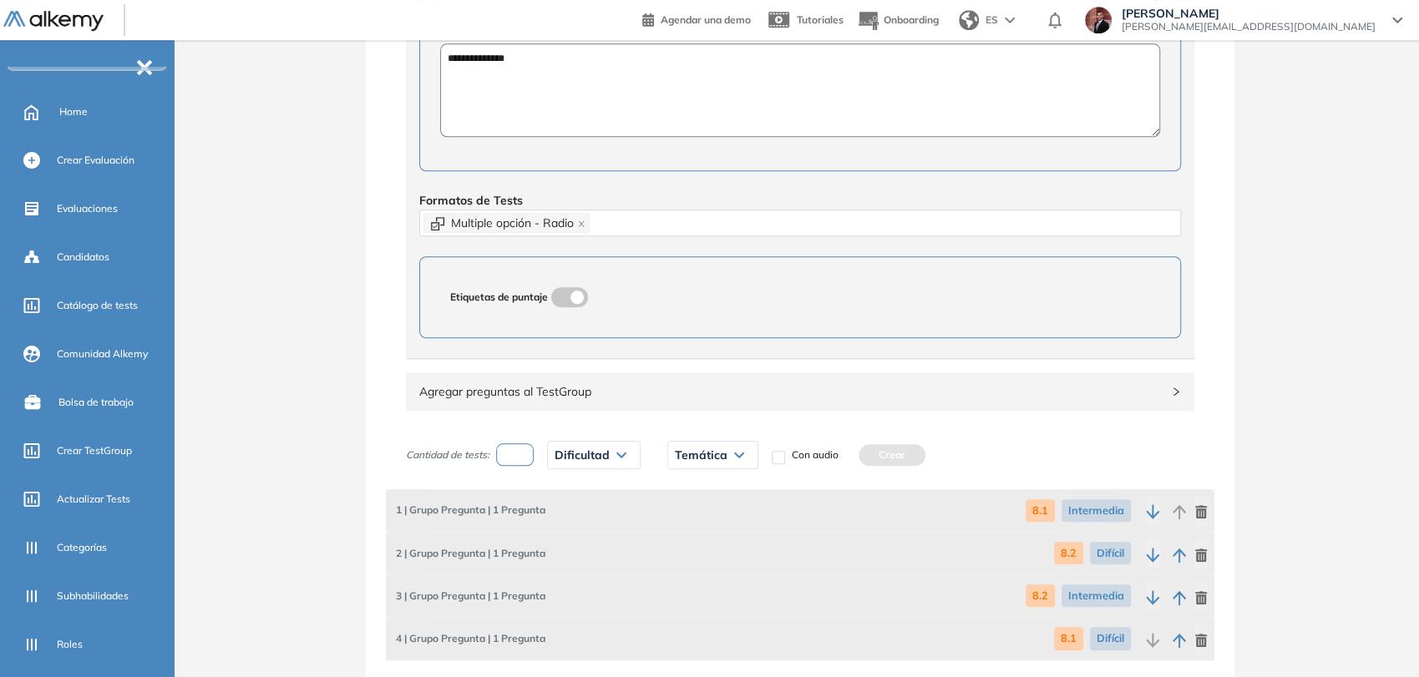
click at [1178, 640] on icon "button" at bounding box center [1177, 640] width 13 height 14
click at [1182, 593] on icon "button" at bounding box center [1177, 597] width 13 height 14
click at [1177, 595] on icon "button" at bounding box center [1177, 597] width 13 height 14
click at [1181, 591] on icon "button" at bounding box center [1178, 597] width 14 height 15
click at [1153, 557] on icon "button" at bounding box center [1153, 555] width 14 height 15
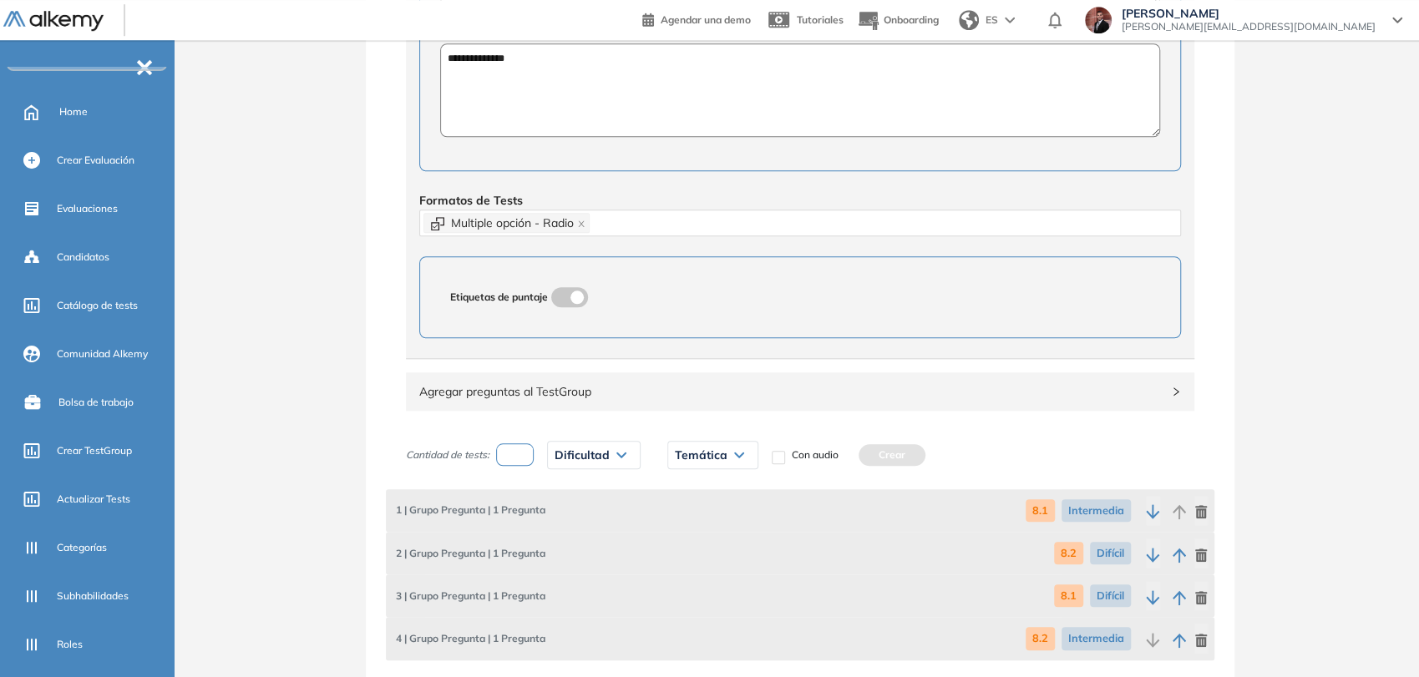
click at [1154, 552] on icon "button" at bounding box center [1153, 555] width 14 height 15
click at [1149, 596] on icon "button" at bounding box center [1153, 597] width 14 height 15
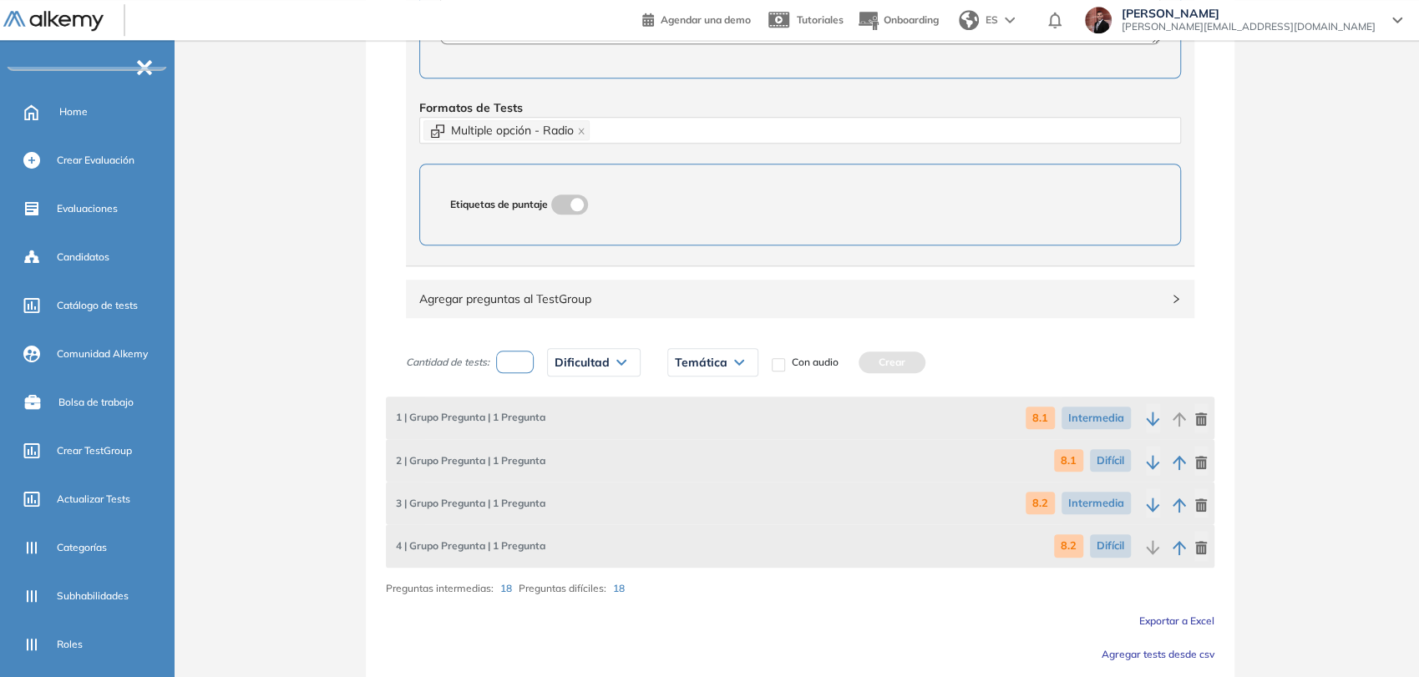
click at [513, 364] on input "number" at bounding box center [515, 362] width 38 height 23
type input "*"
click at [560, 362] on span "Dificultad" at bounding box center [581, 362] width 55 height 13
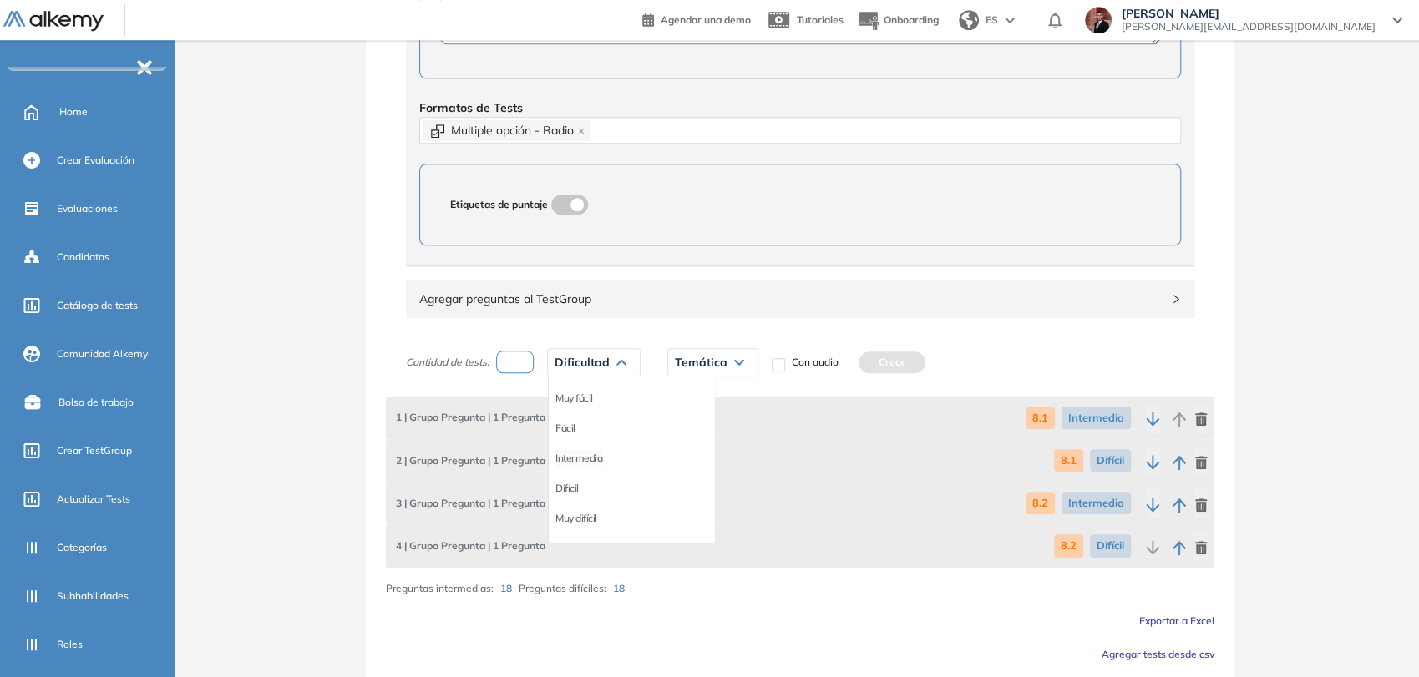
click at [588, 456] on li "Intermedia" at bounding box center [578, 458] width 47 height 17
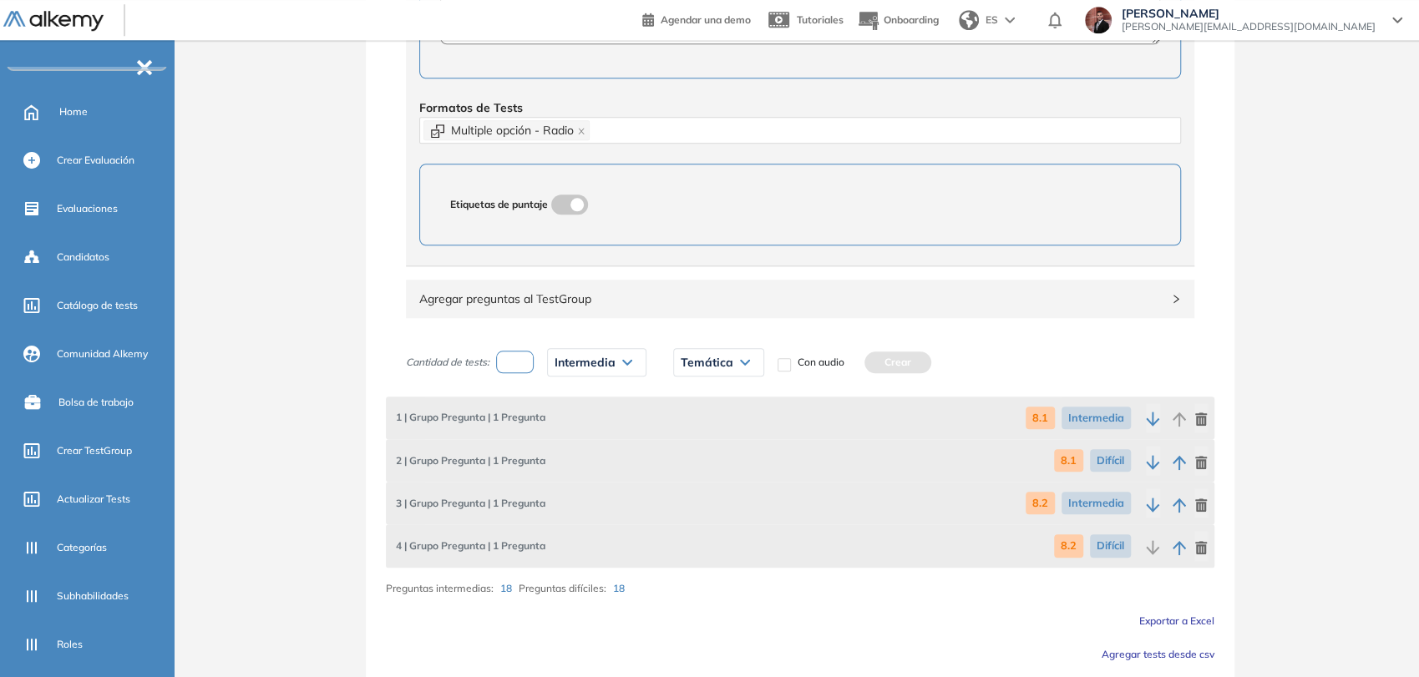
click at [721, 356] on span "Temática" at bounding box center [706, 362] width 53 height 13
click at [690, 455] on li "8.3" at bounding box center [687, 458] width 13 height 17
drag, startPoint x: 855, startPoint y: 362, endPoint x: 654, endPoint y: 351, distance: 201.6
click at [854, 362] on button "Crear" at bounding box center [860, 363] width 67 height 22
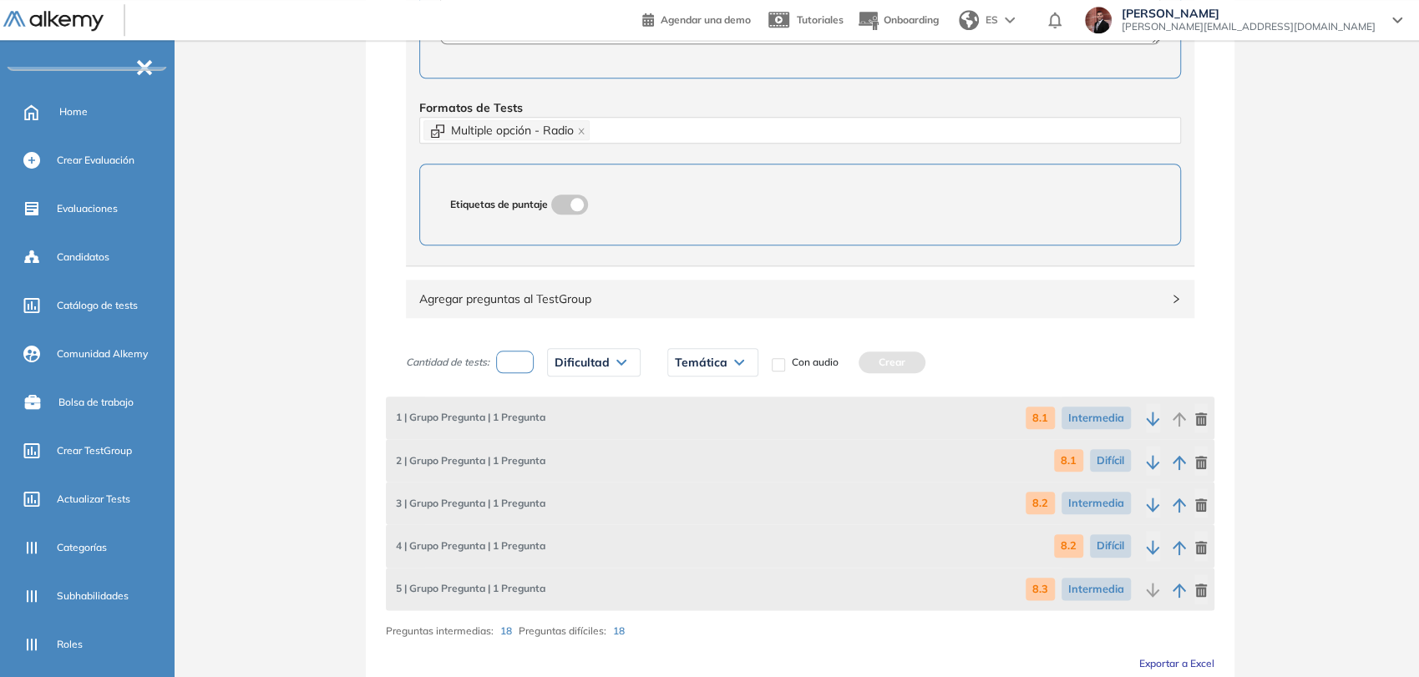
click at [521, 357] on input "number" at bounding box center [515, 362] width 38 height 23
type input "*"
click at [588, 359] on span "Dificultad" at bounding box center [581, 362] width 55 height 13
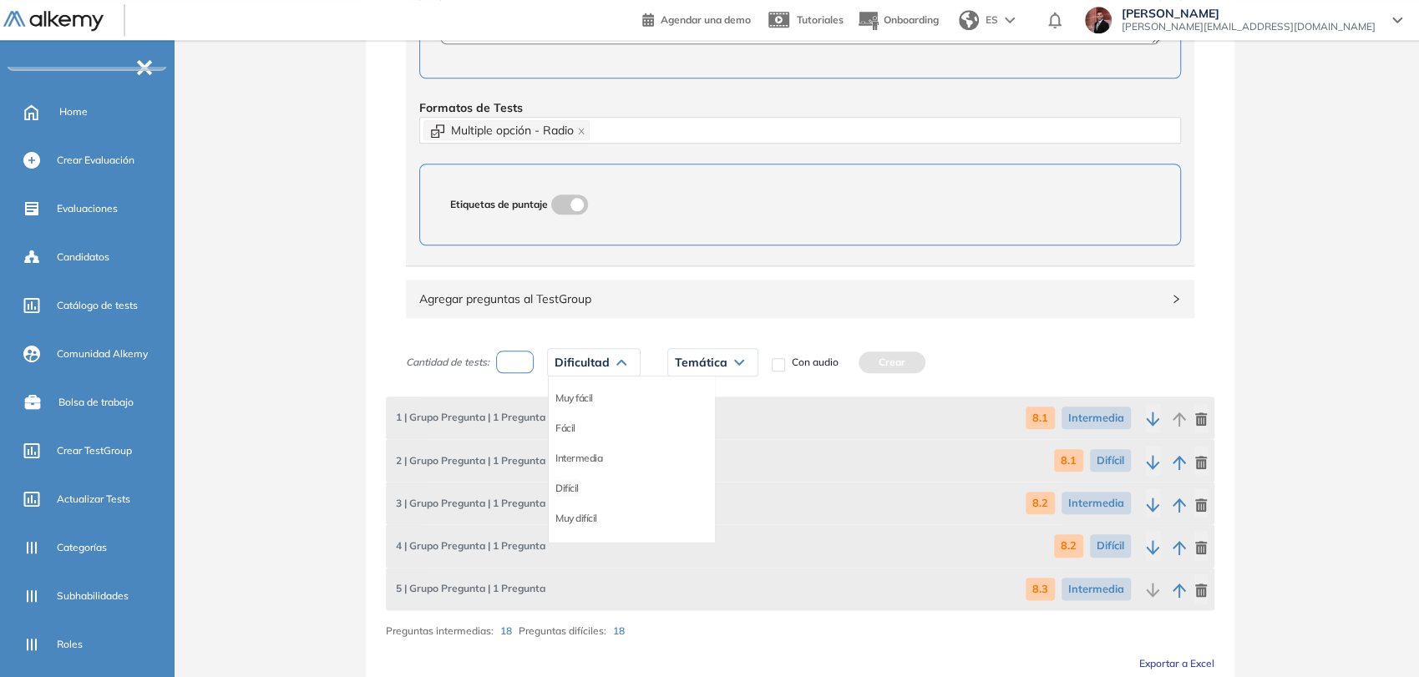
click at [571, 485] on li "Difícil" at bounding box center [566, 488] width 23 height 17
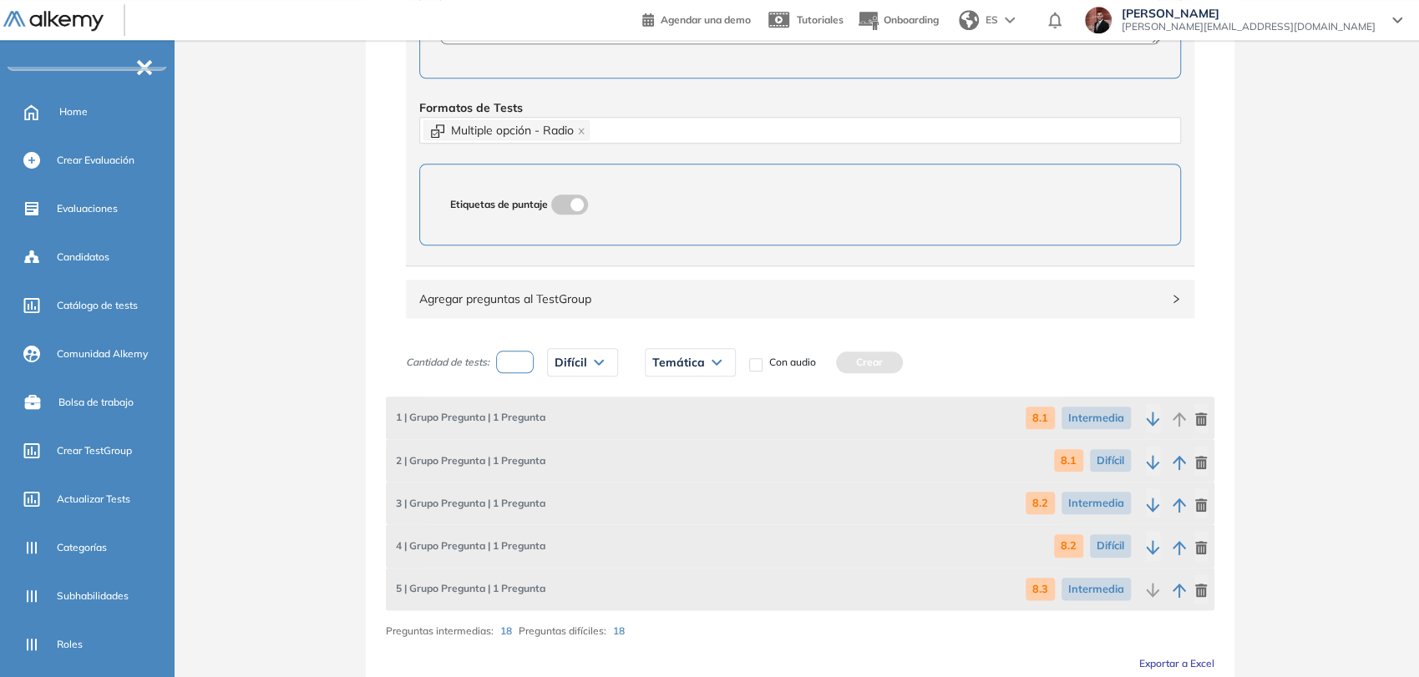
drag, startPoint x: 685, startPoint y: 374, endPoint x: 692, endPoint y: 367, distance: 9.4
click at [687, 374] on div "Temática 8.1 8.2 8.3 8.4 8.5 8.6" at bounding box center [690, 362] width 118 height 42
click at [695, 362] on span "Temática" at bounding box center [678, 362] width 53 height 13
drag, startPoint x: 661, startPoint y: 458, endPoint x: 678, endPoint y: 444, distance: 21.9
click at [660, 457] on li "8.3" at bounding box center [659, 458] width 13 height 17
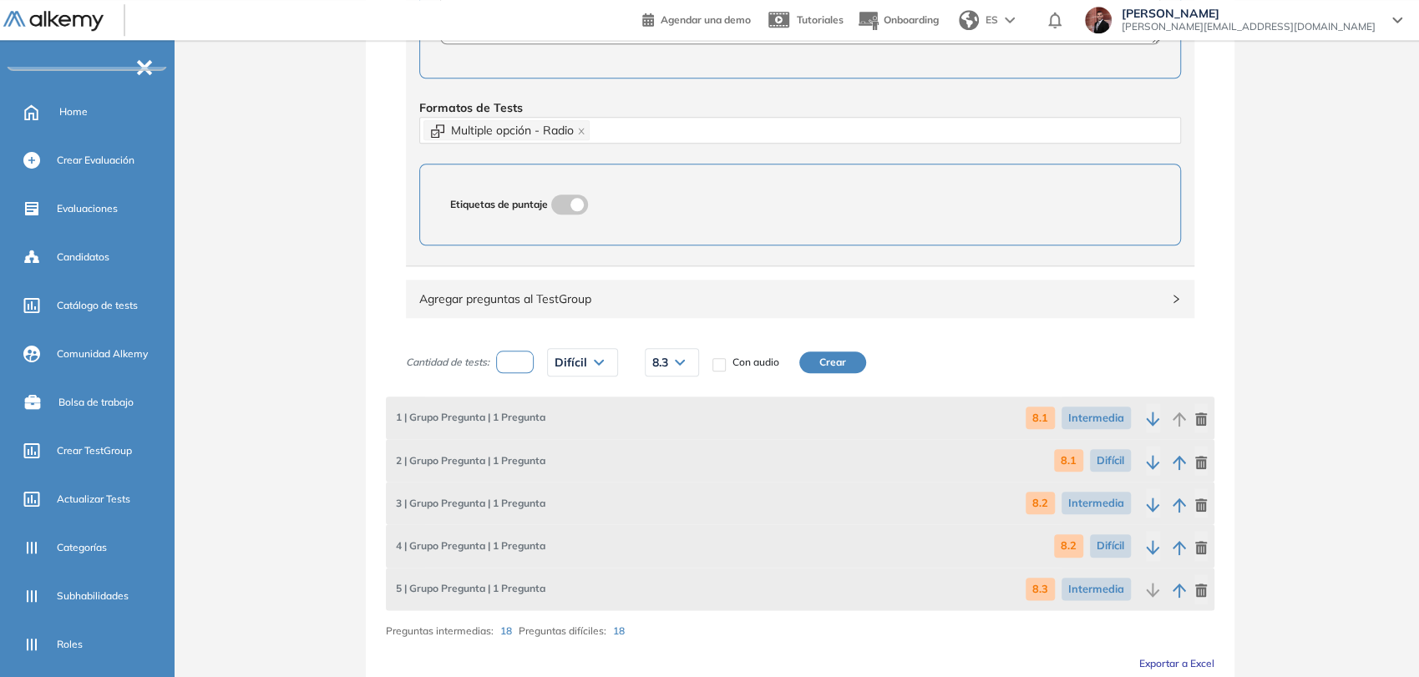
drag, startPoint x: 823, startPoint y: 356, endPoint x: 811, endPoint y: 358, distance: 12.8
click at [824, 356] on button "Crear" at bounding box center [832, 363] width 67 height 22
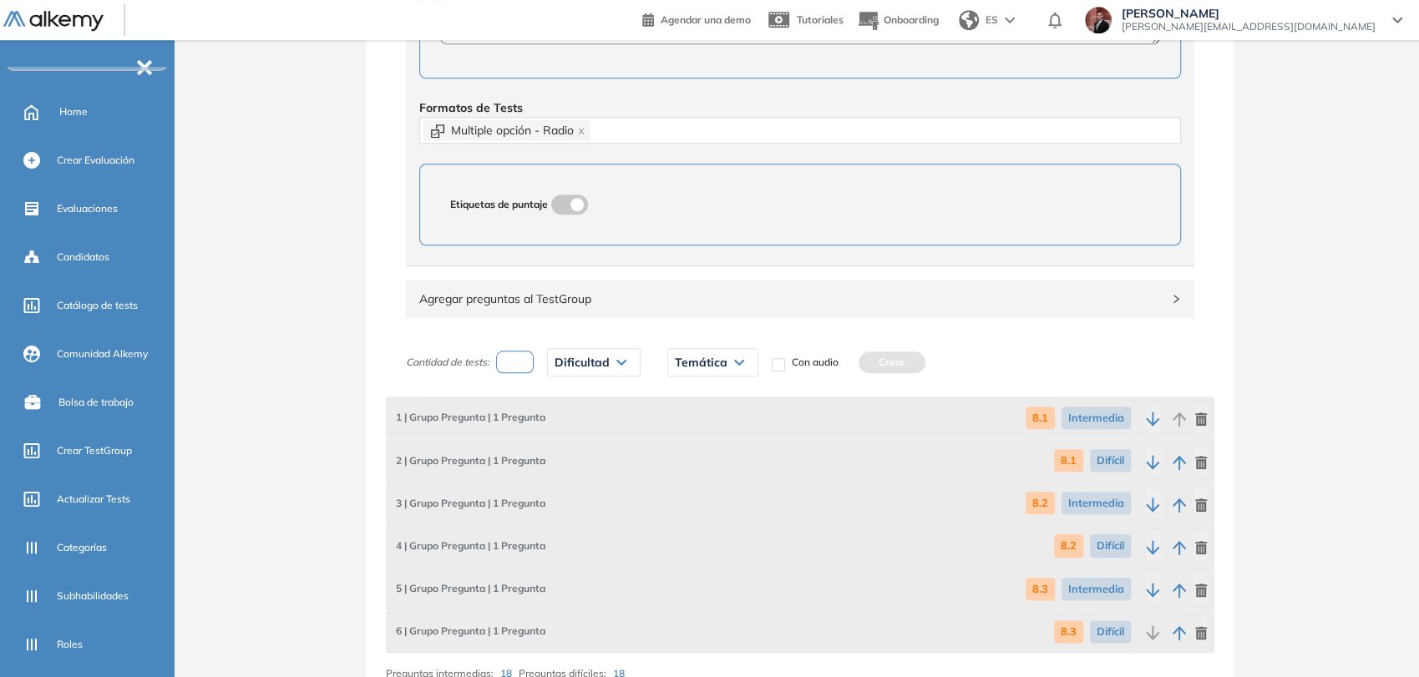
drag, startPoint x: 531, startPoint y: 358, endPoint x: 593, endPoint y: 357, distance: 61.8
click at [533, 357] on input "number" at bounding box center [515, 362] width 38 height 23
type input "*"
click at [596, 357] on span "Dificultad" at bounding box center [581, 362] width 55 height 13
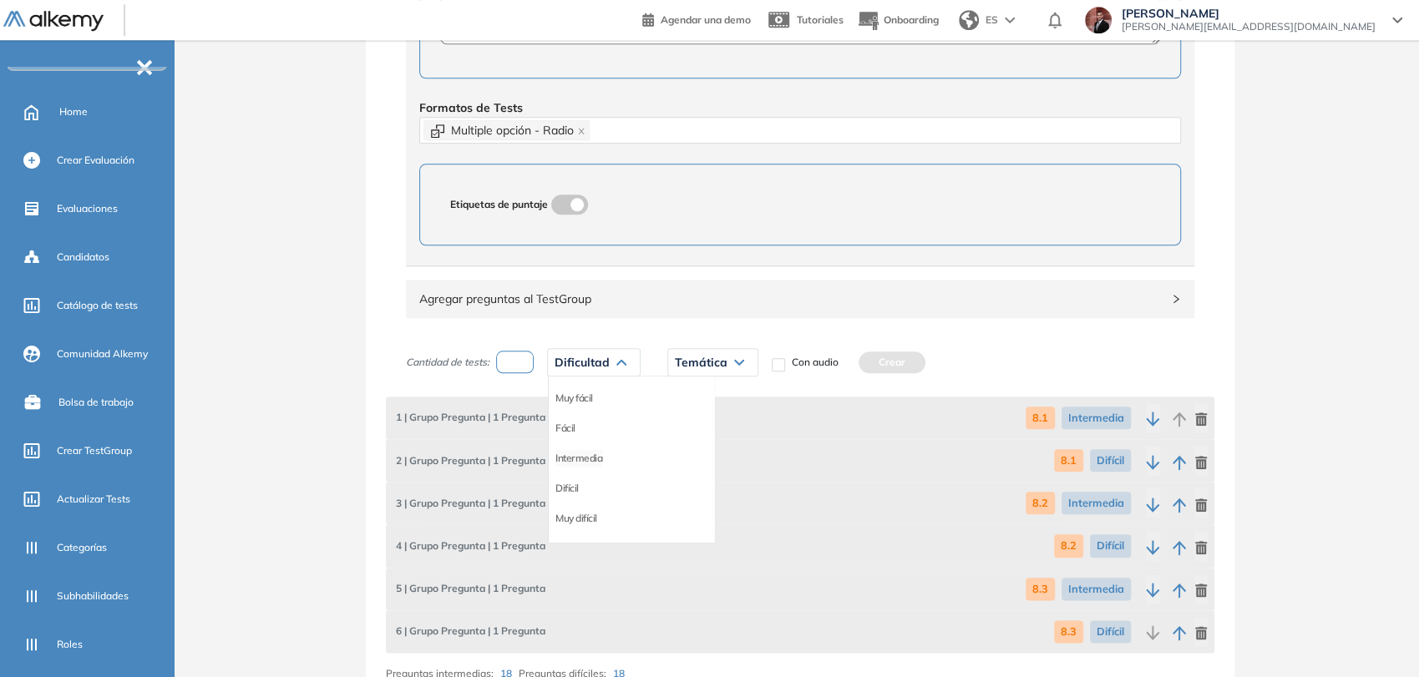
drag, startPoint x: 588, startPoint y: 454, endPoint x: 701, endPoint y: 392, distance: 128.5
click at [589, 453] on li "Intermedia" at bounding box center [578, 458] width 47 height 17
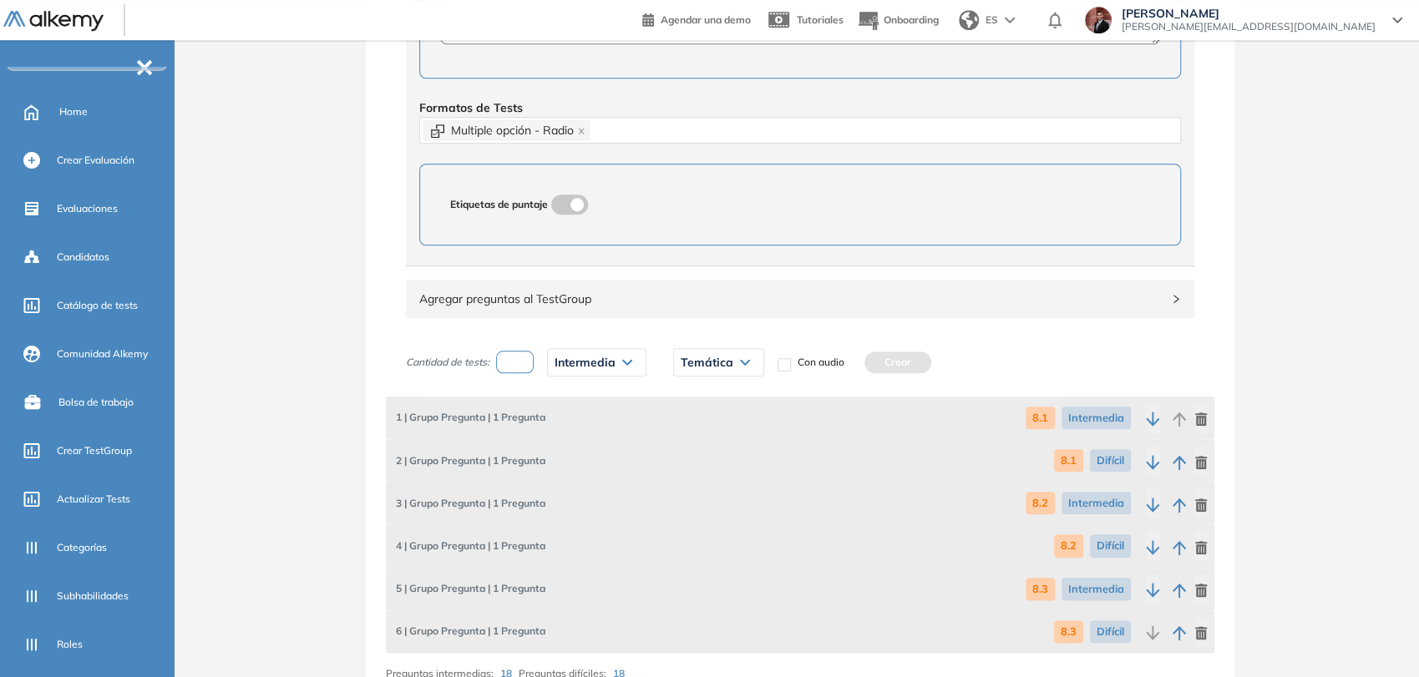
click at [741, 353] on div "Temática" at bounding box center [718, 362] width 89 height 27
click at [689, 482] on li "8.4" at bounding box center [687, 488] width 13 height 17
drag, startPoint x: 847, startPoint y: 359, endPoint x: 813, endPoint y: 363, distance: 33.7
click at [847, 359] on button "Crear" at bounding box center [860, 363] width 67 height 22
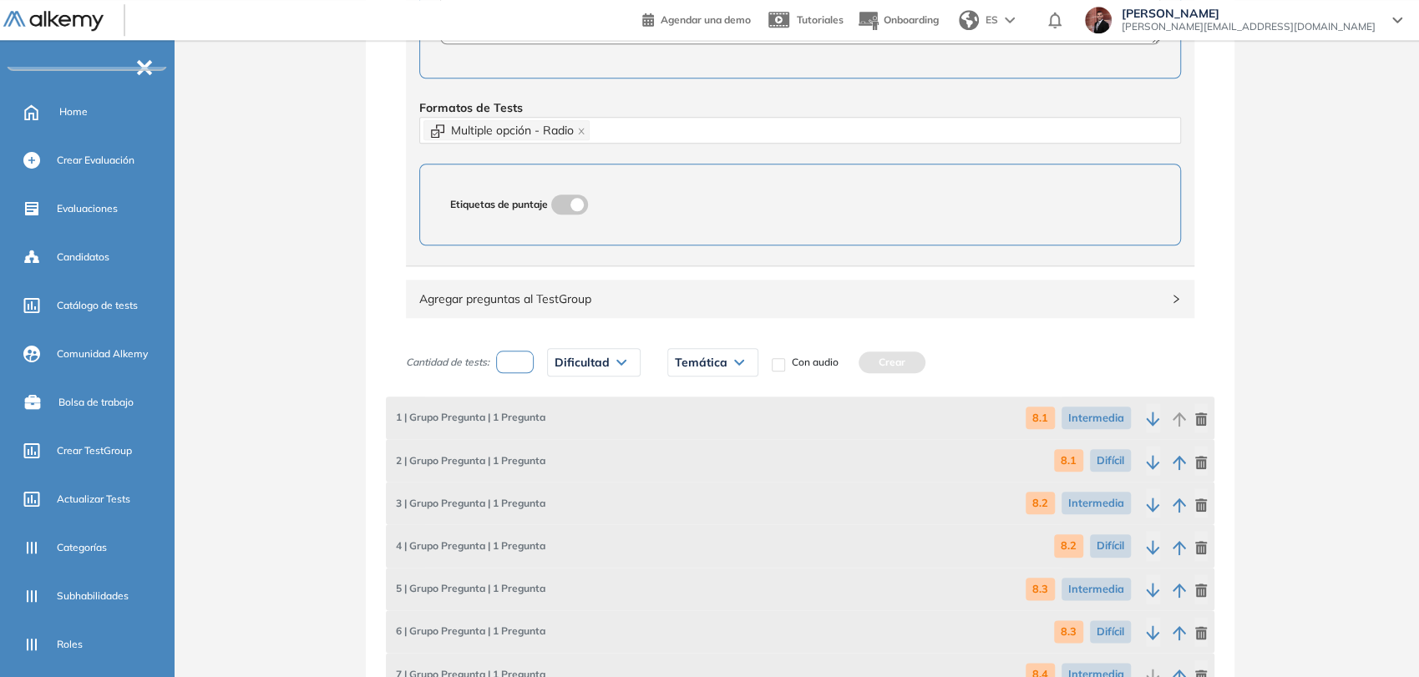
drag, startPoint x: 527, startPoint y: 362, endPoint x: 601, endPoint y: 357, distance: 74.5
click at [534, 362] on input "number" at bounding box center [515, 362] width 38 height 23
type input "*"
click at [615, 360] on div "Dificultad" at bounding box center [594, 362] width 92 height 27
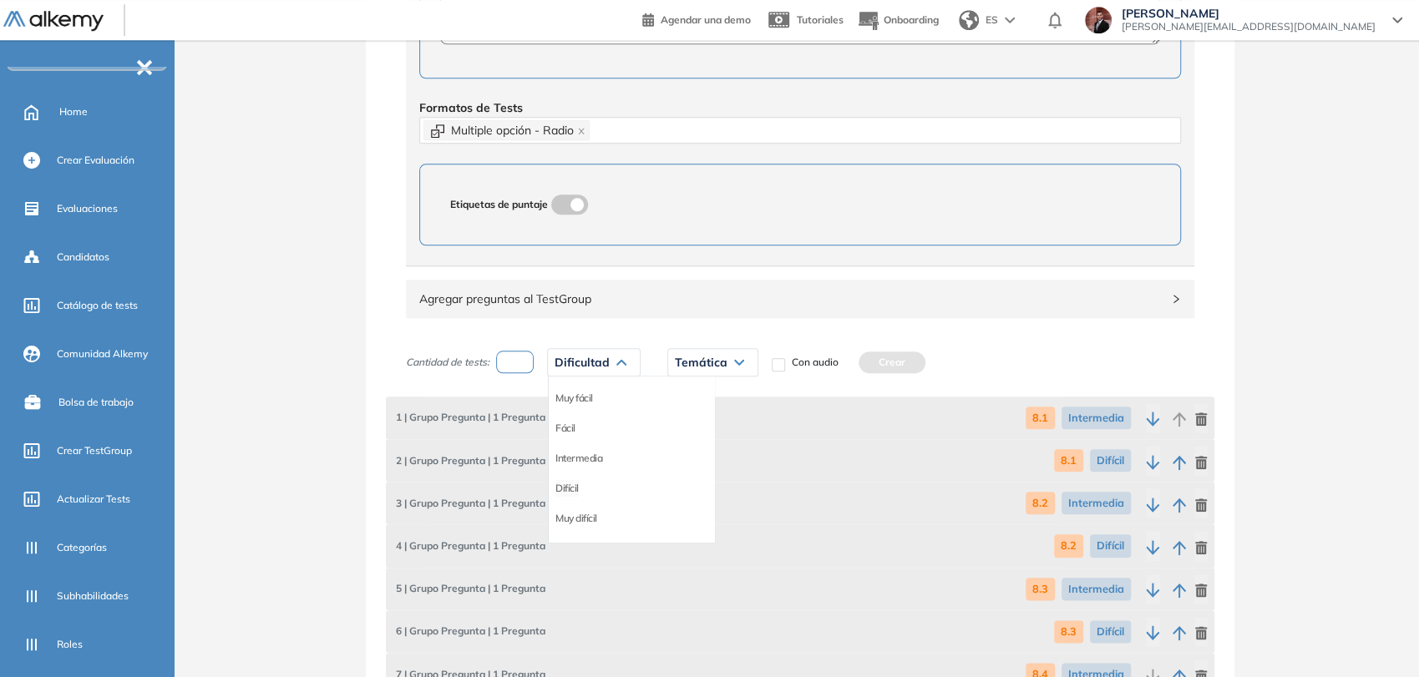
click at [568, 485] on li "Difícil" at bounding box center [566, 488] width 23 height 17
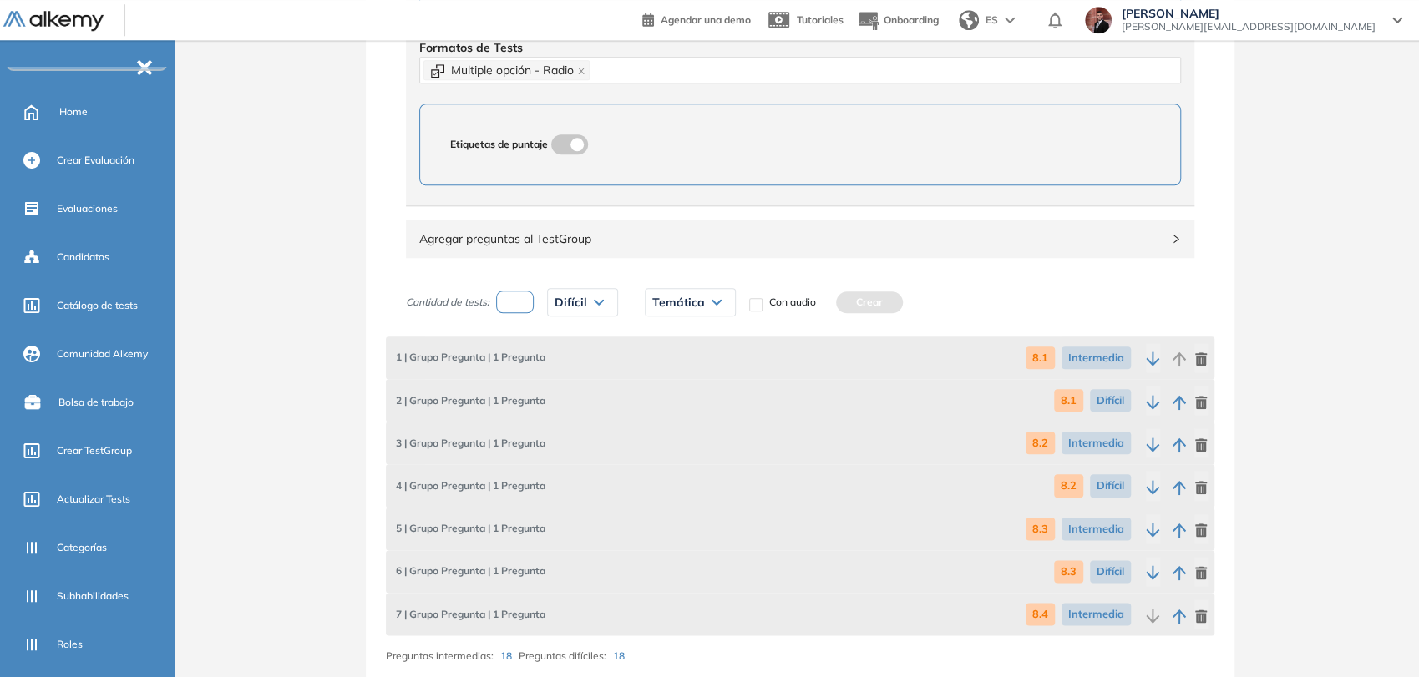
scroll to position [1103, 0]
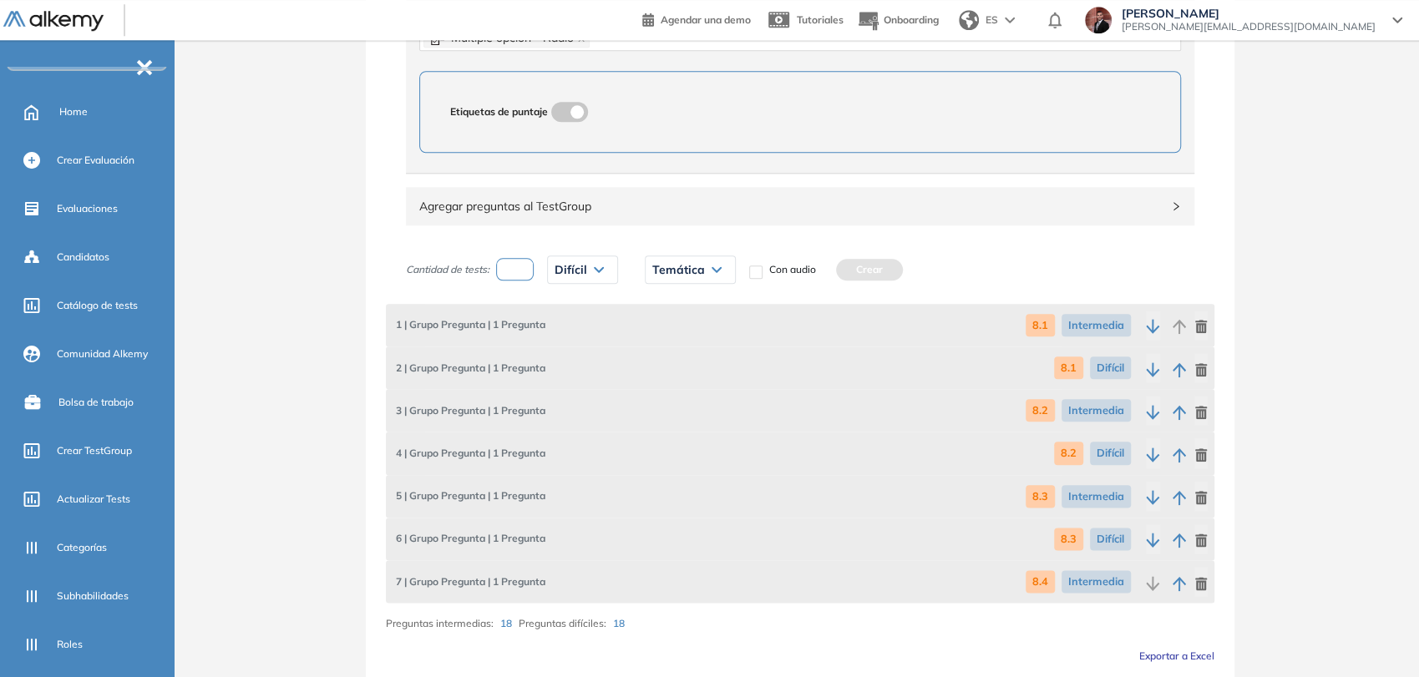
click at [713, 266] on icon at bounding box center [716, 269] width 10 height 7
click at [660, 391] on li "8.4" at bounding box center [659, 395] width 13 height 17
click at [822, 270] on button "Crear" at bounding box center [832, 270] width 67 height 22
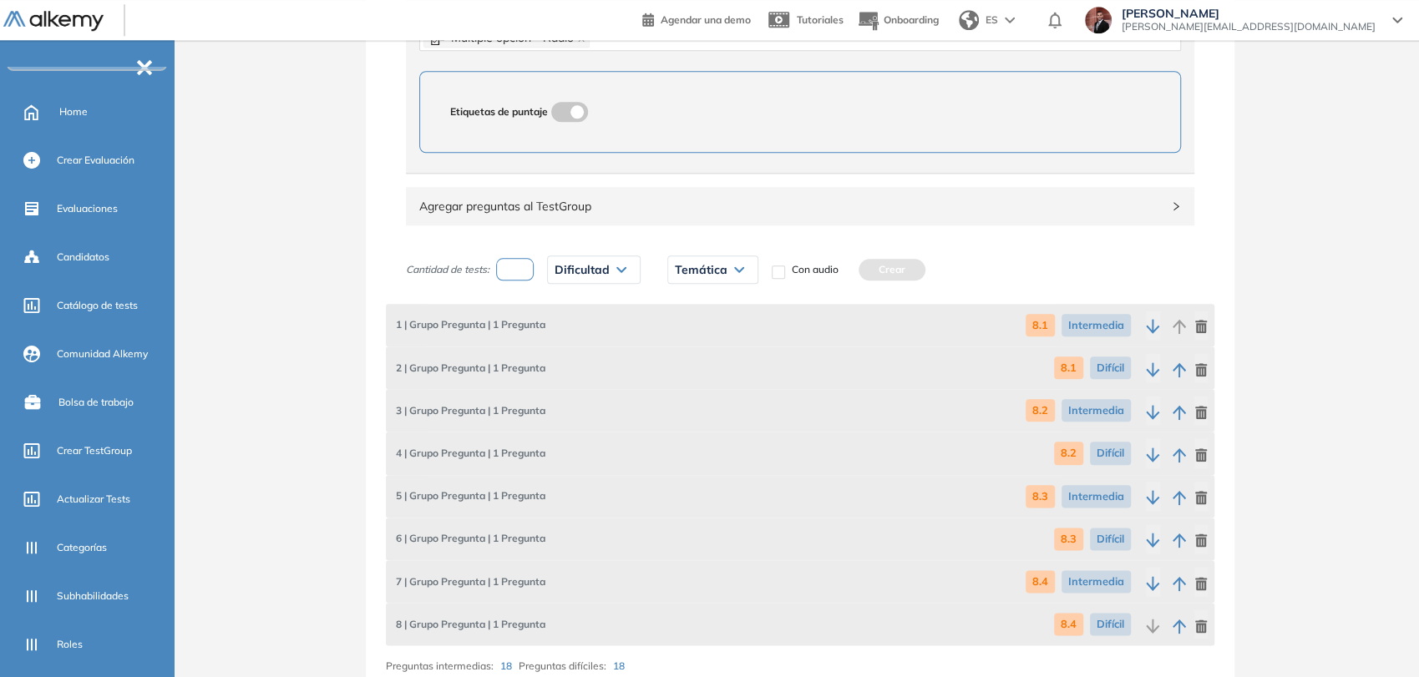
click at [529, 265] on input "number" at bounding box center [515, 269] width 38 height 23
type input "*"
click at [583, 266] on span "Dificultad" at bounding box center [581, 269] width 55 height 13
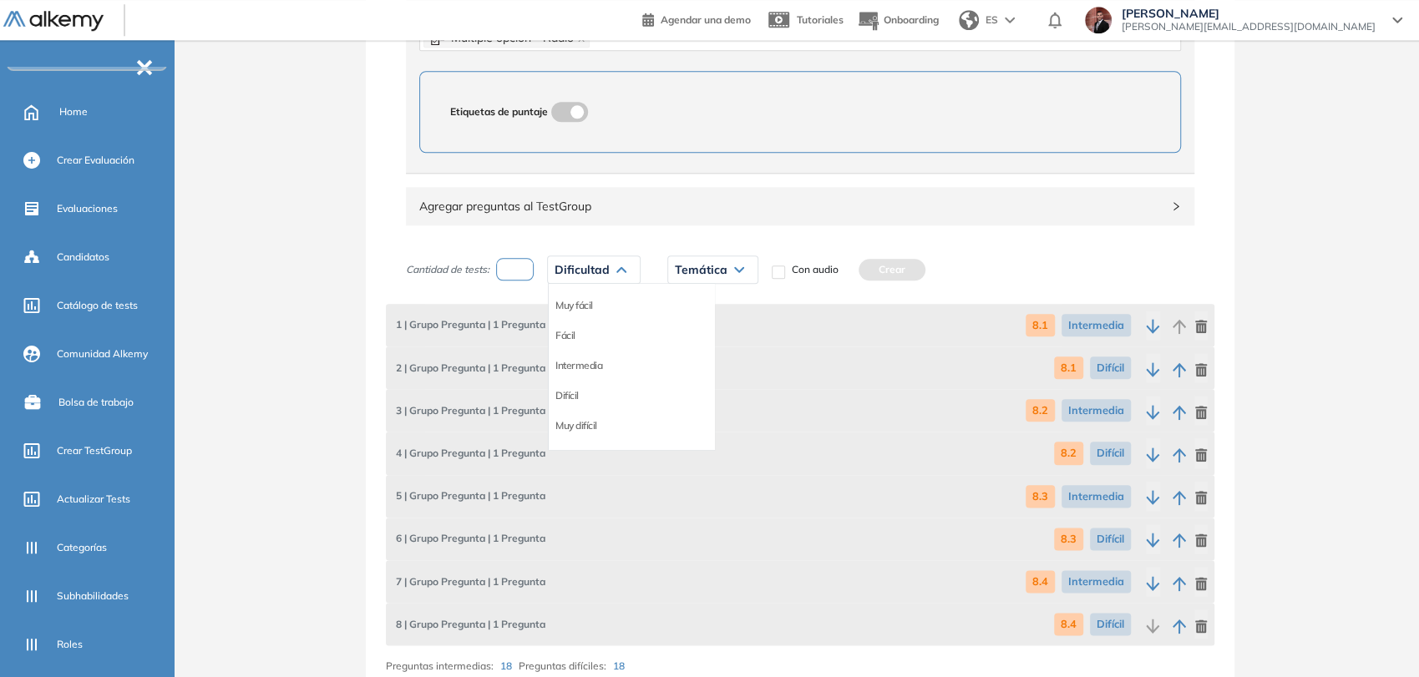
drag, startPoint x: 583, startPoint y: 362, endPoint x: 650, endPoint y: 296, distance: 93.9
click at [584, 358] on li "Intermedia" at bounding box center [578, 365] width 47 height 17
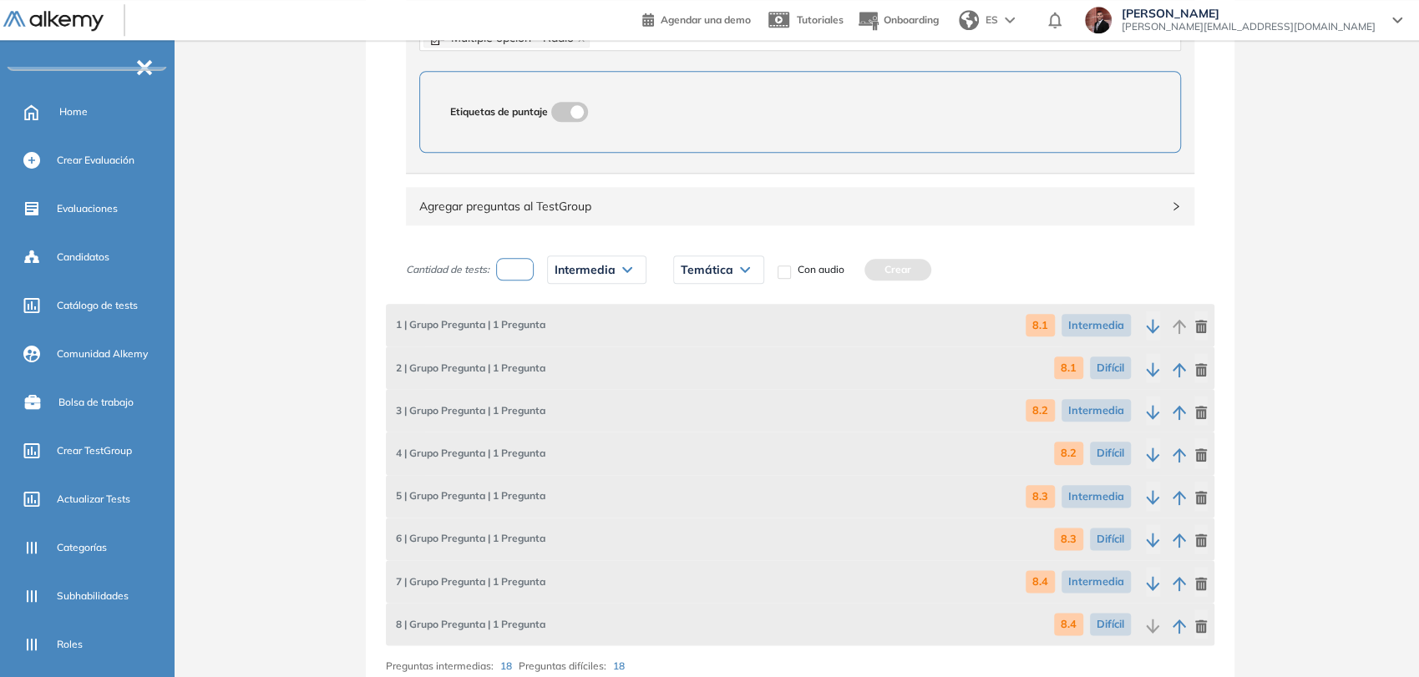
click at [728, 267] on span "Temática" at bounding box center [706, 269] width 53 height 13
drag, startPoint x: 689, startPoint y: 420, endPoint x: 727, endPoint y: 389, distance: 49.3
click at [690, 421] on li "8.5" at bounding box center [687, 425] width 13 height 17
click at [867, 272] on button "Crear" at bounding box center [860, 270] width 67 height 22
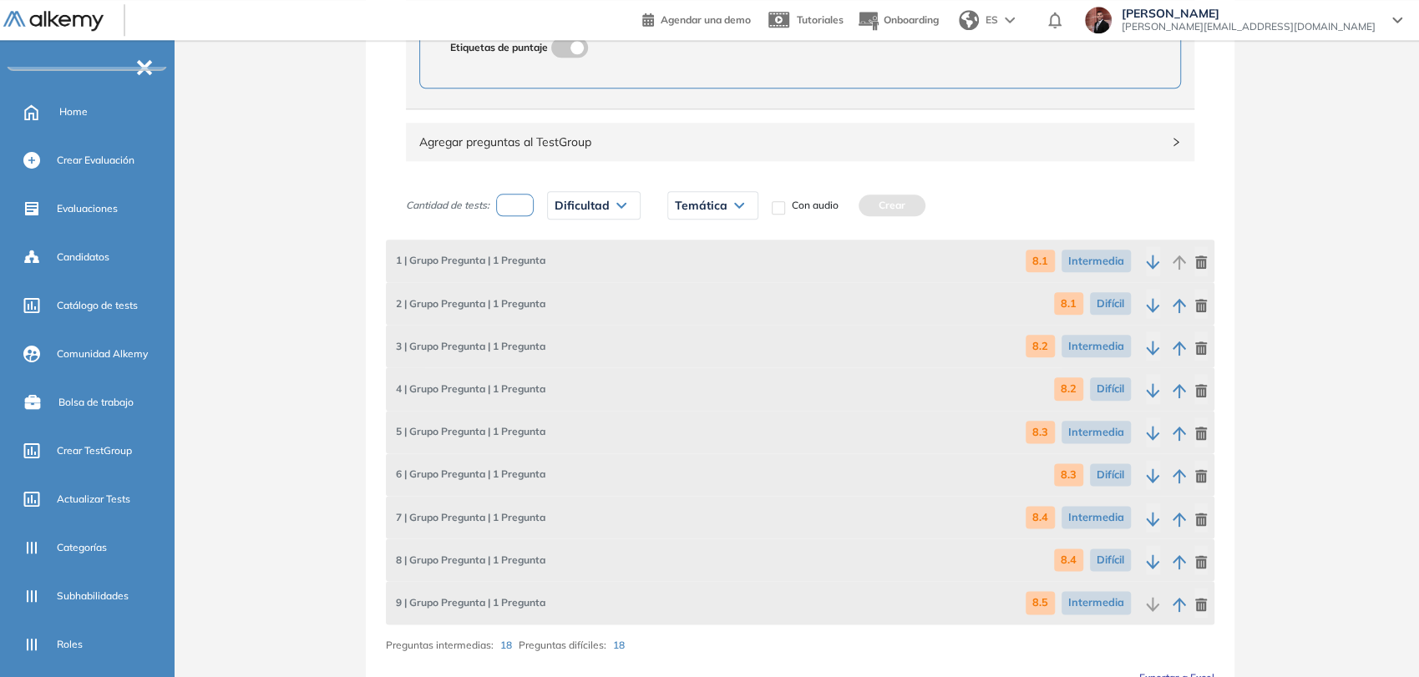
scroll to position [1196, 0]
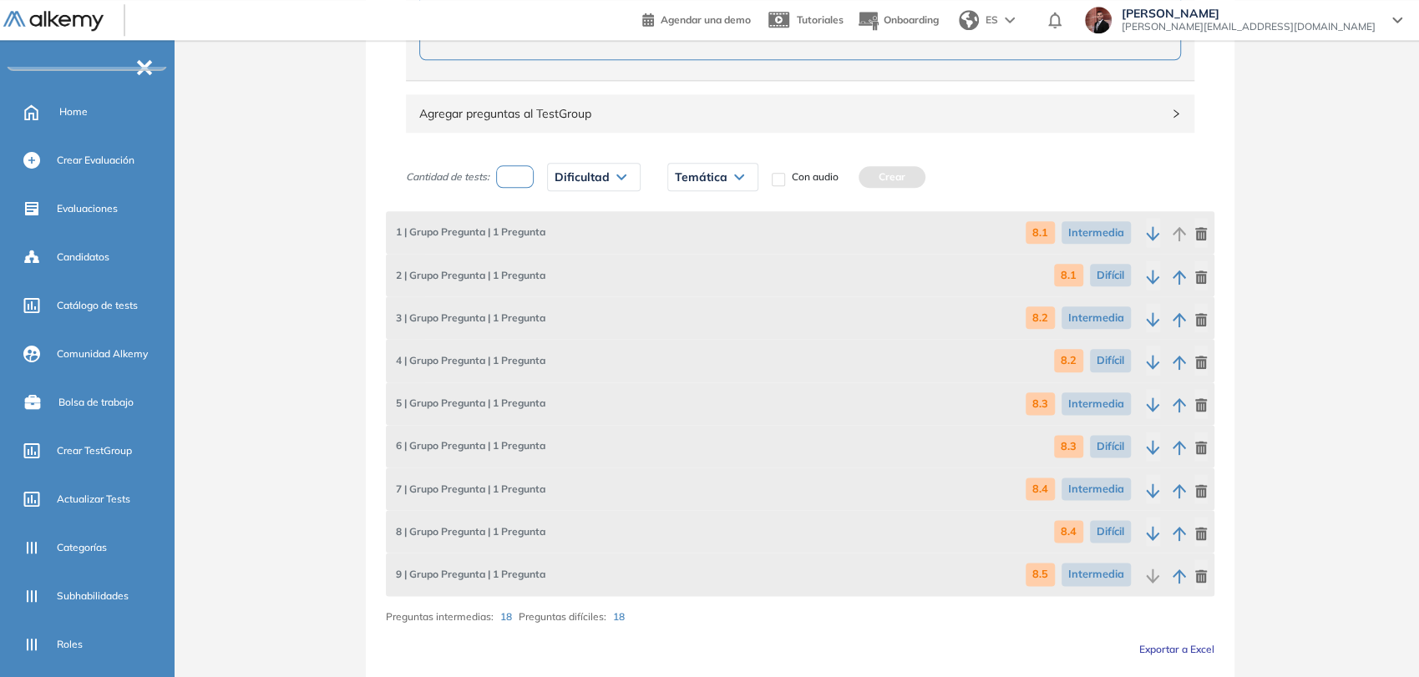
drag, startPoint x: 509, startPoint y: 163, endPoint x: 522, endPoint y: 169, distance: 14.2
click at [514, 169] on input "number" at bounding box center [515, 176] width 38 height 23
type input "*"
click at [607, 166] on div "Dificultad" at bounding box center [594, 177] width 92 height 27
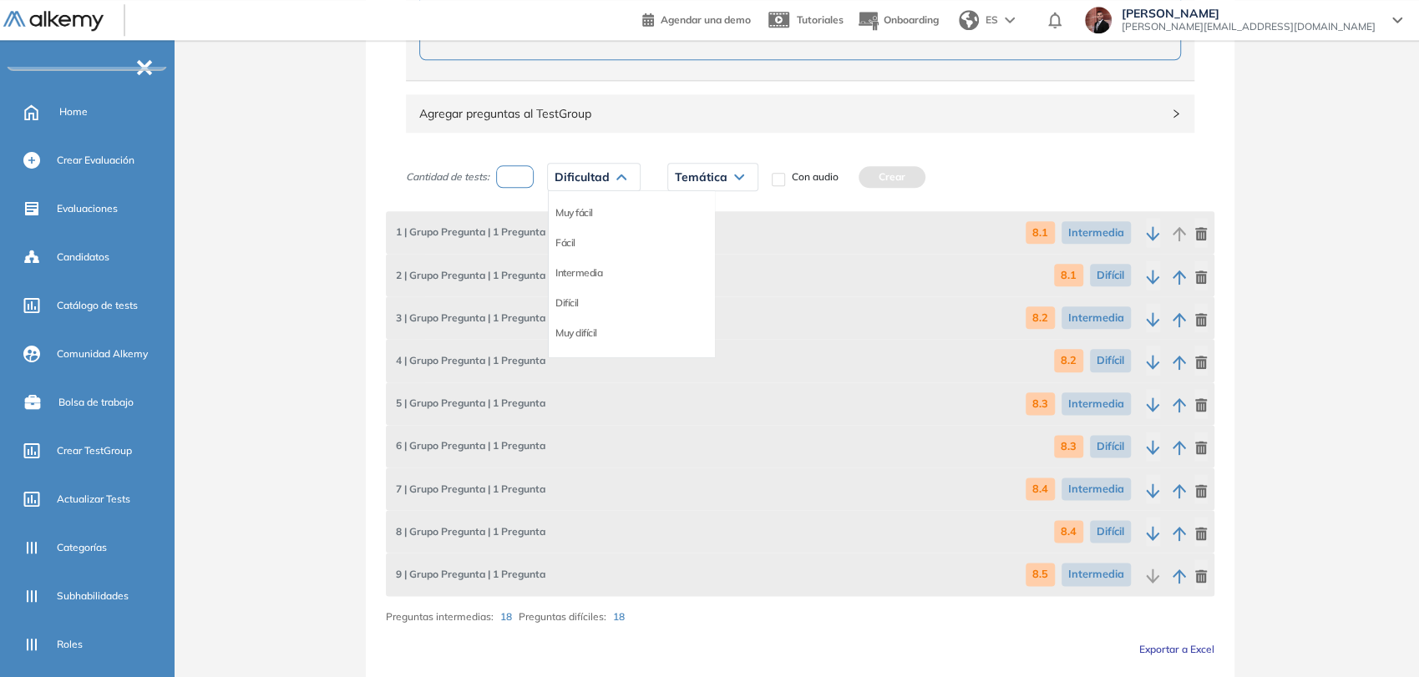
click at [569, 290] on div "Difícil" at bounding box center [631, 303] width 165 height 30
click at [578, 298] on li "Difícil" at bounding box center [566, 303] width 23 height 17
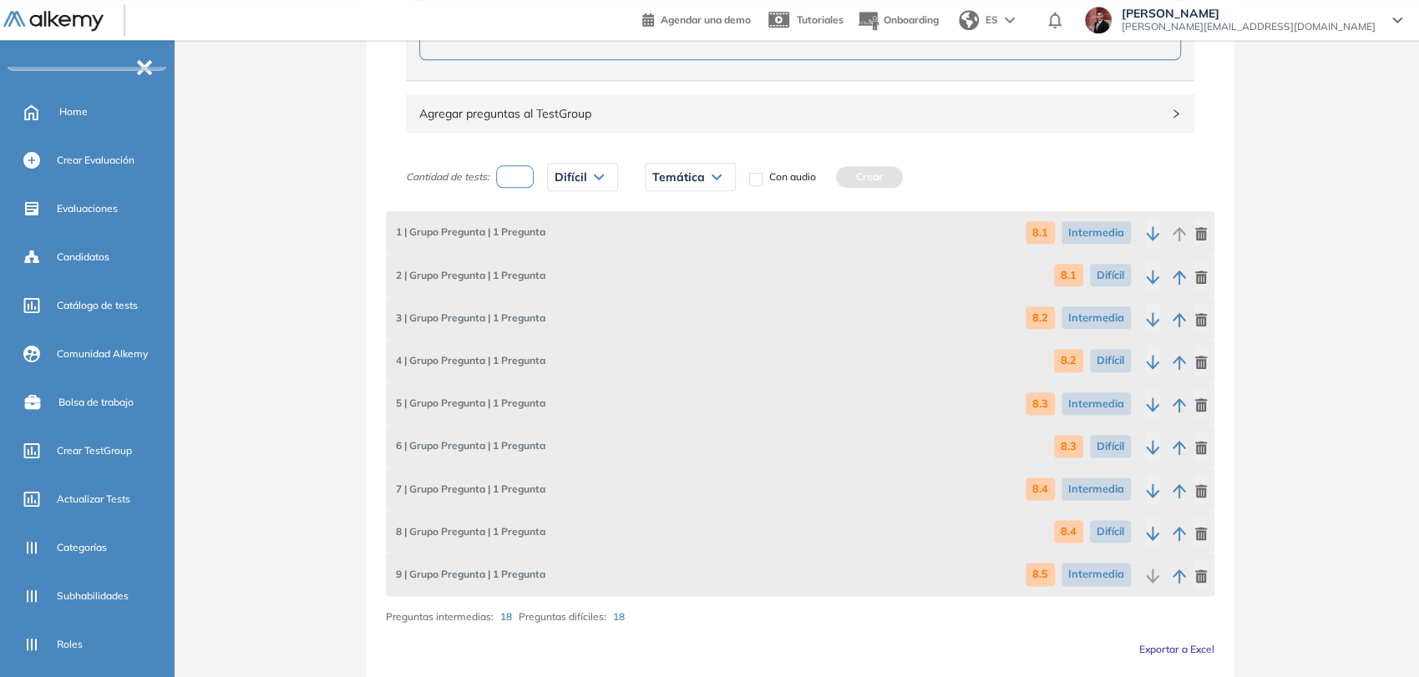
click at [687, 176] on span "Temática" at bounding box center [678, 176] width 53 height 13
click at [660, 329] on li "8.5" at bounding box center [659, 333] width 13 height 17
click at [828, 169] on button "Crear" at bounding box center [832, 177] width 67 height 22
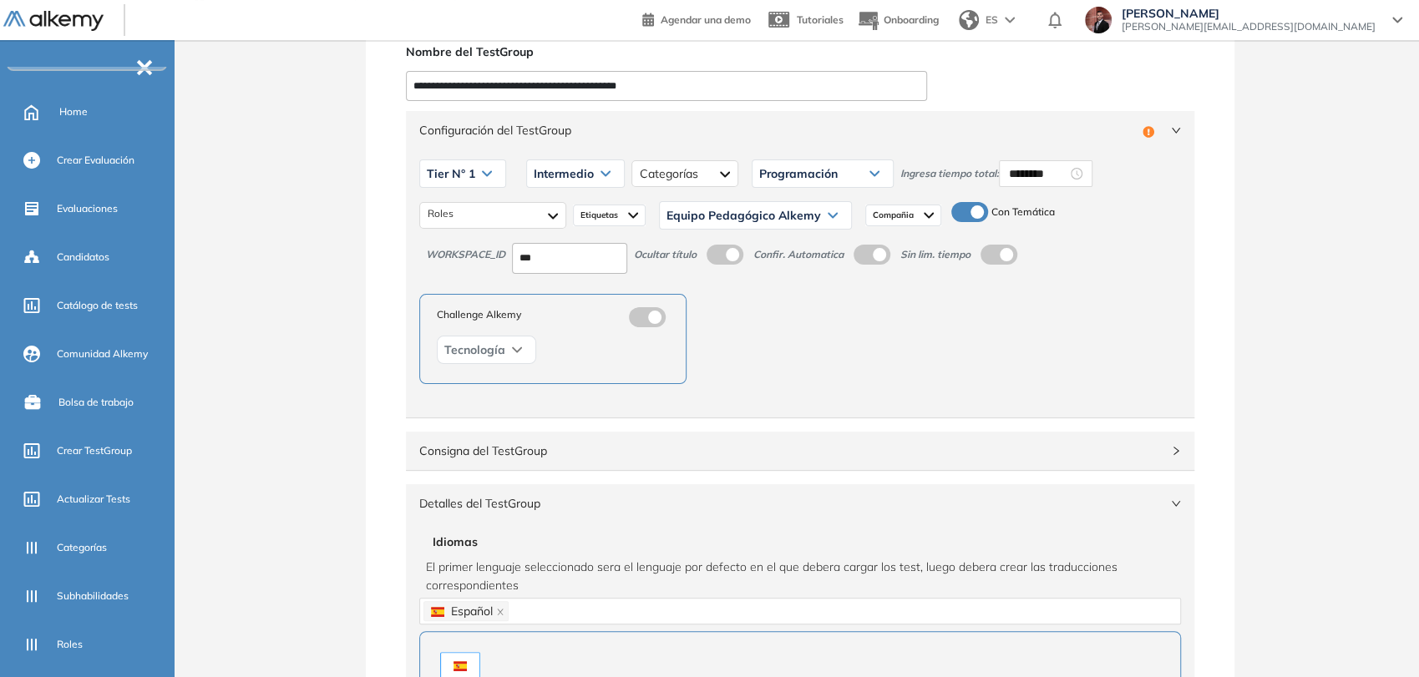
scroll to position [0, 0]
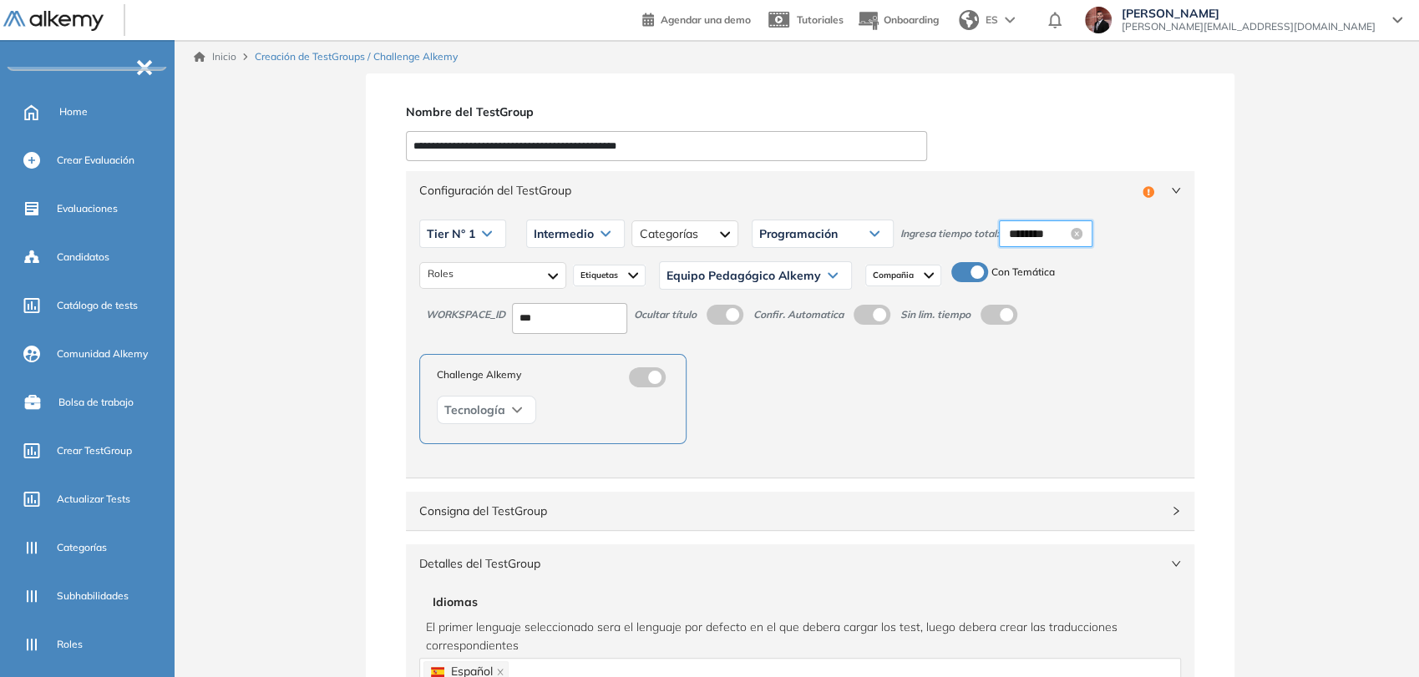
click at [1034, 230] on input "********" at bounding box center [1038, 234] width 58 height 18
click at [1071, 381] on div "13" at bounding box center [1068, 382] width 46 height 23
type input "********"
click at [1116, 458] on span "OK" at bounding box center [1113, 457] width 17 height 18
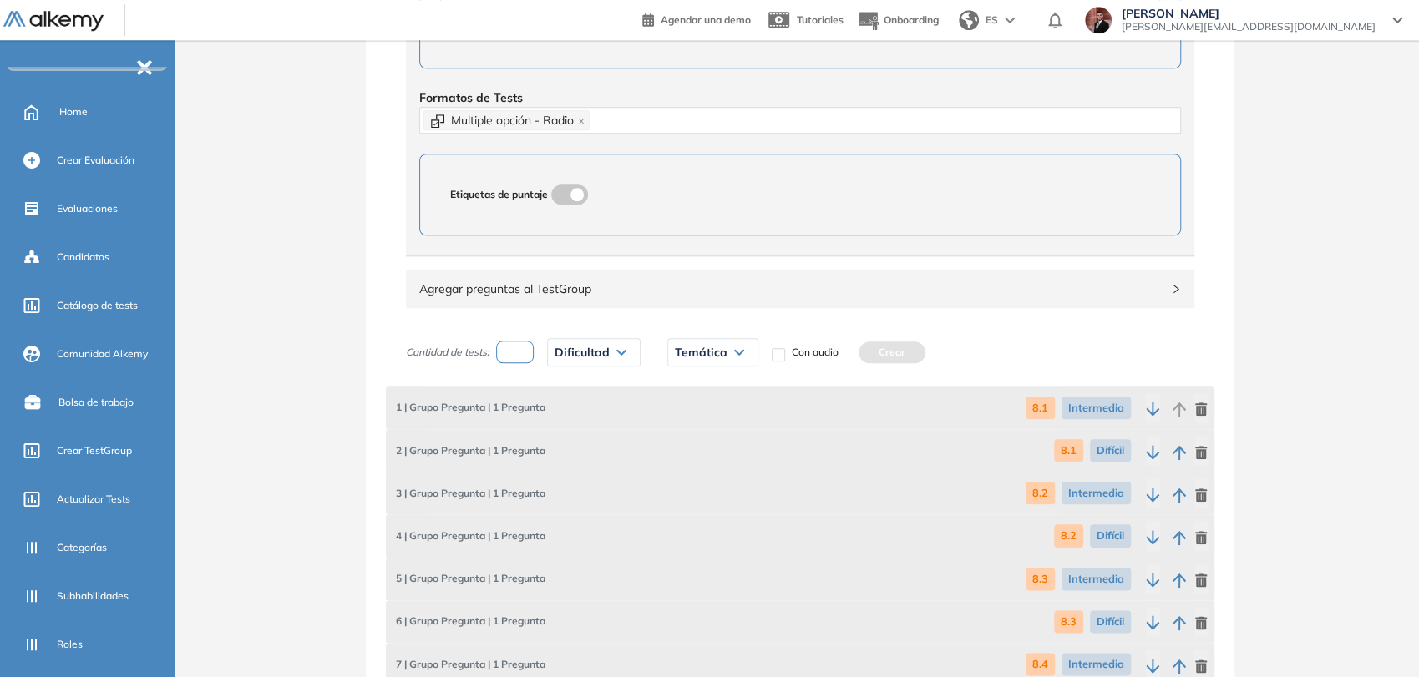
scroll to position [1358, 0]
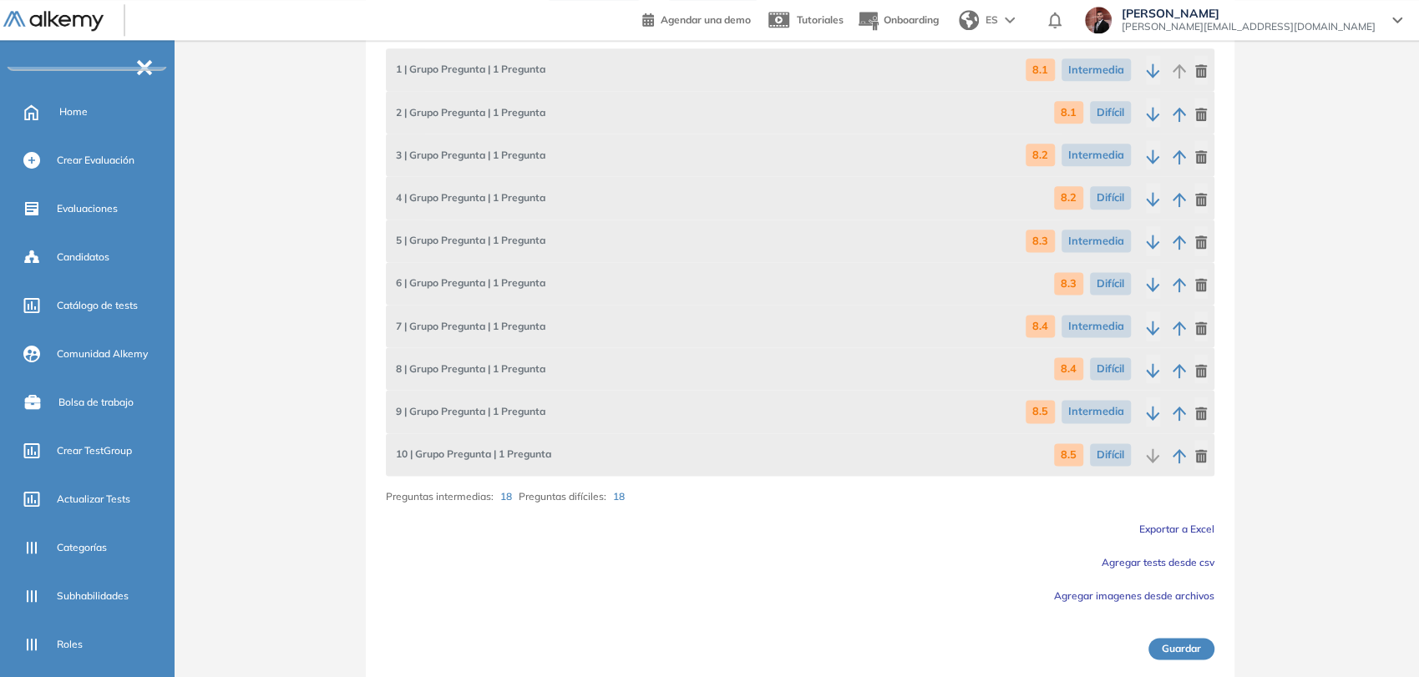
click at [1176, 650] on button "Guardar" at bounding box center [1181, 649] width 66 height 22
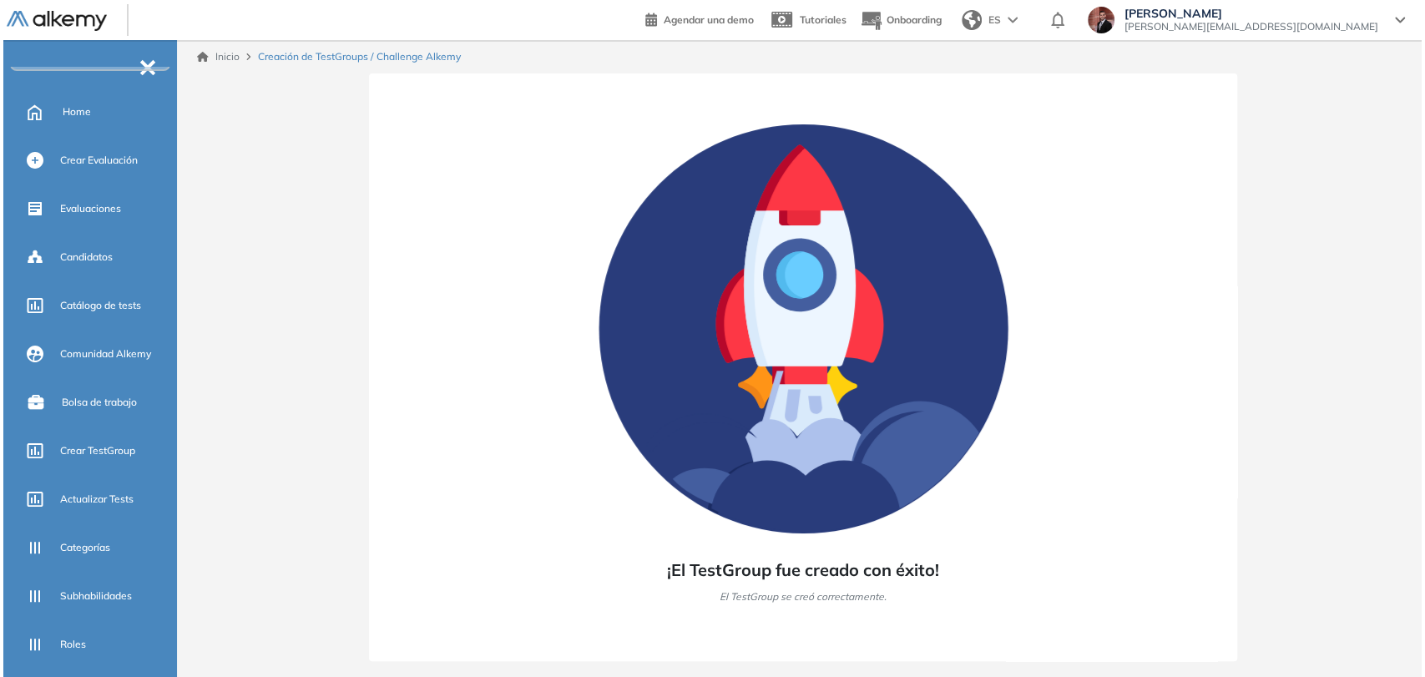
scroll to position [0, 0]
